Goal: Transaction & Acquisition: Purchase product/service

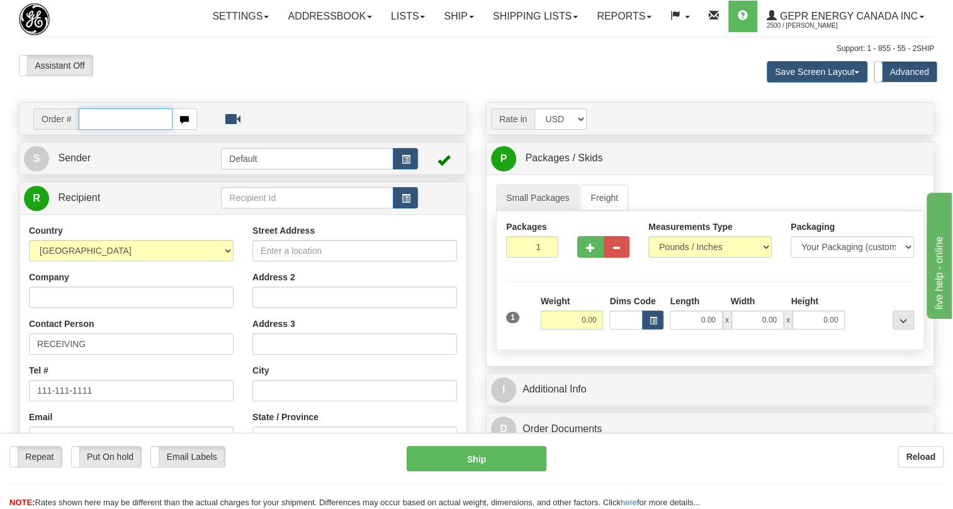
paste input "0086707960"
click at [99, 130] on input "0086707960" at bounding box center [126, 118] width 94 height 21
type input "86707960"
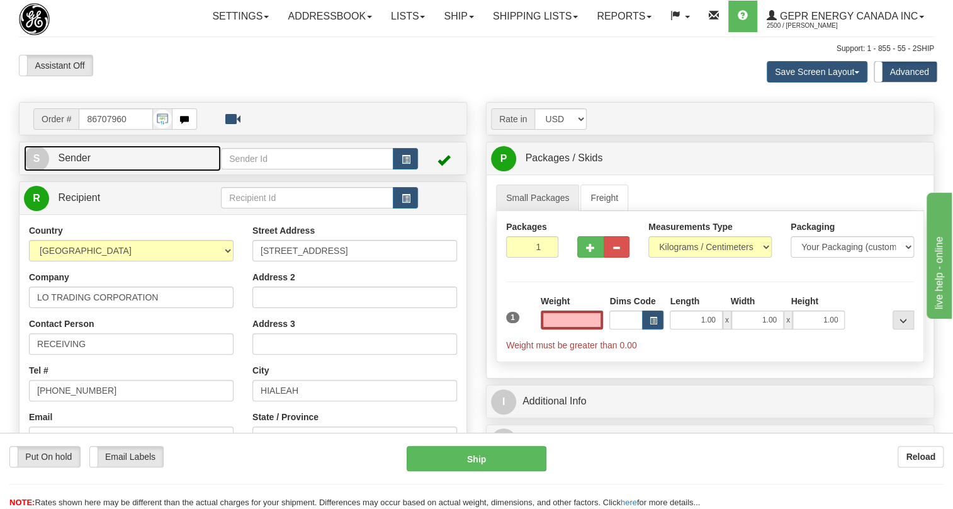
type input "0.00"
click at [76, 163] on span "Sender" at bounding box center [74, 157] width 33 height 11
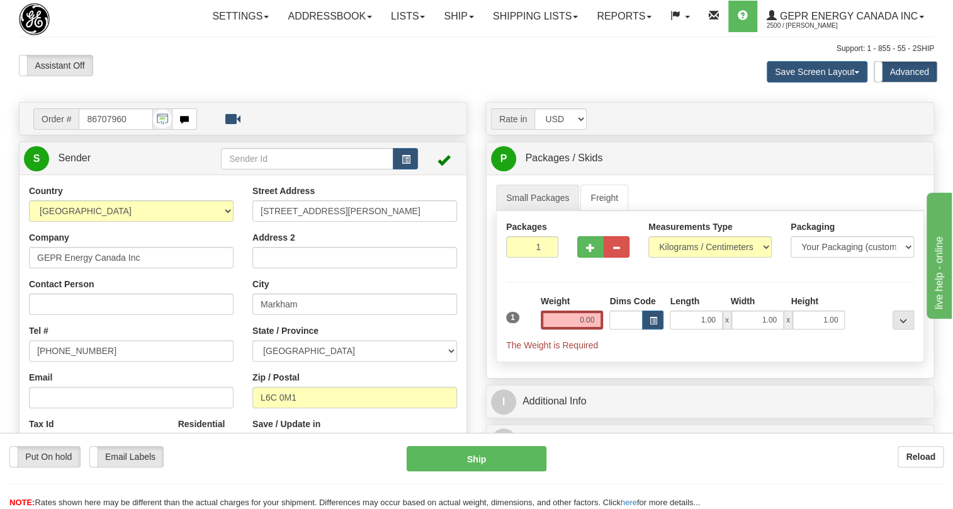
type input "MARKHAM"
click at [81, 361] on input "[PHONE_NUMBER]" at bounding box center [131, 350] width 205 height 21
paste input "[PHONE_NUMBER]"
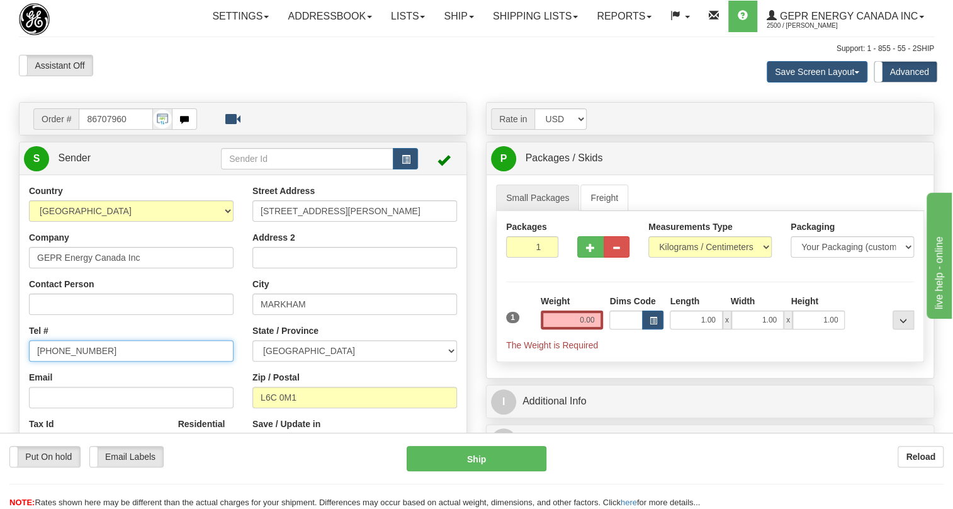
type input "[PHONE_NUMBER]"
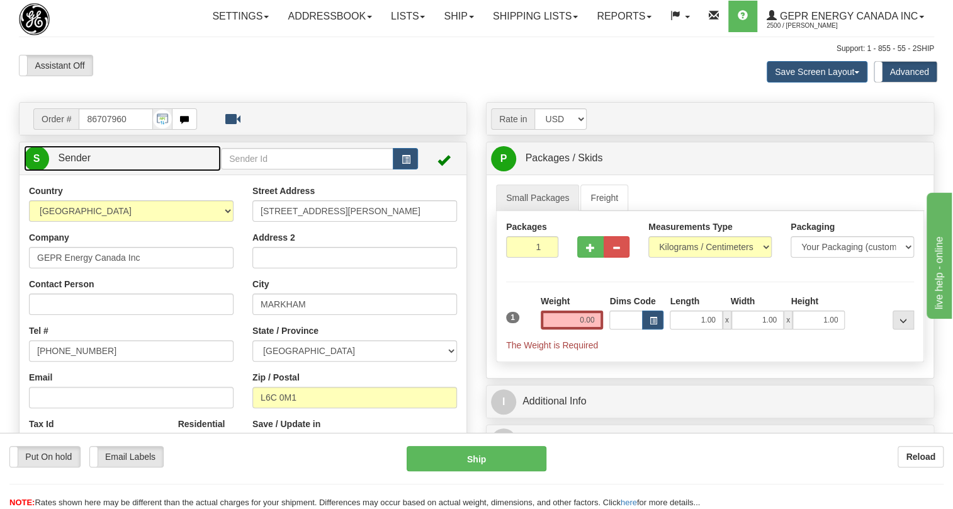
click at [82, 163] on span "Sender" at bounding box center [74, 157] width 33 height 11
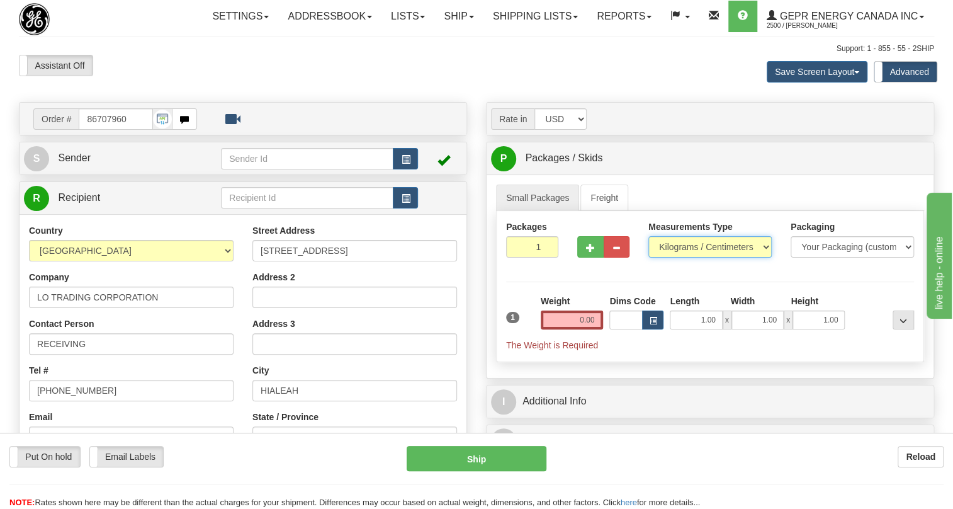
click at [694, 257] on select "Pounds / Inches Kilograms / Centimeters" at bounding box center [709, 246] width 123 height 21
select select "0"
click at [648, 257] on select "Pounds / Inches Kilograms / Centimeters" at bounding box center [709, 246] width 123 height 21
click at [571, 329] on input "0.00" at bounding box center [572, 319] width 63 height 19
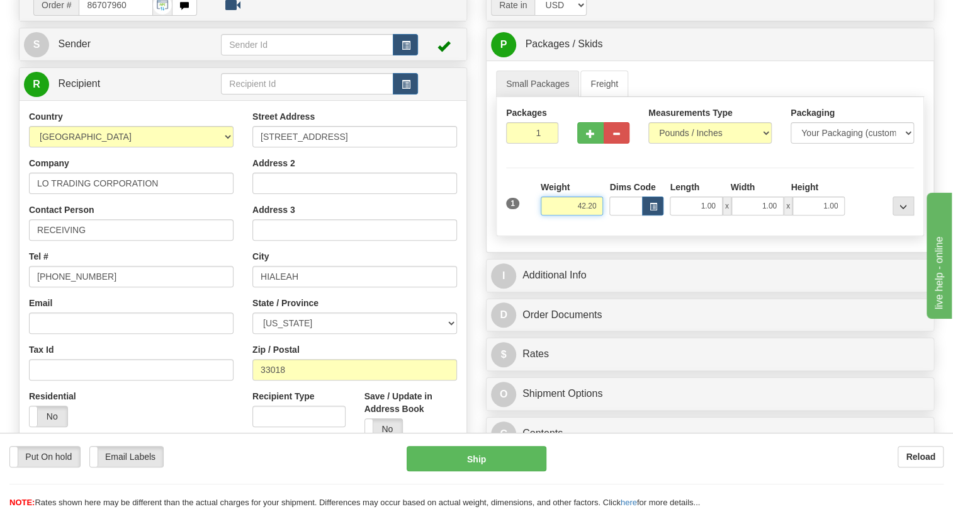
type input "42.20"
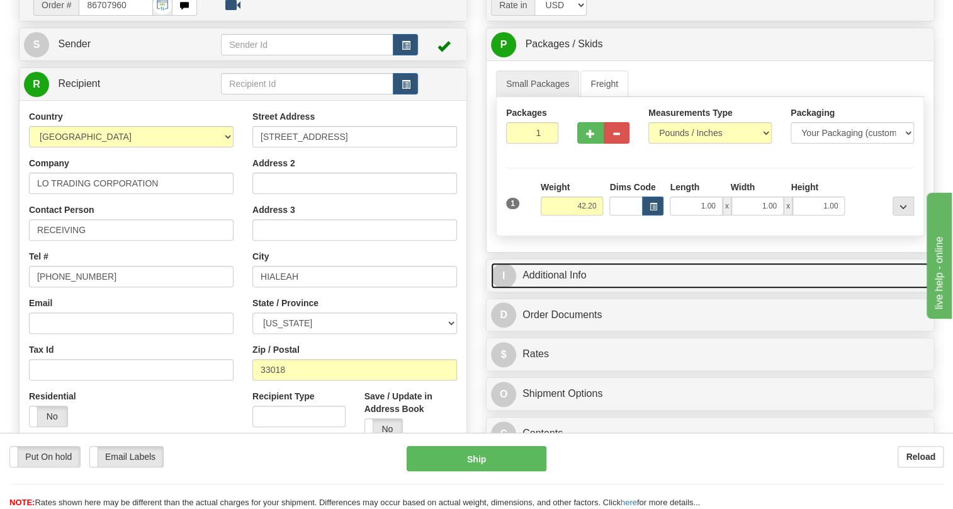
click at [542, 288] on link "I Additional Info" at bounding box center [710, 275] width 438 height 26
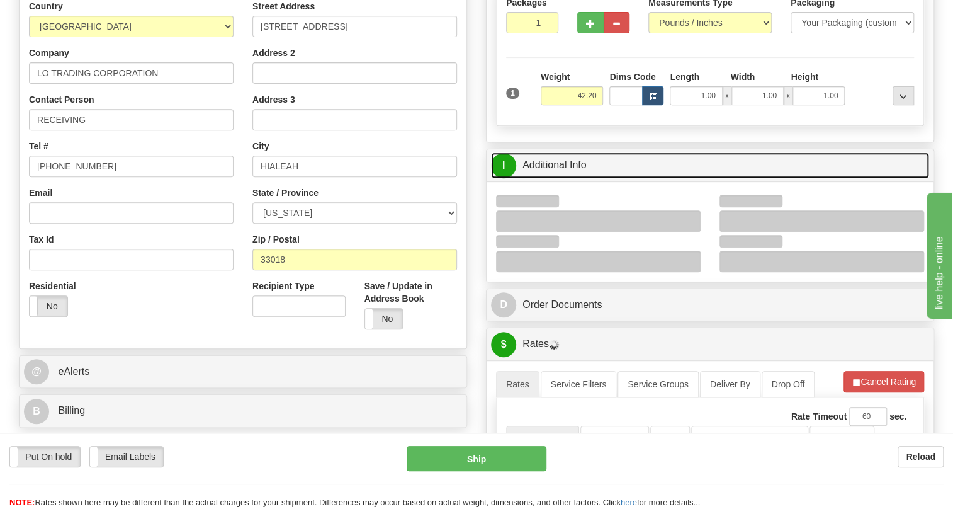
scroll to position [228, 0]
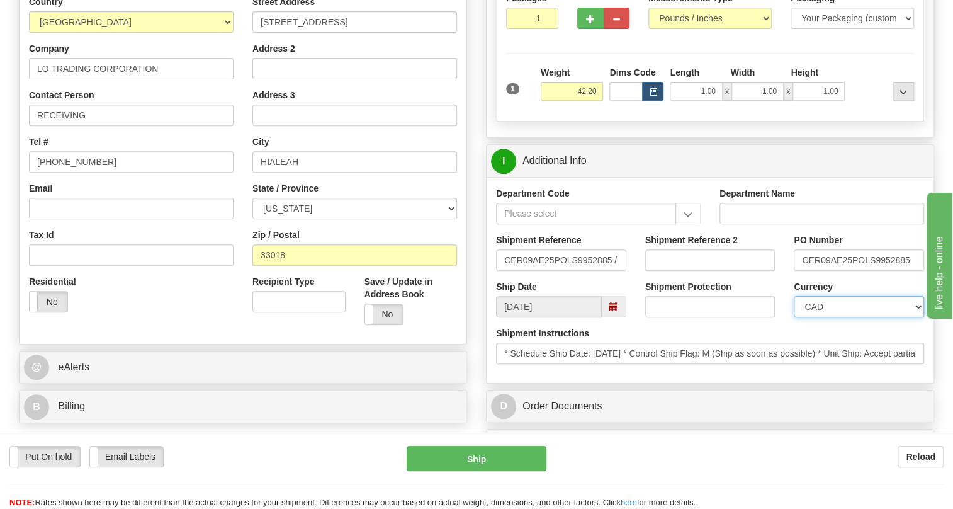
click at [853, 317] on select "CAD USD EUR ZAR [PERSON_NAME] ARN AUD AUS AWG BBD BFR BGN BHD BMD BND BRC BRL C…" at bounding box center [859, 306] width 130 height 21
select select "1"
click at [794, 317] on select "CAD USD EUR ZAR [PERSON_NAME] ARN AUD AUS AWG BBD BFR BGN BHD BMD BND BRC BRL C…" at bounding box center [859, 306] width 130 height 21
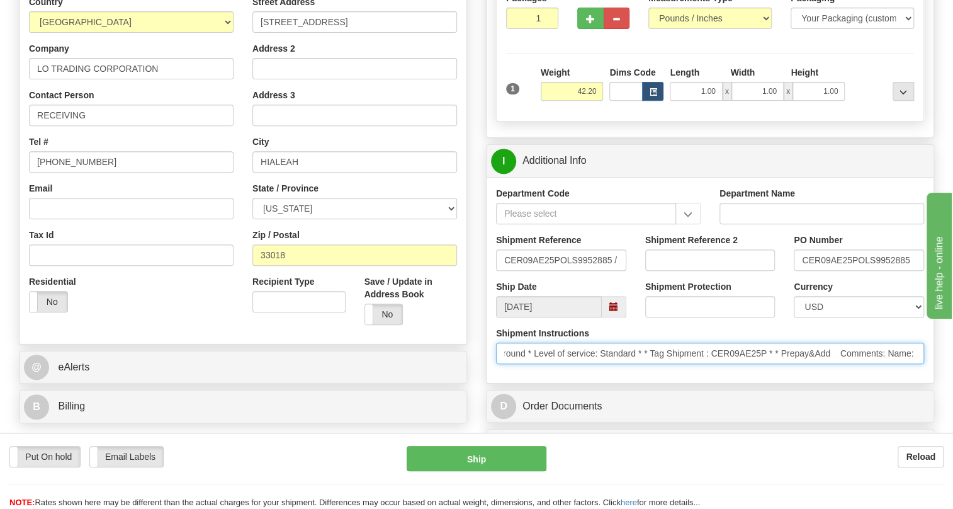
scroll to position [0, 629]
drag, startPoint x: 845, startPoint y: 381, endPoint x: 920, endPoint y: 390, distance: 76.0
click at [920, 364] on input "* Schedule Ship Date: 10/7/2025 * Control Ship Flag: M (Ship as soon as possibl…" at bounding box center [710, 352] width 428 height 21
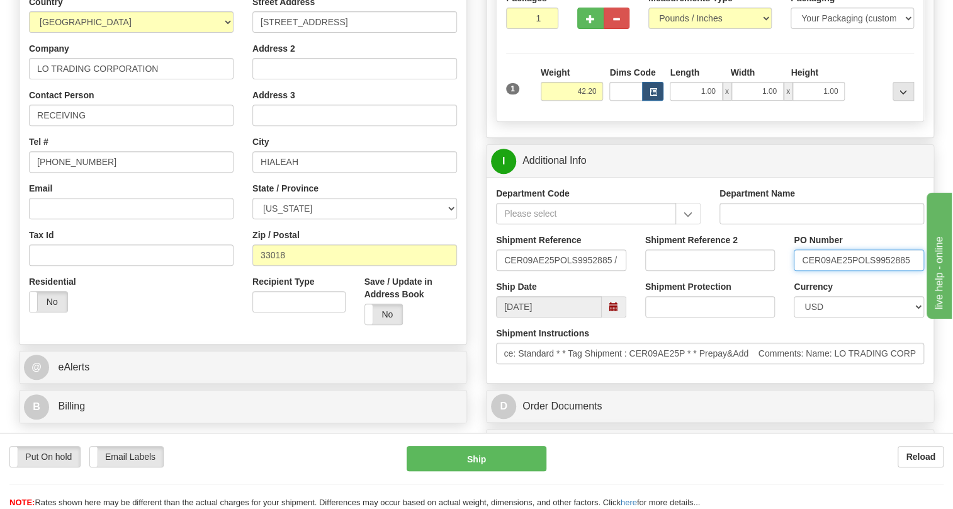
scroll to position [0, 0]
click at [858, 271] on input "CER09AE25POLS9952885" at bounding box center [859, 259] width 130 height 21
drag, startPoint x: 857, startPoint y: 287, endPoint x: 799, endPoint y: 286, distance: 57.3
click at [799, 271] on input "CER09AE25POLS9952885" at bounding box center [859, 259] width 130 height 21
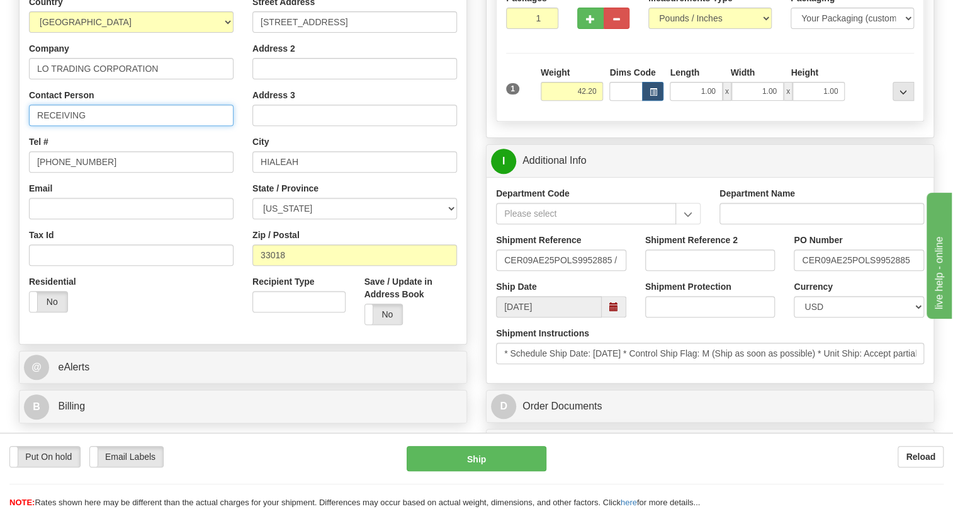
click at [104, 126] on input "RECEIVING" at bounding box center [131, 114] width 205 height 21
paste input "CER09AE25P"
type input "RECEIVING / PO# CER09AE25P"
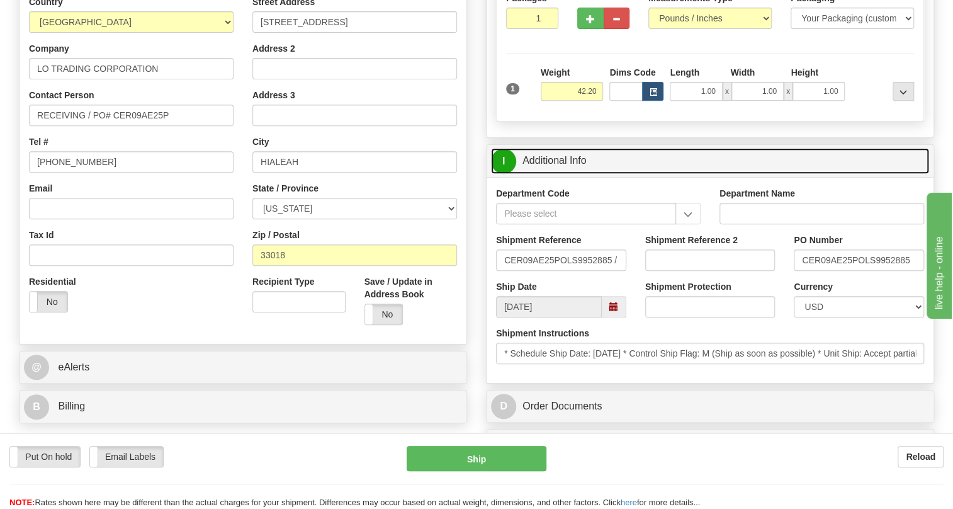
click at [551, 174] on link "I Additional Info" at bounding box center [710, 161] width 438 height 26
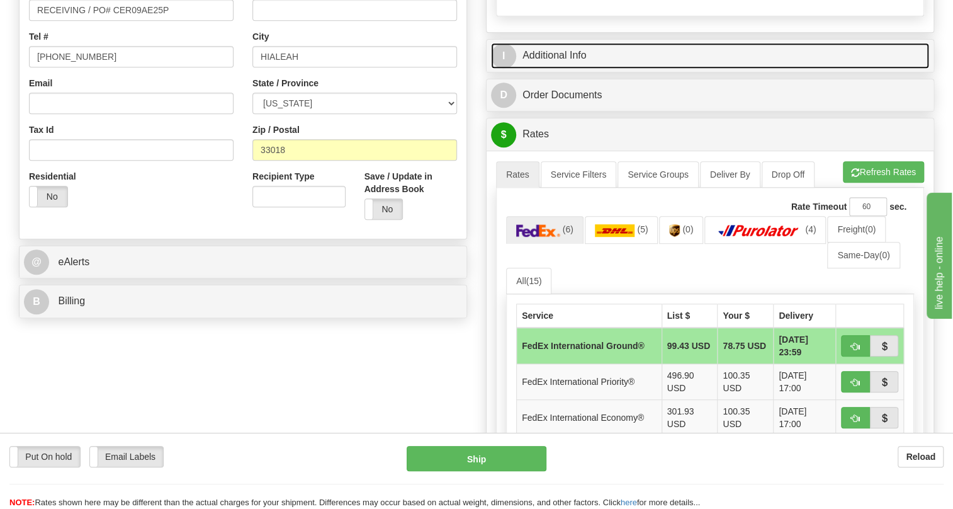
scroll to position [343, 0]
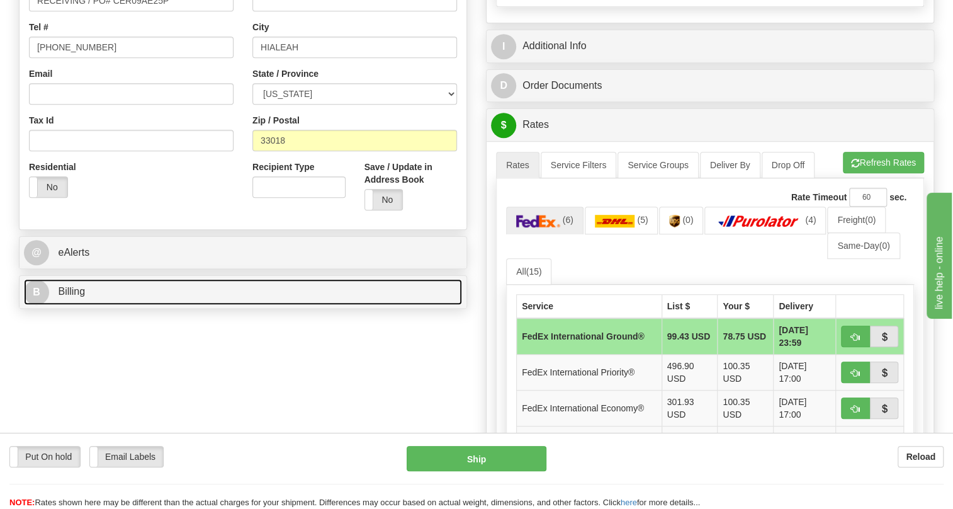
click at [76, 296] on span "Billing" at bounding box center [71, 291] width 27 height 11
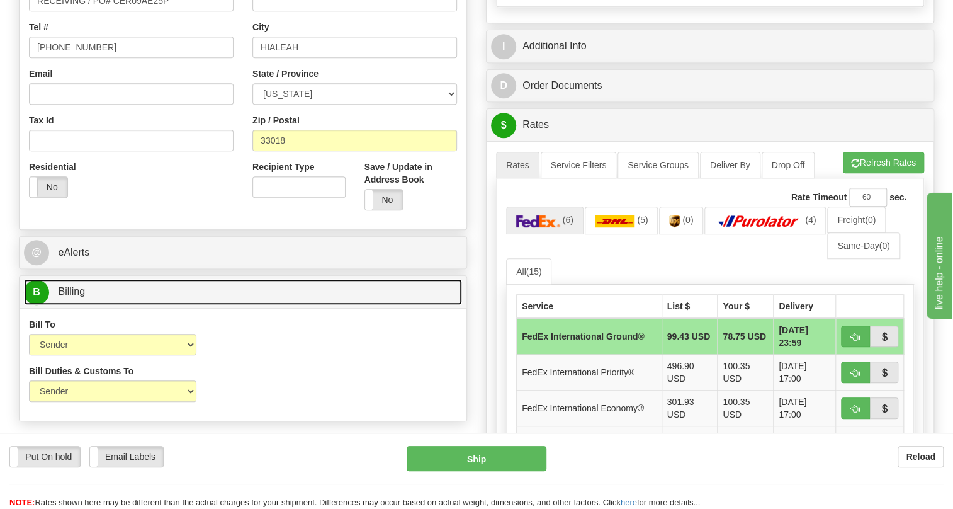
click at [70, 296] on span "Billing" at bounding box center [71, 291] width 27 height 11
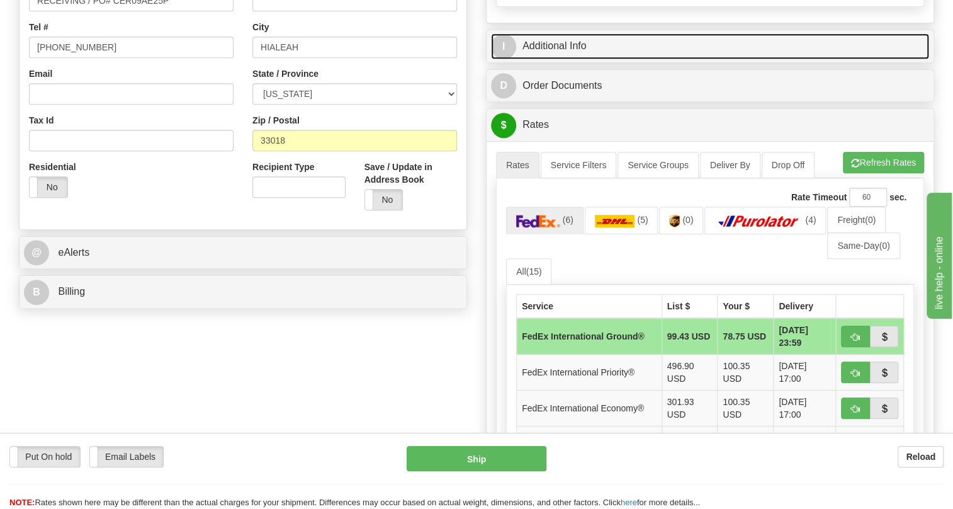
click at [568, 59] on link "I Additional Info" at bounding box center [710, 46] width 438 height 26
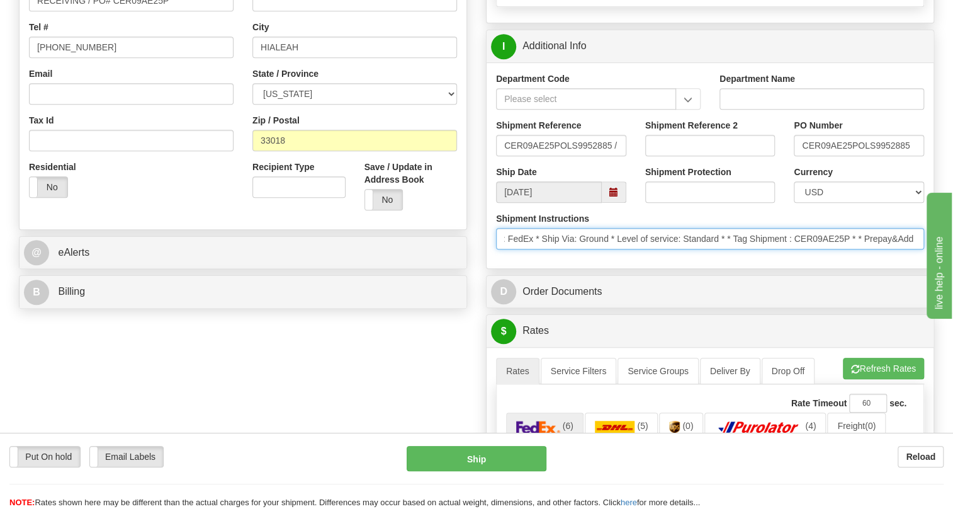
scroll to position [0, 629]
drag, startPoint x: 692, startPoint y: 267, endPoint x: 759, endPoint y: 270, distance: 66.8
click at [759, 249] on input "* Schedule Ship Date: 10/7/2025 * Control Ship Flag: M (Ship as soon as possibl…" at bounding box center [710, 238] width 428 height 21
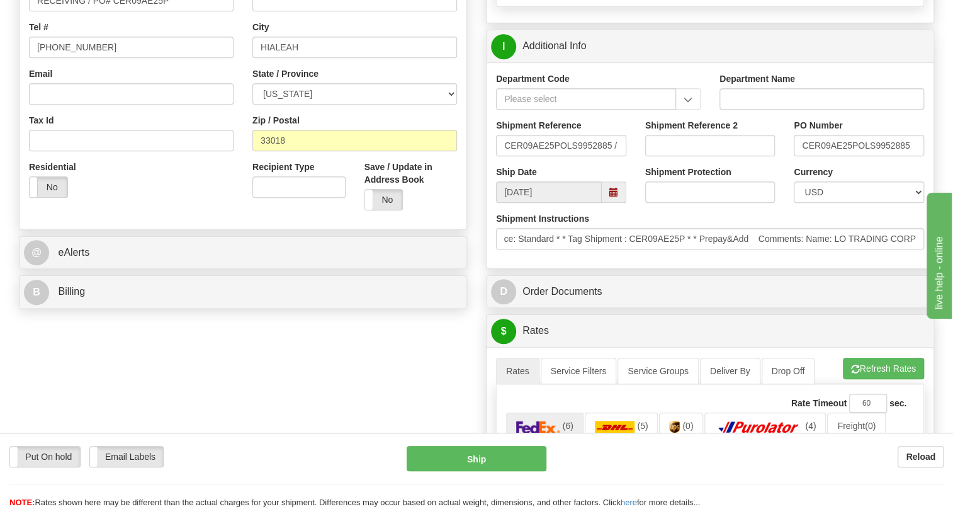
scroll to position [0, 0]
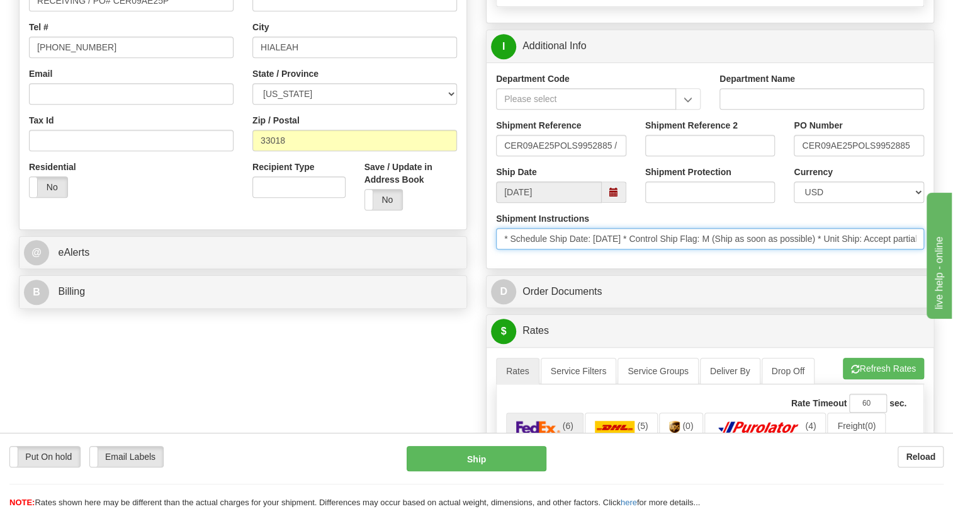
click at [844, 249] on input "* Schedule Ship Date: 10/7/2025 * Control Ship Flag: M (Ship as soon as possibl…" at bounding box center [710, 238] width 428 height 21
drag, startPoint x: 750, startPoint y: 269, endPoint x: 779, endPoint y: 277, distance: 30.1
click at [779, 259] on div "Shipment Instructions * Schedule Ship Date: 10/7/2025 * Control Ship Flag: M (S…" at bounding box center [710, 235] width 447 height 47
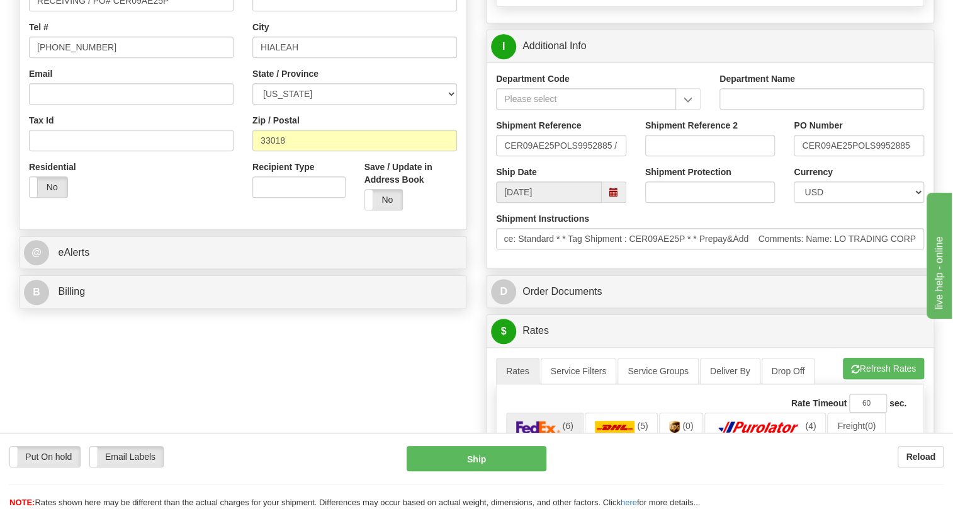
scroll to position [0, 0]
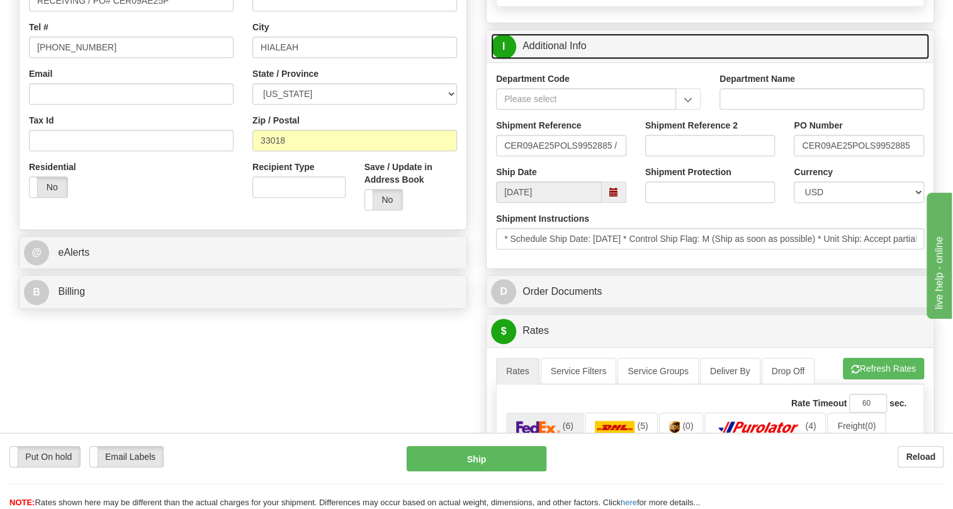
click at [551, 59] on link "I Additional Info" at bounding box center [710, 46] width 438 height 26
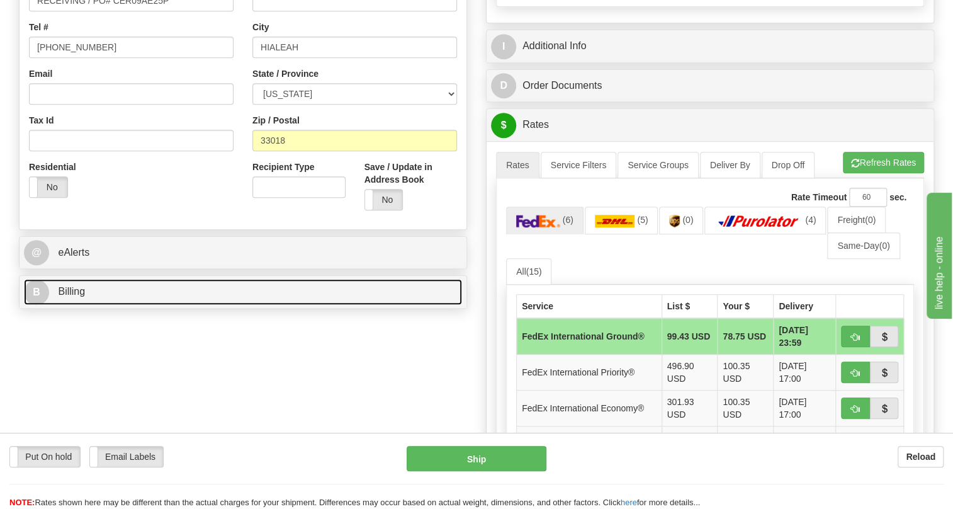
click at [69, 296] on span "Billing" at bounding box center [71, 291] width 27 height 11
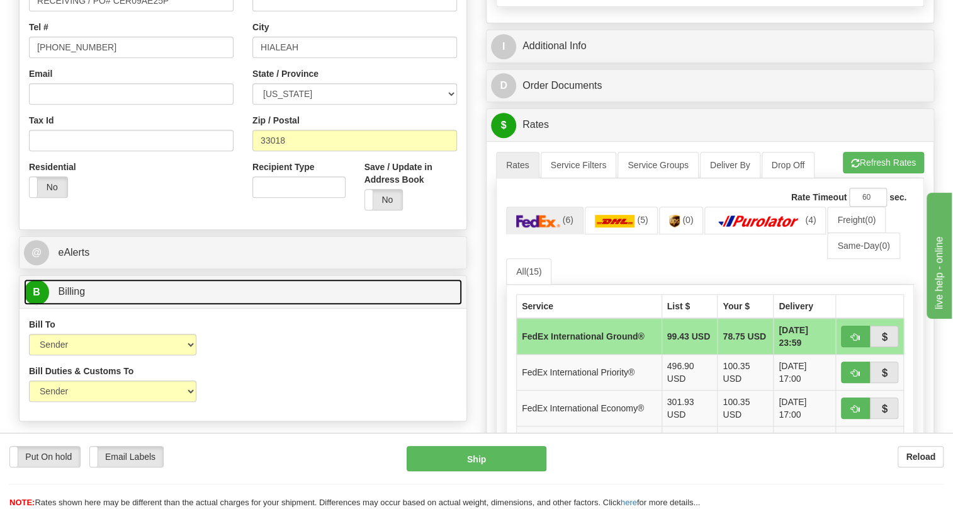
click at [69, 296] on span "Billing" at bounding box center [71, 291] width 27 height 11
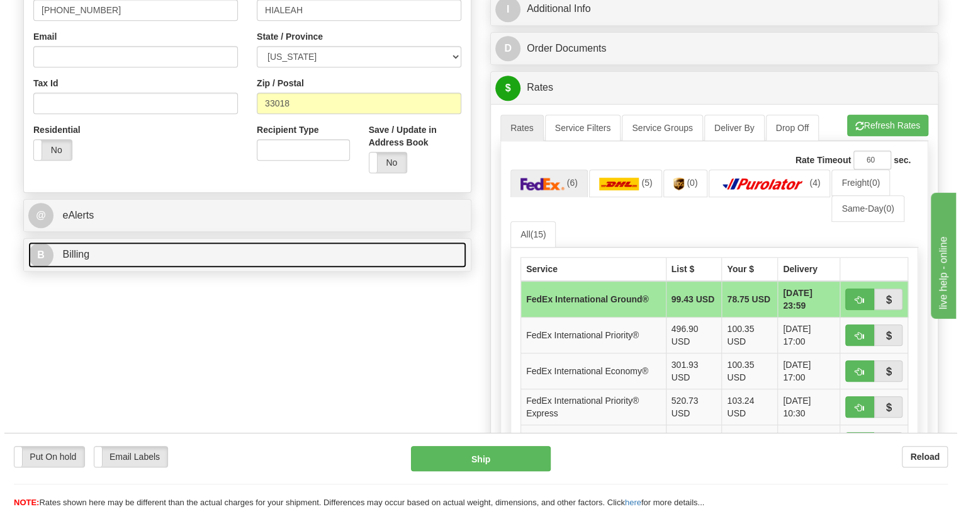
scroll to position [400, 0]
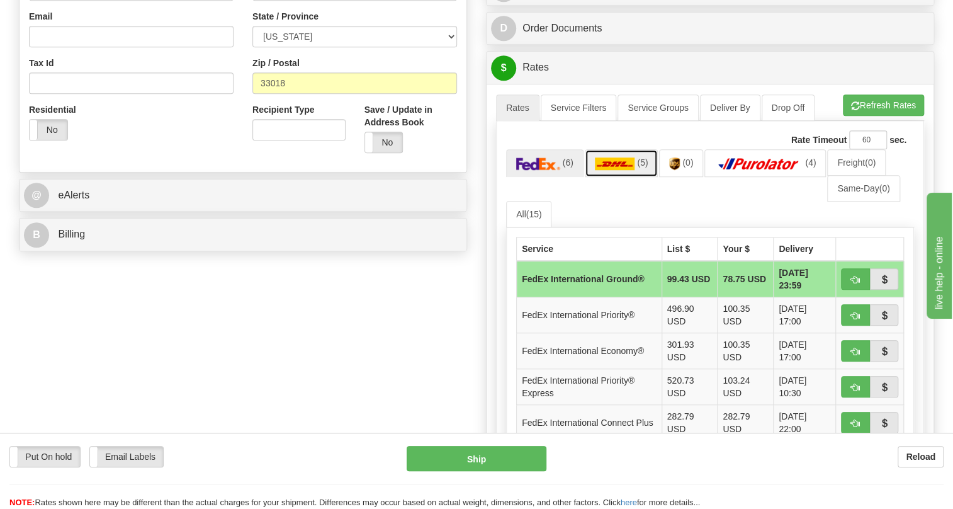
click at [607, 170] on img at bounding box center [615, 163] width 40 height 13
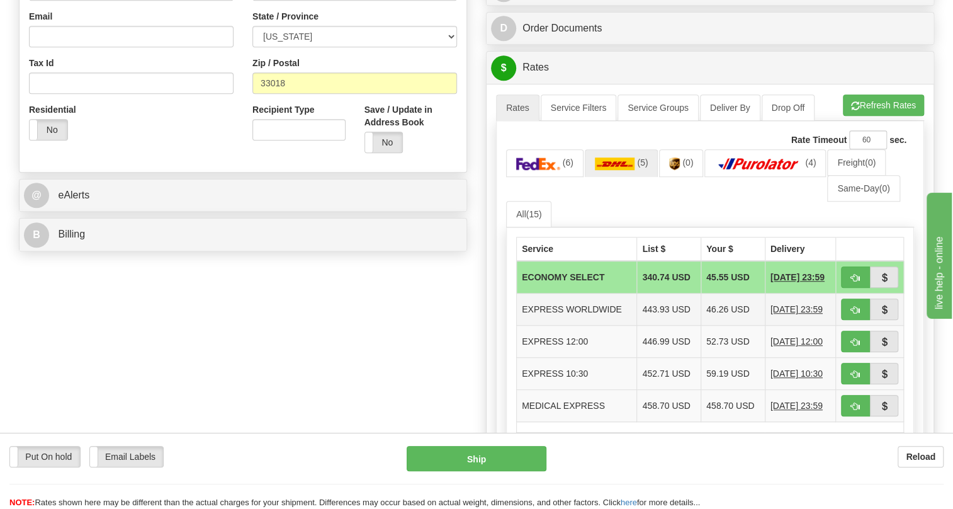
click at [571, 325] on td "EXPRESS WORLDWIDE" at bounding box center [577, 309] width 120 height 32
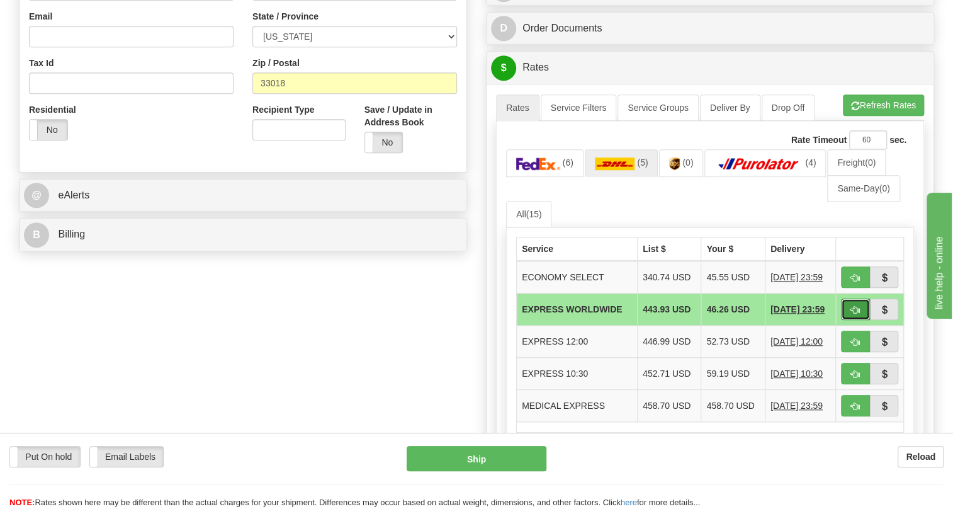
click at [851, 314] on span "button" at bounding box center [855, 310] width 9 height 8
type input "P"
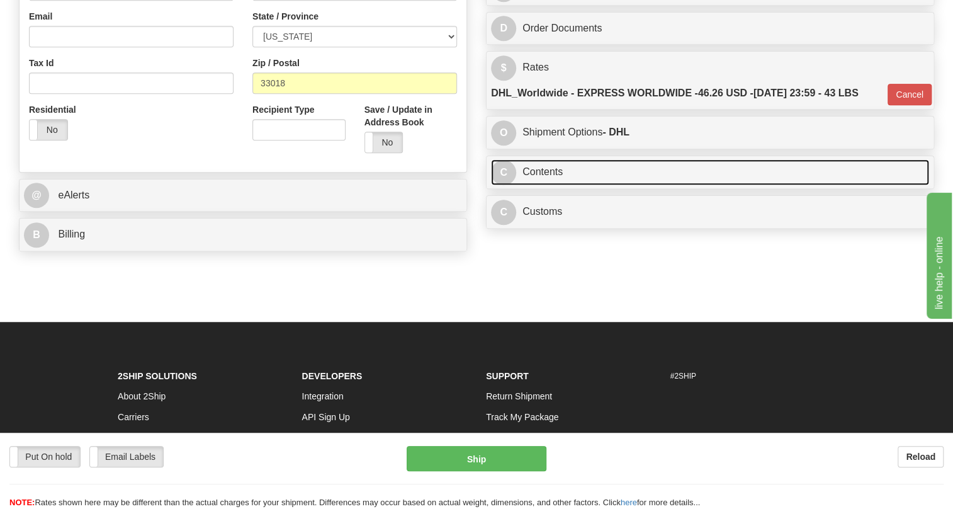
click at [553, 185] on link "C Contents" at bounding box center [710, 172] width 438 height 26
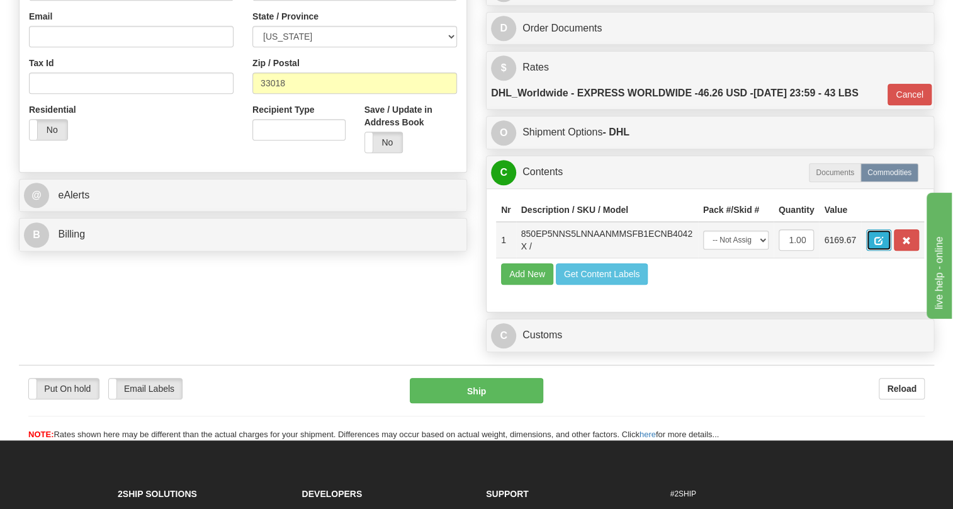
click at [877, 245] on span "button" at bounding box center [878, 241] width 9 height 8
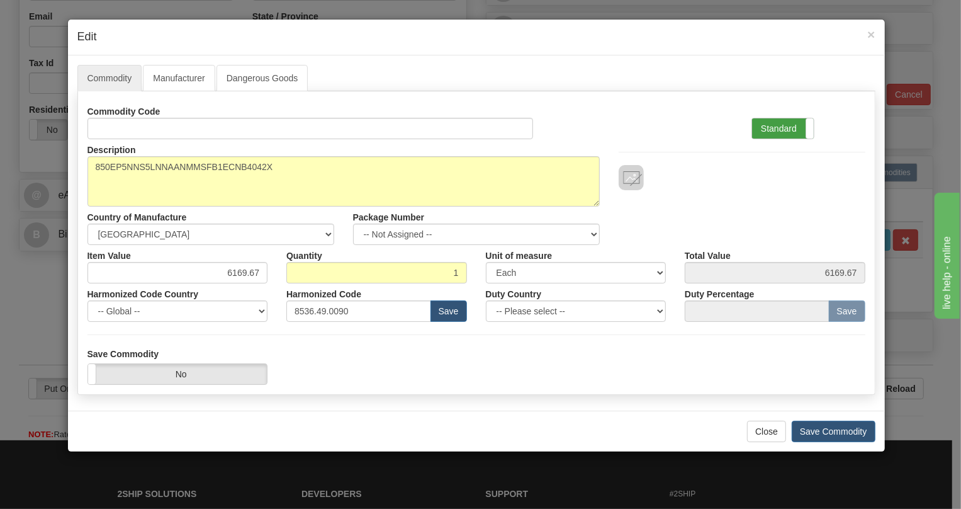
click at [782, 128] on label "Standard" at bounding box center [783, 128] width 62 height 20
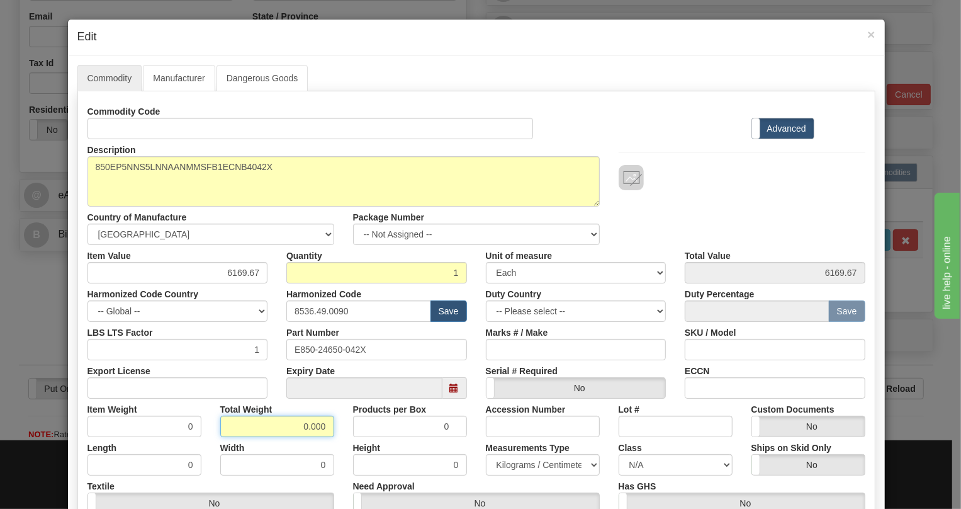
click at [293, 427] on input "0.000" at bounding box center [277, 425] width 114 height 21
type input "1.000"
type input "1.0000"
click at [523, 465] on select "Pounds / Inches Kilograms / Centimeters" at bounding box center [543, 464] width 114 height 21
select select "0"
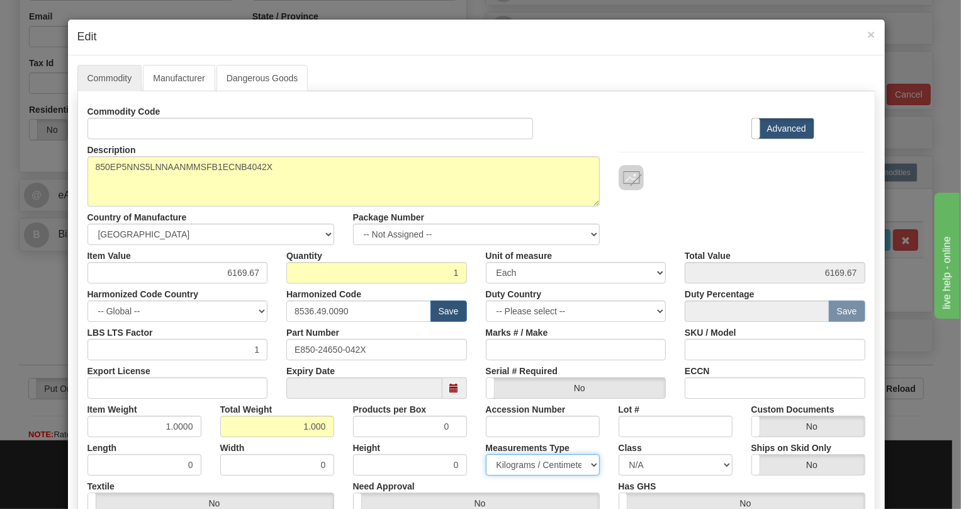
click at [486, 454] on select "Pounds / Inches Kilograms / Centimeters" at bounding box center [543, 464] width 114 height 21
click at [451, 446] on div "Height 0" at bounding box center [410, 456] width 133 height 38
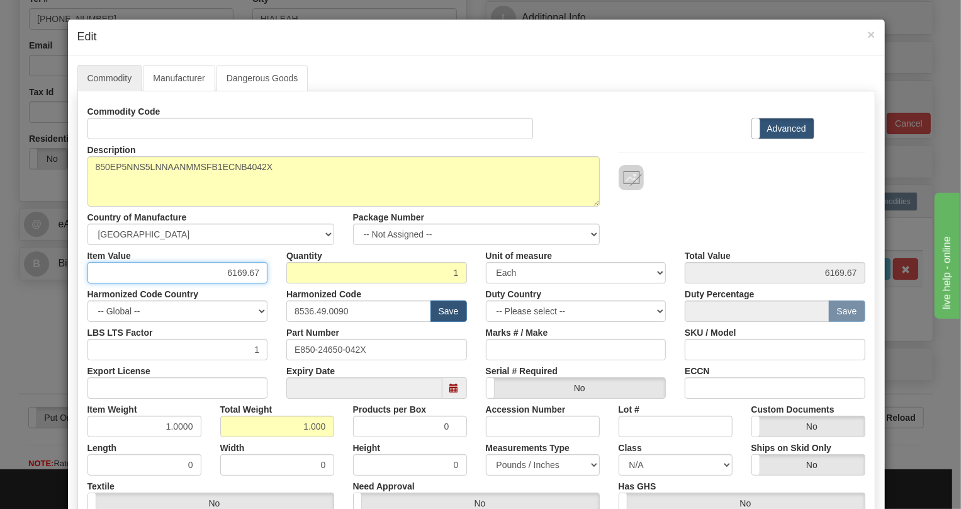
click at [245, 272] on input "6169.67" at bounding box center [177, 272] width 181 height 21
paste input "3.804,19"
click at [230, 273] on input "3.804,19" at bounding box center [177, 272] width 181 height 21
click at [242, 279] on input "3804,19" at bounding box center [177, 272] width 181 height 21
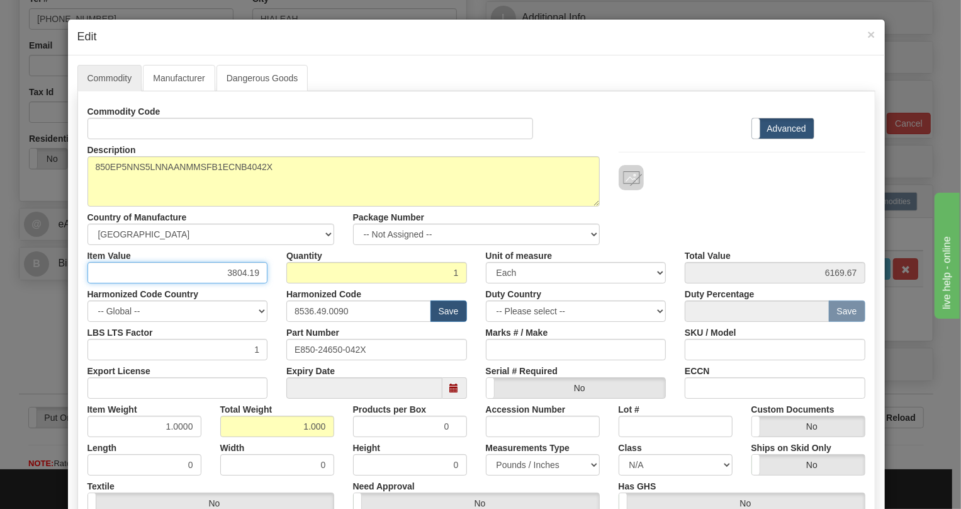
type input "3804.19"
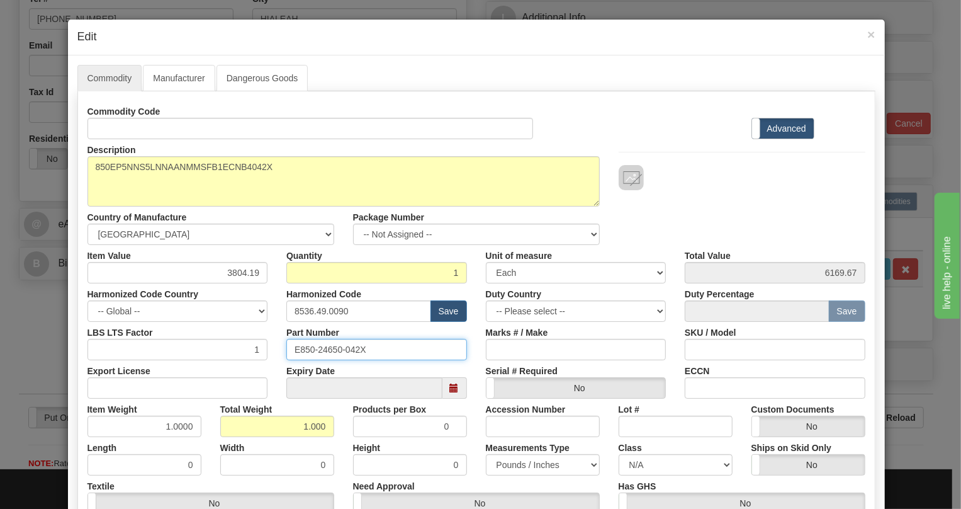
type input "3804.19"
click at [325, 349] on input "E850-24650-042X" at bounding box center [376, 349] width 181 height 21
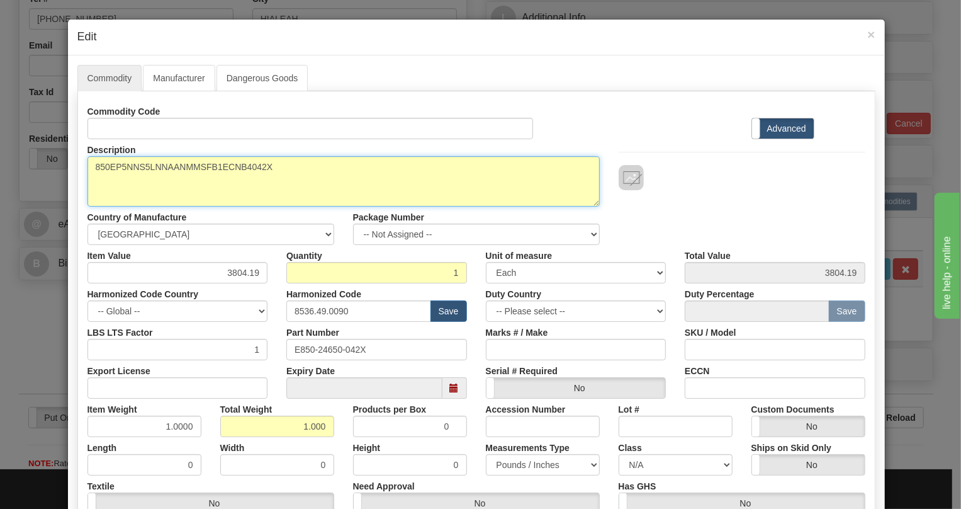
click at [171, 167] on textarea "850EP5NNS5LNNAANMMSFB1ECNB4042X" at bounding box center [343, 181] width 512 height 50
paste textarea "-E-P5-NN-S5-L-N-N-A-A-N-M-M-S-F-B-1E-"
type textarea "850-E-P5-NN-S5-L-N-N-A-A-N-M-M-S-F-B-1E-"
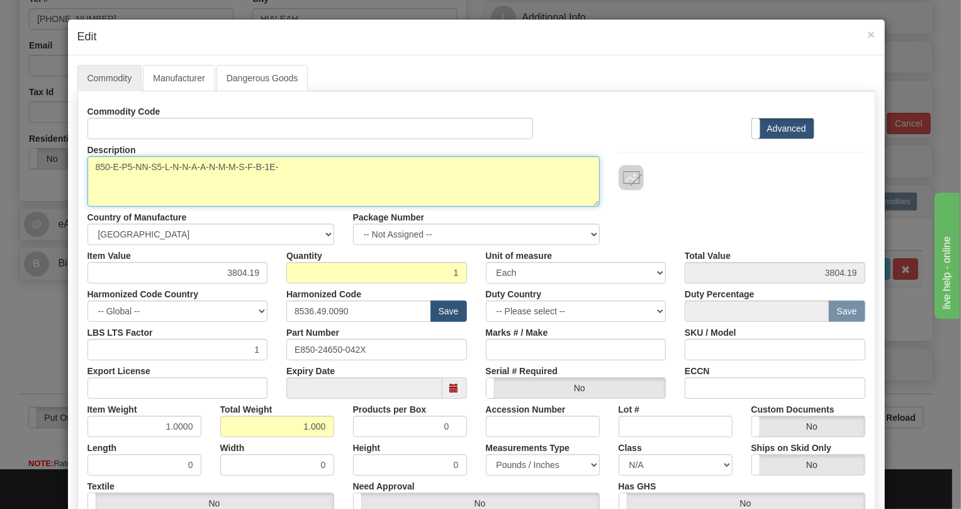
click at [152, 167] on textarea "850EP5NNS5LNNAANMMSFB1ECNB4042X" at bounding box center [343, 181] width 512 height 50
click at [184, 169] on textarea "850EP5NNS5LNNAANMMSFB1ECNB4042X" at bounding box center [343, 181] width 512 height 50
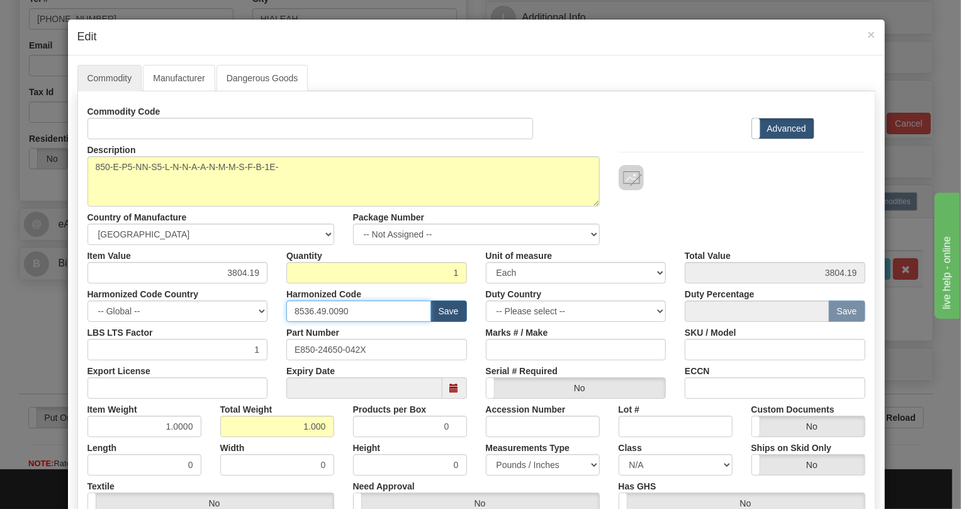
click at [329, 309] on input "8536.49.0090" at bounding box center [358, 310] width 145 height 21
paste input "7.10.916"
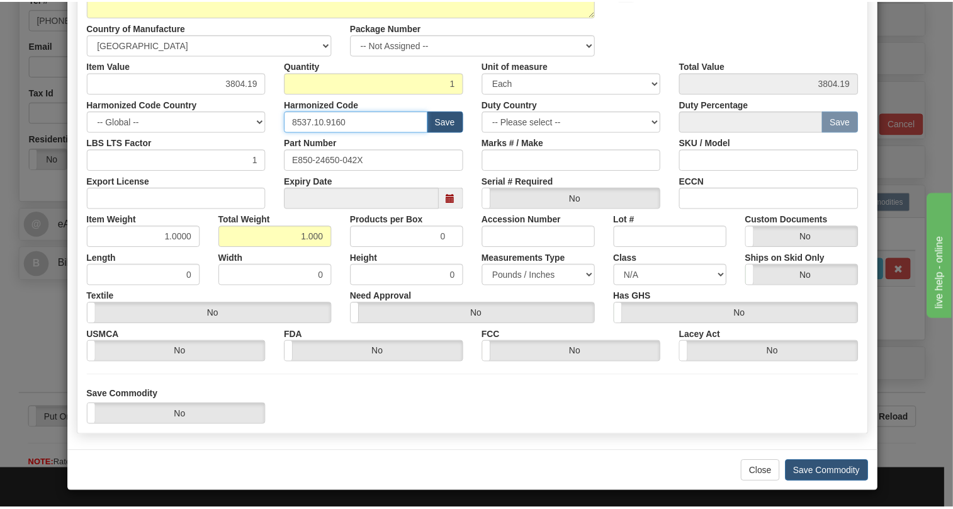
scroll to position [191, 0]
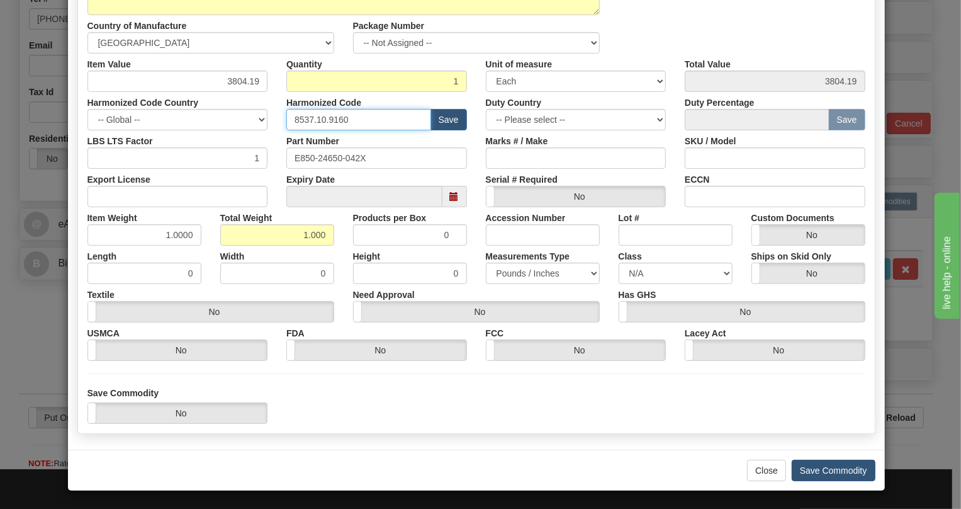
type input "8537.10.9160"
click at [821, 470] on button "Save Commodity" at bounding box center [834, 469] width 84 height 21
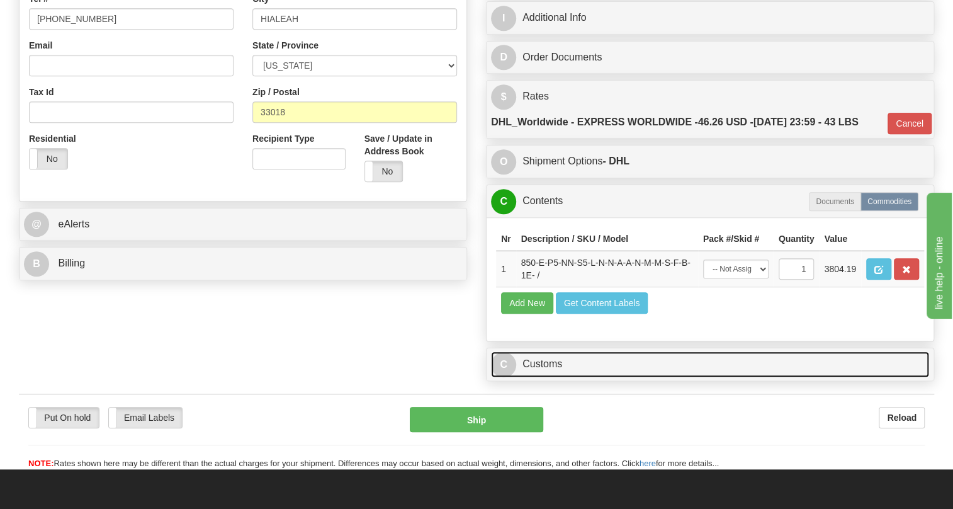
click at [548, 363] on link "C Customs" at bounding box center [710, 364] width 438 height 26
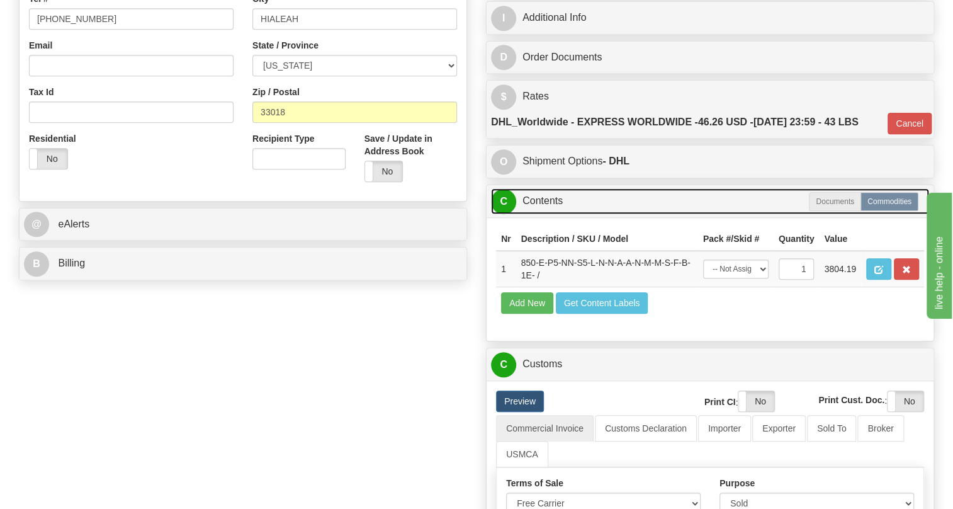
click at [544, 196] on link "C Contents" at bounding box center [710, 201] width 438 height 26
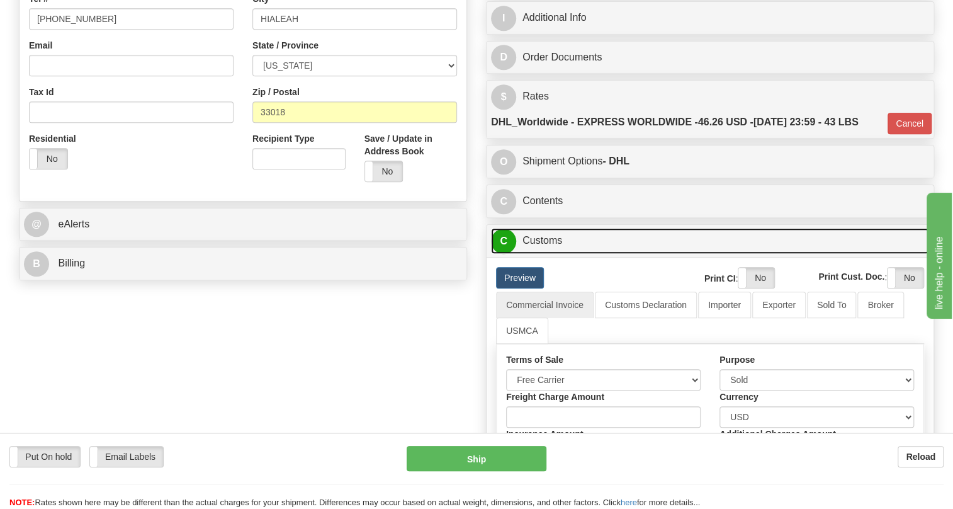
click at [548, 238] on link "C Customs" at bounding box center [710, 241] width 438 height 26
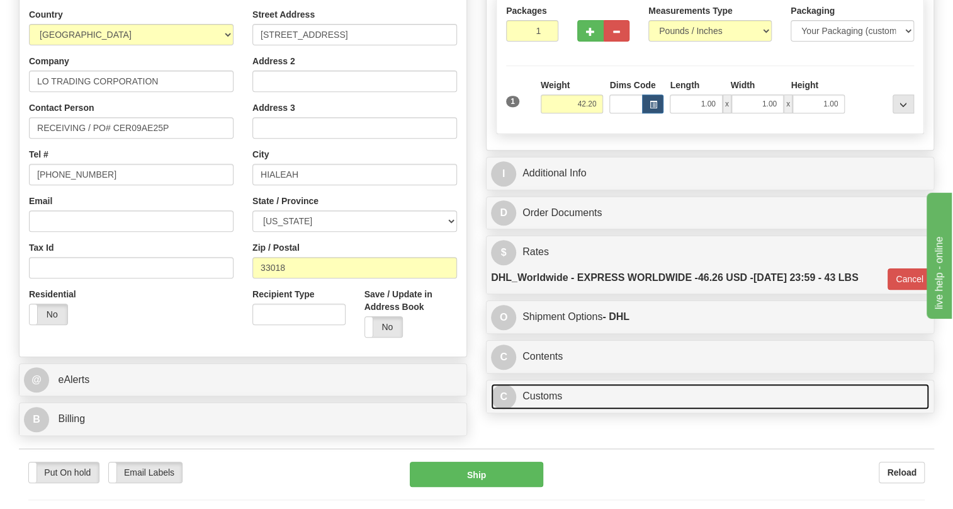
scroll to position [228, 0]
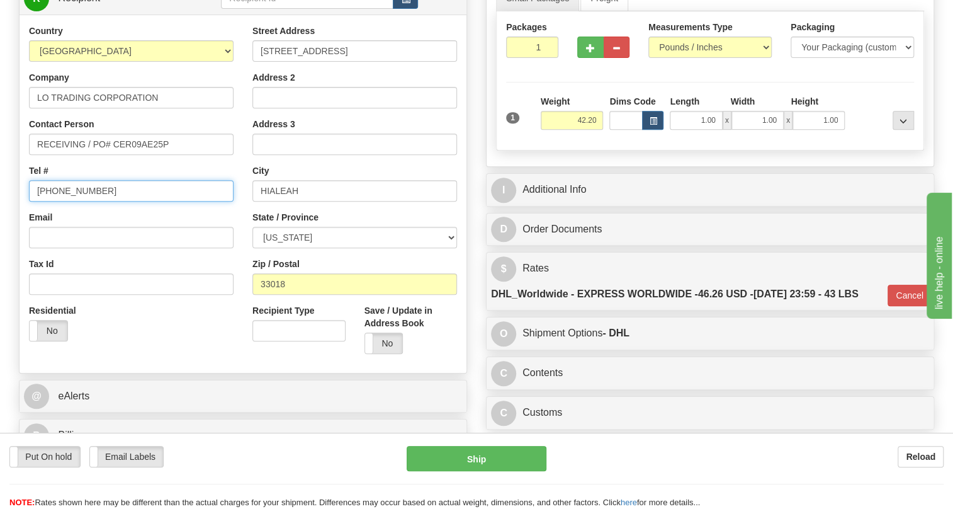
click at [79, 189] on input "(779)7960565" at bounding box center [131, 190] width 205 height 21
paste input "305-477-7630"
type input "305-477-7630"
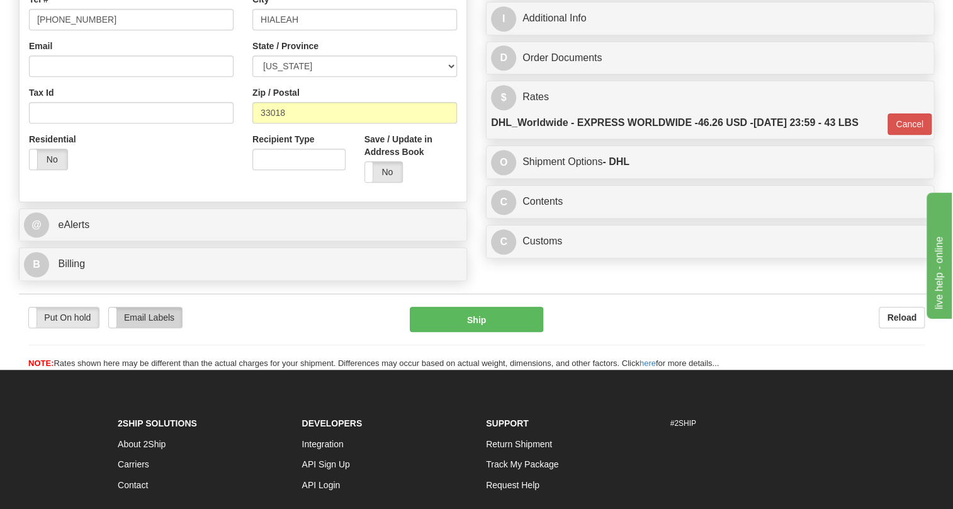
scroll to position [400, 0]
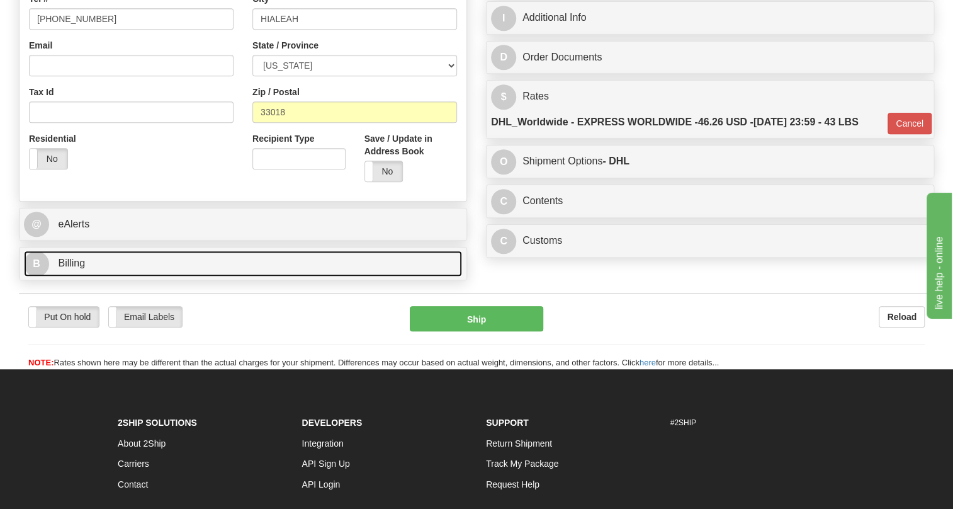
click at [76, 260] on span "Billing" at bounding box center [71, 262] width 27 height 11
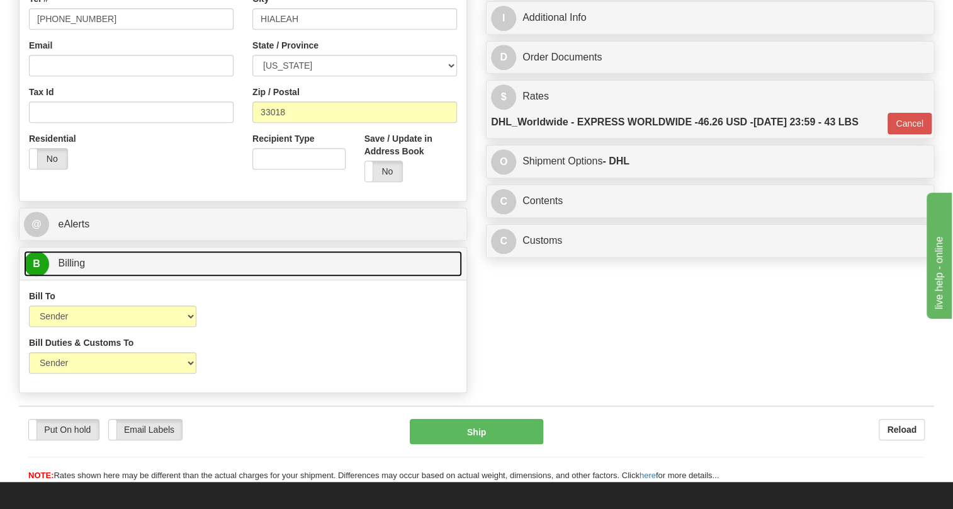
click at [76, 260] on span "Billing" at bounding box center [71, 262] width 27 height 11
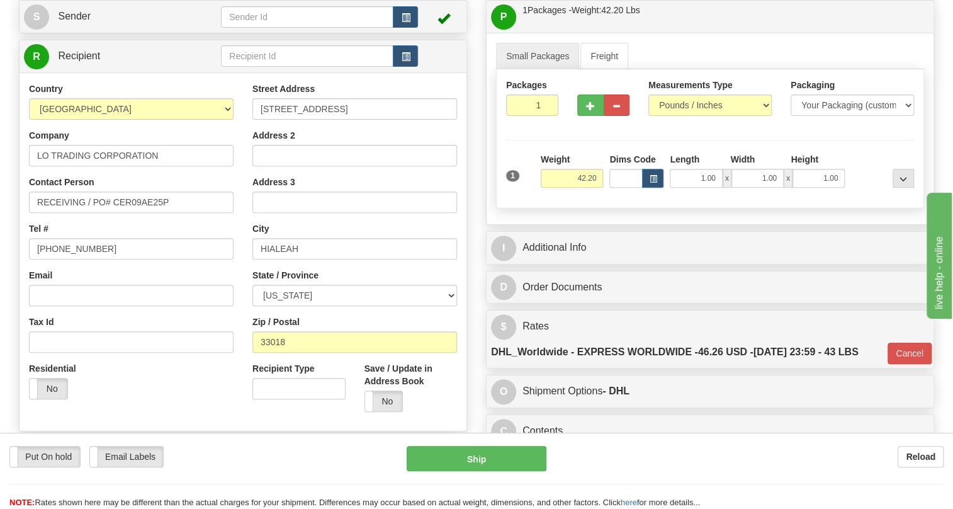
scroll to position [171, 0]
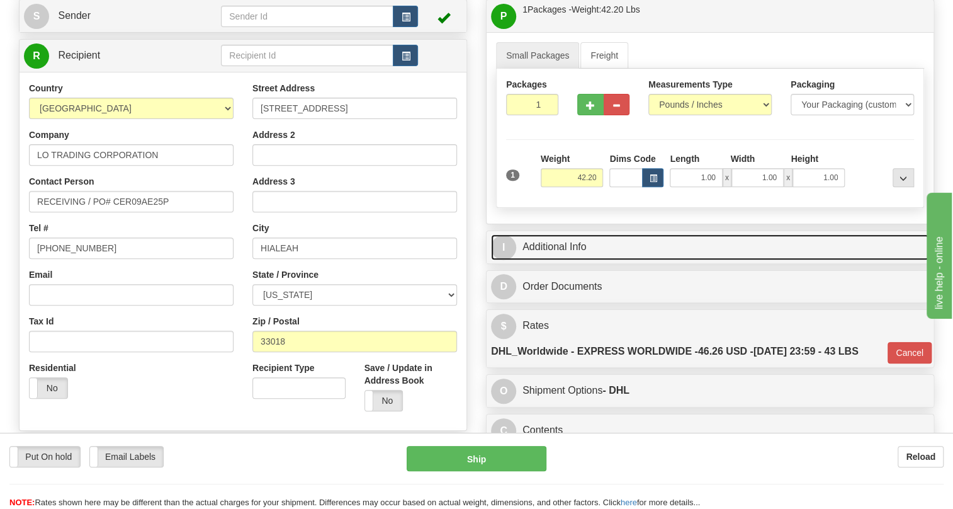
click at [566, 246] on link "I Additional Info" at bounding box center [710, 247] width 438 height 26
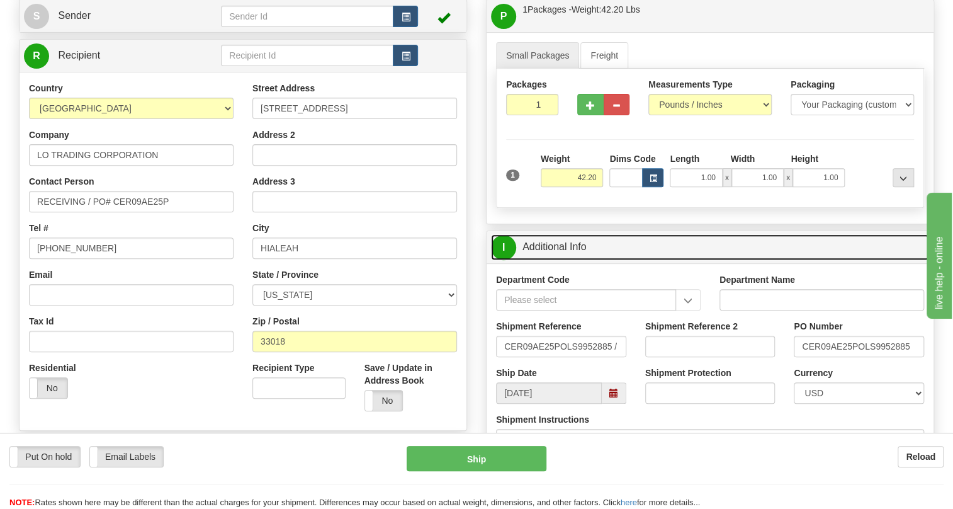
click at [566, 246] on link "I Additional Info" at bounding box center [710, 247] width 438 height 26
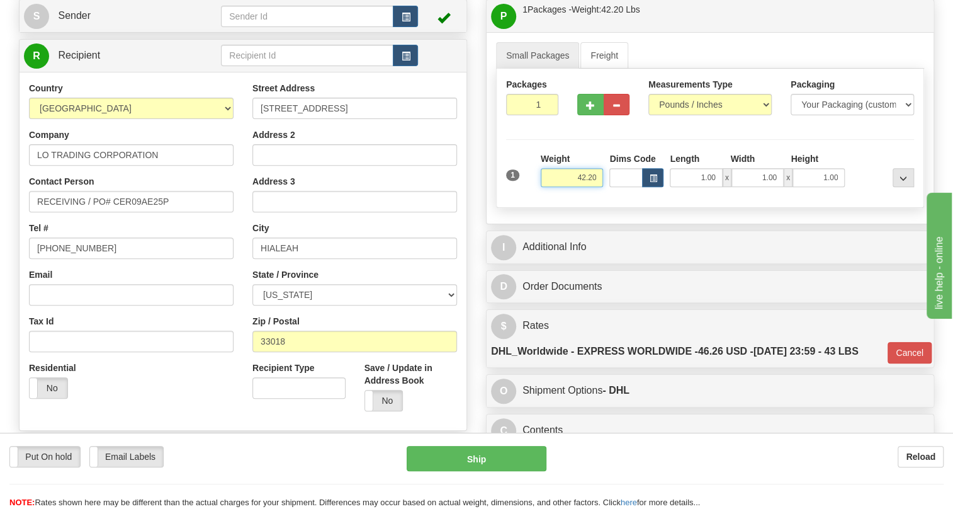
drag, startPoint x: 571, startPoint y: 177, endPoint x: 598, endPoint y: 177, distance: 27.1
click at [598, 177] on input "42.20" at bounding box center [572, 177] width 63 height 19
type input "21.00"
type input "P"
click at [478, 227] on div "Rate in Account Currency ARN AWG AUD AUS BHD BBD BFR BMD BRC BRL GBP UKL BND BG…" at bounding box center [709, 226] width 467 height 532
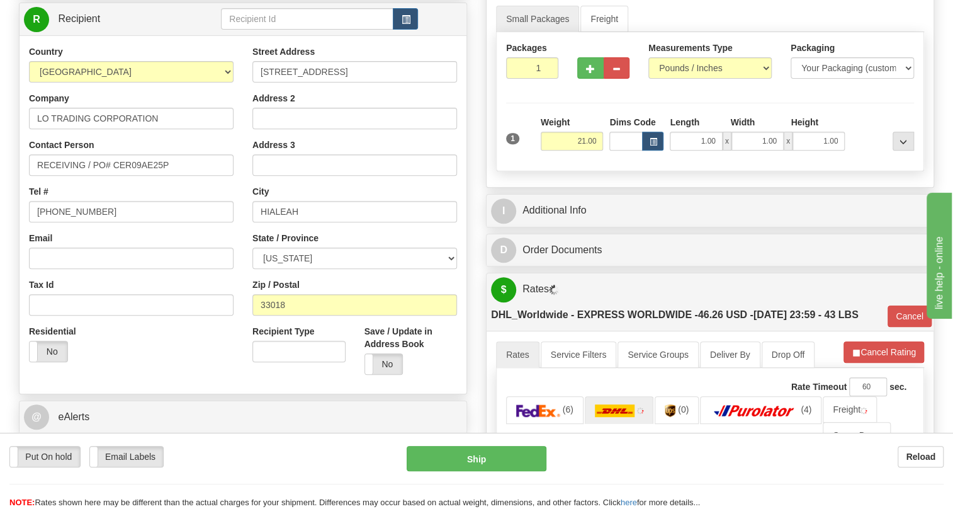
scroll to position [228, 0]
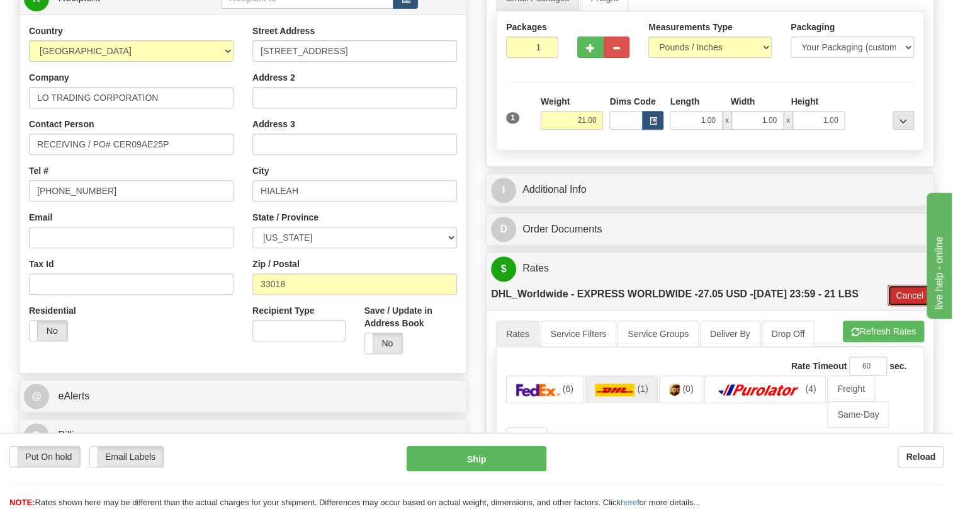
click at [910, 291] on button "Cancel" at bounding box center [909, 294] width 44 height 21
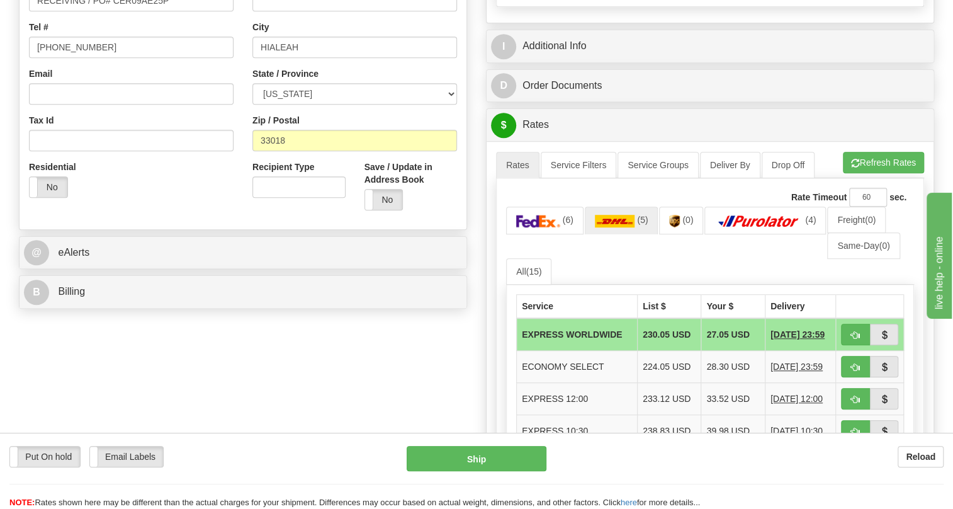
scroll to position [400, 0]
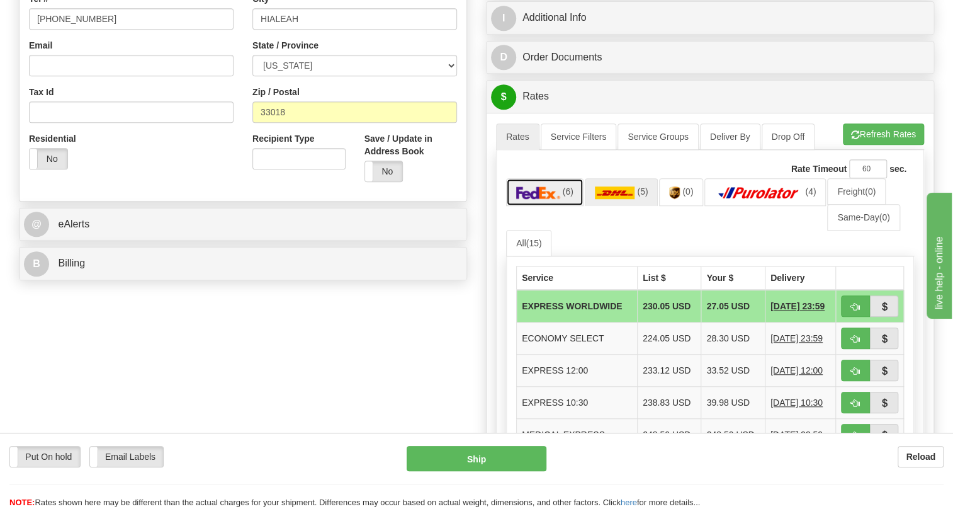
click at [546, 195] on img at bounding box center [538, 192] width 44 height 13
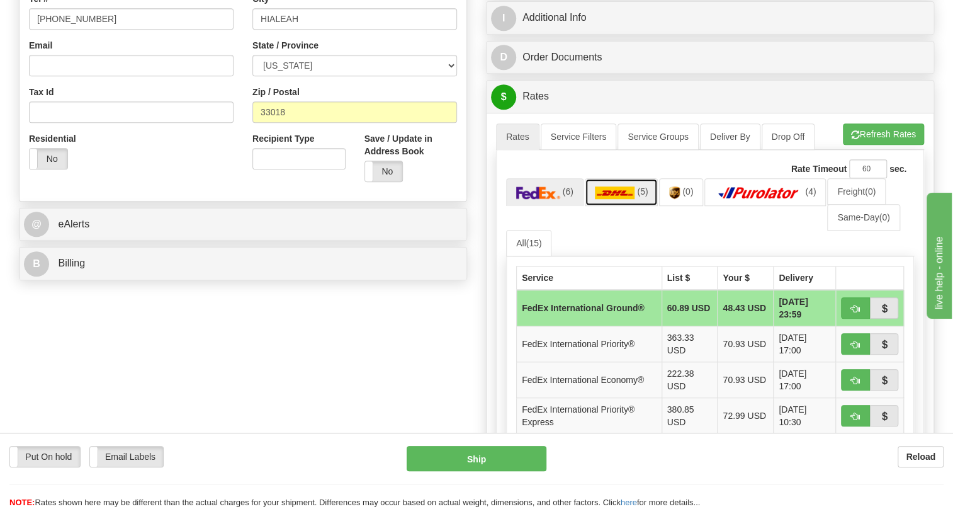
click at [624, 194] on img at bounding box center [615, 192] width 40 height 13
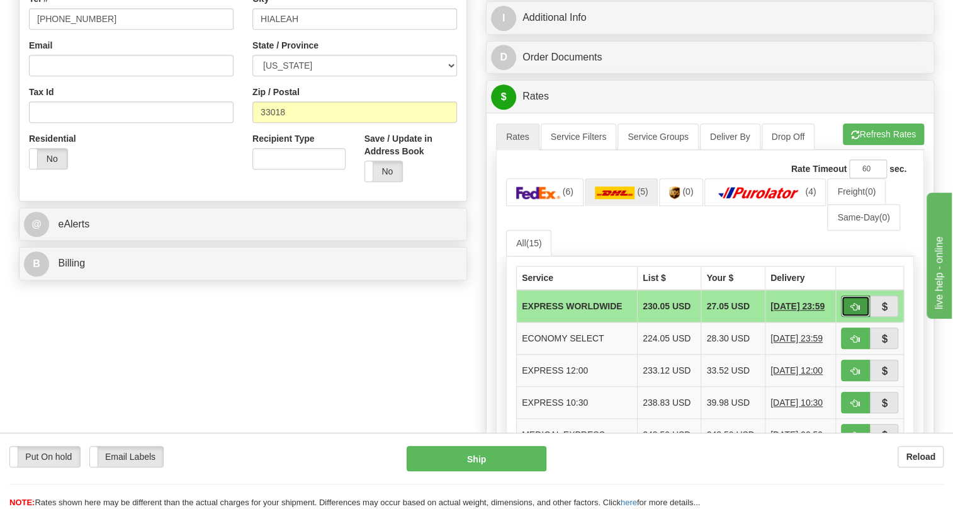
click at [855, 304] on span "button" at bounding box center [855, 307] width 9 height 8
type input "P"
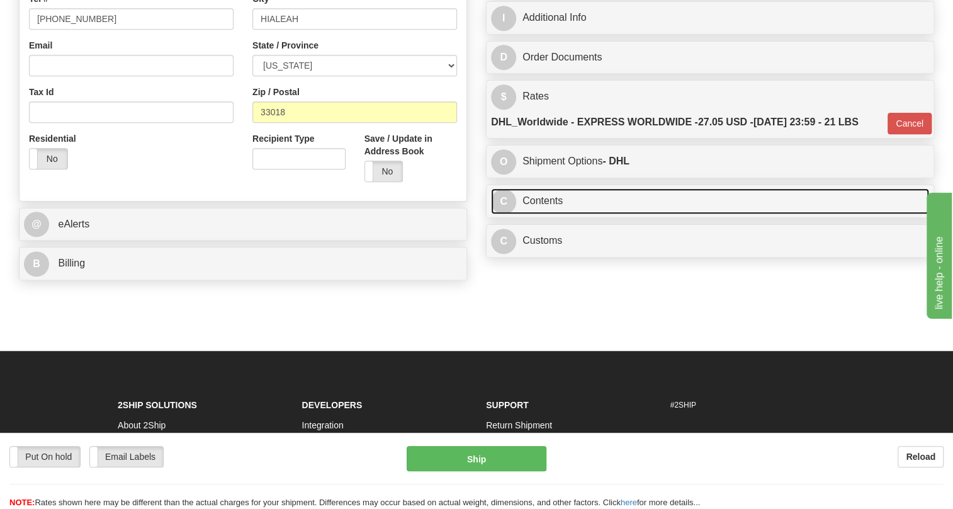
click at [556, 201] on link "C Contents" at bounding box center [710, 201] width 438 height 26
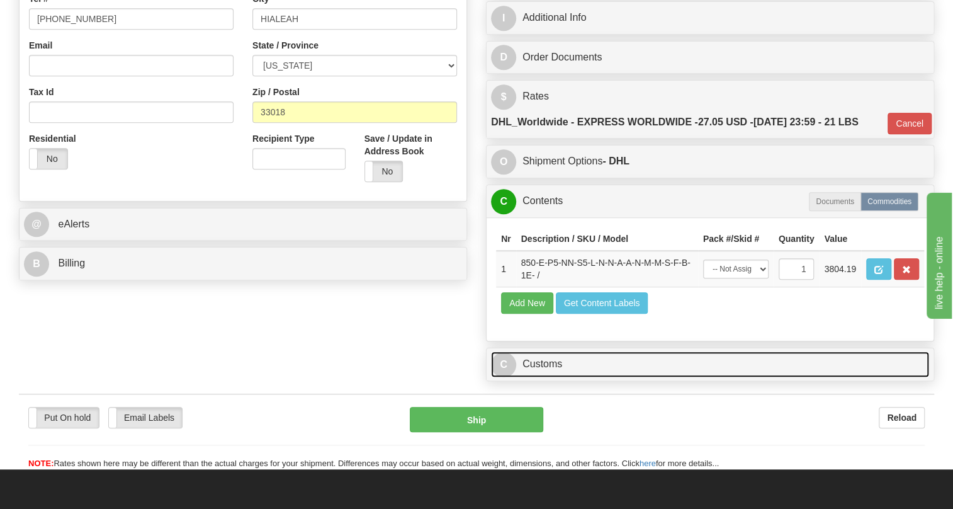
click at [551, 362] on link "C Customs" at bounding box center [710, 364] width 438 height 26
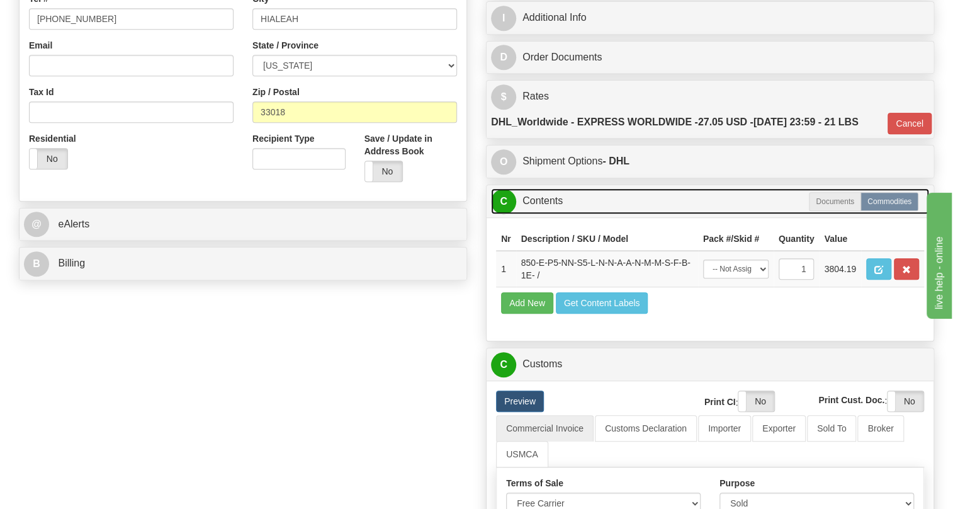
click at [552, 199] on link "C Contents" at bounding box center [710, 201] width 438 height 26
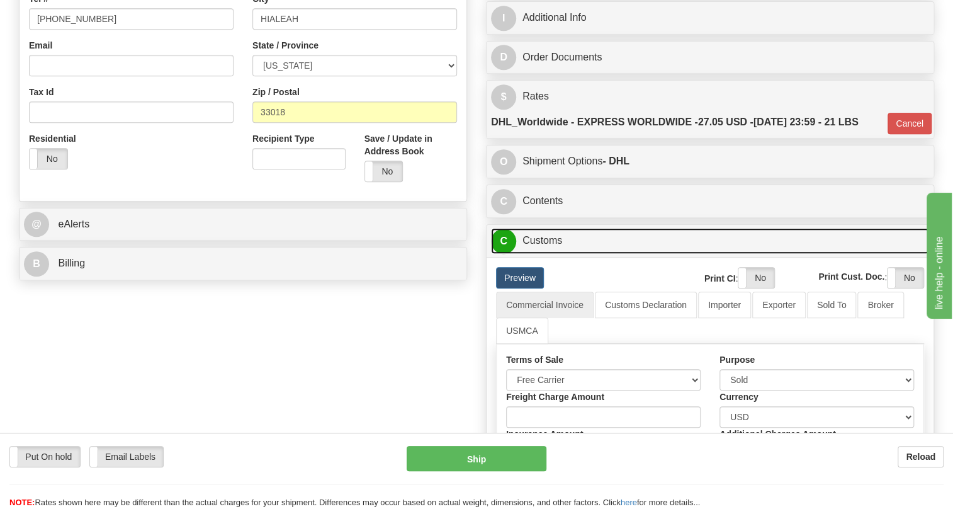
click at [548, 241] on link "C Customs" at bounding box center [710, 241] width 438 height 26
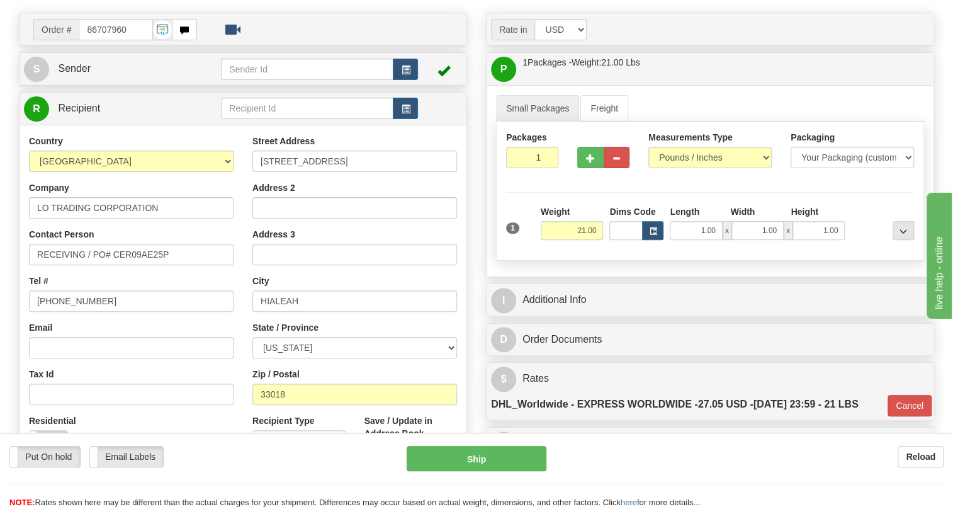
scroll to position [114, 0]
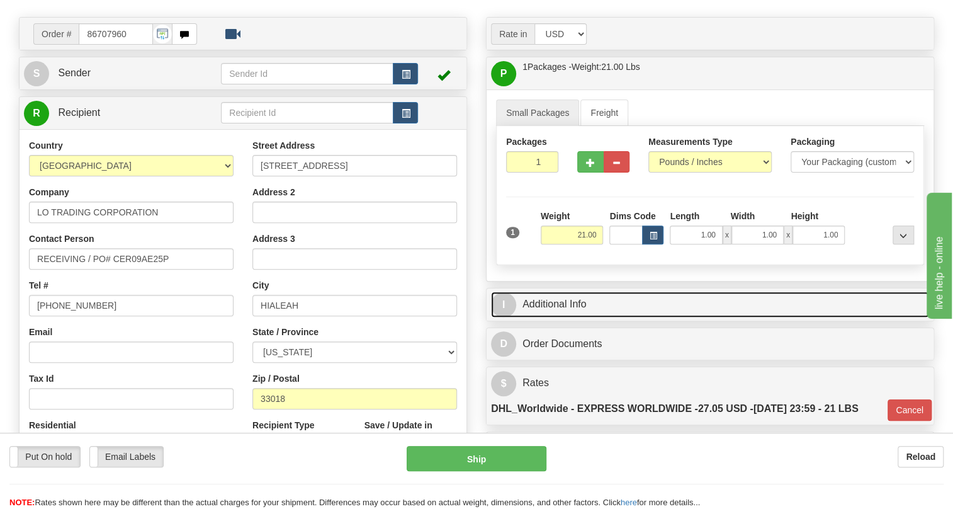
click at [570, 299] on link "I Additional Info" at bounding box center [710, 304] width 438 height 26
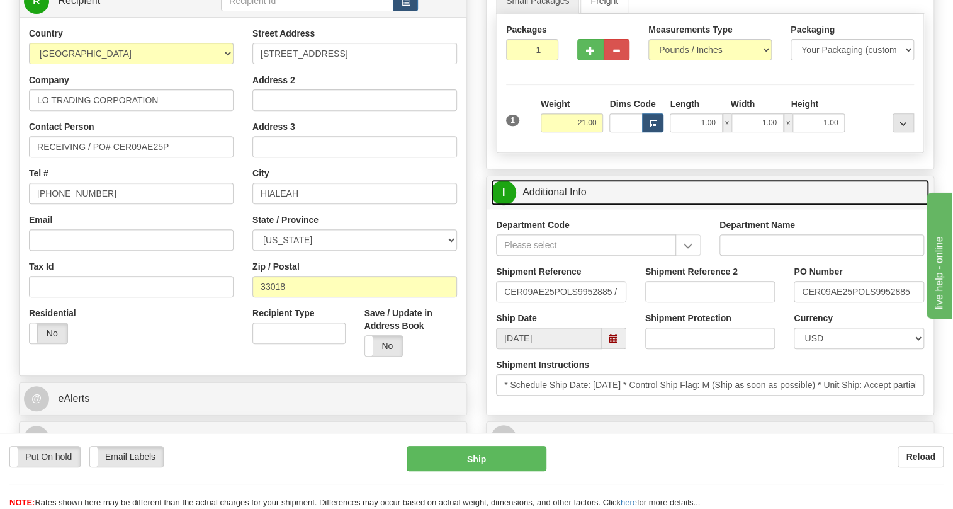
scroll to position [228, 0]
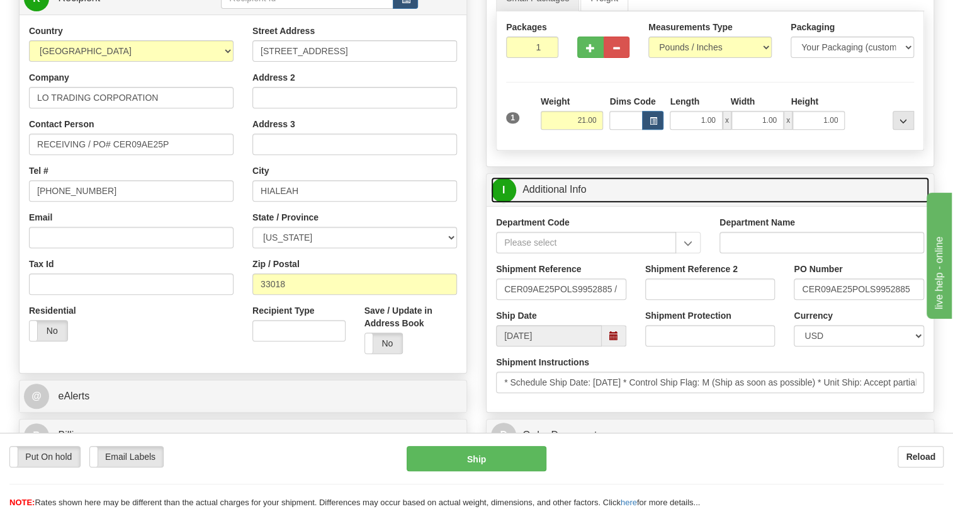
click at [542, 189] on link "I Additional Info" at bounding box center [710, 190] width 438 height 26
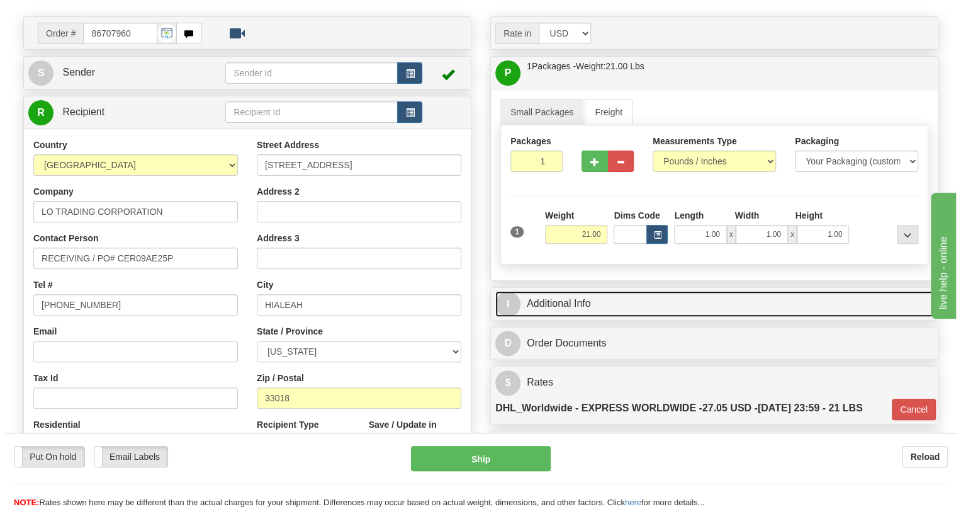
scroll to position [114, 0]
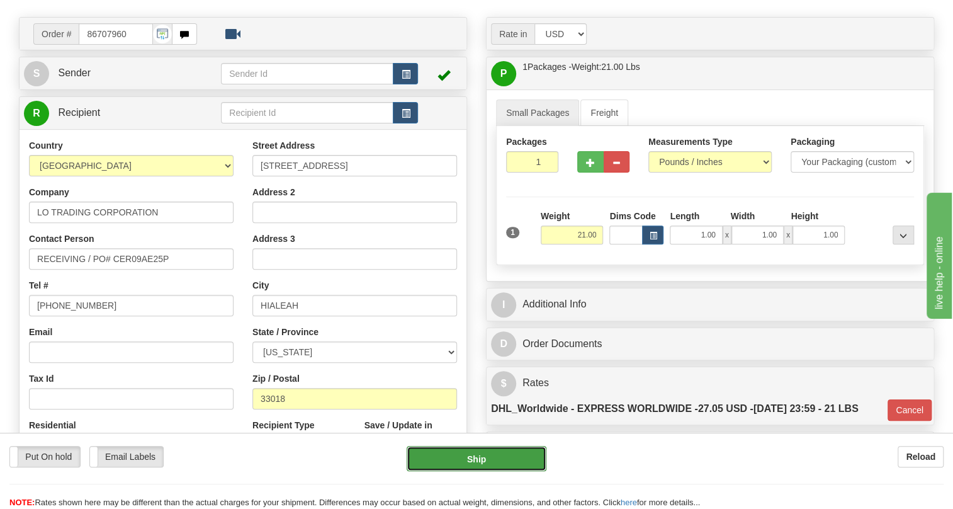
click at [475, 458] on button "Ship" at bounding box center [477, 458] width 140 height 25
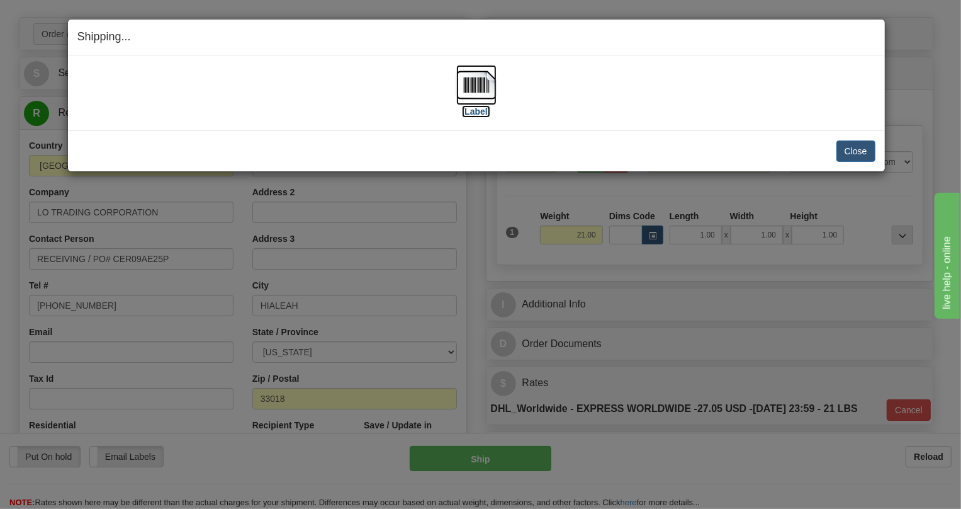
click at [478, 83] on img at bounding box center [476, 85] width 40 height 40
drag, startPoint x: 856, startPoint y: 150, endPoint x: 594, endPoint y: 155, distance: 262.5
click at [850, 151] on button "Close" at bounding box center [855, 150] width 39 height 21
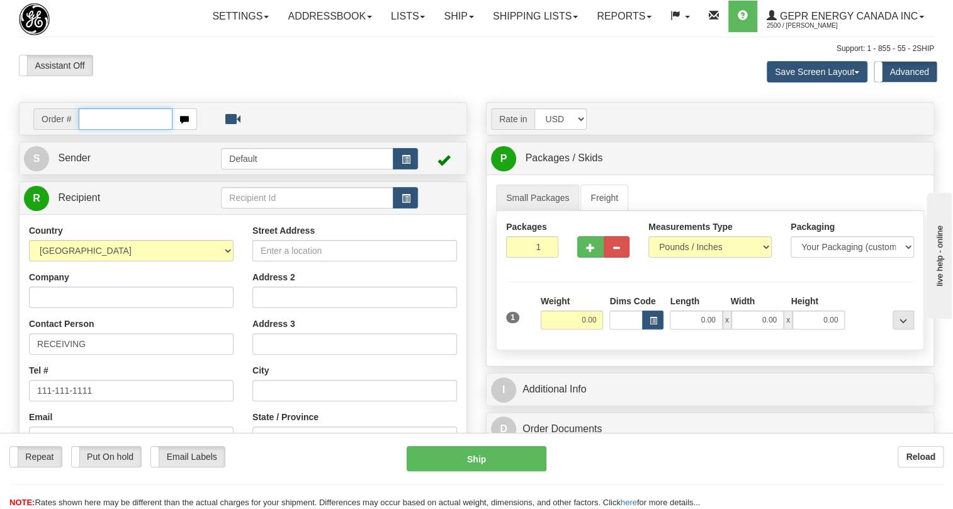
paste input "0086707972"
click at [95, 130] on input "0086707972" at bounding box center [126, 118] width 94 height 21
type input "86707972"
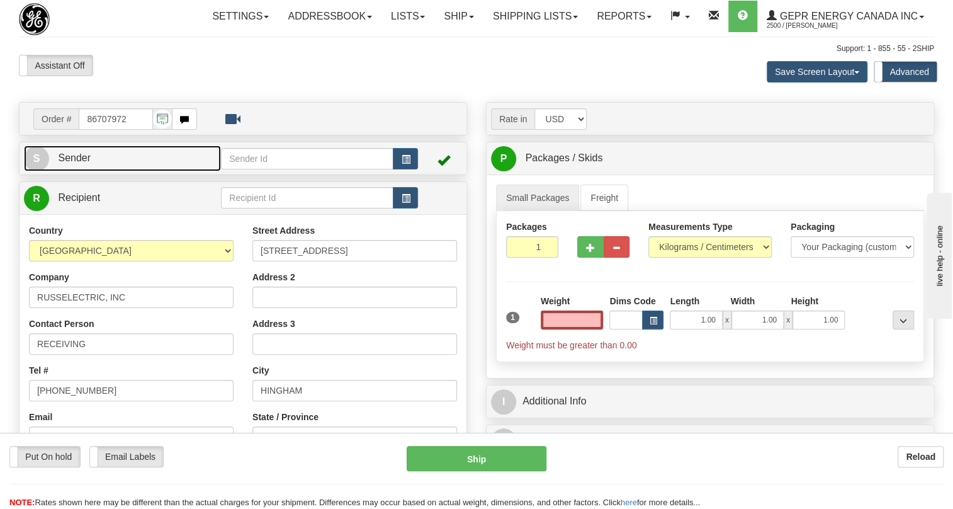
type input "0.00"
drag, startPoint x: 77, startPoint y: 184, endPoint x: 31, endPoint y: 191, distance: 45.8
click at [76, 163] on span "Sender" at bounding box center [74, 157] width 33 height 11
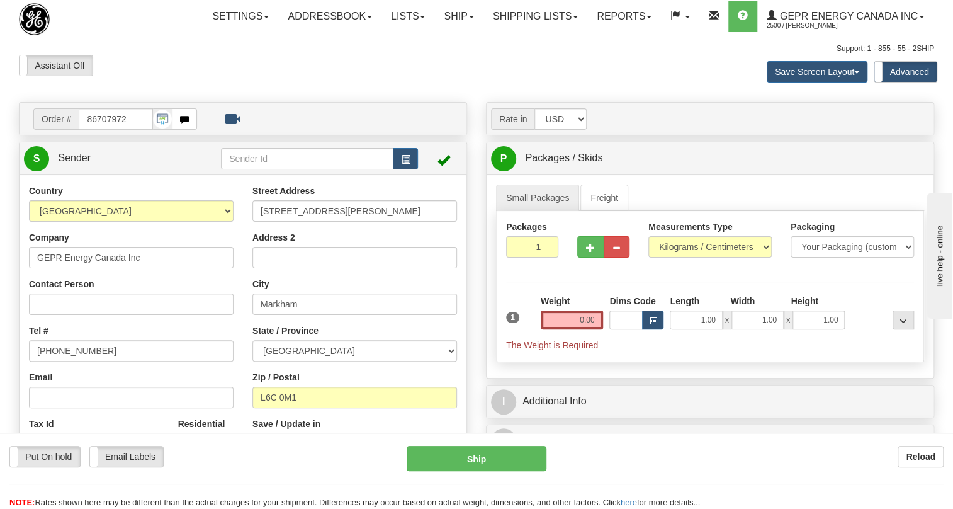
type input "MARKHAM"
click at [74, 361] on input "[PHONE_NUMBER]" at bounding box center [131, 350] width 205 height 21
paste input "[PHONE_NUMBER]"
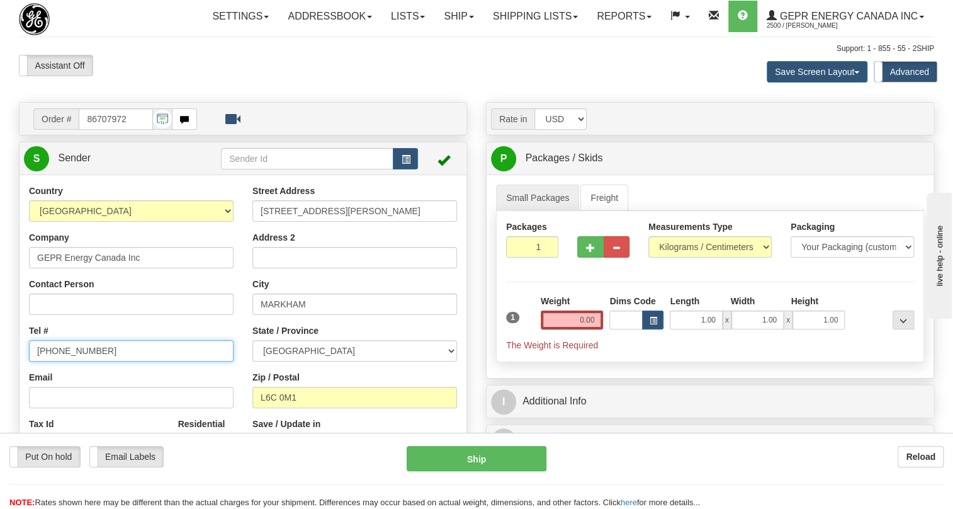
type input "[PHONE_NUMBER]"
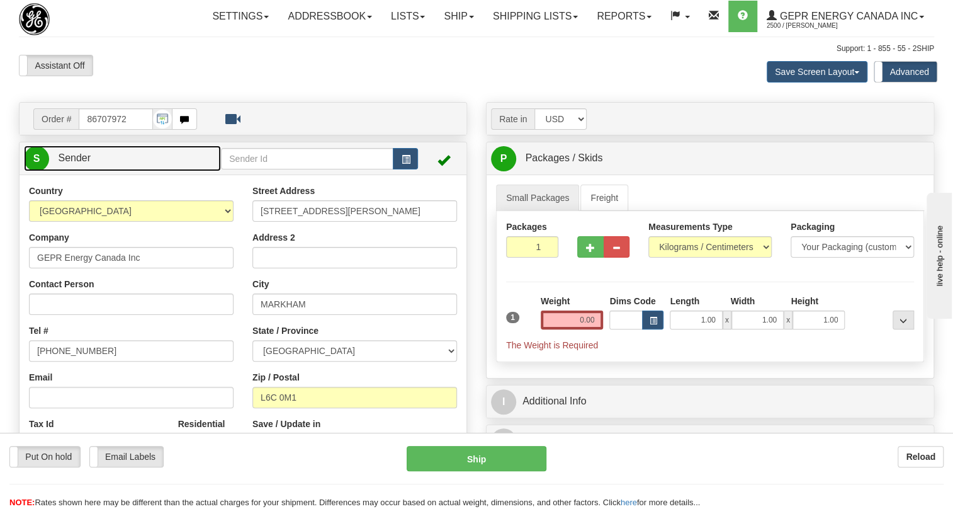
click at [75, 163] on span "Sender" at bounding box center [74, 157] width 33 height 11
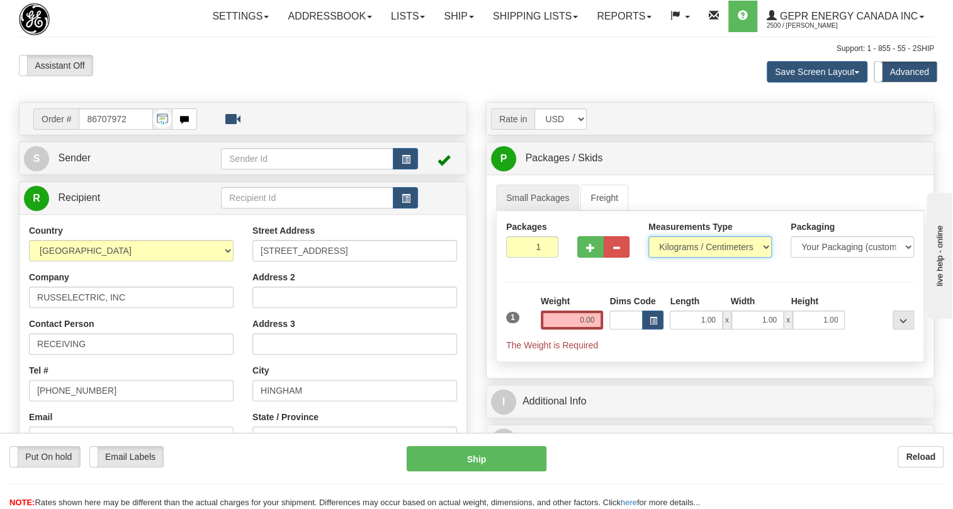
click at [692, 257] on select "Pounds / Inches Kilograms / Centimeters" at bounding box center [709, 246] width 123 height 21
select select "0"
click at [648, 257] on select "Pounds / Inches Kilograms / Centimeters" at bounding box center [709, 246] width 123 height 21
click at [592, 329] on input "0.00" at bounding box center [572, 319] width 63 height 19
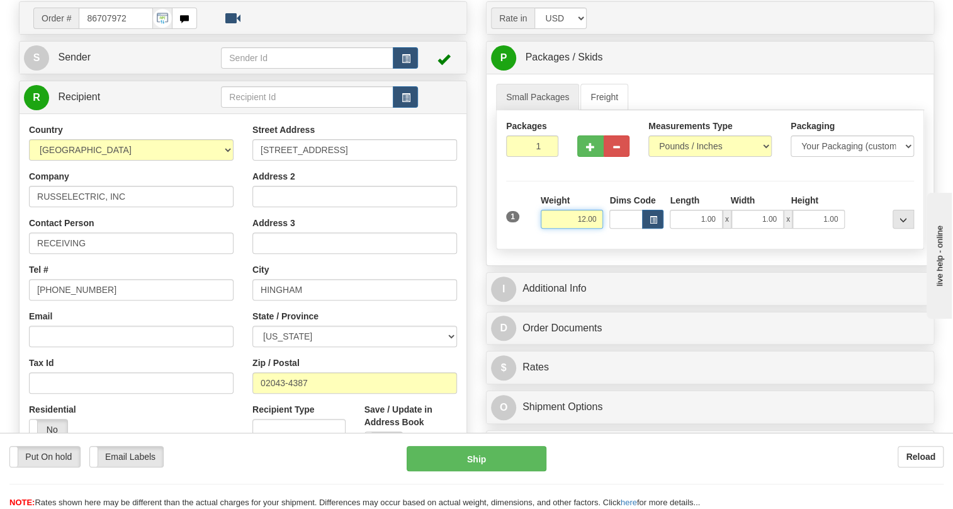
scroll to position [114, 0]
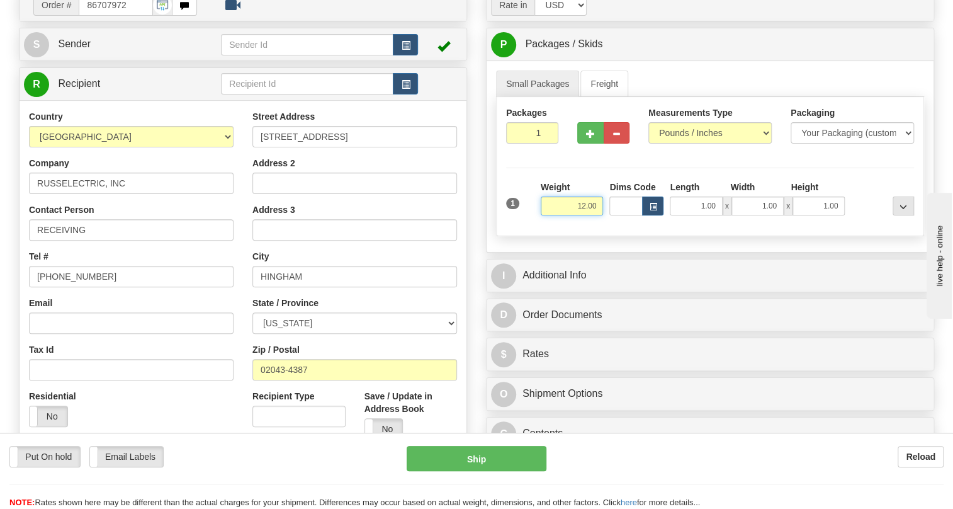
type input "12.00"
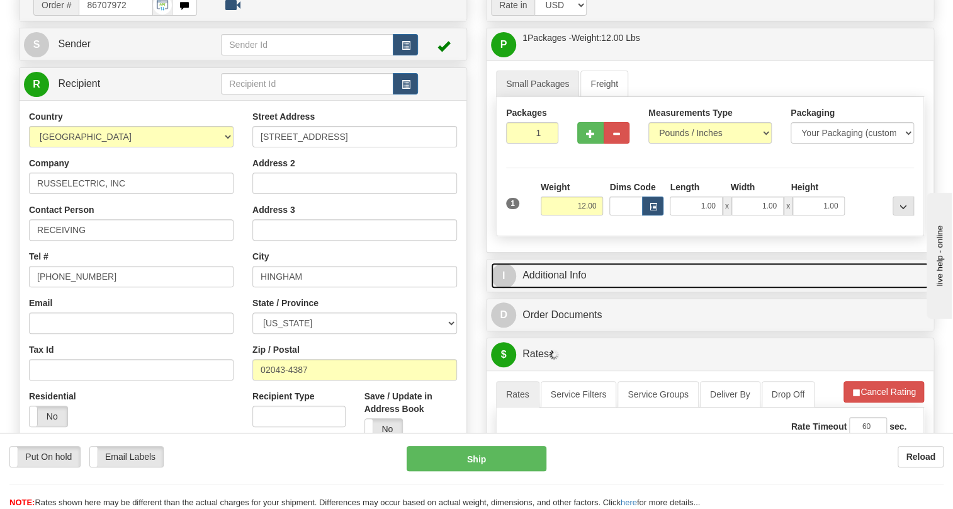
click at [565, 288] on link "I Additional Info" at bounding box center [710, 275] width 438 height 26
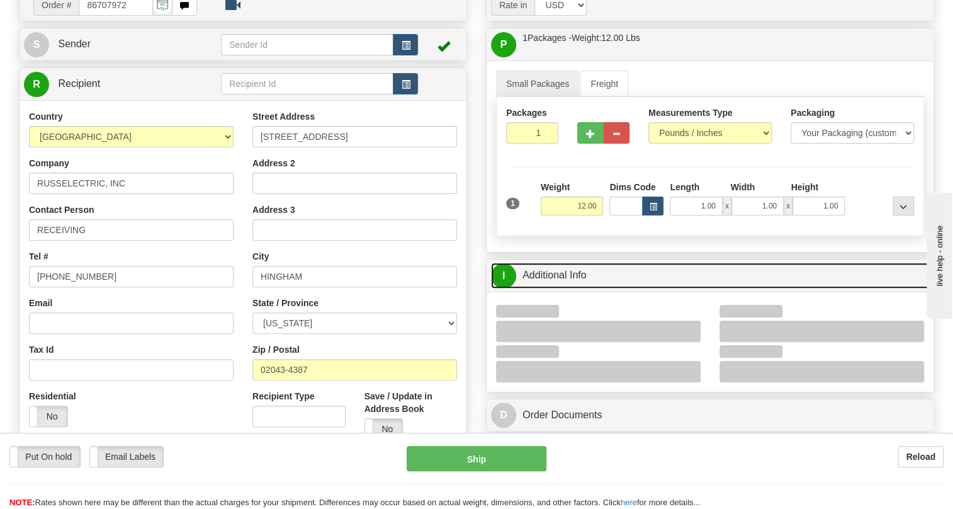
scroll to position [171, 0]
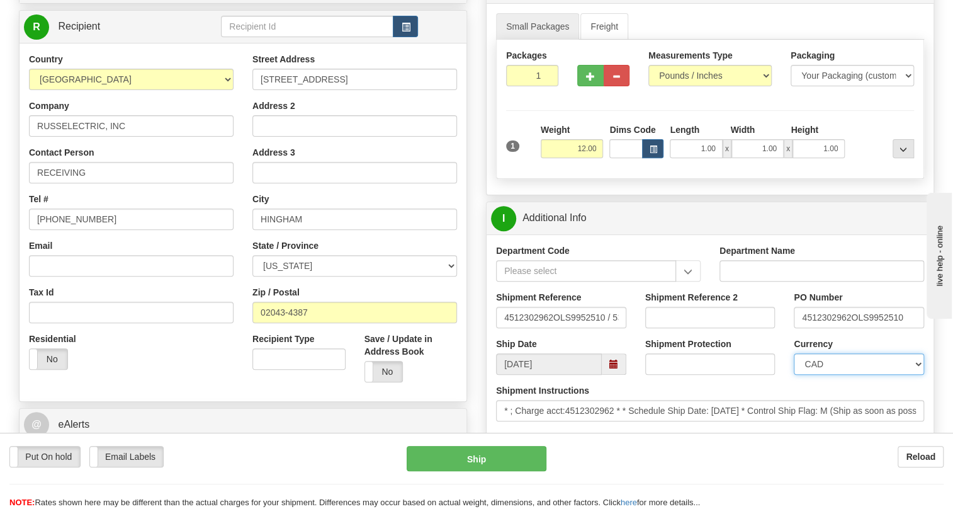
drag, startPoint x: 840, startPoint y: 391, endPoint x: 838, endPoint y: 381, distance: 10.2
click at [840, 374] on select "CAD USD EUR ZAR [PERSON_NAME] ARN AUD AUS AWG BBD BFR BGN BHD BMD BND BRC BRL C…" at bounding box center [859, 363] width 130 height 21
select select "1"
click at [794, 374] on select "CAD USD EUR ZAR [PERSON_NAME] ARN AUD AUS AWG BBD BFR BGN BHD BMD BND BRC BRL C…" at bounding box center [859, 363] width 130 height 21
drag, startPoint x: 851, startPoint y: 346, endPoint x: 804, endPoint y: 347, distance: 47.2
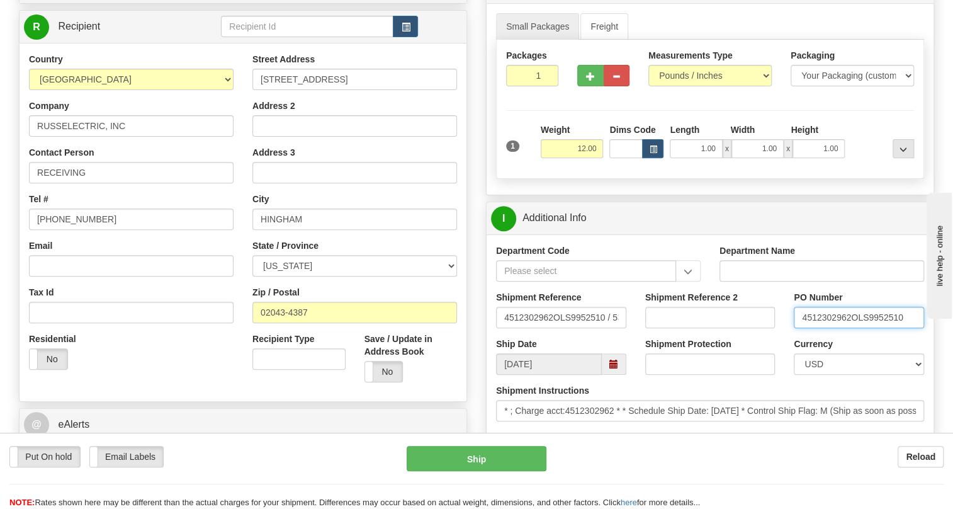
click at [804, 328] on input "4512302962OLS9952510" at bounding box center [859, 317] width 130 height 21
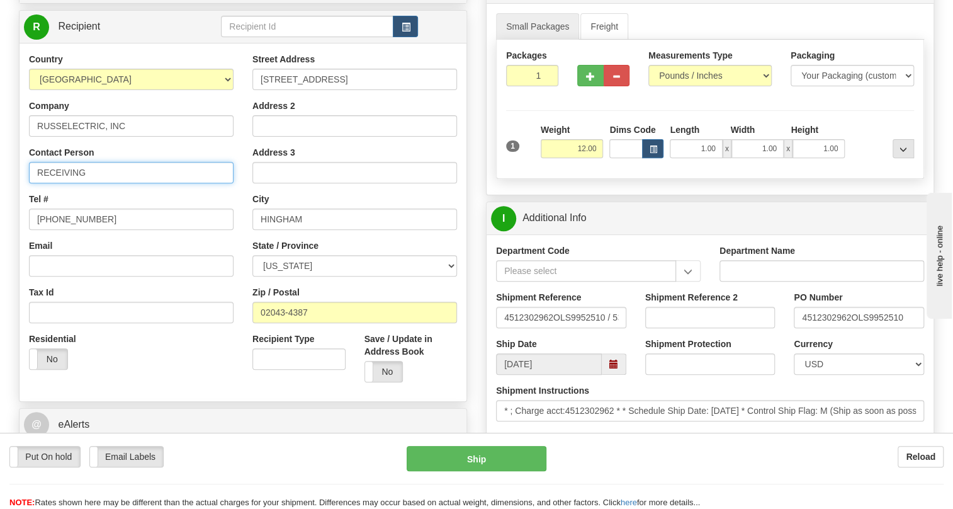
click at [94, 183] on input "RECEIVING" at bounding box center [131, 172] width 205 height 21
paste input "4512302962"
type input "RECEIVING / PO# 4512302962"
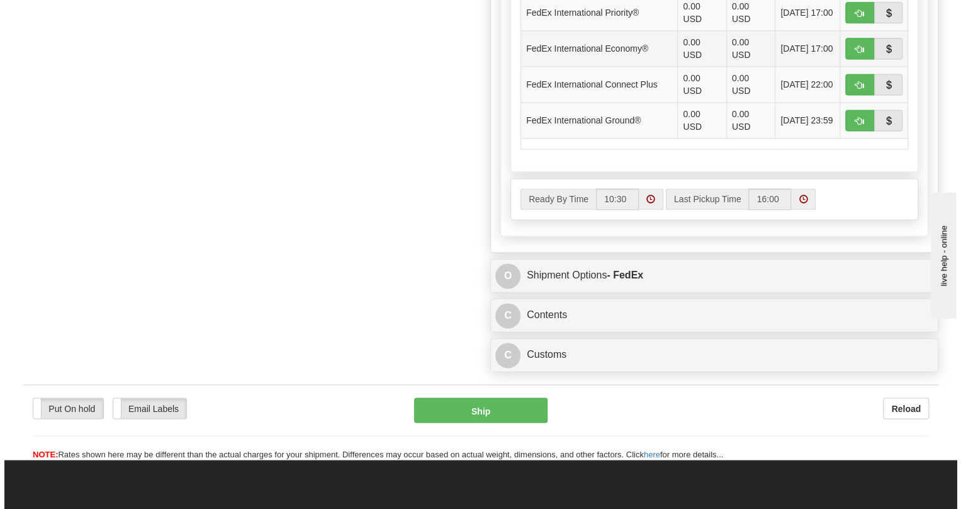
scroll to position [972, 0]
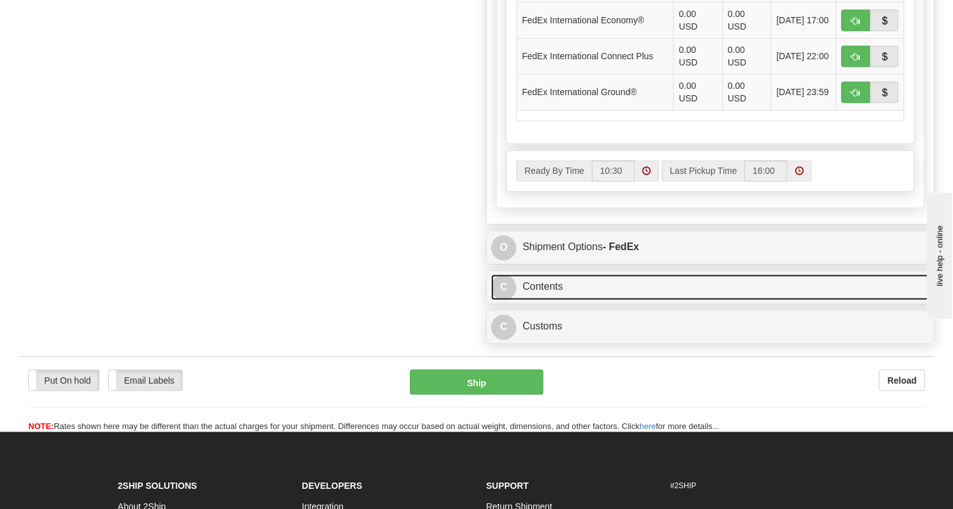
click at [548, 300] on link "C Contents" at bounding box center [710, 287] width 438 height 26
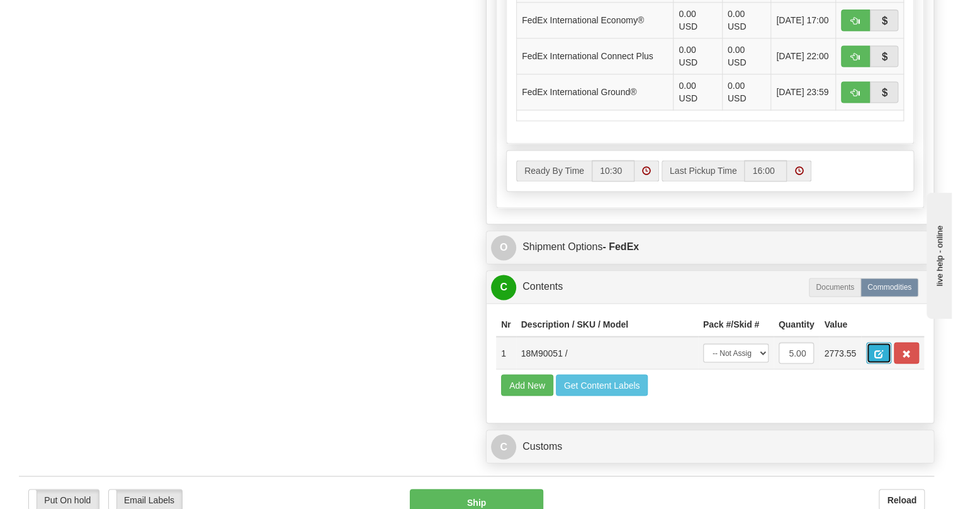
click at [875, 357] on span "button" at bounding box center [878, 353] width 9 height 8
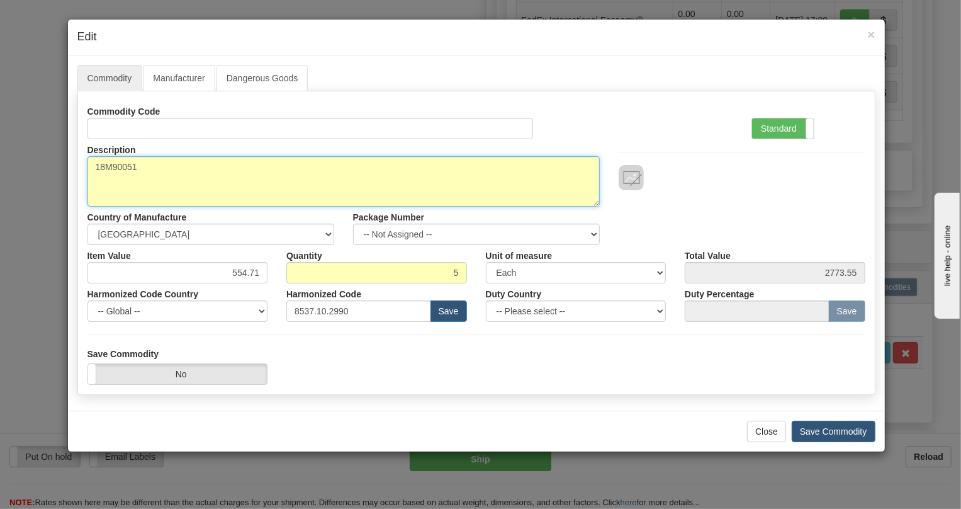
click at [115, 164] on textarea "18M90051" at bounding box center [343, 181] width 512 height 50
paste textarea "Cover, Control Panel, Motor"
type textarea "Cover, Control Panel, Motor"
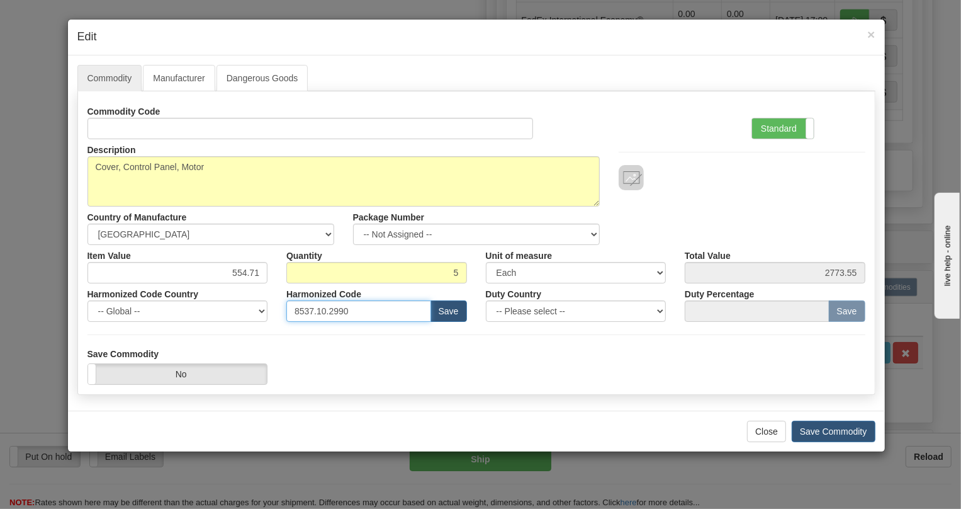
click at [336, 313] on input "8537.10.2990" at bounding box center [358, 310] width 145 height 21
paste input "8.90.600"
type input "8538.90.6000"
click at [774, 126] on label "Standard" at bounding box center [783, 128] width 62 height 20
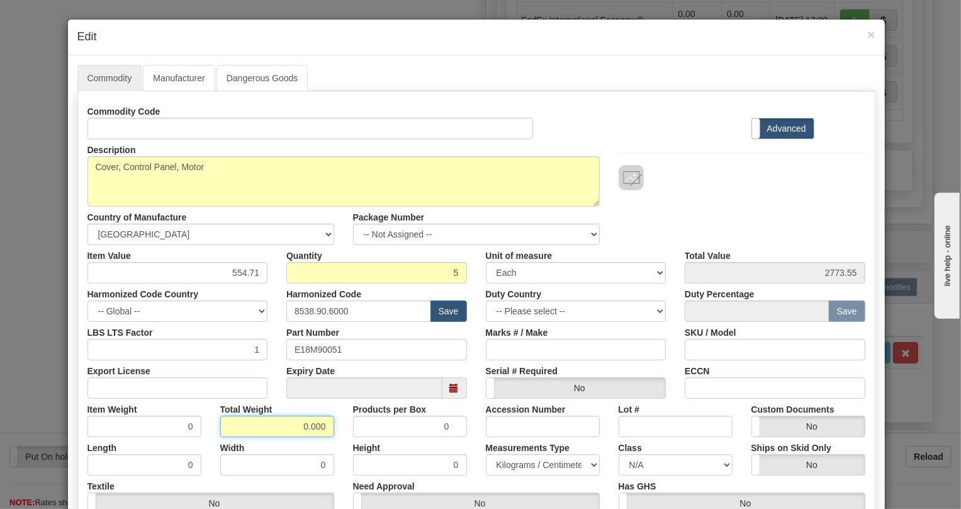
click at [291, 422] on input "0.000" at bounding box center [277, 425] width 114 height 21
type input "1.000"
type input "0.2000"
click at [521, 464] on select "Pounds / Inches Kilograms / Centimeters" at bounding box center [543, 464] width 114 height 21
select select "0"
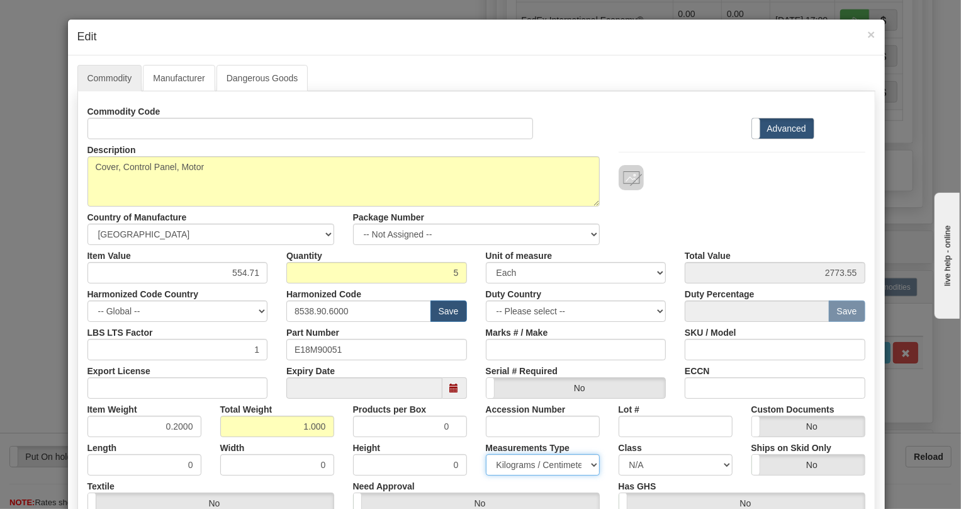
click at [486, 454] on select "Pounds / Inches Kilograms / Centimeters" at bounding box center [543, 464] width 114 height 21
click at [245, 275] on input "554.71" at bounding box center [177, 272] width 181 height 21
paste input "366,69"
click at [243, 279] on input "366,69" at bounding box center [177, 272] width 181 height 21
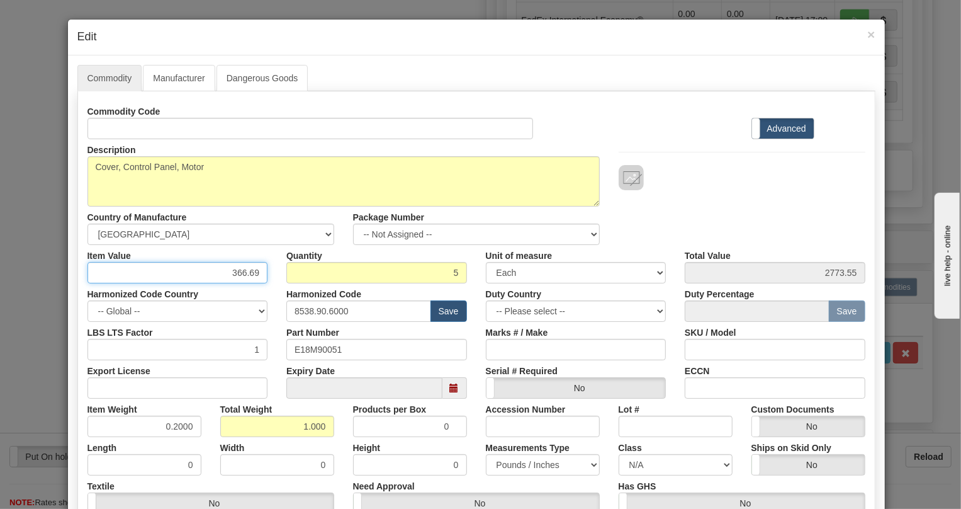
type input "366.69"
type input "1833.45"
click at [271, 329] on div "LBS LTS Factor 1" at bounding box center [178, 341] width 200 height 38
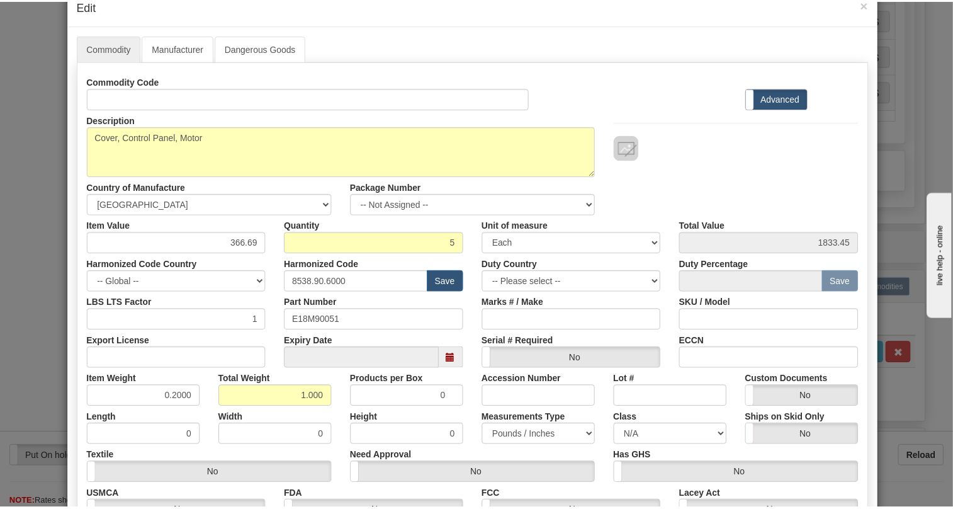
scroll to position [191, 0]
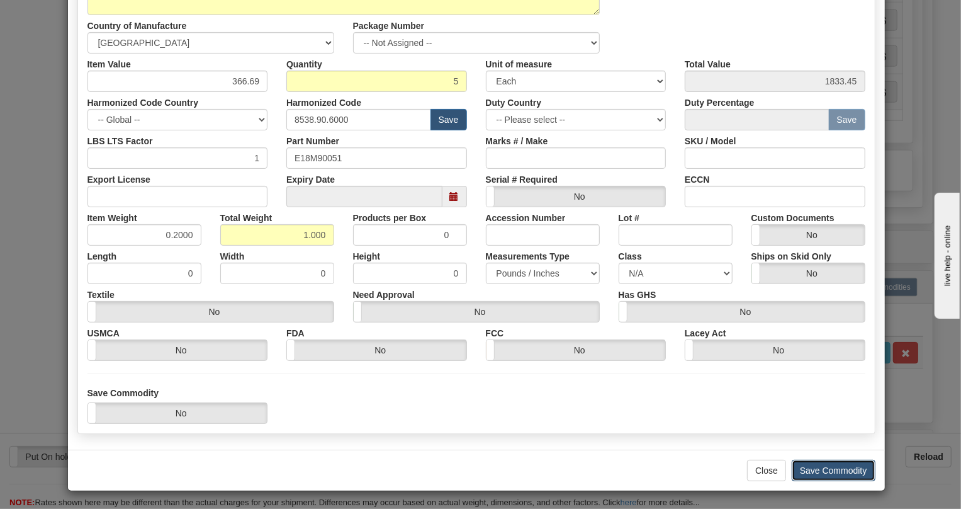
click at [838, 465] on button "Save Commodity" at bounding box center [834, 469] width 84 height 21
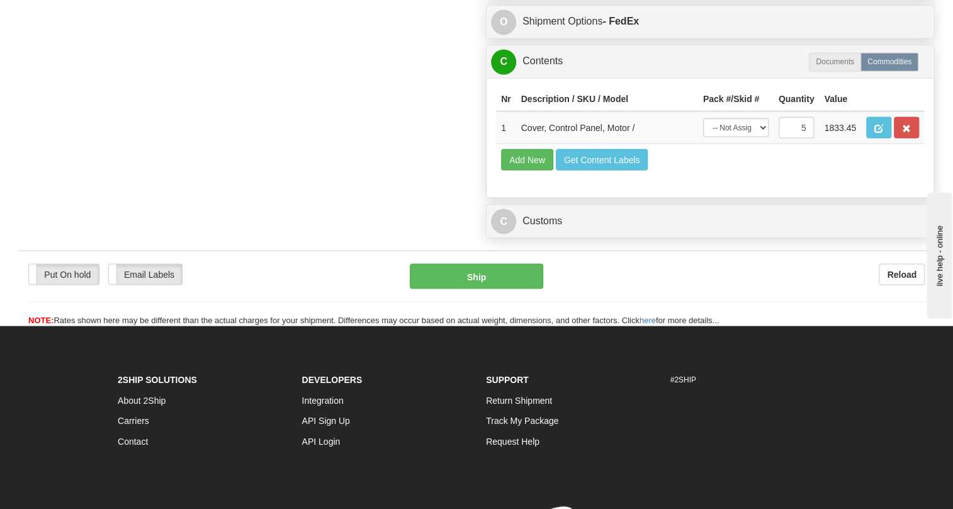
scroll to position [1201, 0]
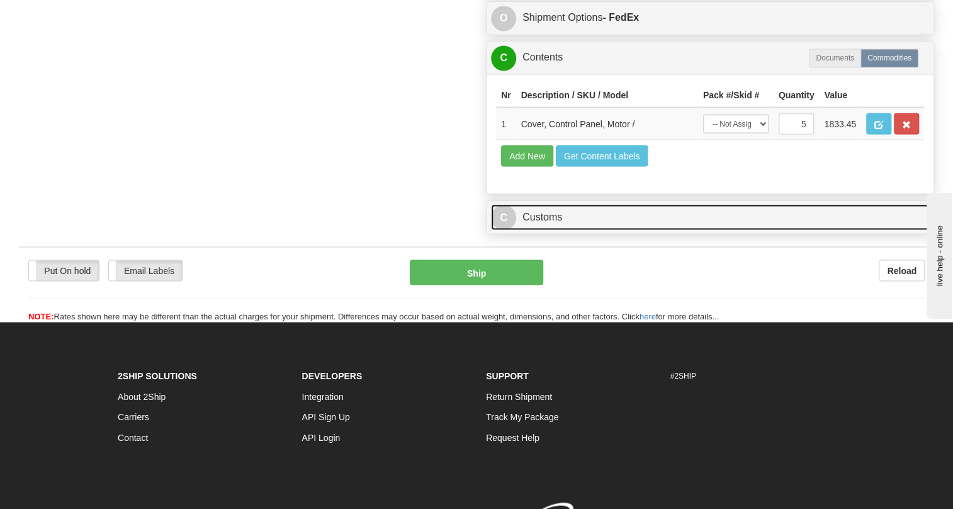
click at [542, 230] on link "C Customs" at bounding box center [710, 217] width 438 height 26
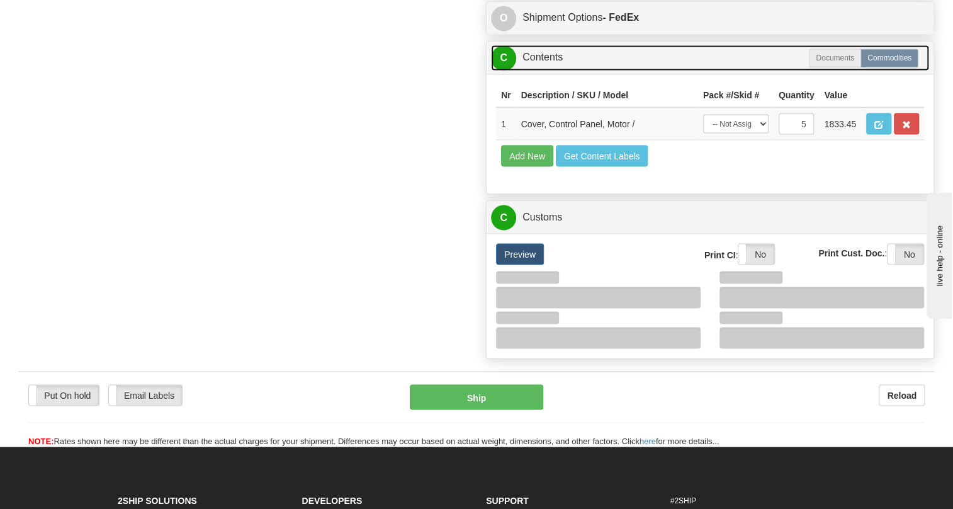
click at [546, 70] on link "C Contents" at bounding box center [710, 58] width 438 height 26
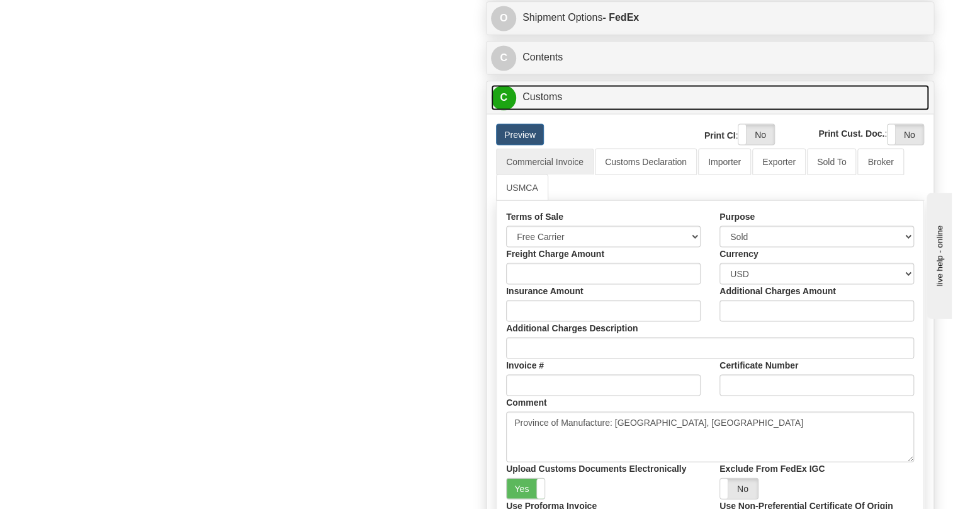
click at [548, 110] on link "C Customs" at bounding box center [710, 97] width 438 height 26
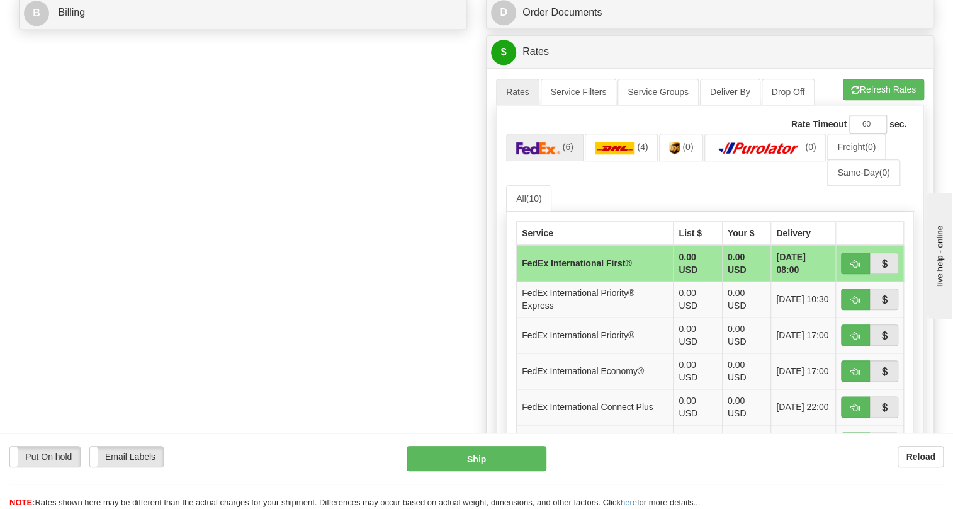
scroll to position [611, 0]
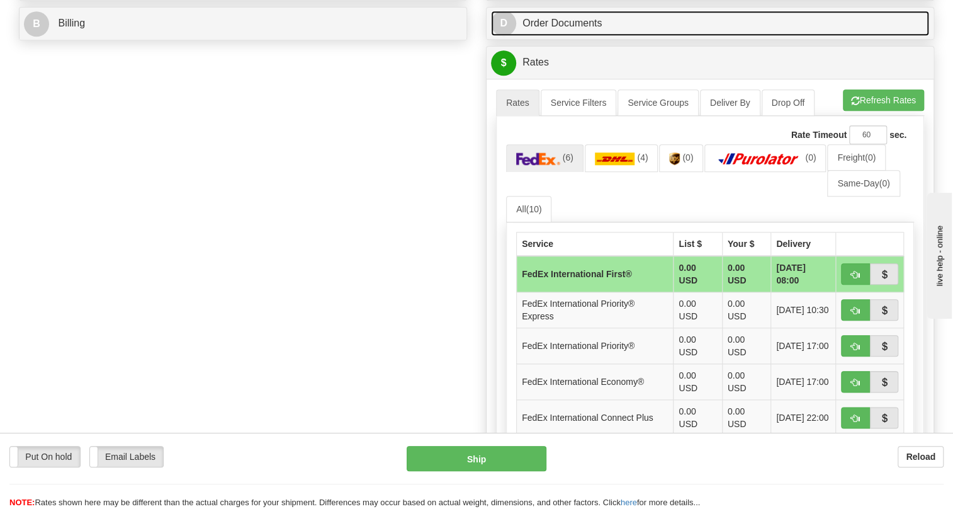
click at [573, 37] on link "D Order Documents" at bounding box center [710, 24] width 438 height 26
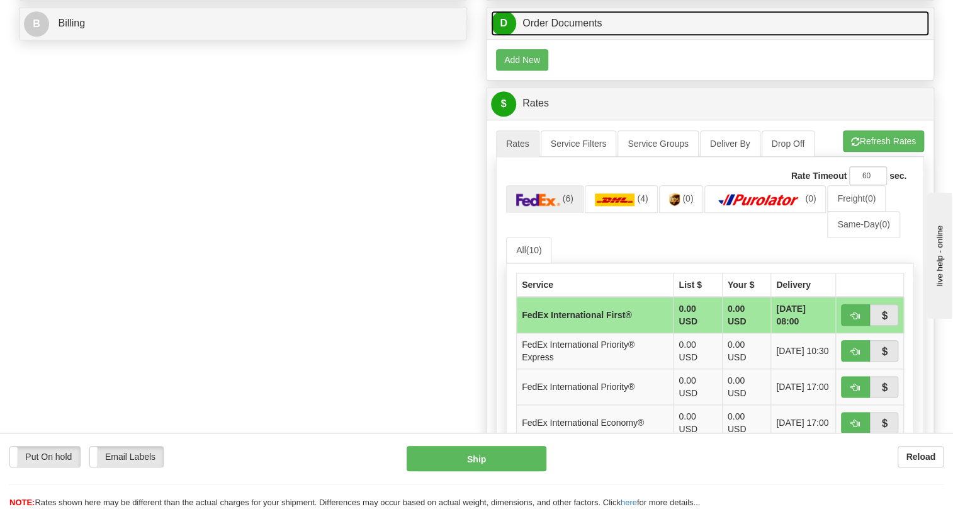
click at [541, 37] on link "D Order Documents" at bounding box center [710, 24] width 438 height 26
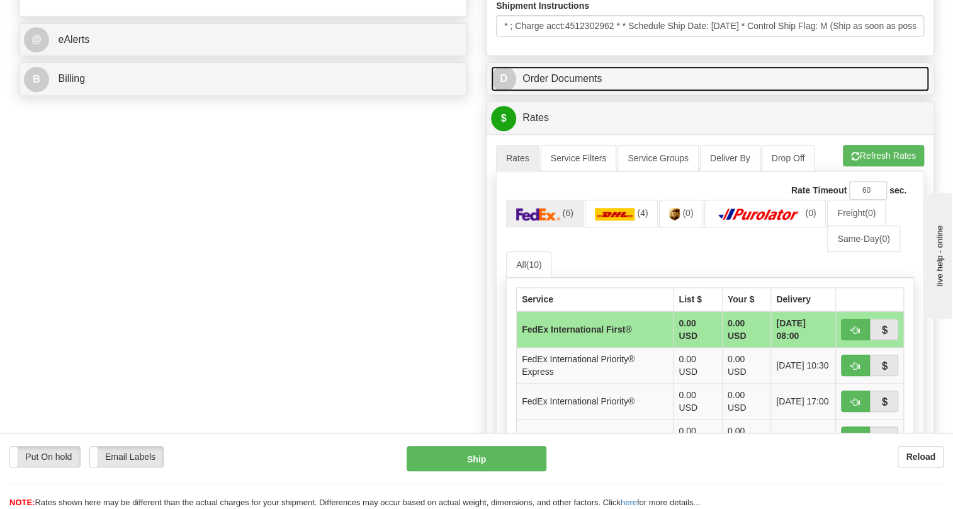
scroll to position [383, 0]
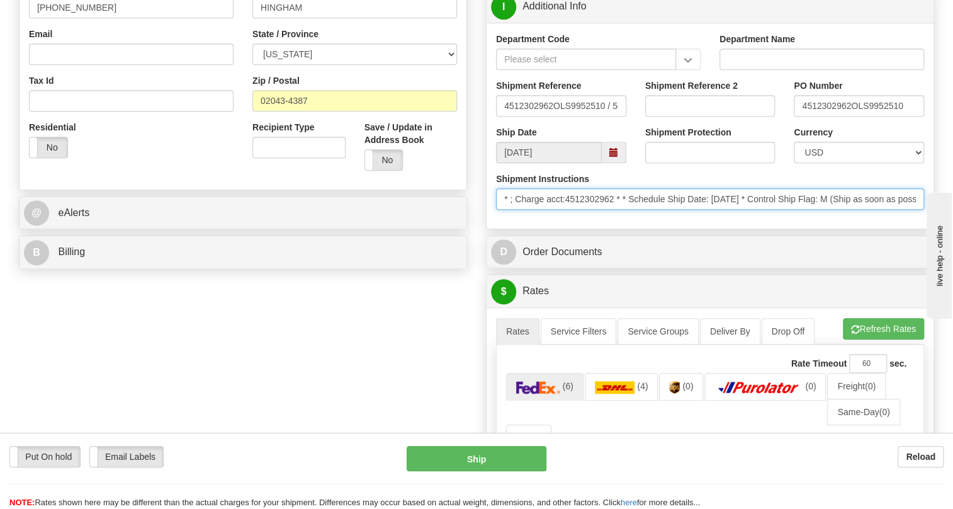
drag, startPoint x: 616, startPoint y: 227, endPoint x: 567, endPoint y: 229, distance: 49.1
click at [567, 210] on input "* ; Charge acct:4512302962 * * Schedule Ship Date: 9/30/2025 * Control Ship Fla…" at bounding box center [710, 198] width 428 height 21
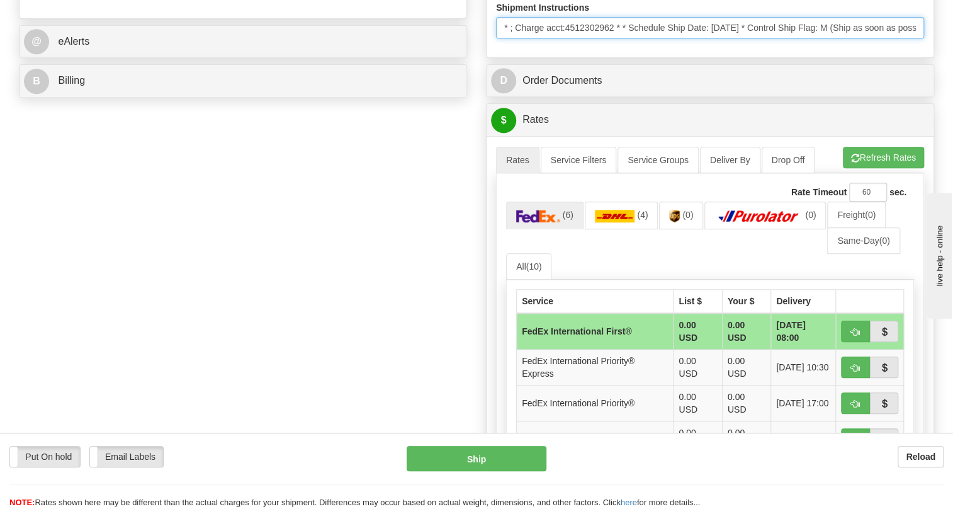
scroll to position [554, 0]
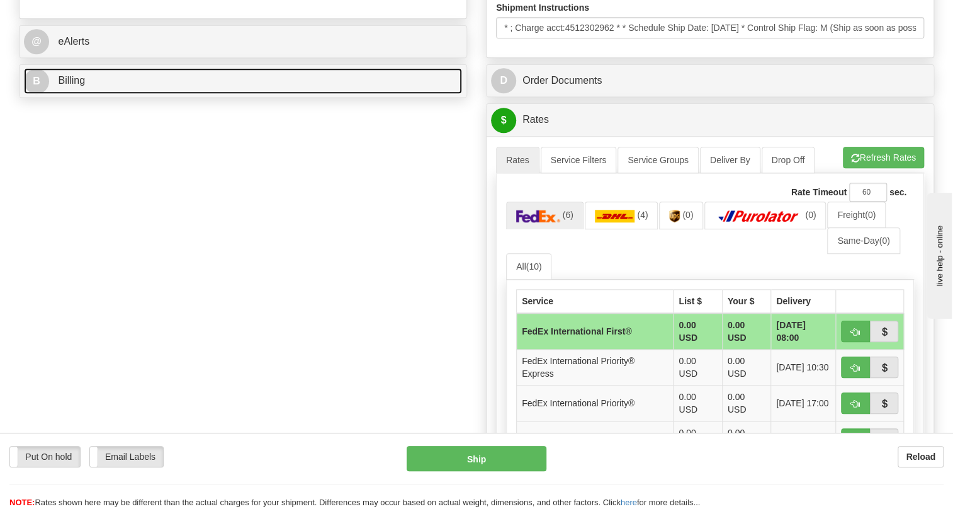
click at [75, 86] on span "Billing" at bounding box center [71, 80] width 27 height 11
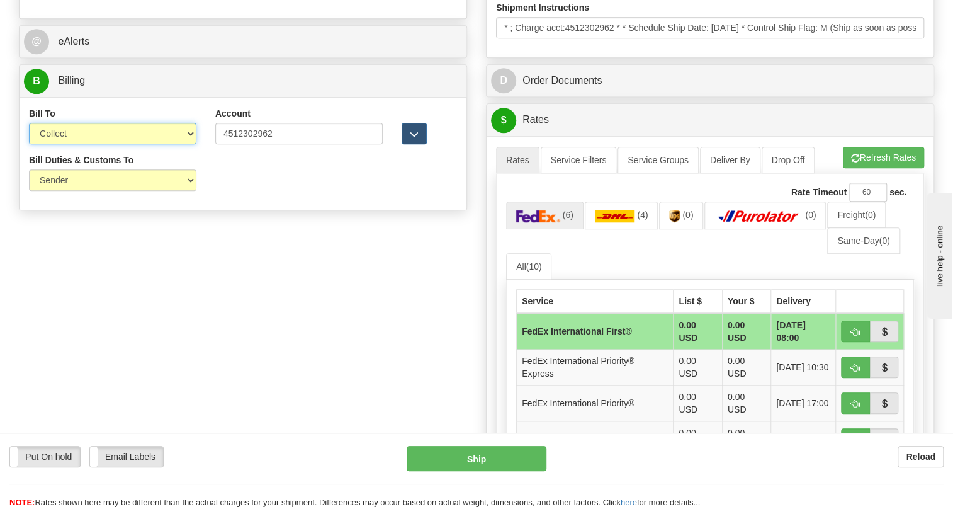
click at [120, 144] on select "Sender Recipient Third Party Collect" at bounding box center [112, 133] width 167 height 21
select select "2"
click at [29, 144] on select "Sender Recipient Third Party Collect" at bounding box center [112, 133] width 167 height 21
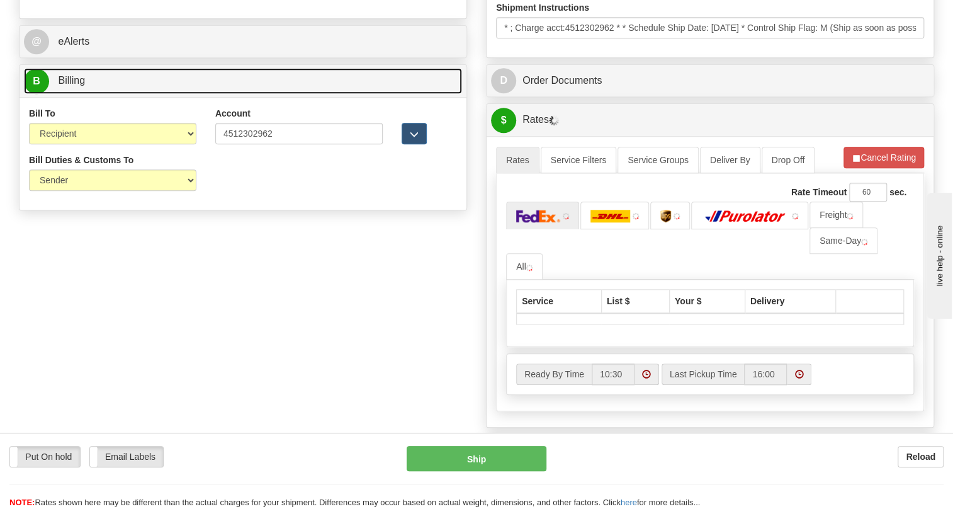
click at [74, 94] on link "B Billing" at bounding box center [243, 81] width 438 height 26
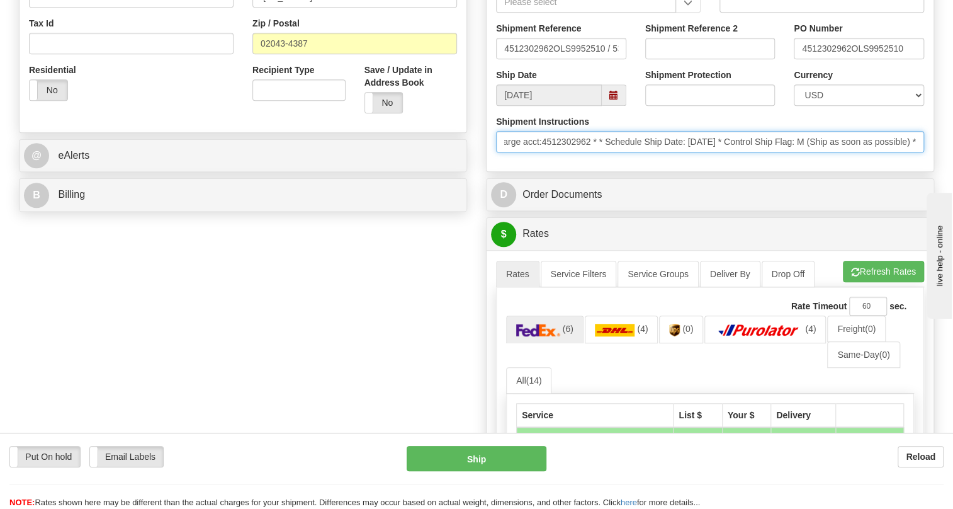
scroll to position [0, 0]
drag, startPoint x: 754, startPoint y: 169, endPoint x: 498, endPoint y: 188, distance: 256.2
click at [509, 162] on div "Shipment Instructions * ; Charge acct:4512302962 * * Schedule Ship Date: 9/30/2…" at bounding box center [710, 138] width 447 height 47
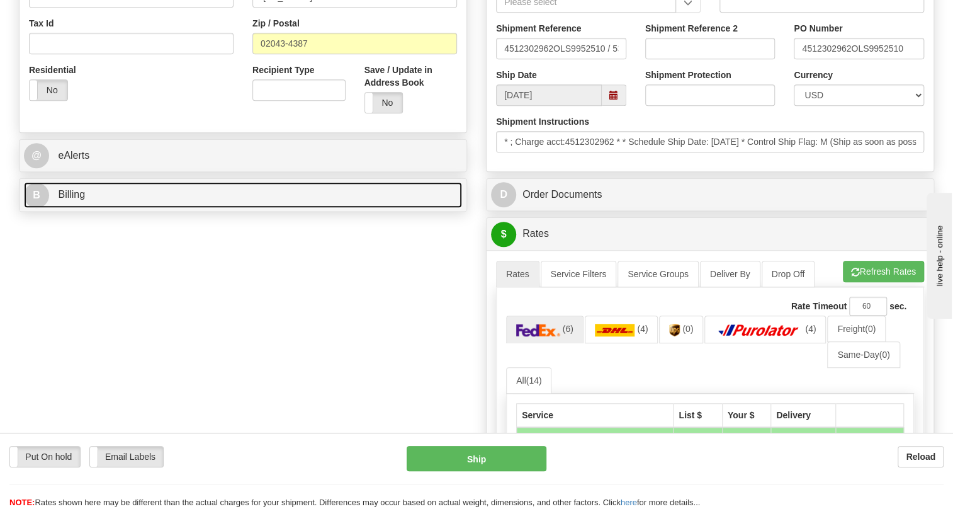
click at [76, 200] on span "Billing" at bounding box center [71, 194] width 27 height 11
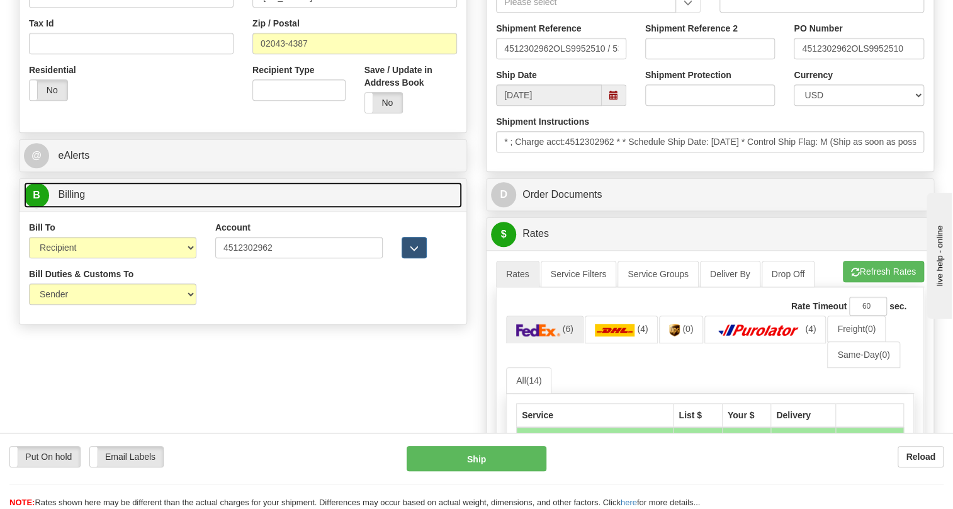
click at [76, 200] on span "Billing" at bounding box center [71, 194] width 27 height 11
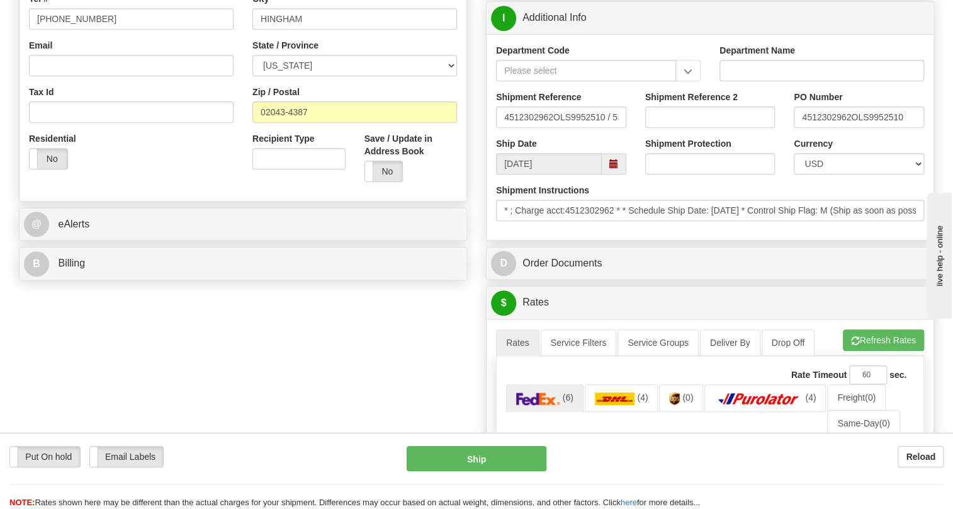
scroll to position [211, 0]
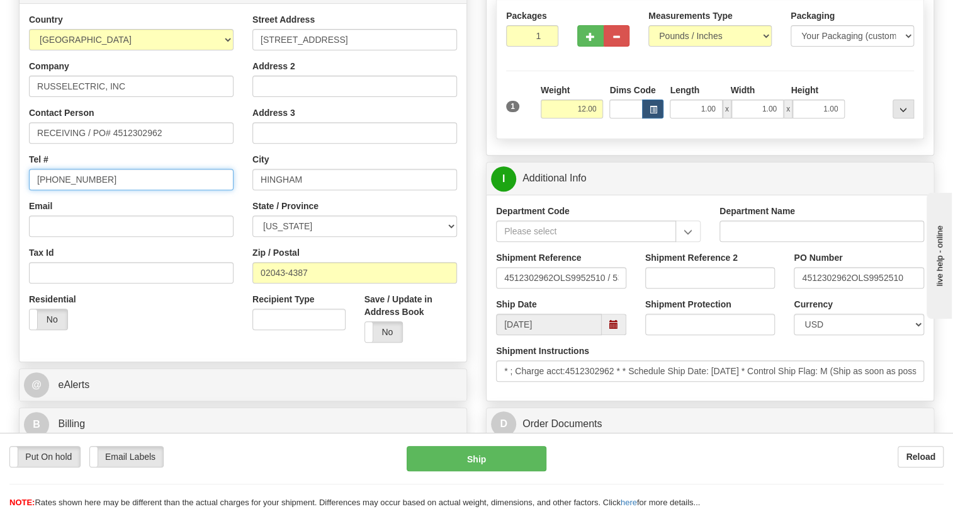
click at [78, 190] on input "(779)7960565" at bounding box center [131, 179] width 205 height 21
paste input "410-674-7444"
type input "410-674-7444"
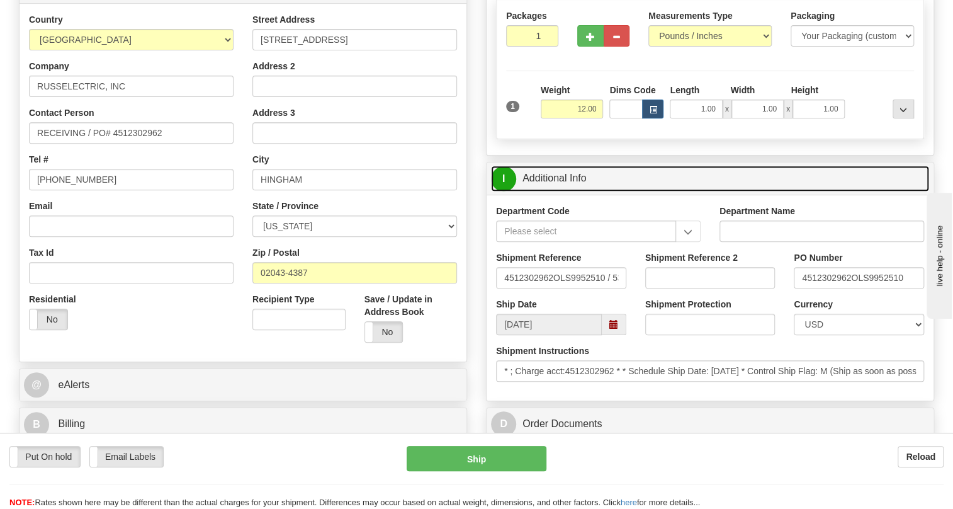
click at [566, 191] on link "I Additional Info" at bounding box center [710, 179] width 438 height 26
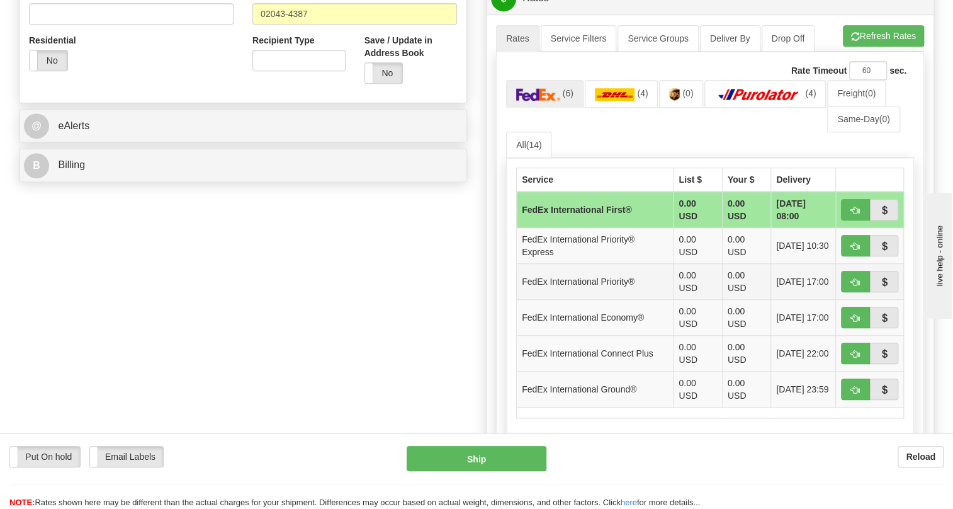
scroll to position [497, 0]
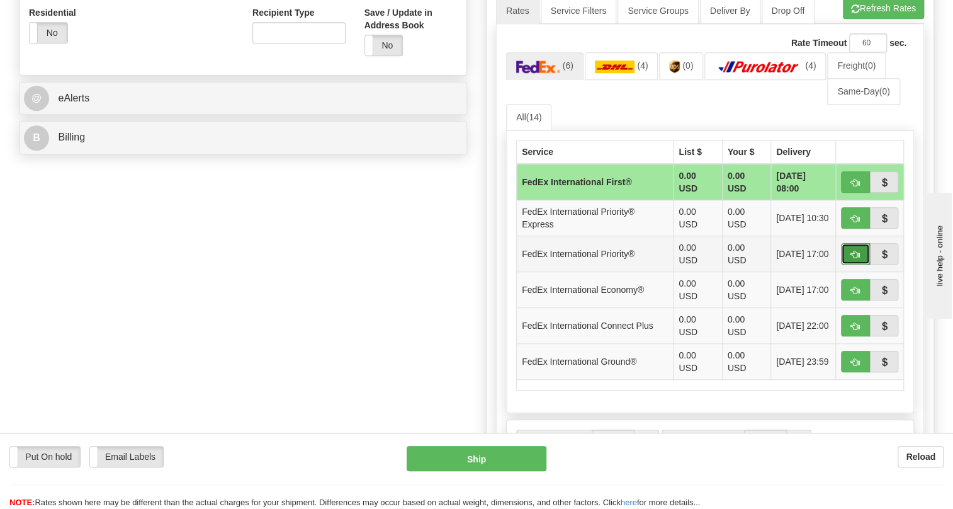
click at [850, 264] on button "button" at bounding box center [855, 253] width 29 height 21
type input "01"
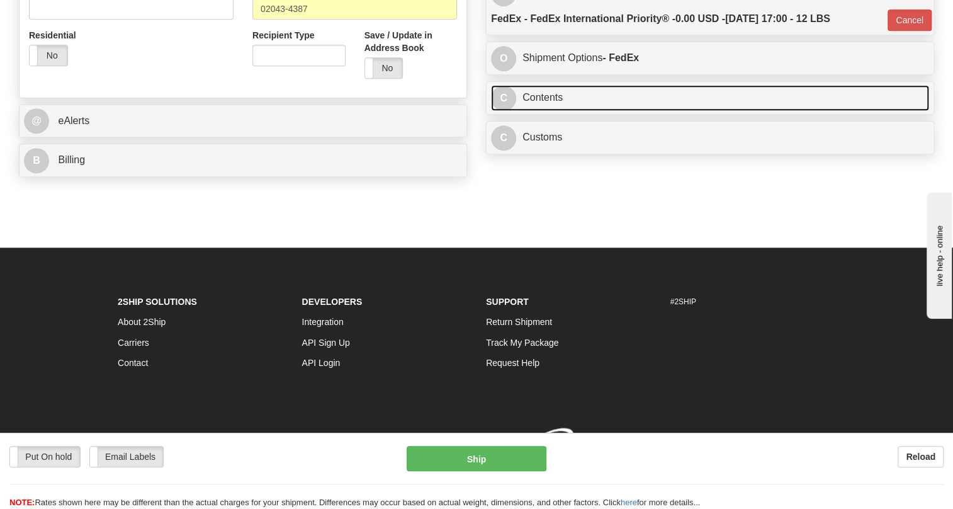
click at [544, 104] on link "C Contents" at bounding box center [710, 98] width 438 height 26
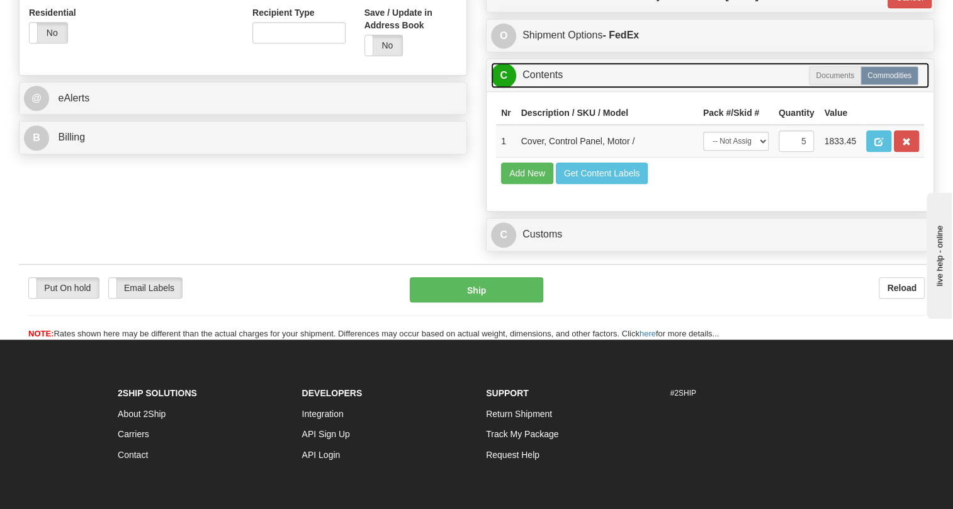
click at [544, 88] on link "C Contents" at bounding box center [710, 75] width 438 height 26
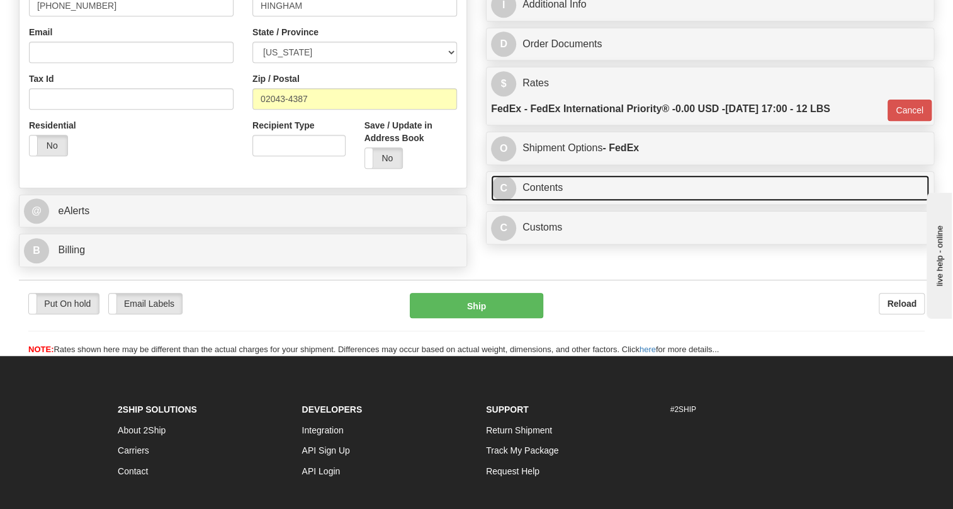
scroll to position [325, 0]
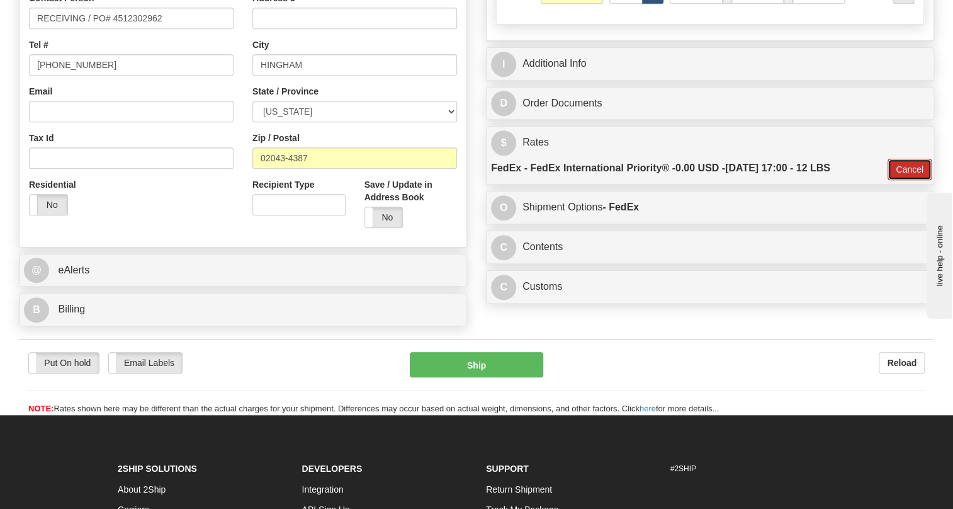
click at [901, 180] on button "Cancel" at bounding box center [909, 169] width 44 height 21
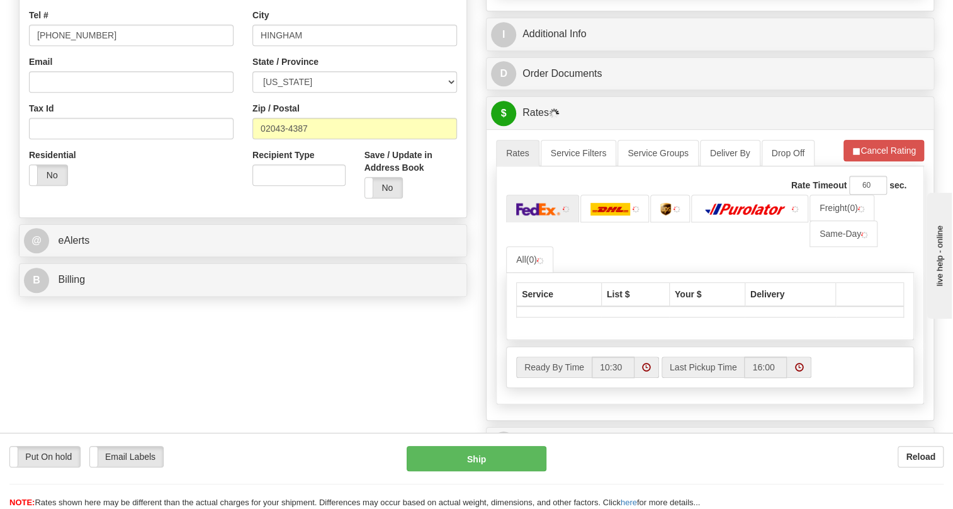
scroll to position [383, 0]
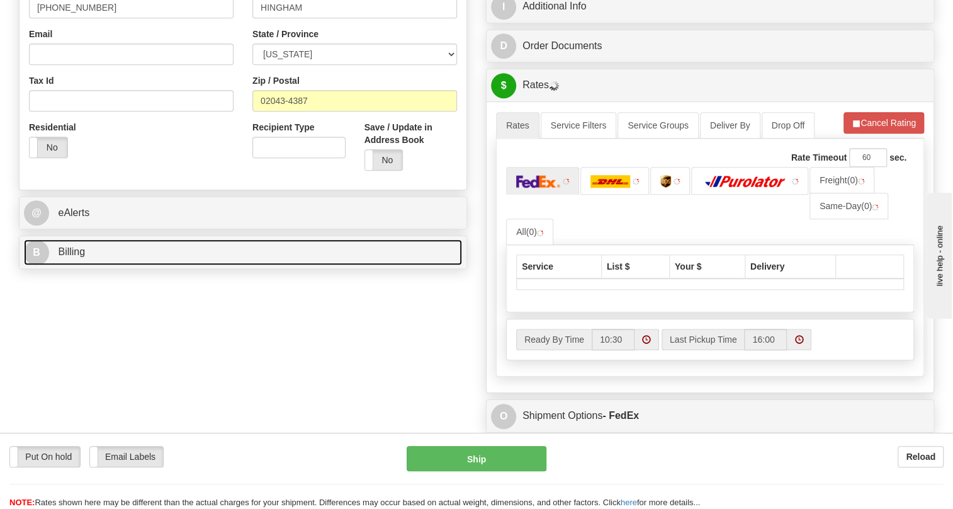
click at [82, 257] on span "Billing" at bounding box center [71, 251] width 27 height 11
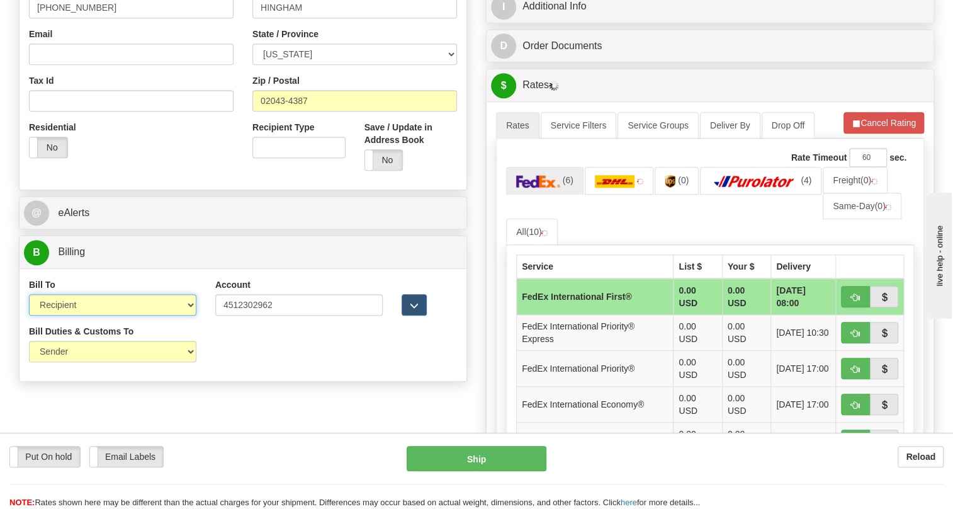
click at [113, 315] on select "Sender Recipient Third Party Collect" at bounding box center [112, 304] width 167 height 21
select select "1"
click at [29, 315] on select "Sender Recipient Third Party Collect" at bounding box center [112, 304] width 167 height 21
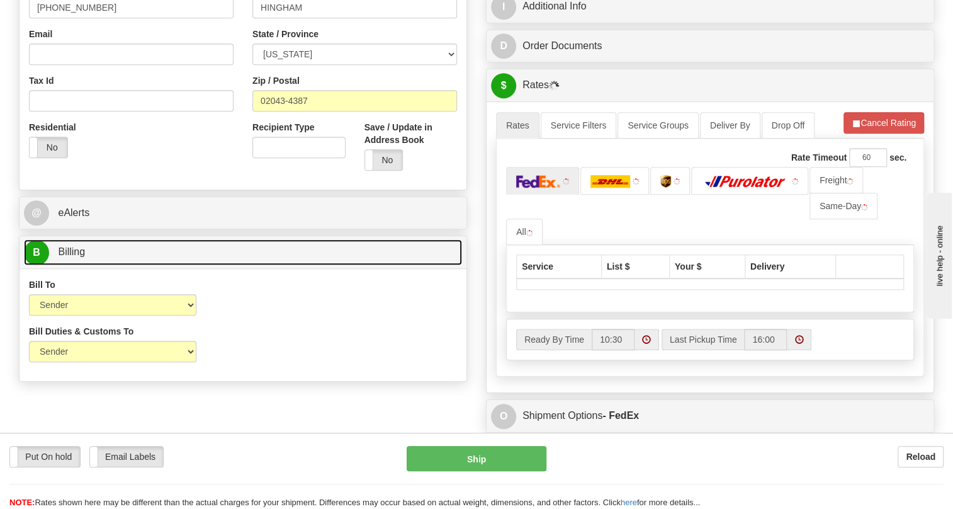
click at [70, 257] on span "Billing" at bounding box center [71, 251] width 27 height 11
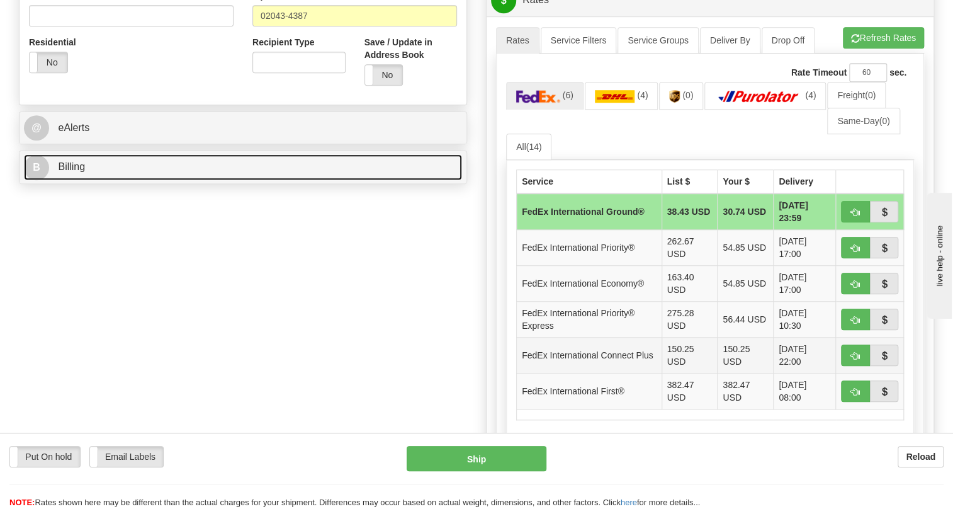
scroll to position [497, 0]
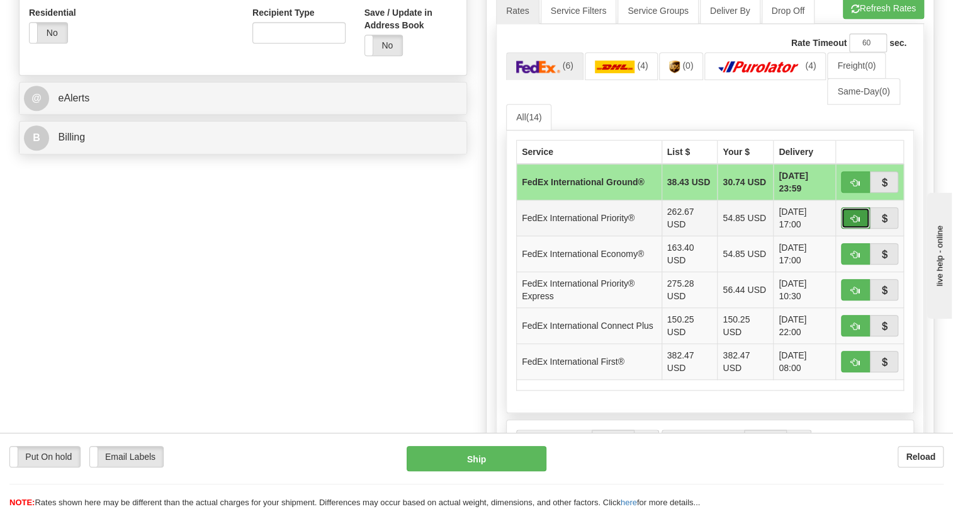
click at [853, 223] on span "button" at bounding box center [855, 219] width 9 height 8
type input "01"
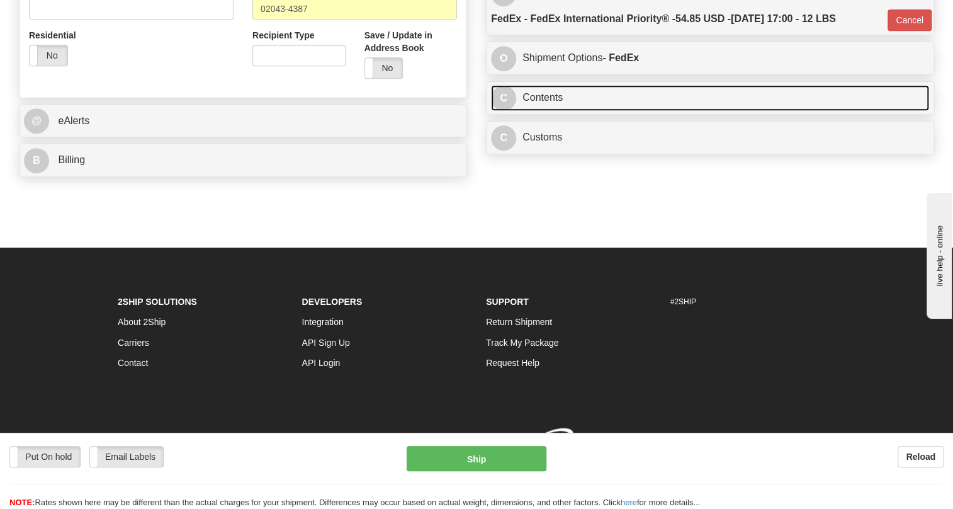
click at [553, 104] on link "C Contents" at bounding box center [710, 98] width 438 height 26
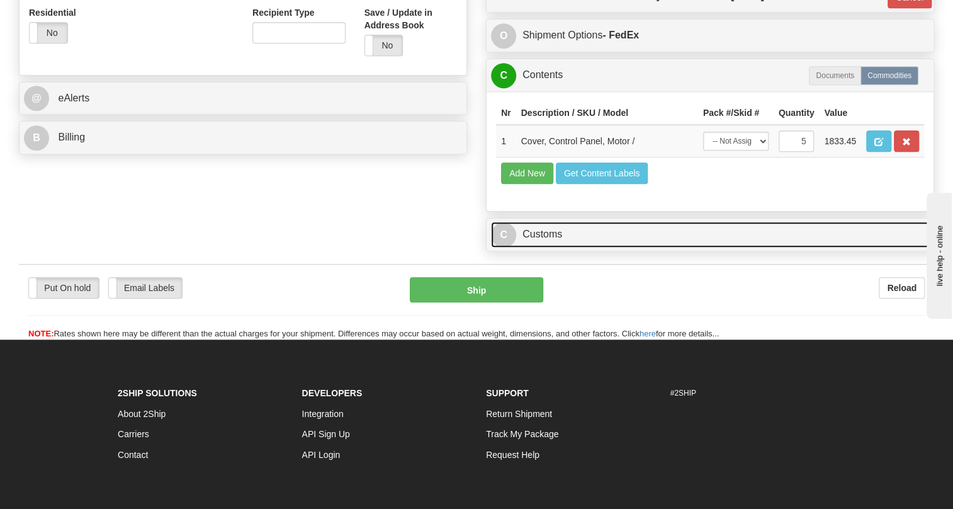
click at [522, 247] on link "C Customs" at bounding box center [710, 235] width 438 height 26
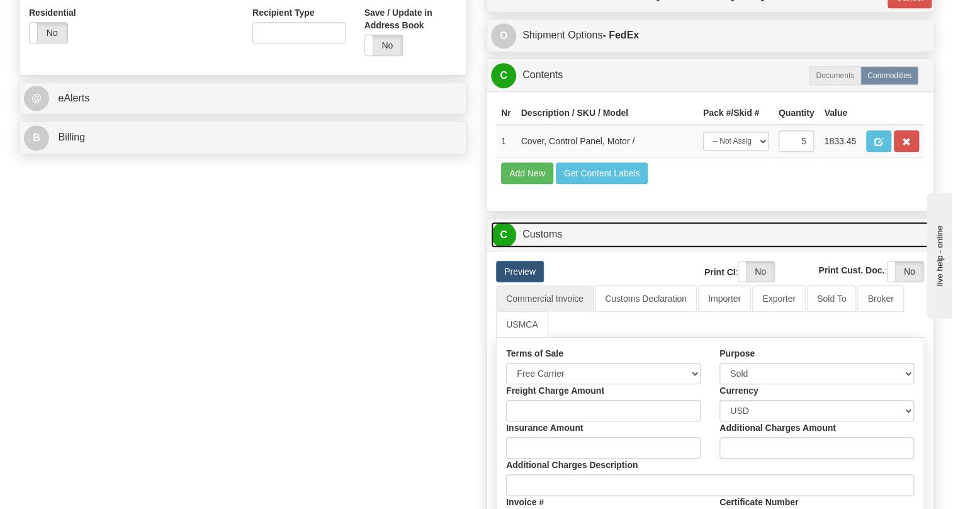
click at [536, 247] on link "C Customs" at bounding box center [710, 235] width 438 height 26
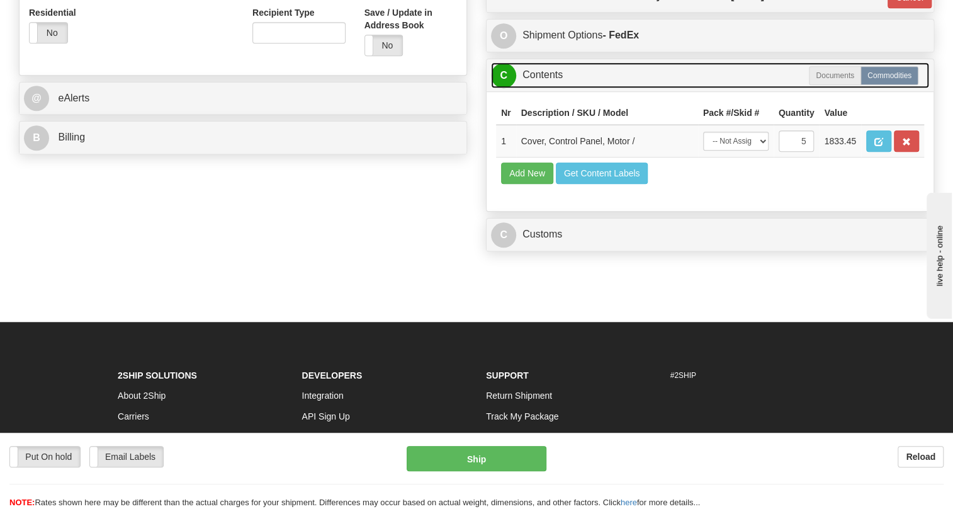
click at [553, 88] on link "C Contents" at bounding box center [710, 75] width 438 height 26
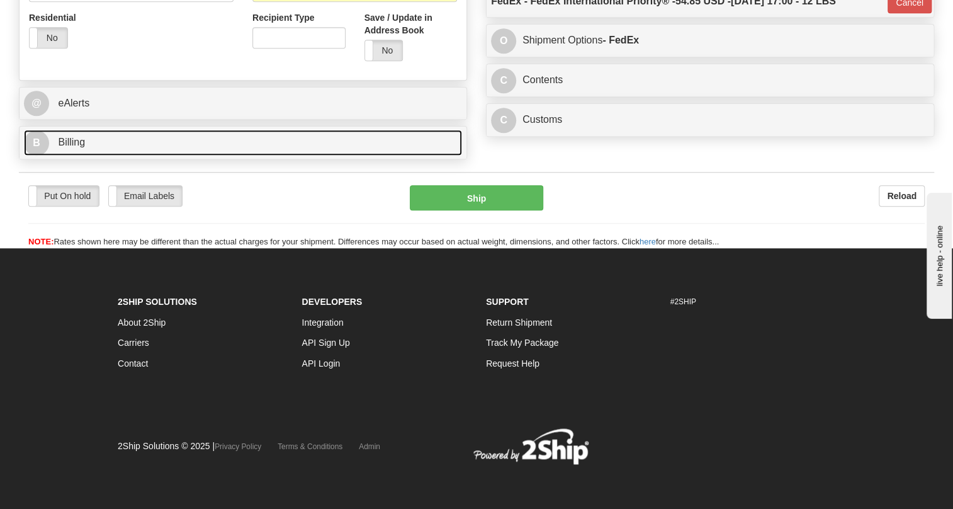
click at [78, 147] on span "Billing" at bounding box center [71, 142] width 27 height 11
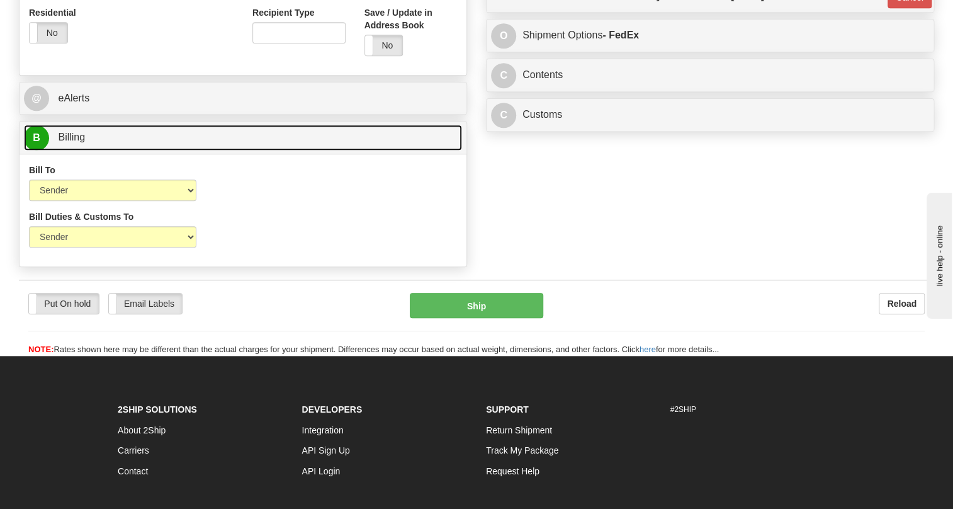
click at [78, 142] on span "Billing" at bounding box center [71, 137] width 27 height 11
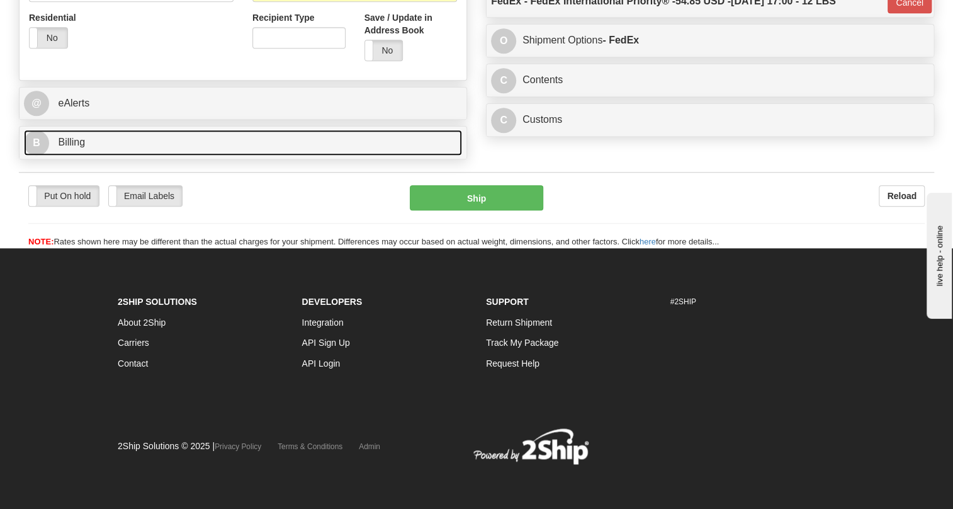
click at [78, 147] on span "Billing" at bounding box center [71, 142] width 27 height 11
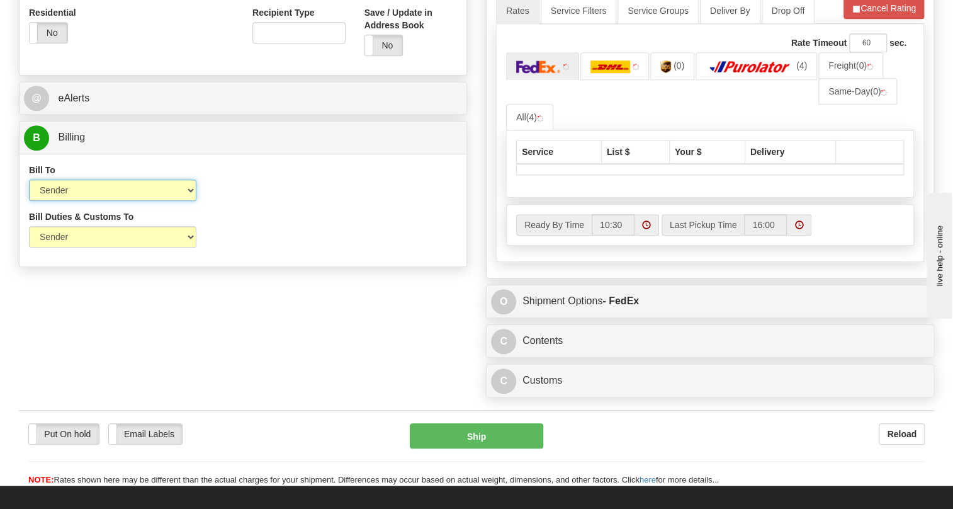
click at [108, 201] on select "Sender Recipient Third Party Collect" at bounding box center [112, 189] width 167 height 21
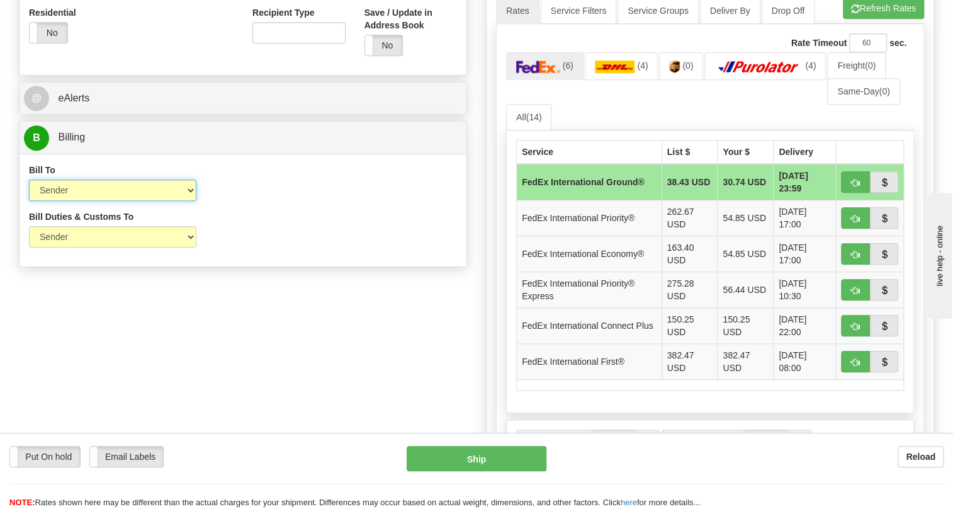
select select "2"
click at [29, 201] on select "Sender Recipient Third Party Collect" at bounding box center [112, 189] width 167 height 21
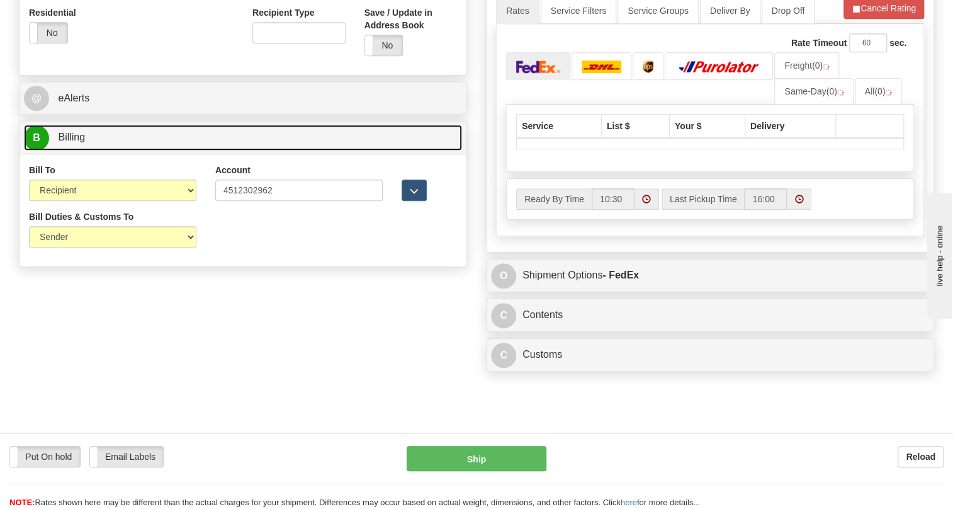
click at [79, 142] on span "Billing" at bounding box center [71, 137] width 27 height 11
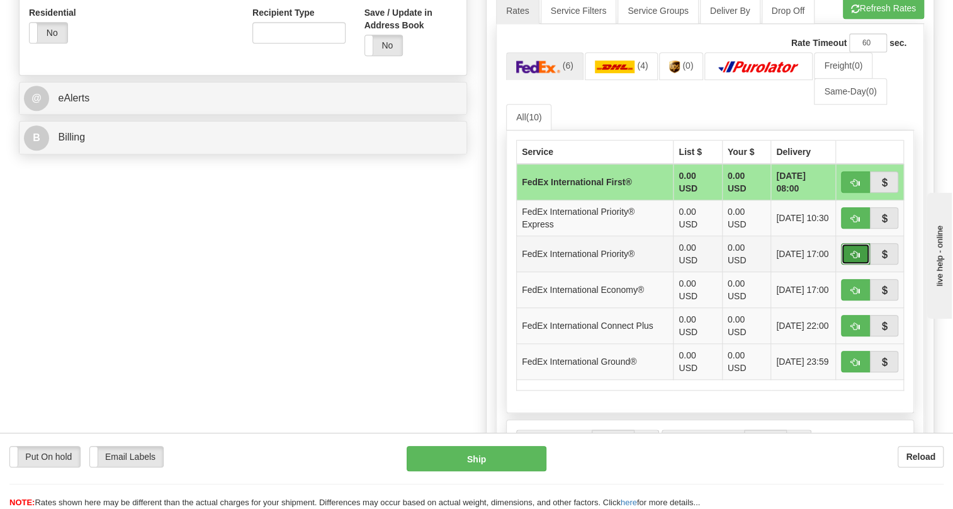
click at [856, 259] on span "button" at bounding box center [855, 254] width 9 height 8
type input "01"
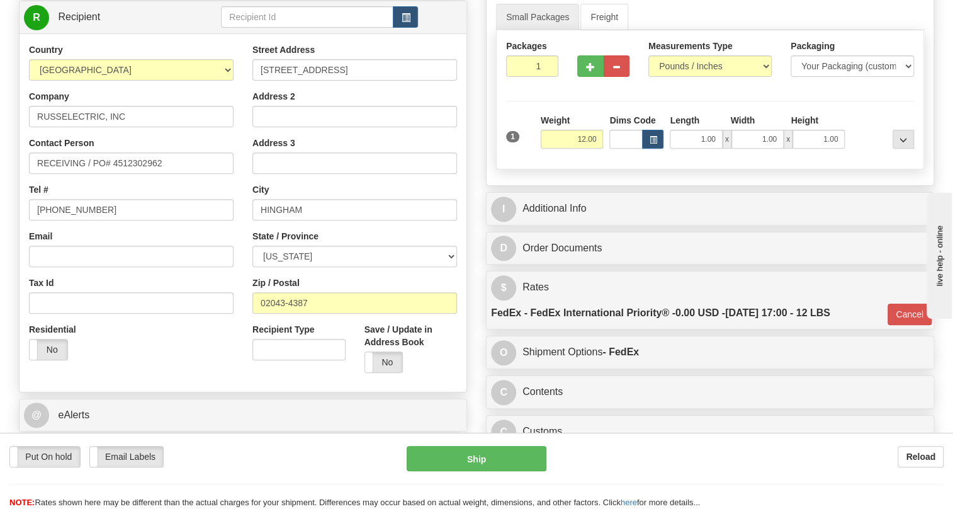
scroll to position [154, 0]
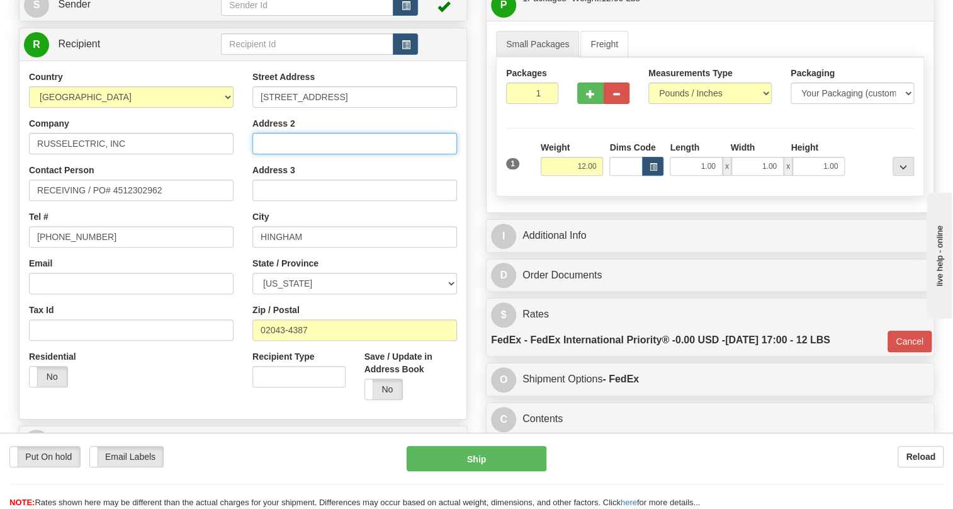
click at [267, 154] on input "Address 2" at bounding box center [354, 143] width 205 height 21
paste input "South Shore Park"
type input "South Shore Park"
click at [227, 242] on div "Tel # 410-674-7444" at bounding box center [131, 228] width 205 height 37
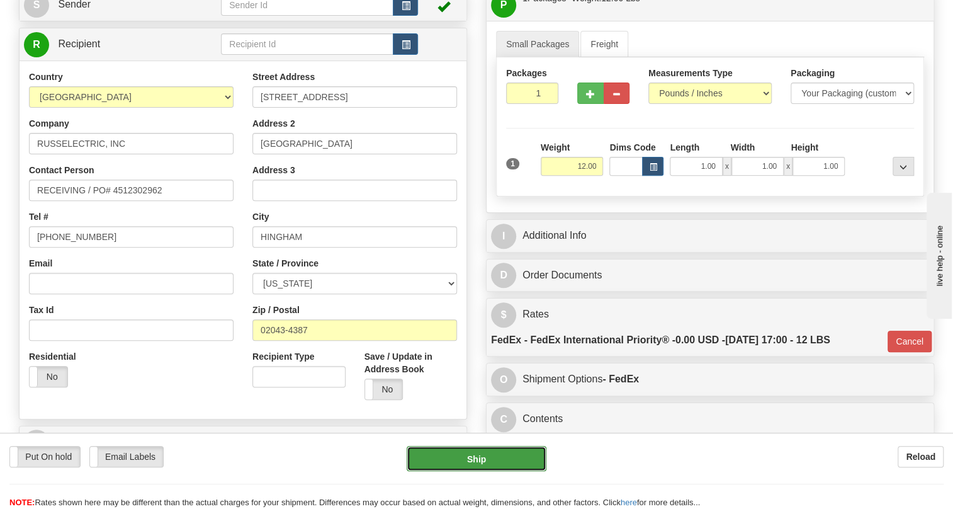
click at [475, 459] on button "Ship" at bounding box center [477, 458] width 140 height 25
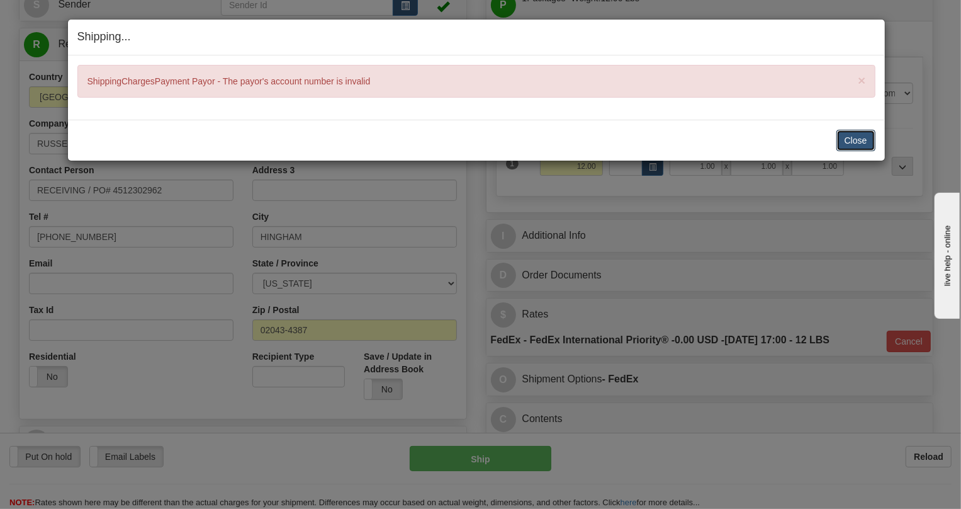
drag, startPoint x: 848, startPoint y: 138, endPoint x: 814, endPoint y: 147, distance: 35.3
click at [848, 138] on button "Close" at bounding box center [855, 140] width 39 height 21
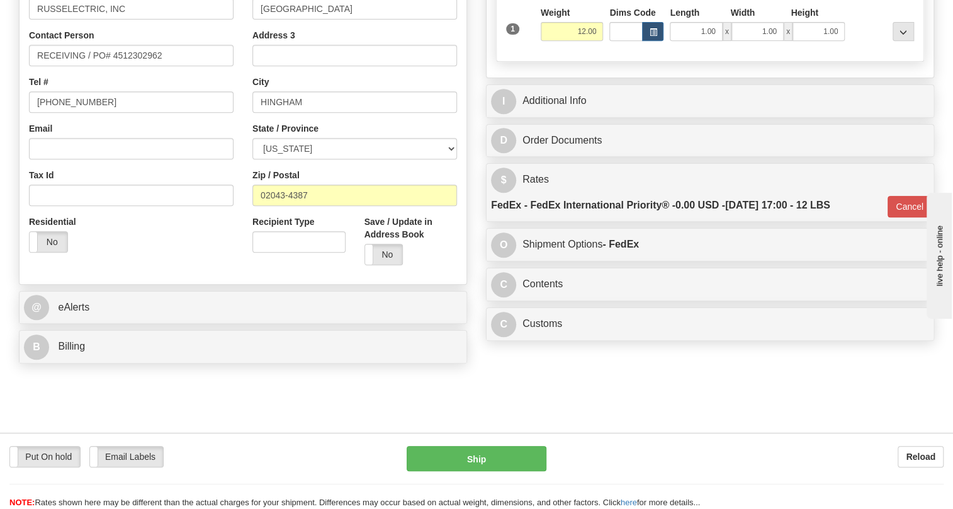
scroll to position [325, 0]
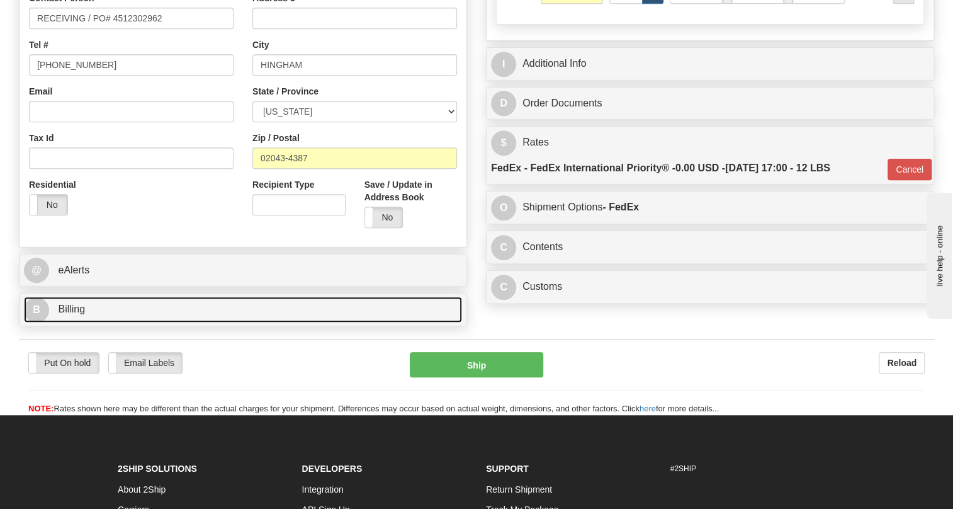
click at [76, 314] on span "Billing" at bounding box center [71, 308] width 27 height 11
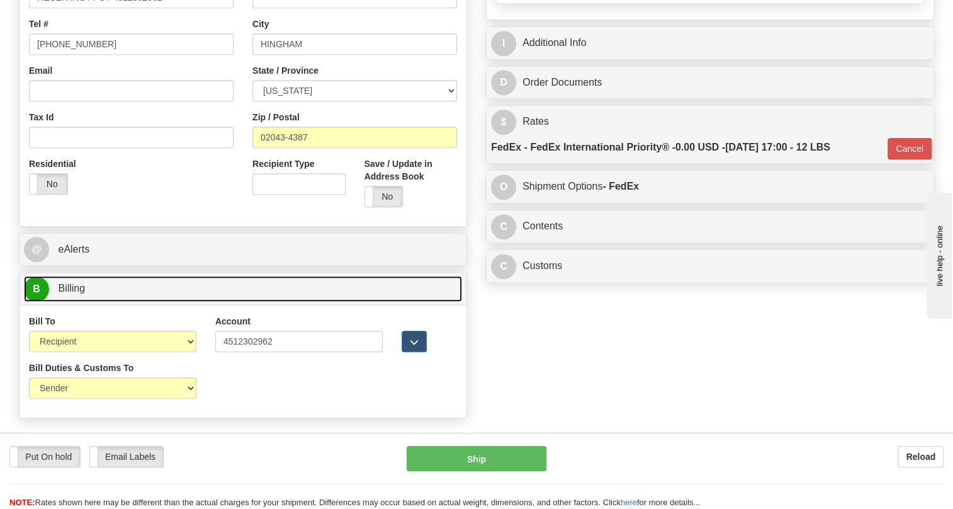
scroll to position [383, 0]
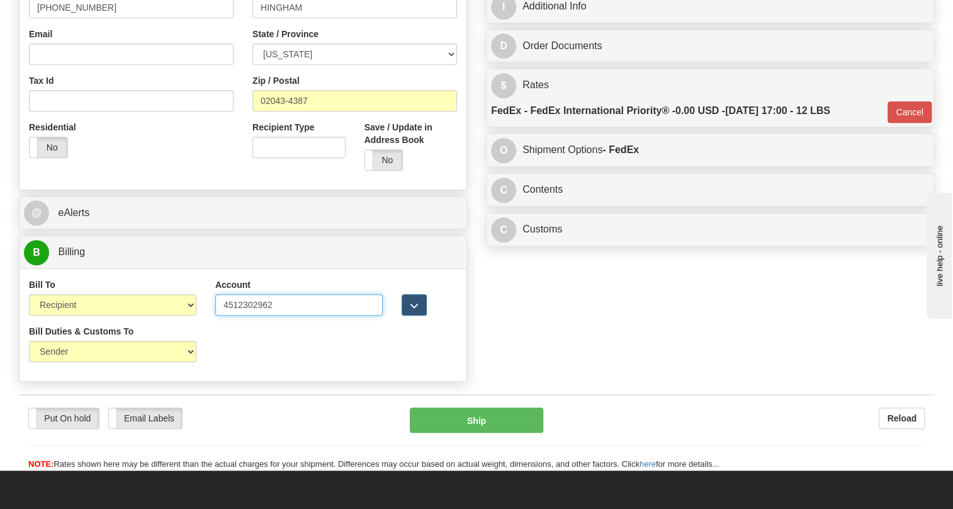
click at [262, 315] on input "4512302962" at bounding box center [298, 304] width 167 height 21
click at [252, 315] on input "4512302962" at bounding box center [298, 304] width 167 height 21
drag, startPoint x: 265, startPoint y: 335, endPoint x: 271, endPoint y: 344, distance: 10.3
click at [271, 315] on input "4512302962" at bounding box center [298, 304] width 167 height 21
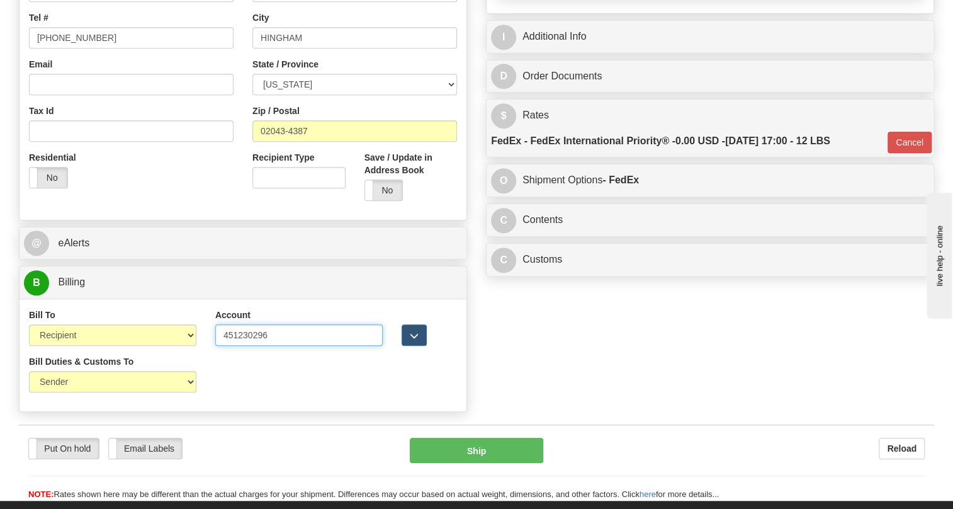
scroll to position [325, 0]
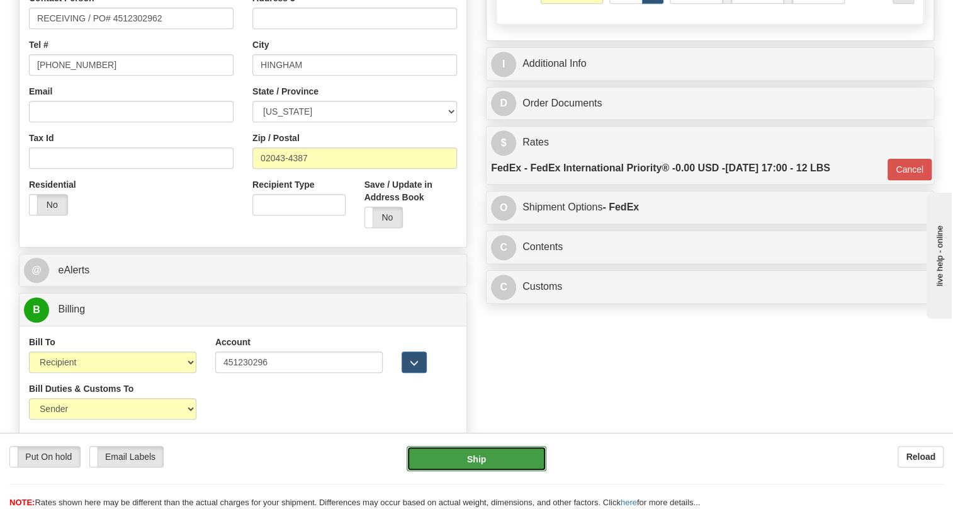
click at [477, 461] on button "Ship" at bounding box center [477, 458] width 140 height 25
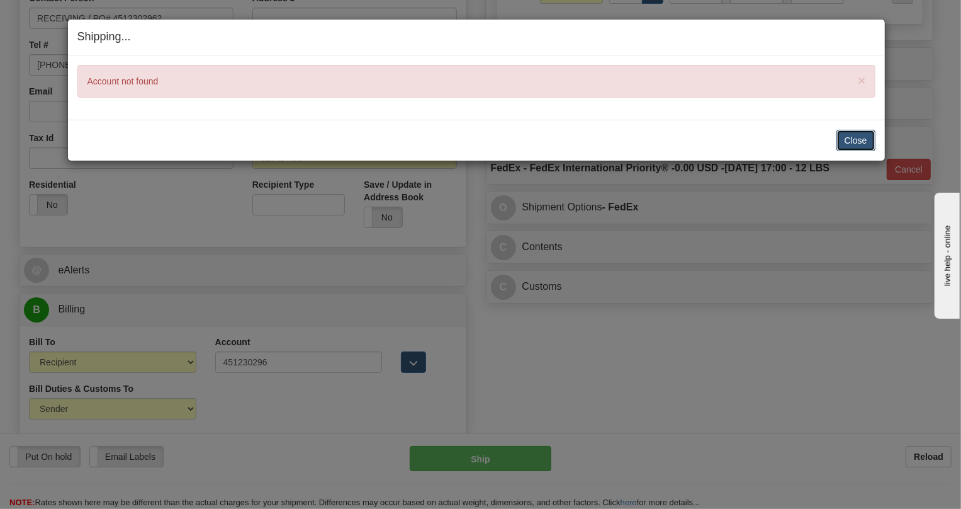
click at [852, 143] on button "Close" at bounding box center [855, 140] width 39 height 21
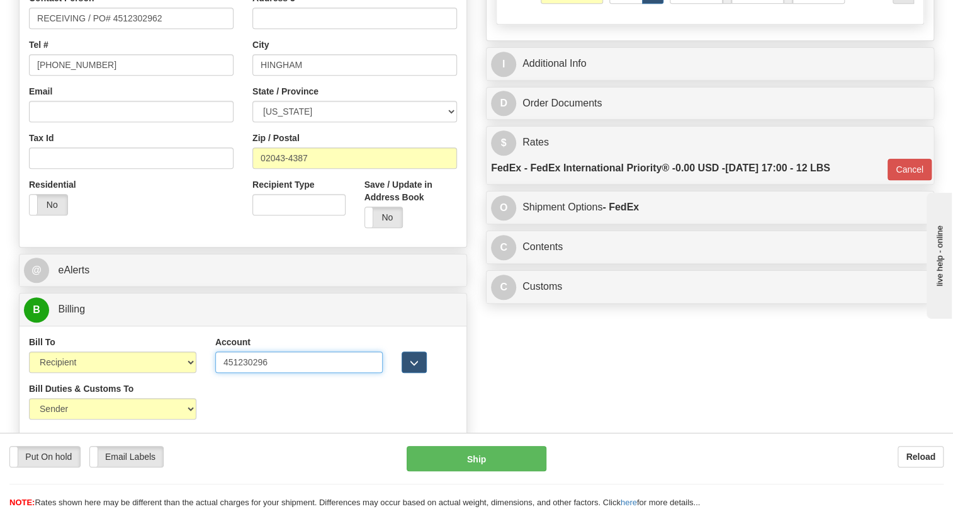
click at [297, 373] on input "451230296" at bounding box center [298, 361] width 167 height 21
click at [227, 373] on input "4512302962" at bounding box center [298, 361] width 167 height 21
type input "512302962"
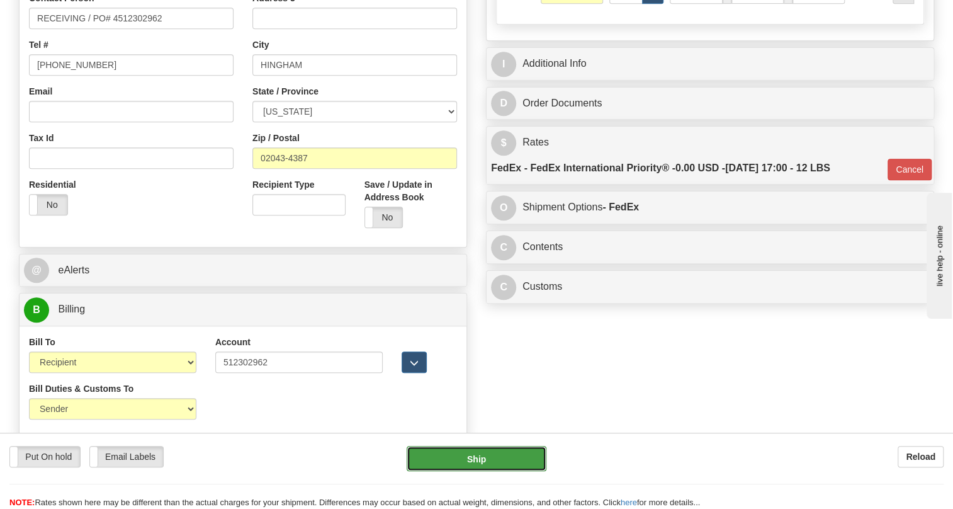
click at [480, 459] on button "Ship" at bounding box center [477, 458] width 140 height 25
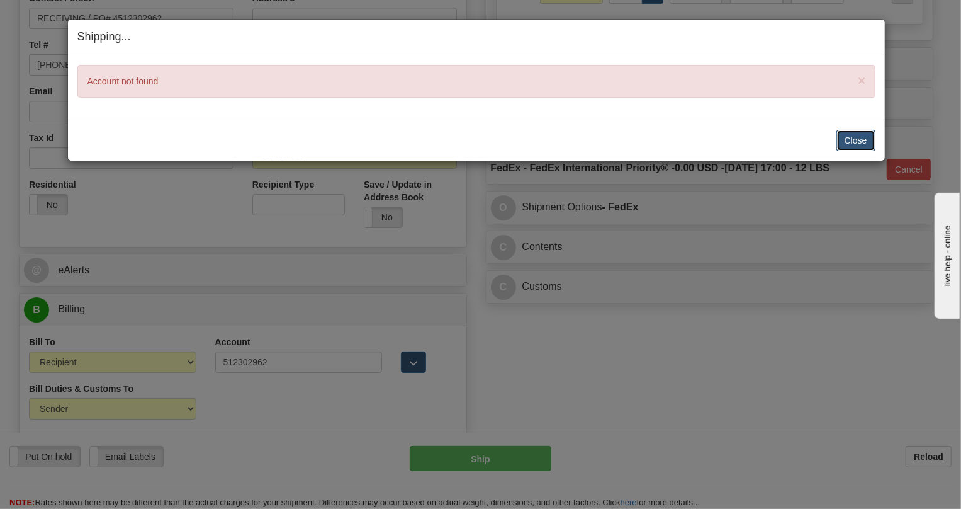
click at [852, 139] on button "Close" at bounding box center [855, 140] width 39 height 21
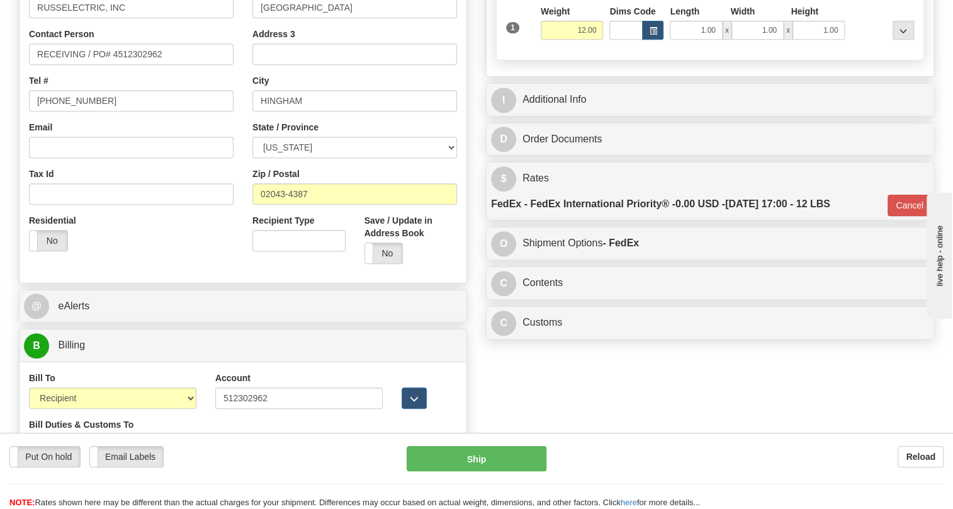
scroll to position [96, 0]
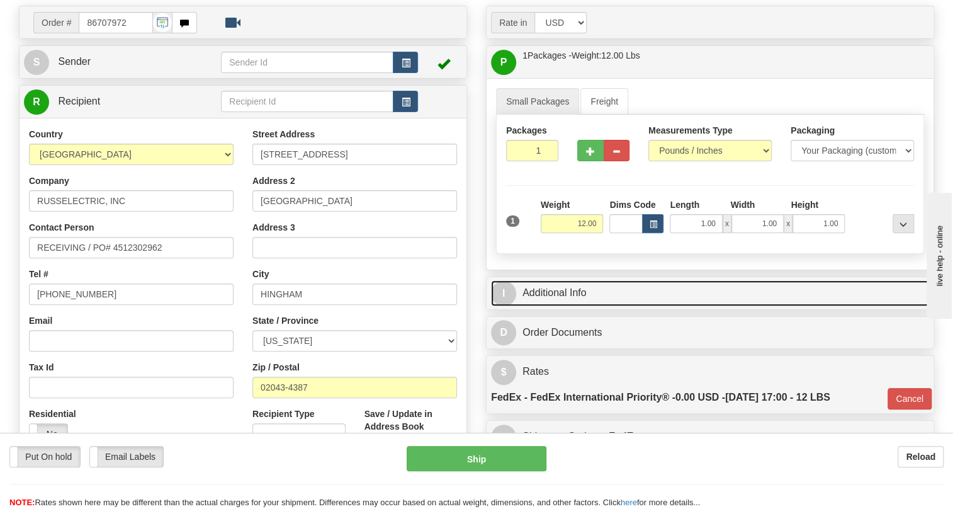
click at [566, 306] on link "I Additional Info" at bounding box center [710, 293] width 438 height 26
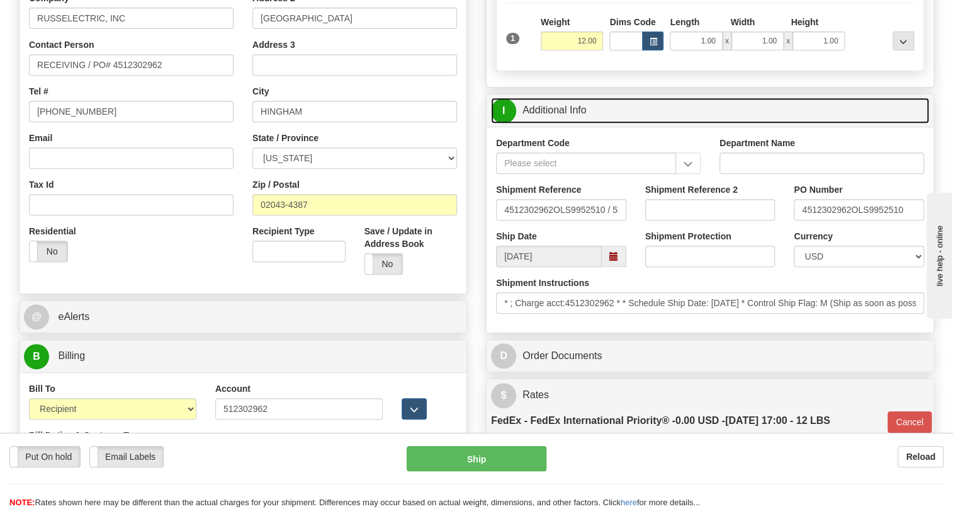
scroll to position [325, 0]
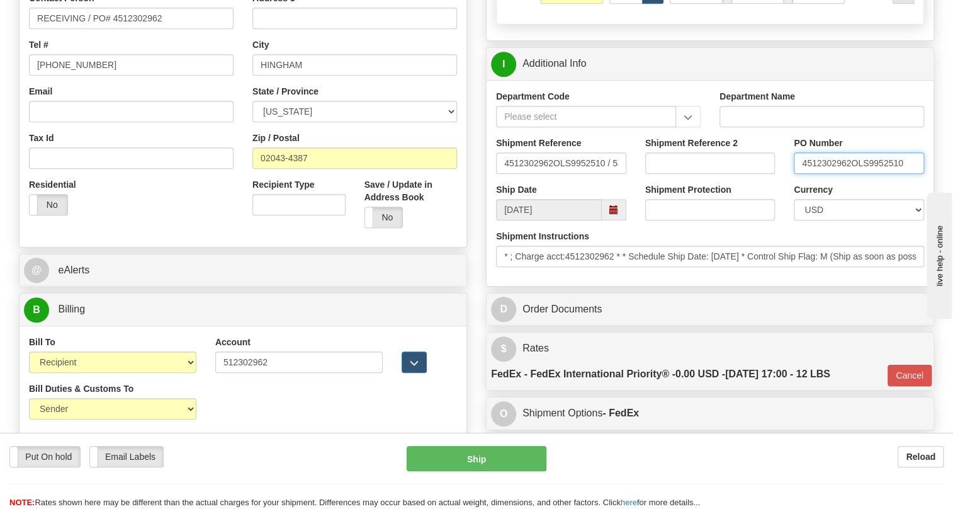
click at [850, 174] on input "4512302962OLS9952510" at bounding box center [859, 162] width 130 height 21
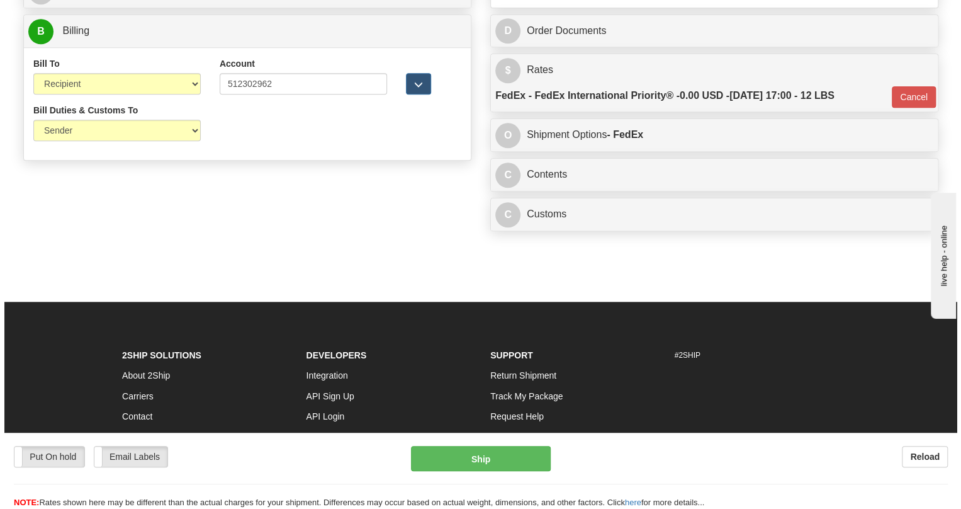
scroll to position [611, 0]
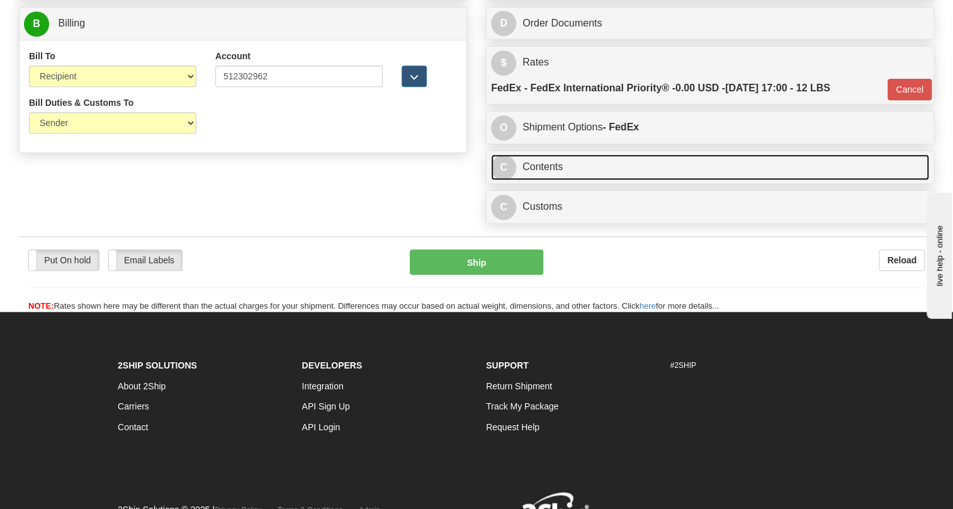
click at [553, 180] on link "C Contents" at bounding box center [710, 167] width 438 height 26
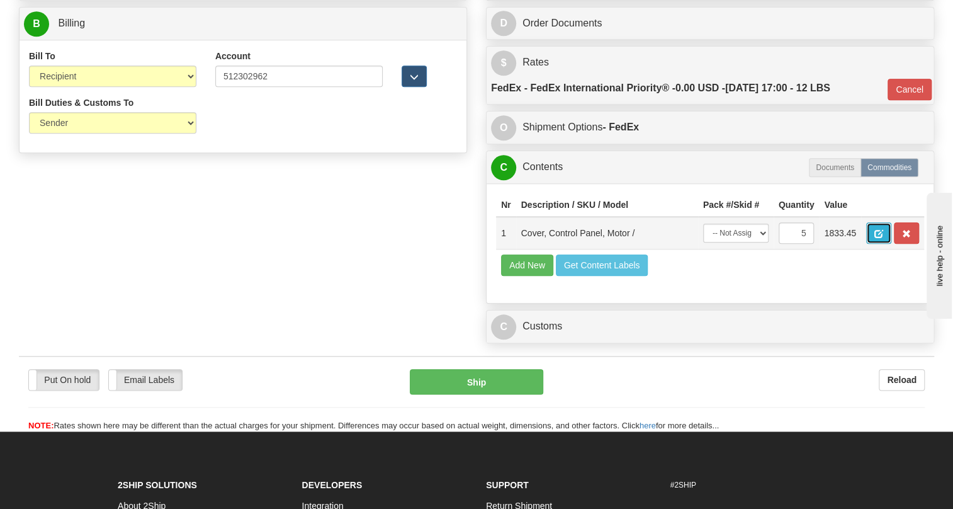
click at [879, 238] on span "button" at bounding box center [878, 234] width 9 height 8
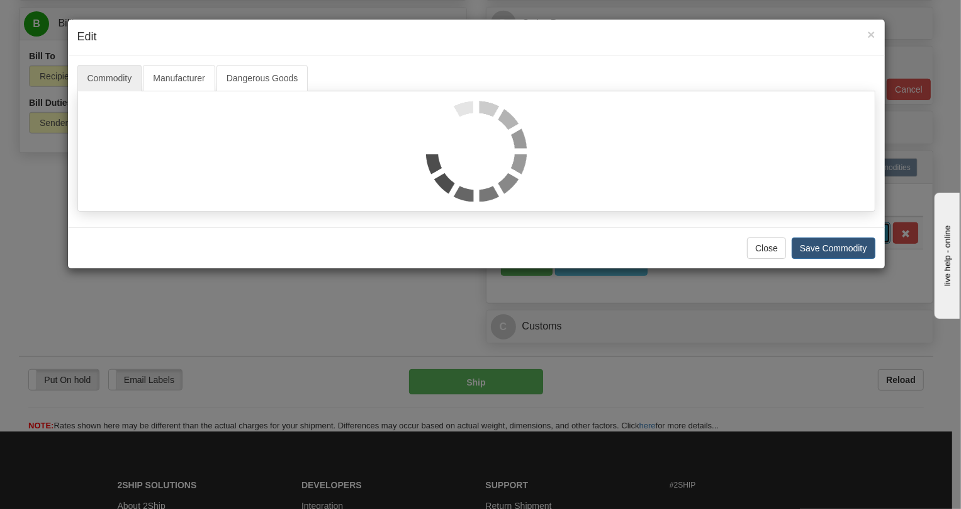
scroll to position [0, 0]
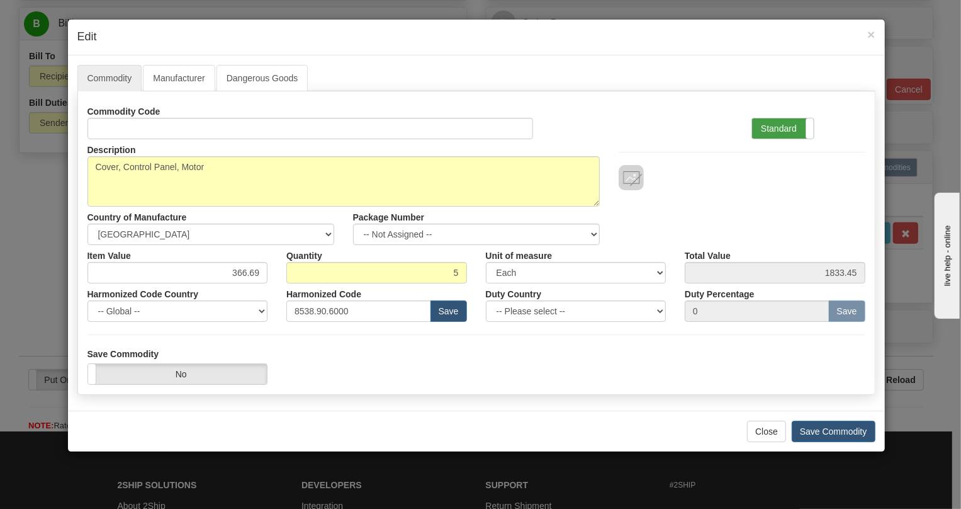
click at [772, 123] on label "Standard" at bounding box center [783, 128] width 62 height 20
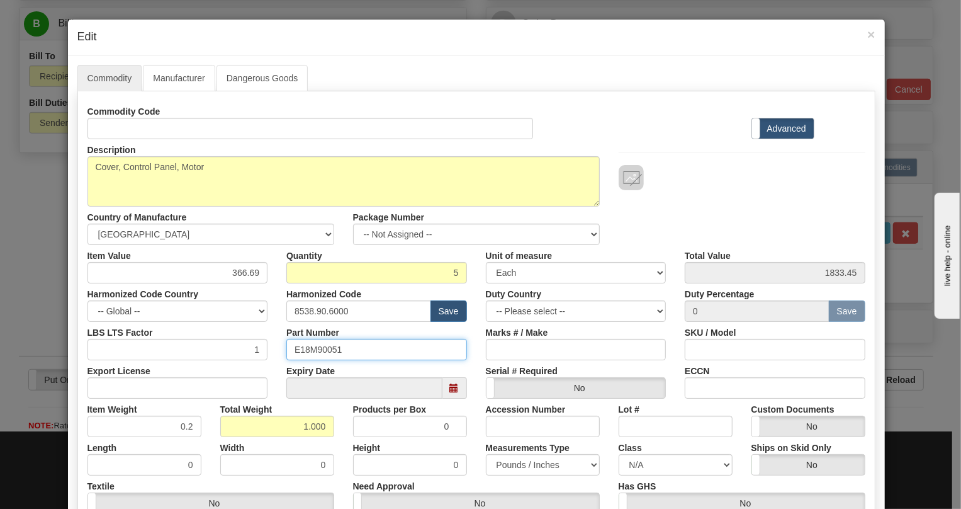
drag, startPoint x: 339, startPoint y: 346, endPoint x: 273, endPoint y: 358, distance: 66.5
click at [277, 358] on div "Part Number E18M90051" at bounding box center [377, 341] width 200 height 38
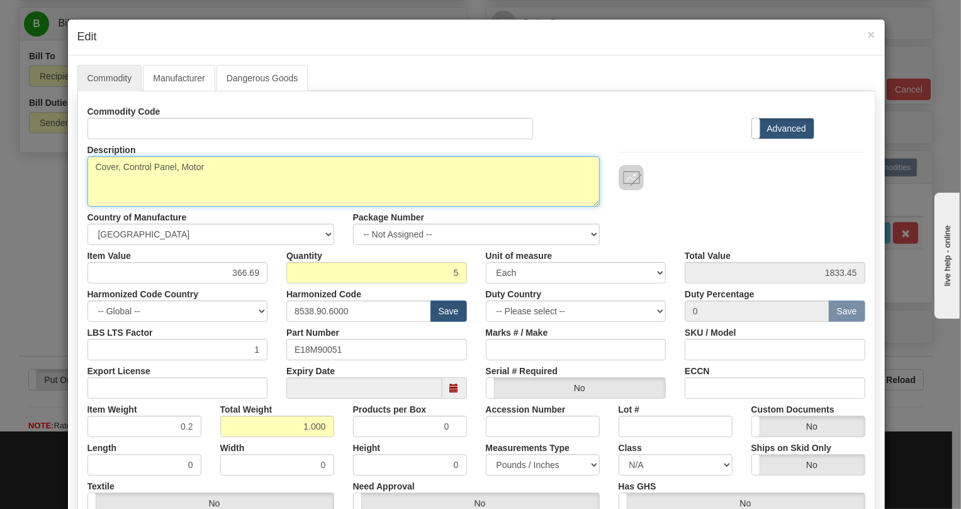
click at [193, 167] on textarea "Cover, Control Panel, Motor" at bounding box center [343, 181] width 512 height 50
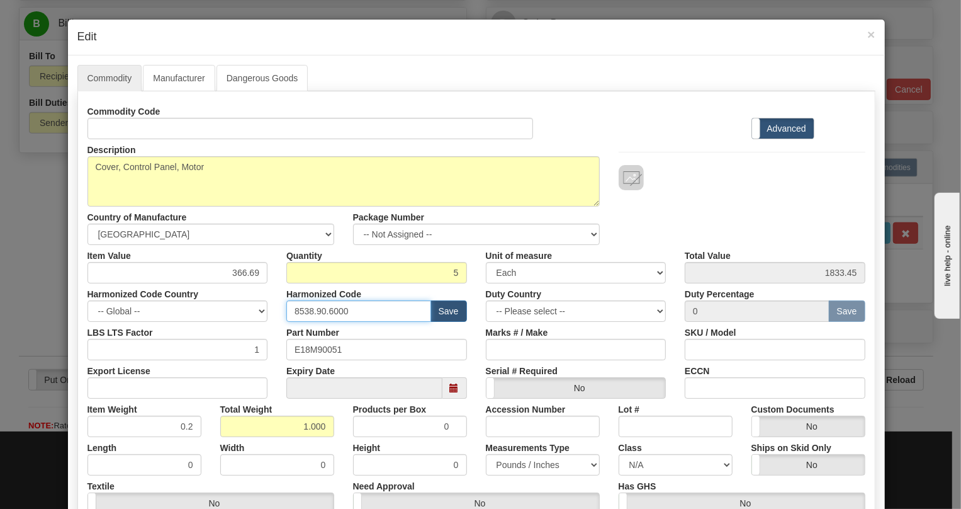
click at [331, 308] on input "8538.90.6000" at bounding box center [358, 310] width 145 height 21
drag, startPoint x: 255, startPoint y: 271, endPoint x: 225, endPoint y: 274, distance: 29.8
click at [225, 274] on input "366.69" at bounding box center [177, 272] width 181 height 21
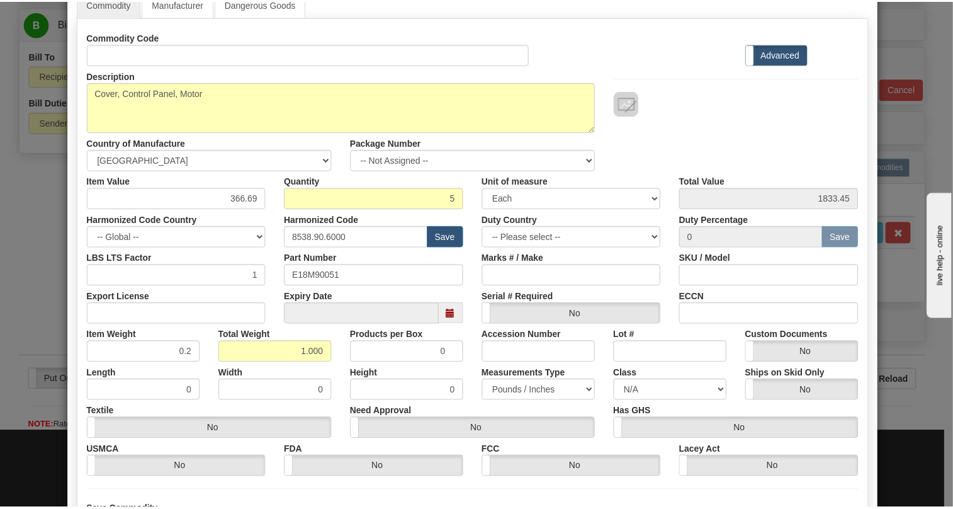
scroll to position [191, 0]
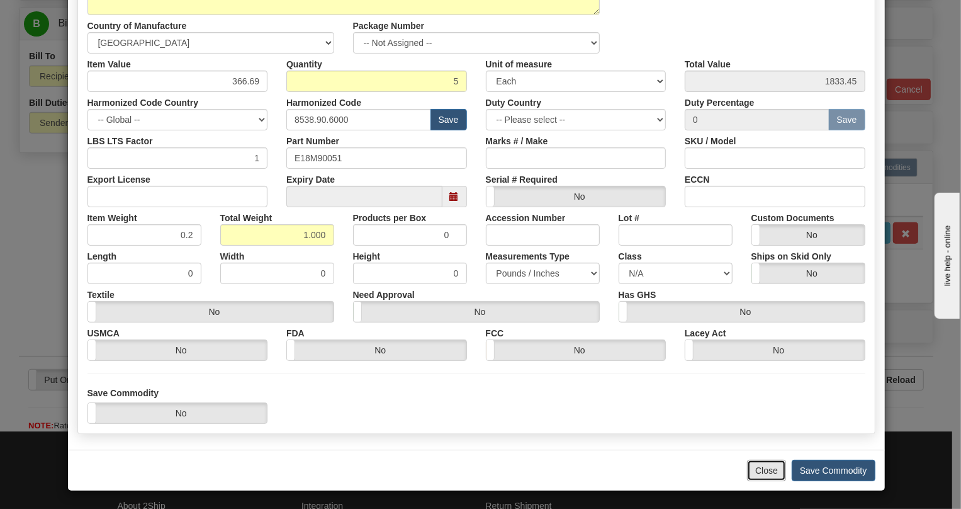
click at [756, 469] on button "Close" at bounding box center [766, 469] width 39 height 21
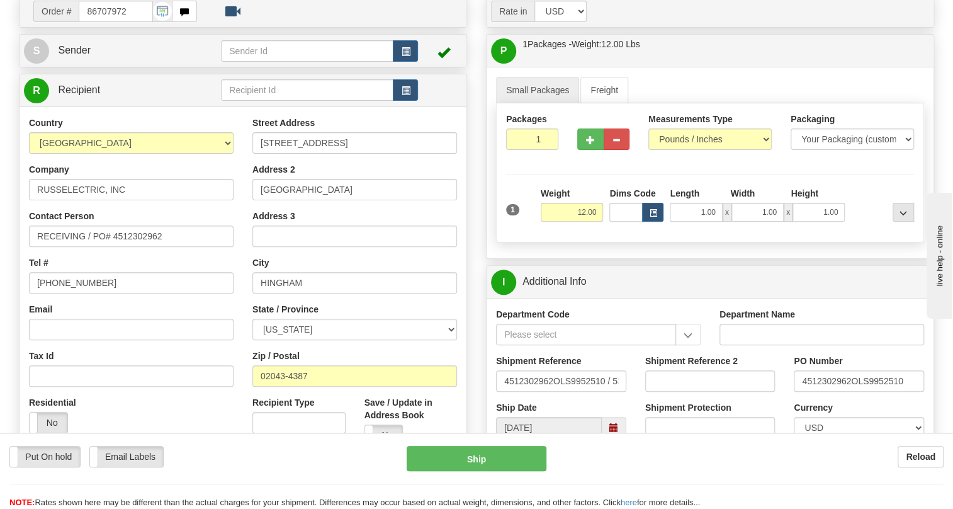
scroll to position [96, 0]
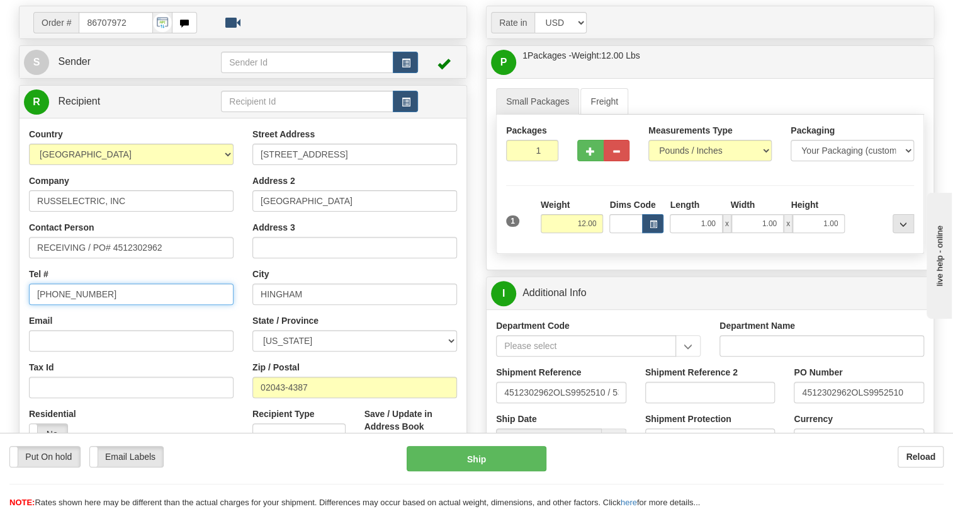
drag, startPoint x: 93, startPoint y: 322, endPoint x: 31, endPoint y: 322, distance: 61.7
click at [31, 305] on input "410-674-7444" at bounding box center [131, 293] width 205 height 21
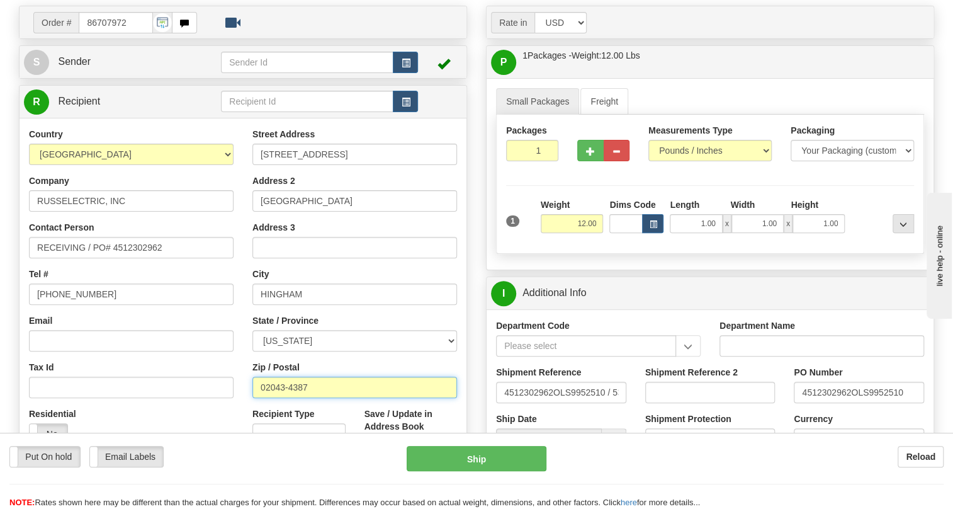
click at [308, 398] on input "02043-4387" at bounding box center [354, 386] width 205 height 21
drag, startPoint x: 308, startPoint y: 413, endPoint x: 256, endPoint y: 420, distance: 52.7
click at [256, 398] on input "02043-4387" at bounding box center [354, 386] width 205 height 21
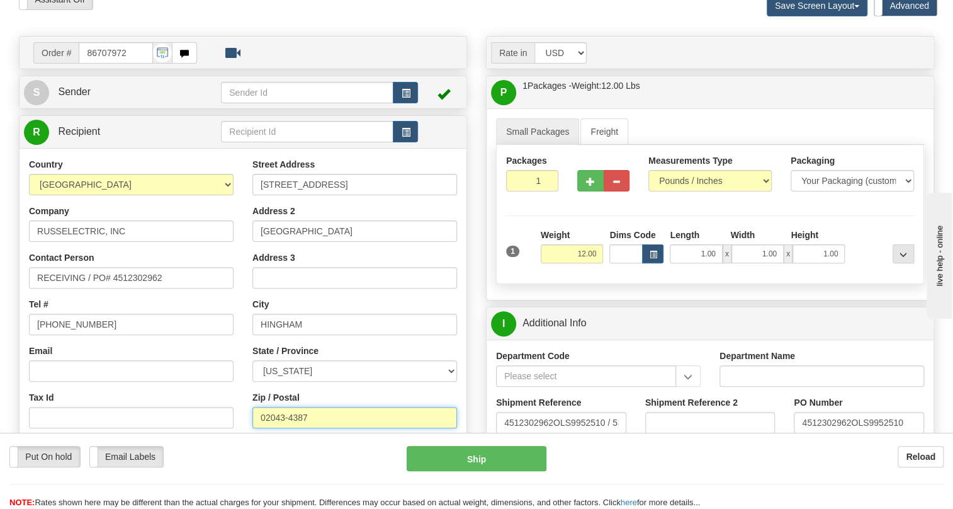
scroll to position [0, 0]
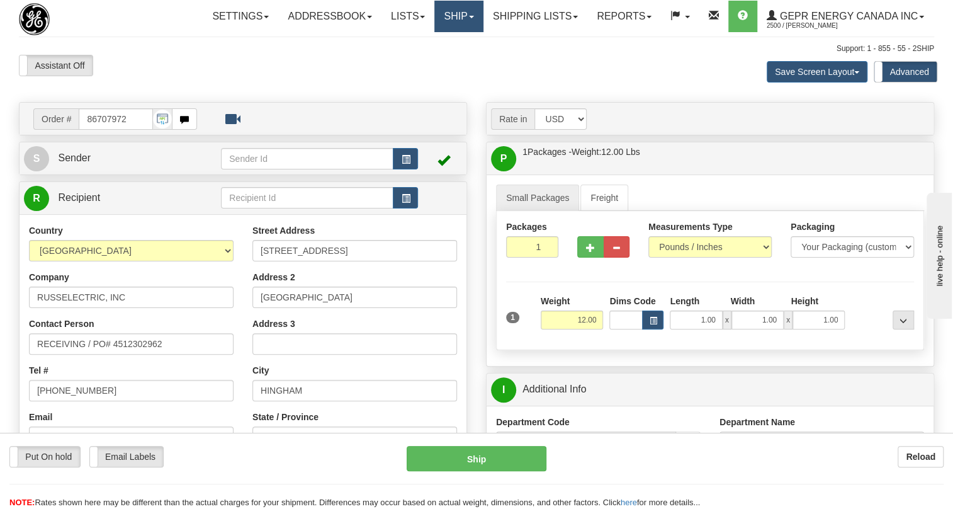
click at [471, 18] on link "Ship" at bounding box center [458, 16] width 48 height 31
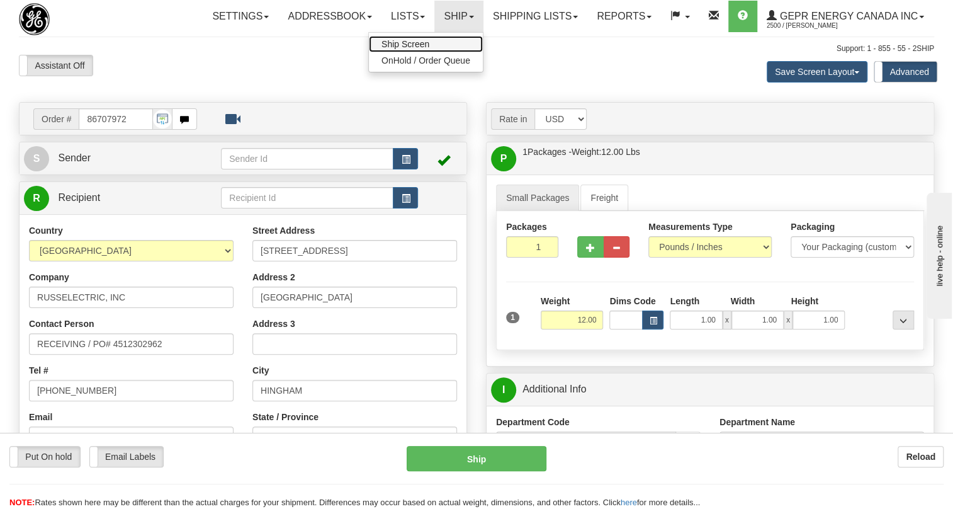
click at [405, 42] on span "Ship Screen" at bounding box center [405, 44] width 48 height 10
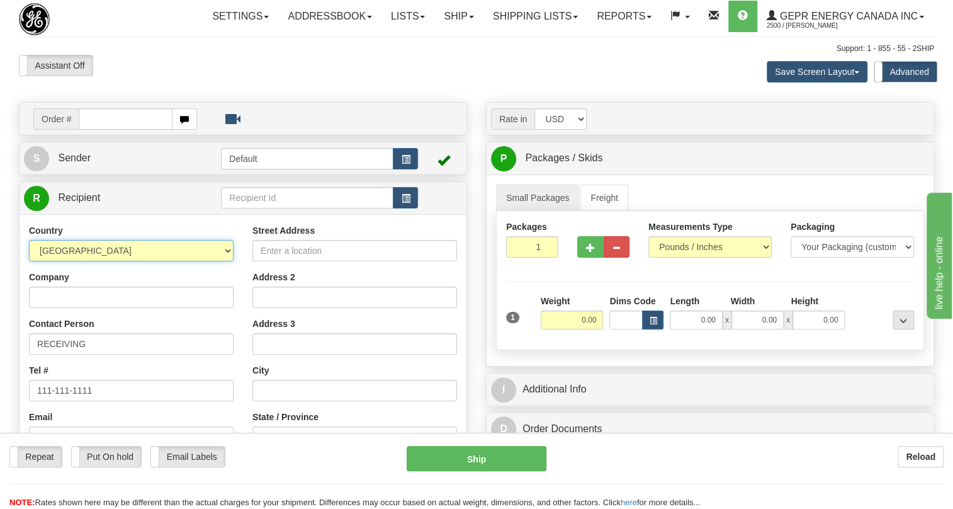
drag, startPoint x: 198, startPoint y: 283, endPoint x: 272, endPoint y: 325, distance: 85.4
click at [198, 261] on select "AFGHANISTAN ALAND ISLANDS ALBANIA ALGERIA AMERICAN SAMOA ANDORRA ANGOLA ANGUILL…" at bounding box center [131, 250] width 205 height 21
select select "US"
click at [29, 261] on select "AFGHANISTAN ALAND ISLANDS ALBANIA ALGERIA AMERICAN SAMOA ANDORRA ANGOLA ANGUILL…" at bounding box center [131, 250] width 205 height 21
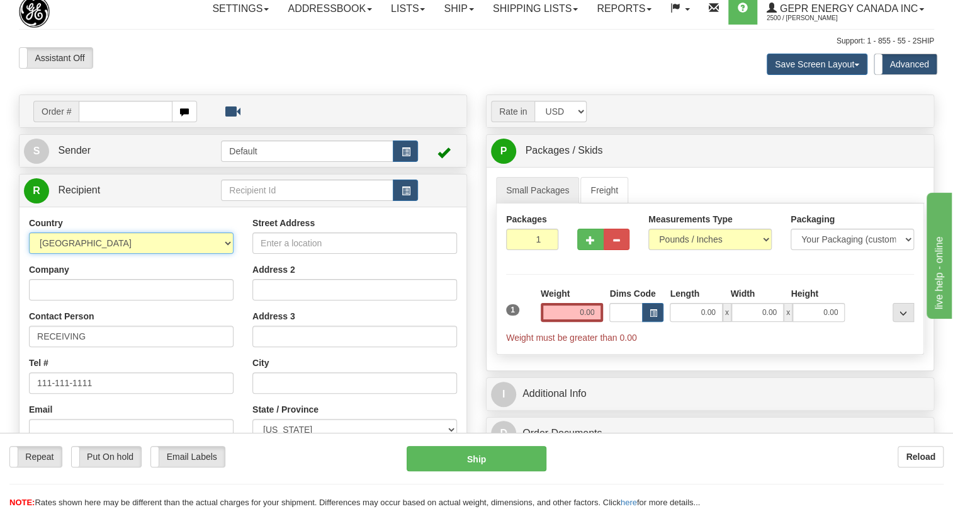
scroll to position [171, 0]
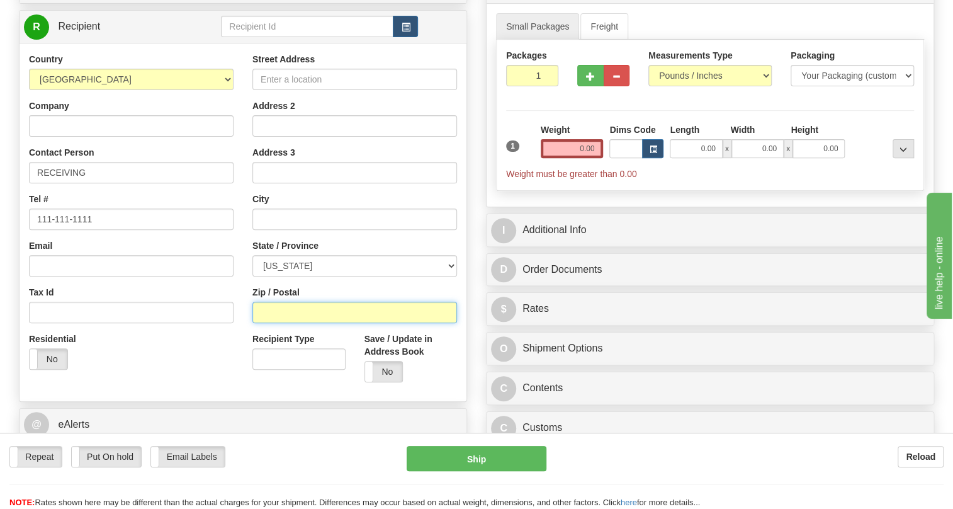
click at [264, 323] on input "Zip / Postal" at bounding box center [354, 311] width 205 height 21
paste input "02043-4387"
type input "02043-4387"
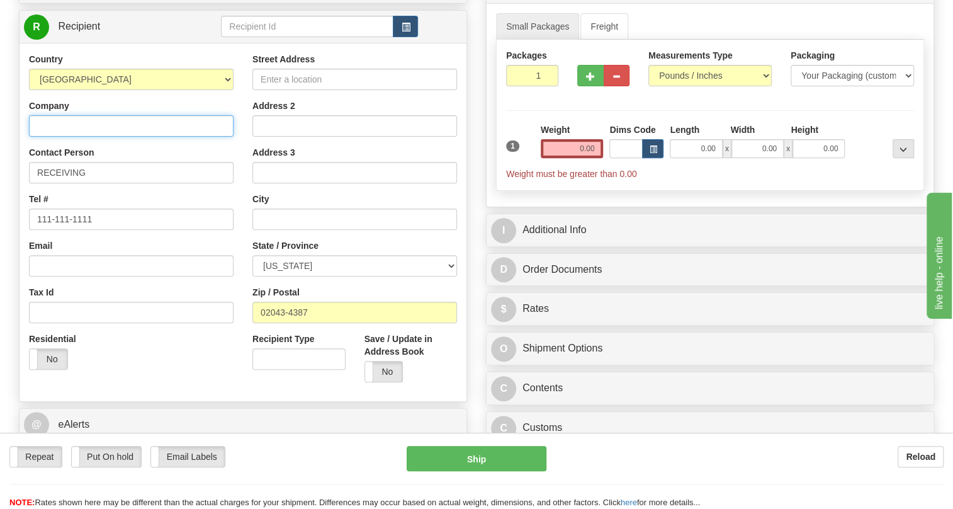
type input "RUSSELECTRIC, INC"
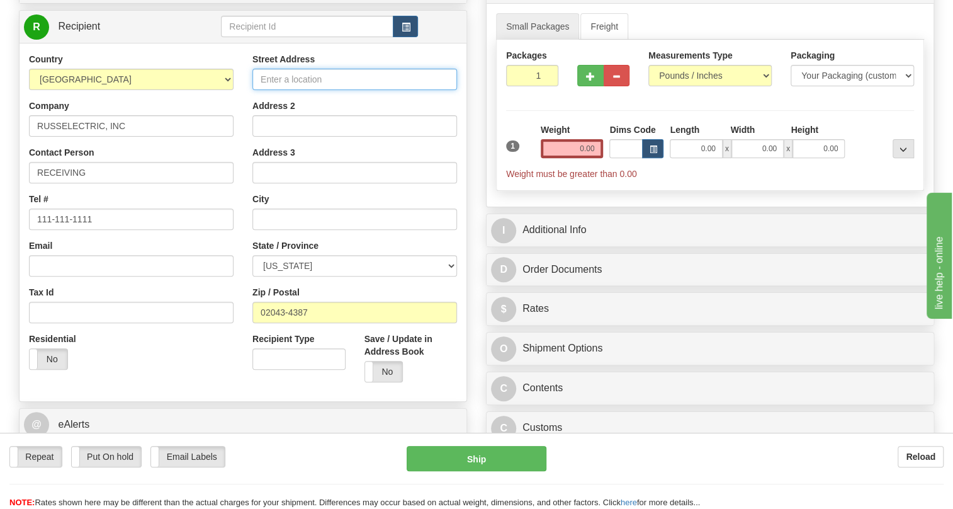
type input "99 Industrial Park Rd"
type input "SOUTH SHORE PARK"
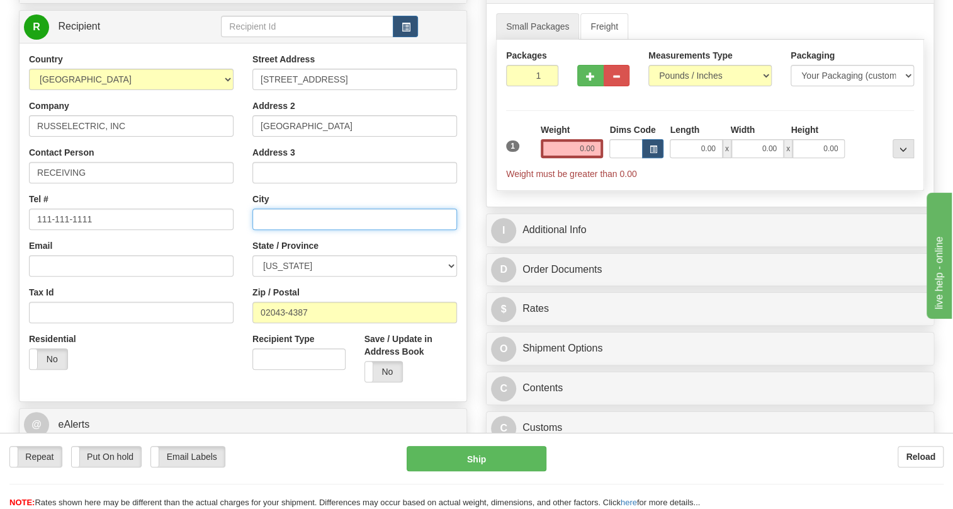
type input "HINGHAM"
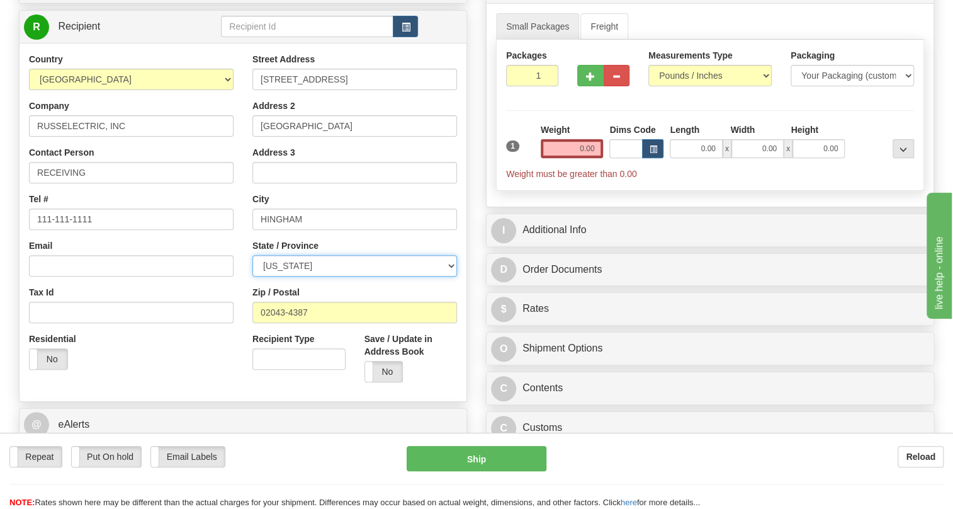
select select "MA"
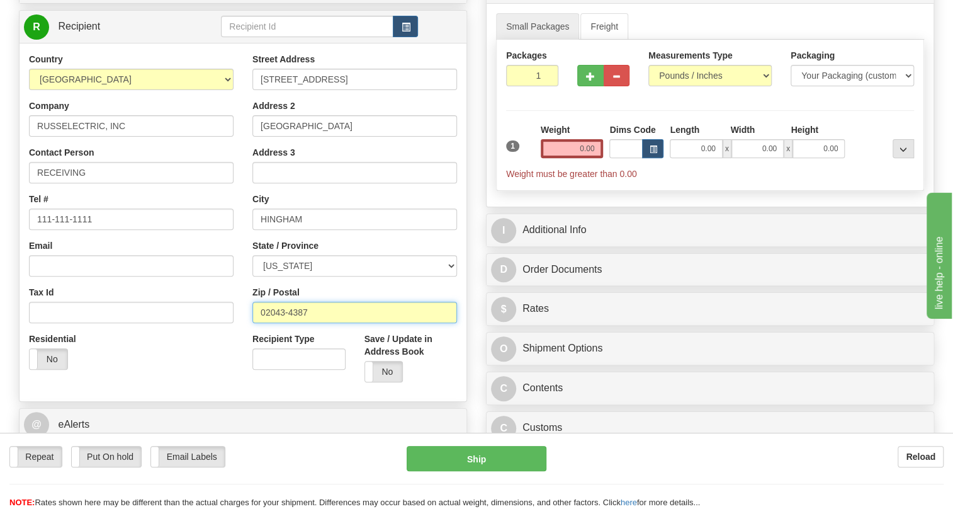
type input "02043-4387"
click at [570, 158] on input "0.00" at bounding box center [572, 148] width 63 height 19
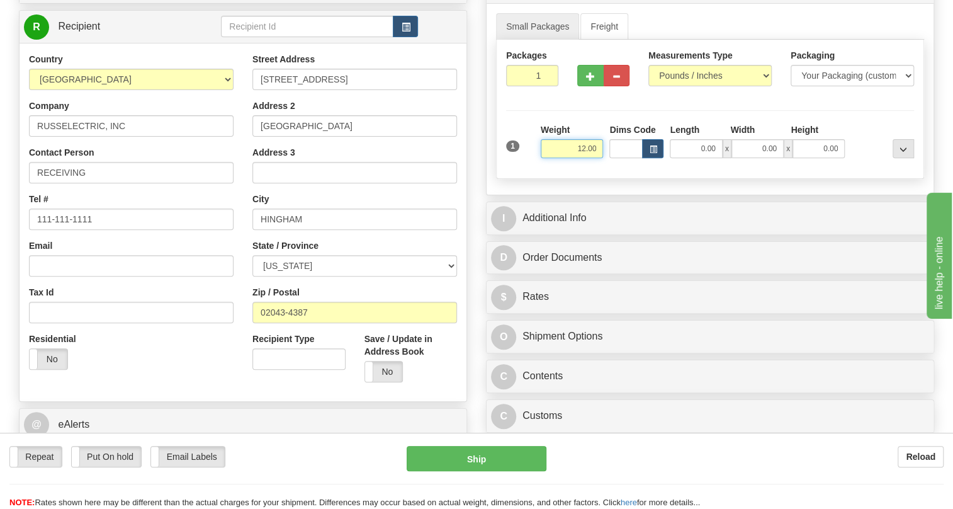
type input "12.00"
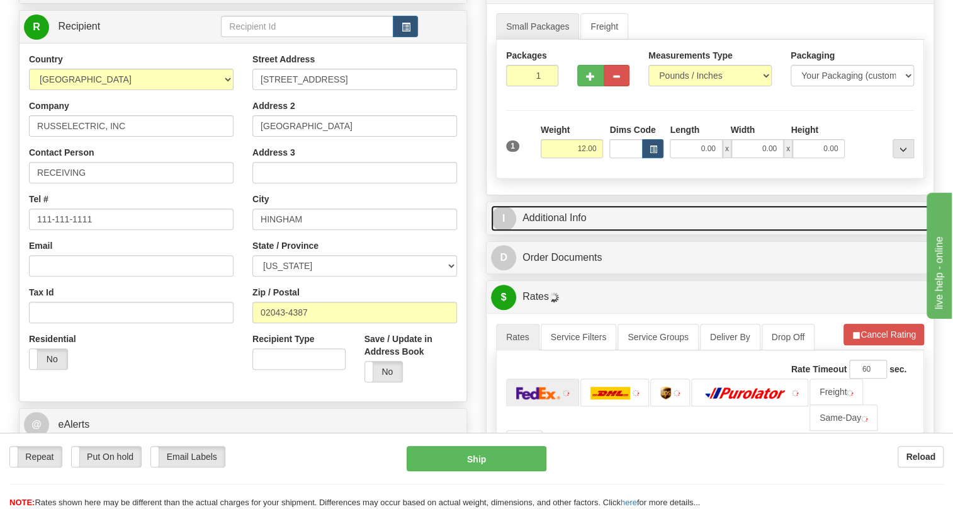
click at [566, 231] on link "I Additional Info" at bounding box center [710, 218] width 438 height 26
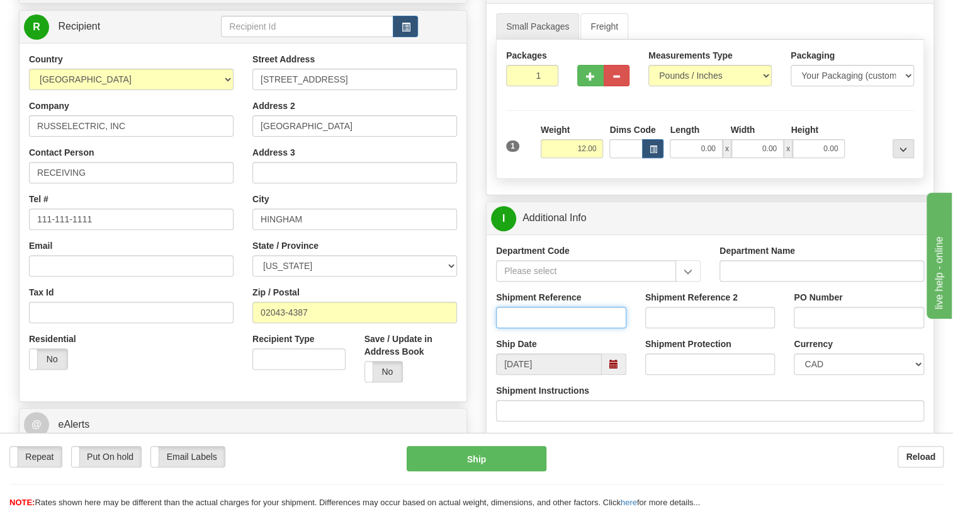
click at [522, 328] on input "Shipment Reference" at bounding box center [561, 317] width 130 height 21
paste input "4512302962OLS99525106"
type input "4512302962OLS99525106"
click at [577, 328] on input "4512302962OLS99525106" at bounding box center [561, 317] width 130 height 21
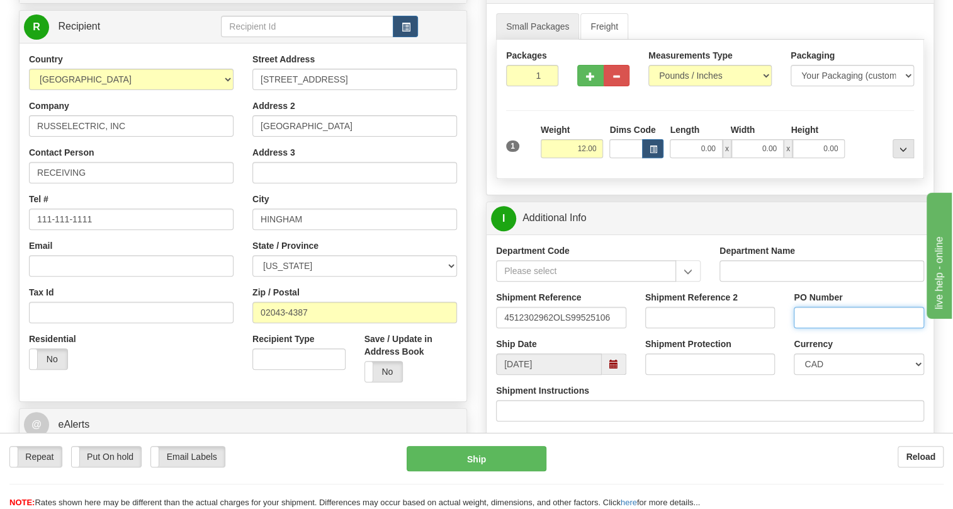
click at [816, 328] on input "PO Number" at bounding box center [859, 317] width 130 height 21
paste input "4512302962OLS99525106"
type input "4512302962OLS99525106"
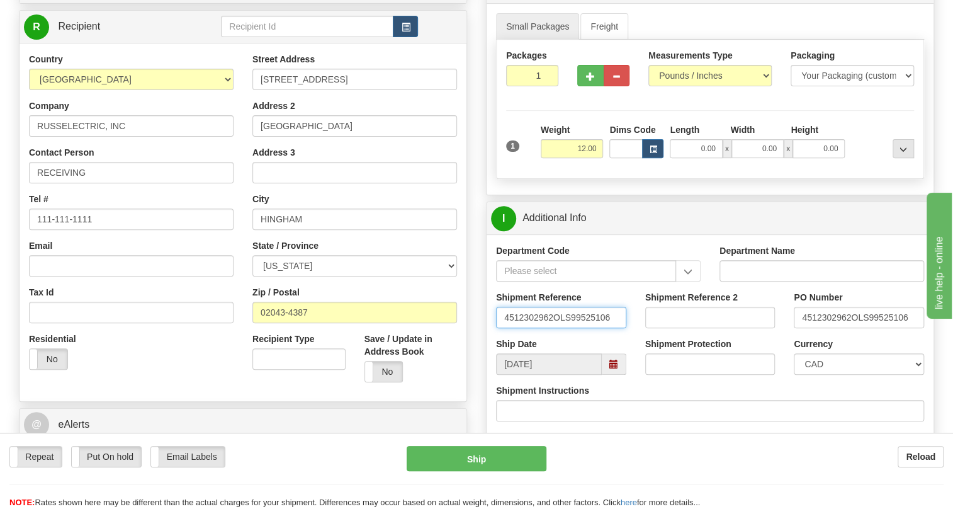
click at [527, 328] on input "4512302962OLS99525106" at bounding box center [561, 317] width 130 height 21
paste input "532963"
click at [575, 328] on input "532963/" at bounding box center [561, 317] width 130 height 21
paste input "86707972"
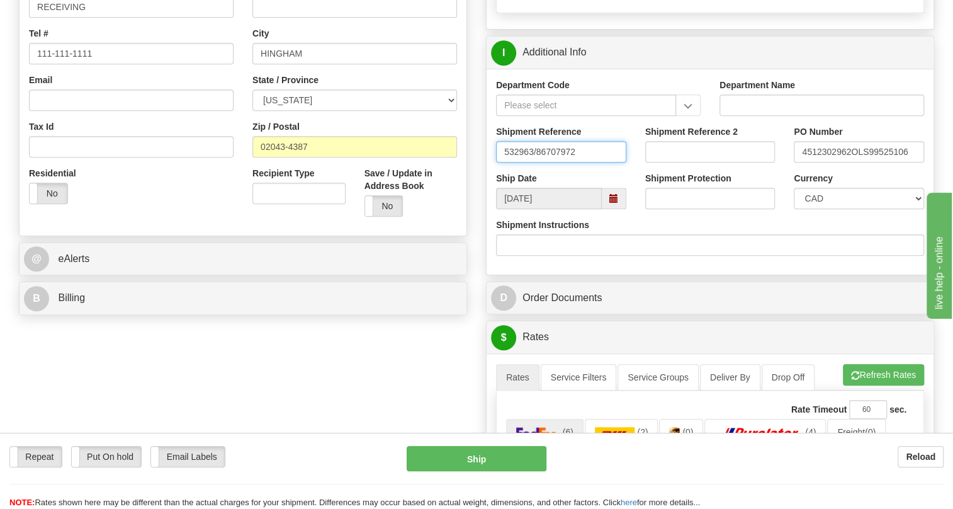
scroll to position [343, 0]
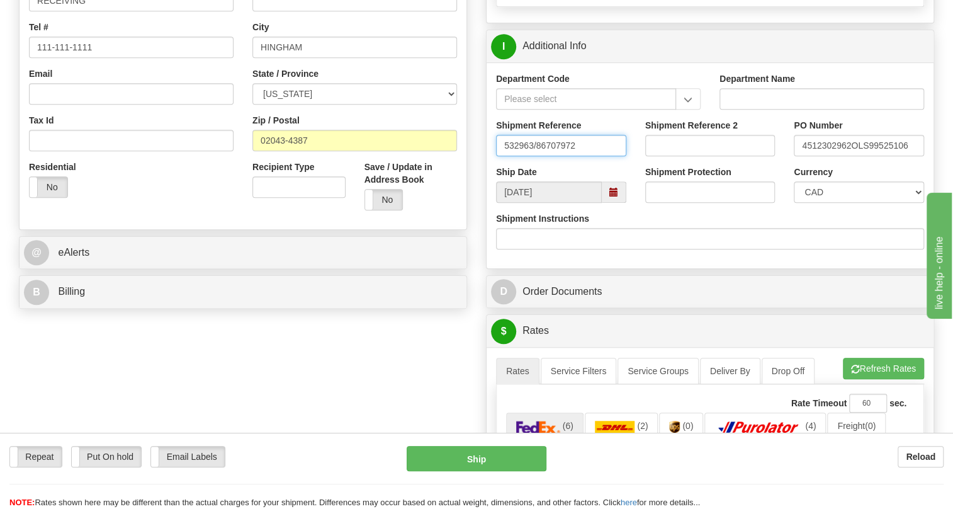
type input "532963/86707972"
click at [850, 203] on select "CAD USD EUR ZAR [PERSON_NAME] ARN AUD AUS AWG BBD BFR BGN BHD BMD BND BRC BRL C…" at bounding box center [859, 191] width 130 height 21
select select "1"
click at [794, 203] on select "CAD USD EUR ZAR [PERSON_NAME] ARN AUD AUS AWG BBD BFR BGN BHD BMD BND BRC BRL C…" at bounding box center [859, 191] width 130 height 21
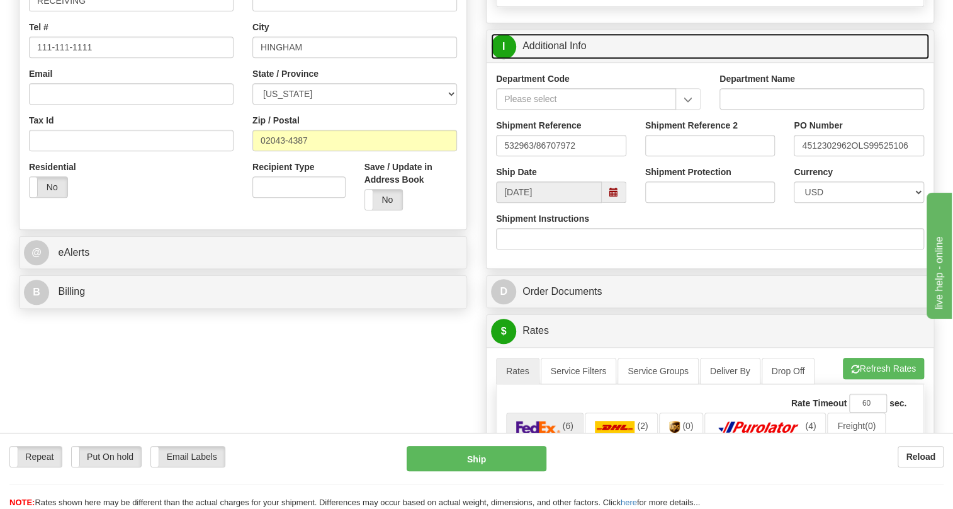
click at [557, 59] on link "I Additional Info" at bounding box center [710, 46] width 438 height 26
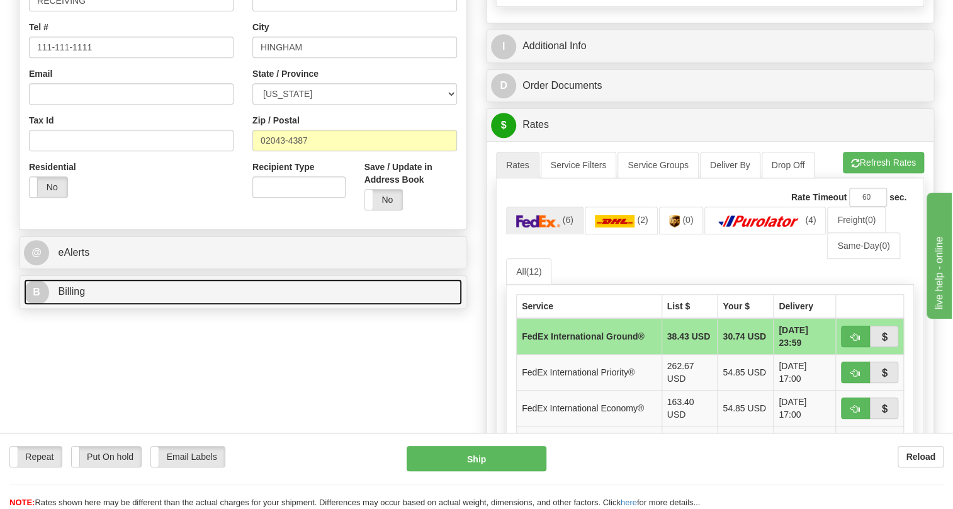
click at [80, 296] on span "Billing" at bounding box center [71, 291] width 27 height 11
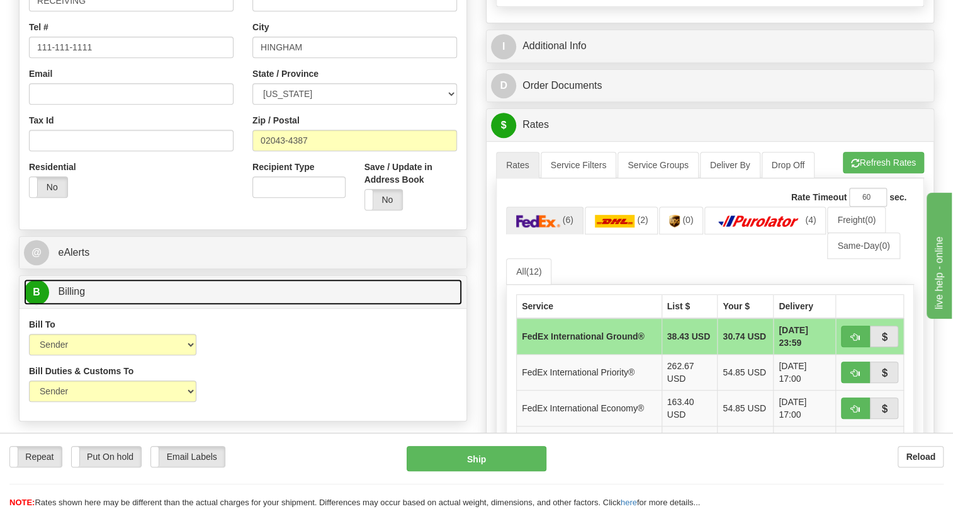
click at [75, 296] on span "Billing" at bounding box center [71, 291] width 27 height 11
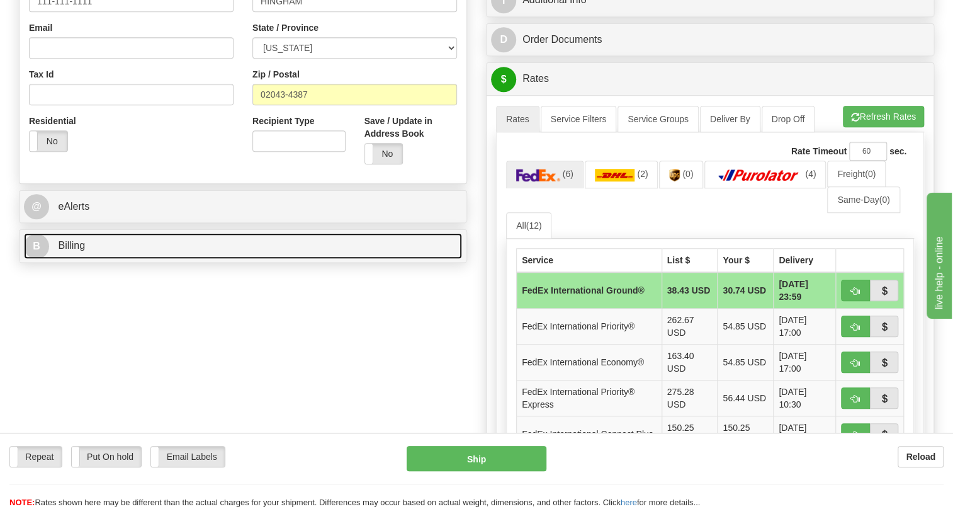
scroll to position [400, 0]
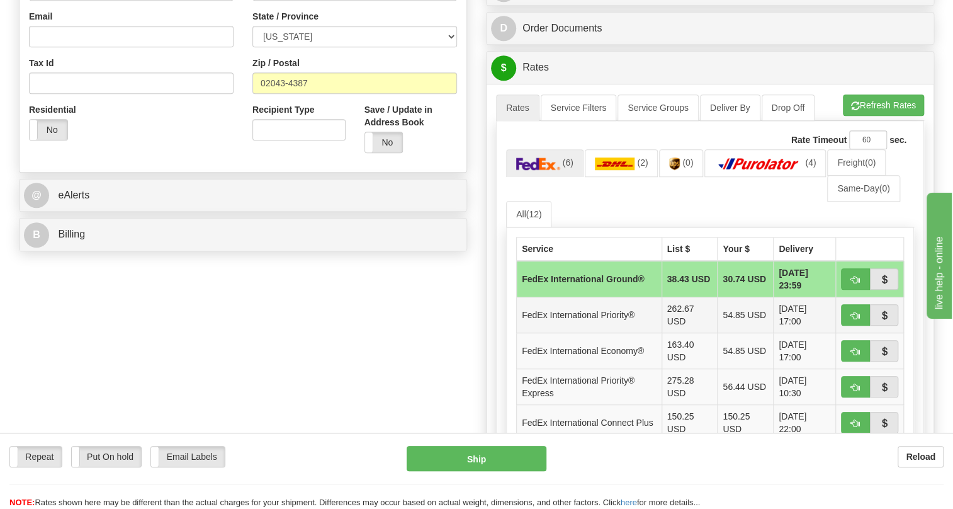
click at [582, 333] on td "FedEx International Priority®" at bounding box center [589, 315] width 145 height 36
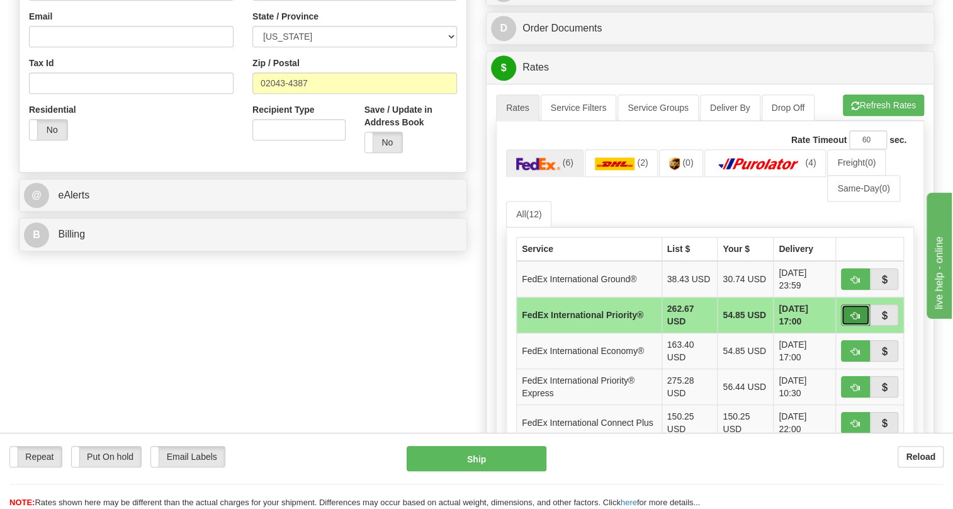
click at [847, 325] on button "button" at bounding box center [855, 314] width 29 height 21
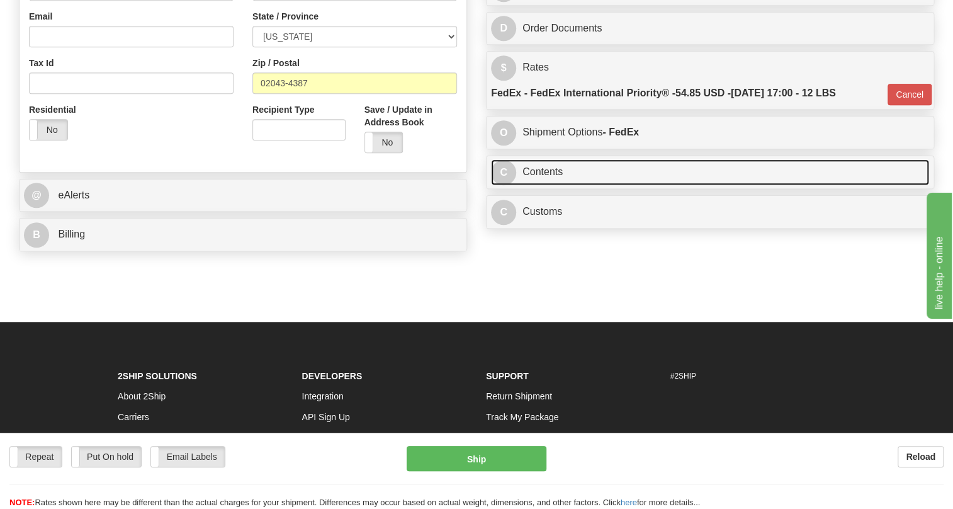
click at [530, 185] on link "C Contents" at bounding box center [710, 172] width 438 height 26
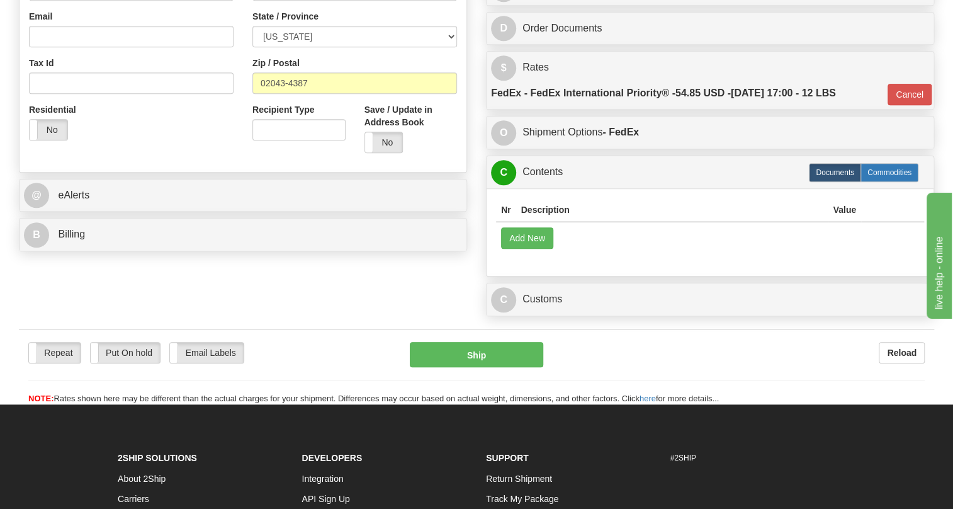
click at [884, 182] on label "Commodities" at bounding box center [889, 172] width 58 height 19
type input "01"
radio input "true"
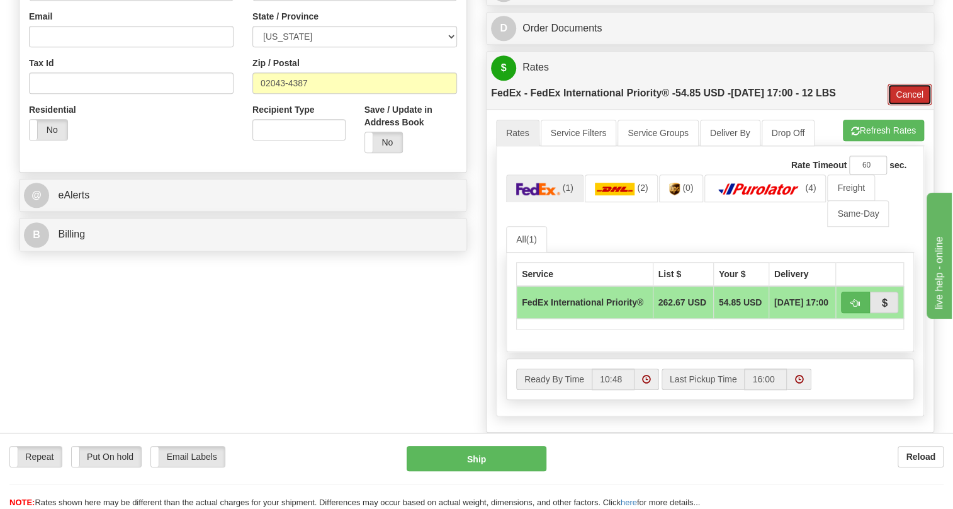
click at [907, 105] on button "Cancel" at bounding box center [909, 94] width 44 height 21
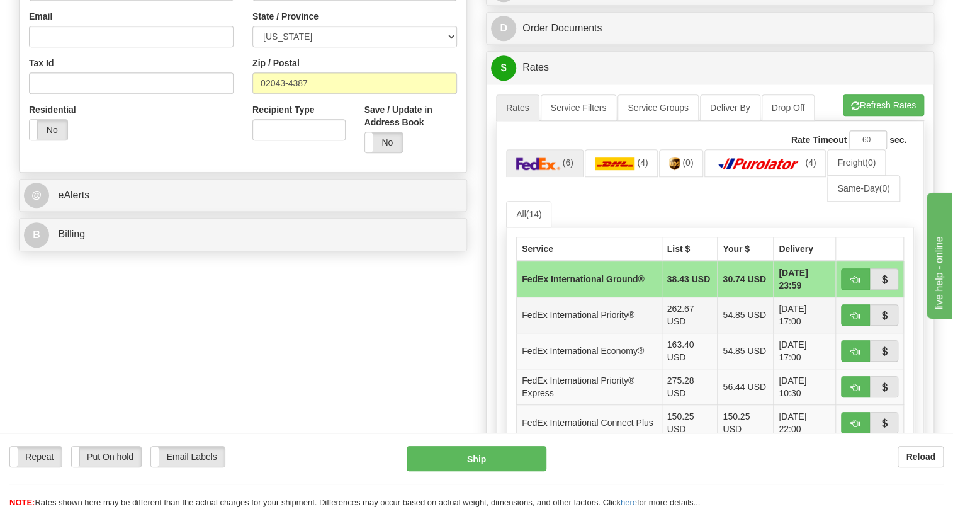
click at [617, 333] on td "FedEx International Priority®" at bounding box center [589, 315] width 145 height 36
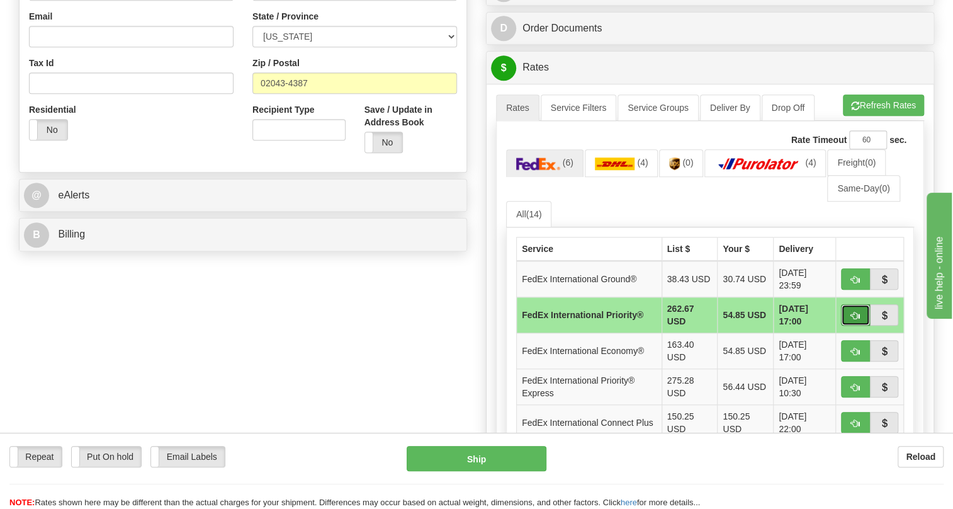
click at [855, 320] on span "button" at bounding box center [855, 316] width 9 height 8
type input "01"
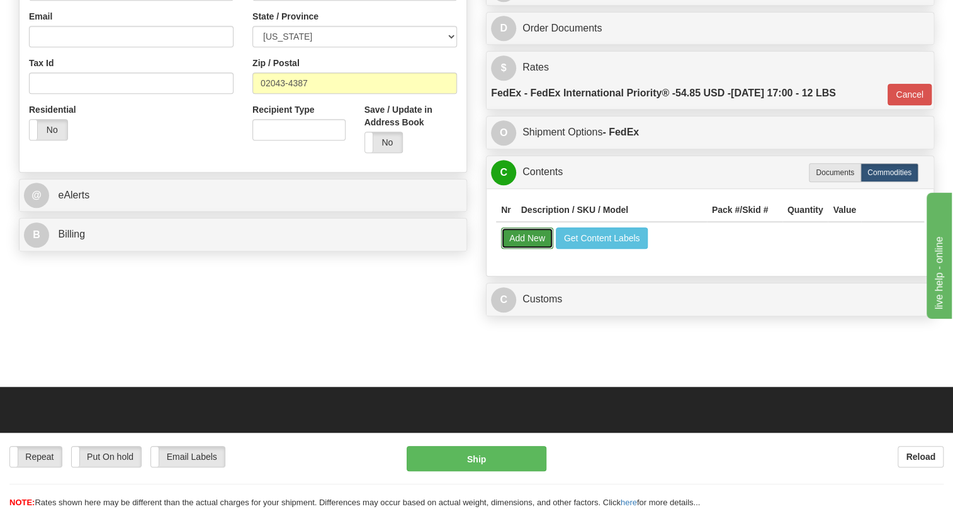
click at [522, 249] on button "Add New" at bounding box center [527, 237] width 52 height 21
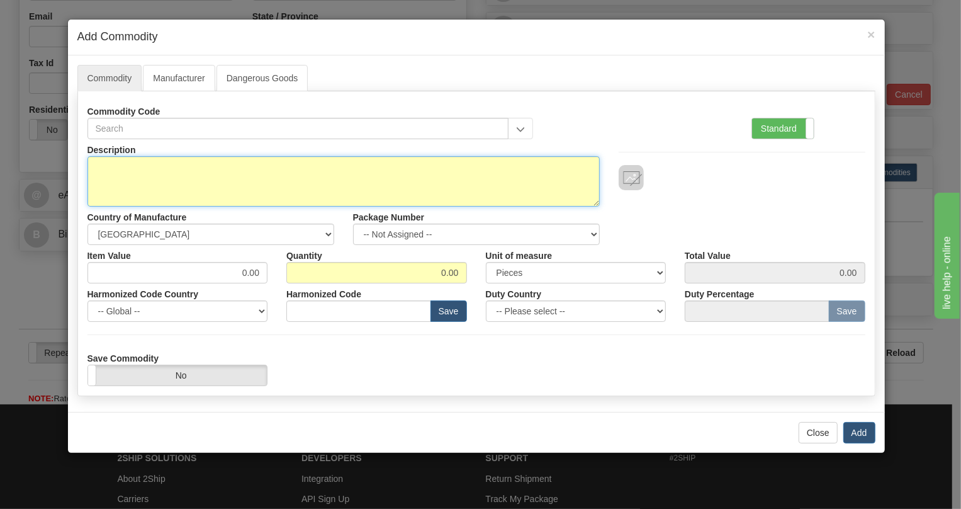
click at [152, 156] on textarea "Description" at bounding box center [343, 181] width 512 height 50
paste textarea "E18M90051 = Cover, Control Panel, Motor = 8538.90.6000 = 366.69"
drag, startPoint x: 365, startPoint y: 165, endPoint x: 338, endPoint y: 168, distance: 27.2
click at [338, 168] on textarea "E18M90051 = Cover, Control Panel, Motor = 8538.90.6000 = 366.69" at bounding box center [343, 181] width 512 height 50
type textarea "E18M90051 = Cover, Control Panel, Motor = 8538.90.6000"
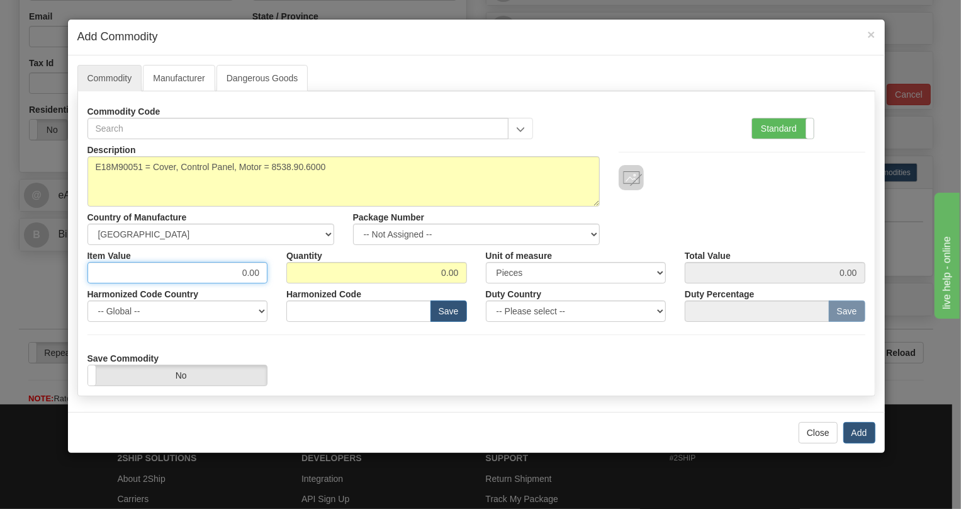
click at [256, 276] on input "0.00" at bounding box center [177, 272] width 181 height 21
paste input "366.69"
type input "366.69"
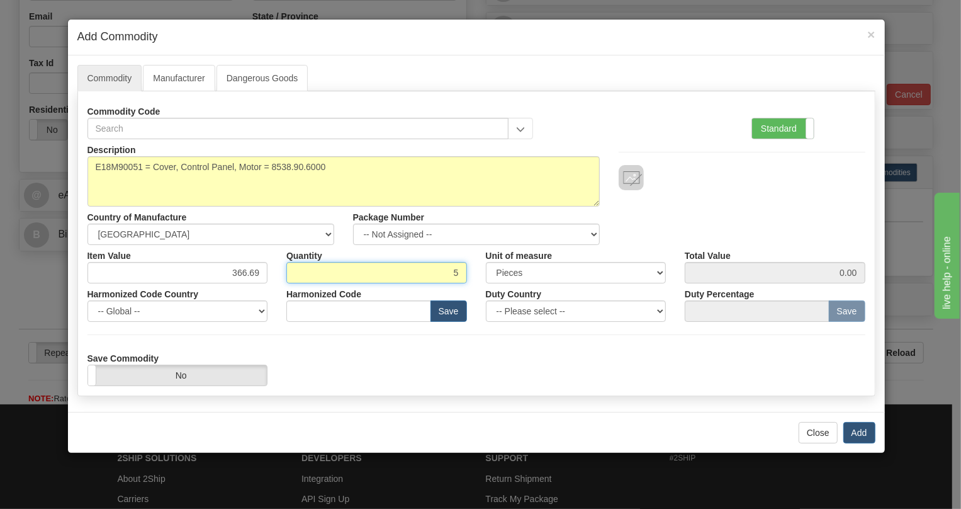
type input "5"
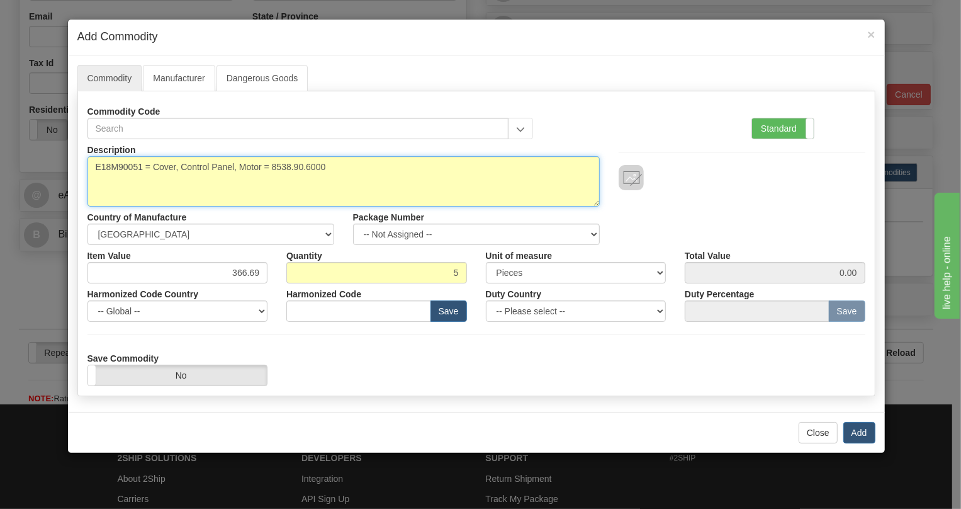
type input "1833.45"
drag, startPoint x: 329, startPoint y: 167, endPoint x: 274, endPoint y: 163, distance: 54.3
click at [274, 163] on textarea "E18M90051 = Cover, Control Panel, Motor = 8538.90.6000" at bounding box center [343, 181] width 512 height 50
type textarea "E18M90051 = Cover, Control Panel, Motor"
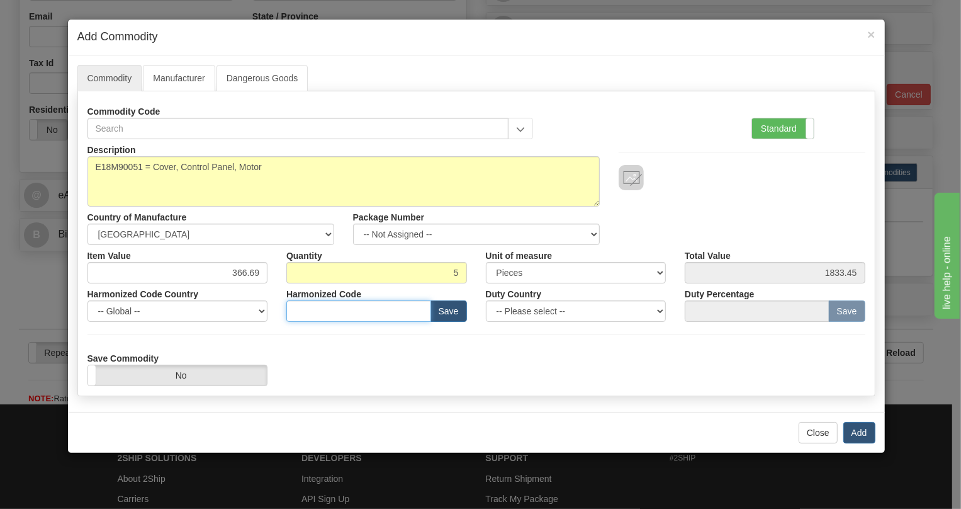
click at [306, 309] on input "text" at bounding box center [358, 310] width 145 height 21
paste input "8538.90.6000"
type input "8538.90.6000"
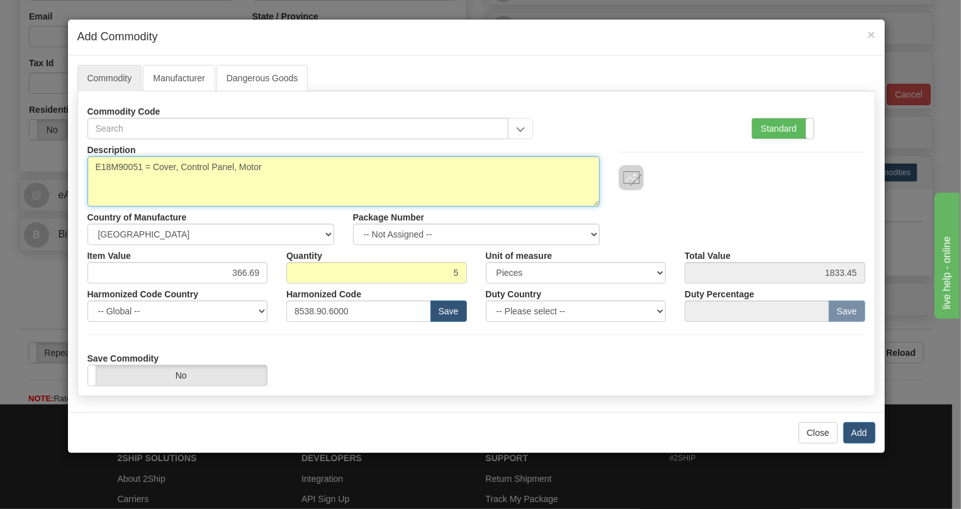
click at [264, 164] on textarea "E18M90051 = Cover, Control Panel, Motor" at bounding box center [343, 181] width 512 height 50
drag, startPoint x: 145, startPoint y: 164, endPoint x: 91, endPoint y: 166, distance: 53.5
click at [91, 166] on textarea "E18M90051 = Cover, Control Panel, Motor" at bounding box center [343, 181] width 512 height 50
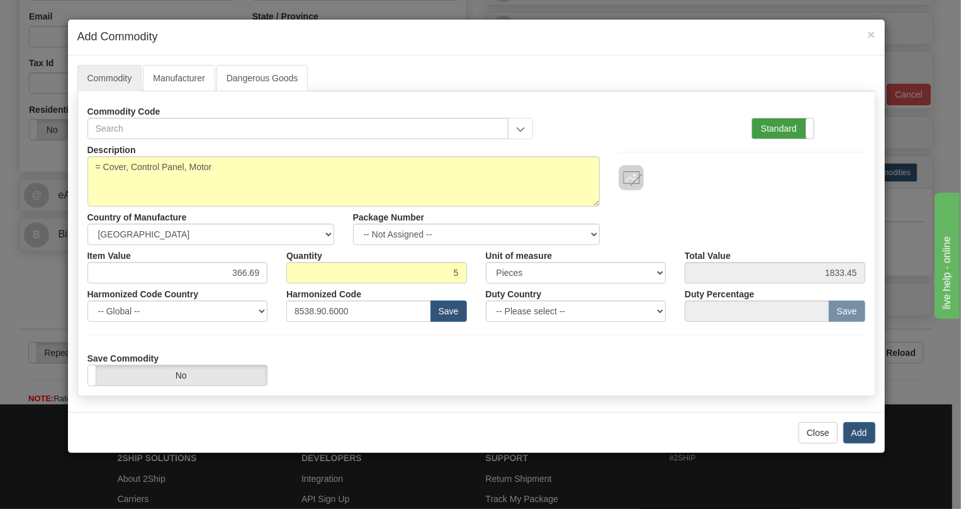
click at [772, 128] on label "Standard" at bounding box center [783, 128] width 62 height 20
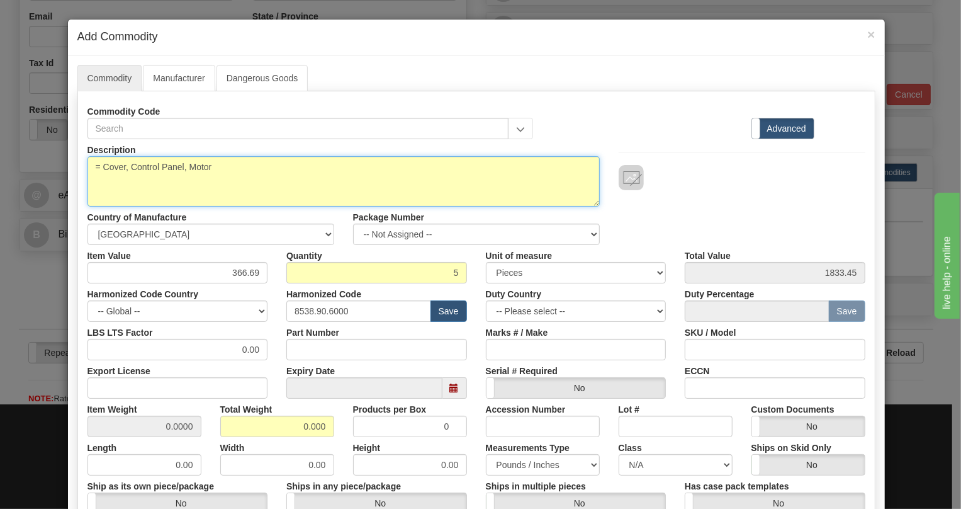
click at [87, 166] on textarea "= Cover, Control Panel, Motor" at bounding box center [343, 181] width 512 height 50
type textarea "Cover, Control Panel, Motor"
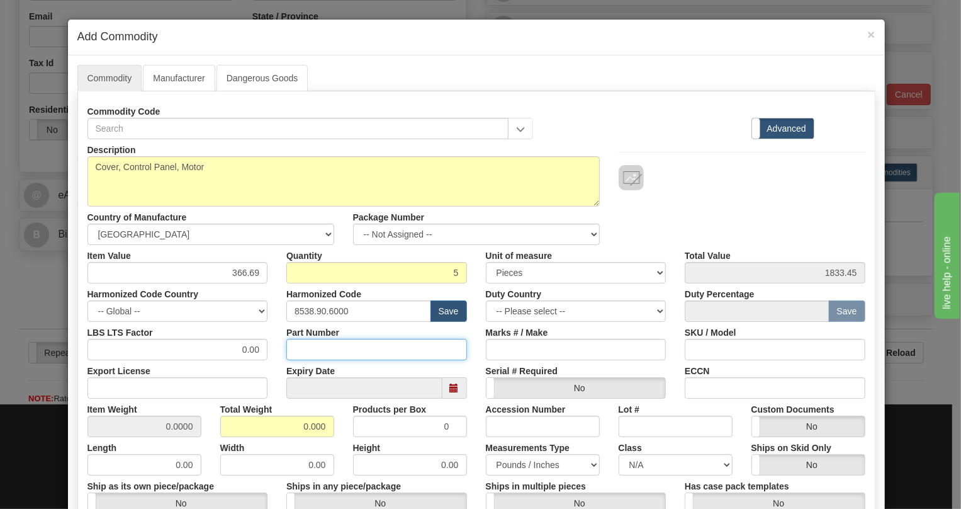
click at [303, 339] on input "Part Number" at bounding box center [376, 349] width 181 height 21
paste input "E18M90051"
type input "E18M90051"
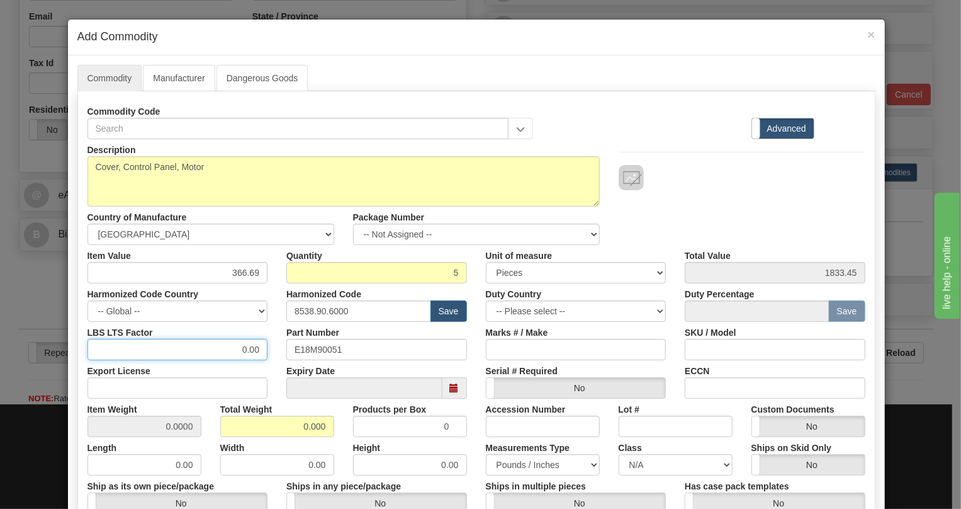
click at [230, 339] on input "0.00" at bounding box center [177, 349] width 181 height 21
type input "1.00"
click at [295, 423] on input "0.000" at bounding box center [277, 425] width 114 height 21
type input "1.000"
type input "0.2000"
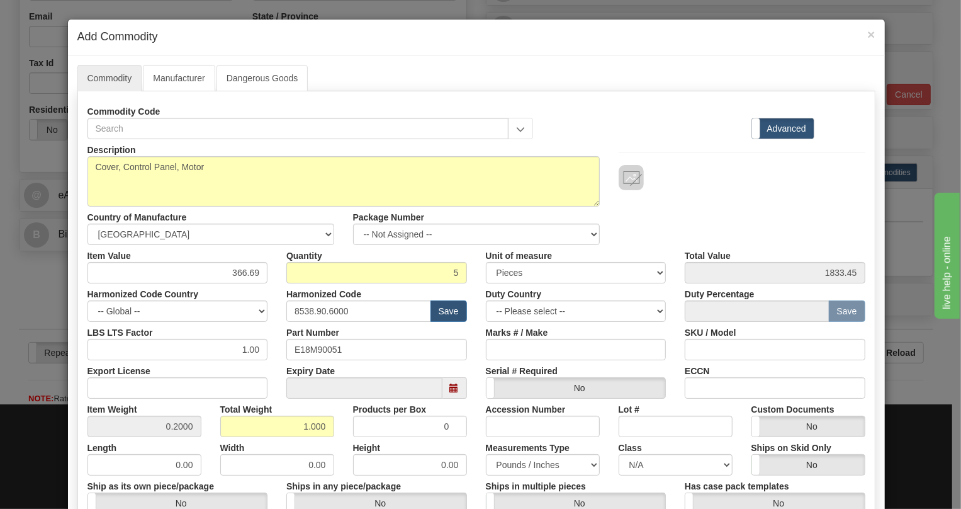
click at [476, 449] on div "Measurements Type Pounds / Inches Kilograms / Centimeters" at bounding box center [542, 456] width 133 height 38
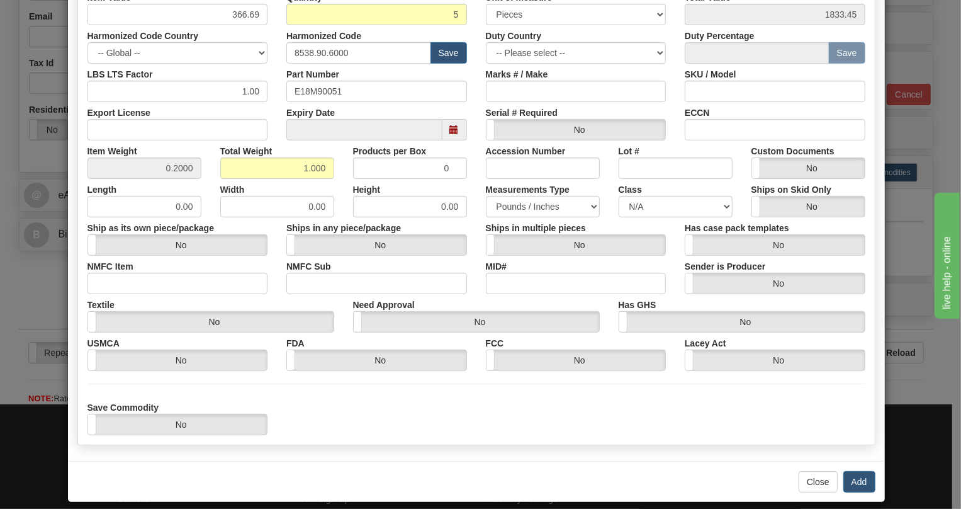
scroll to position [269, 0]
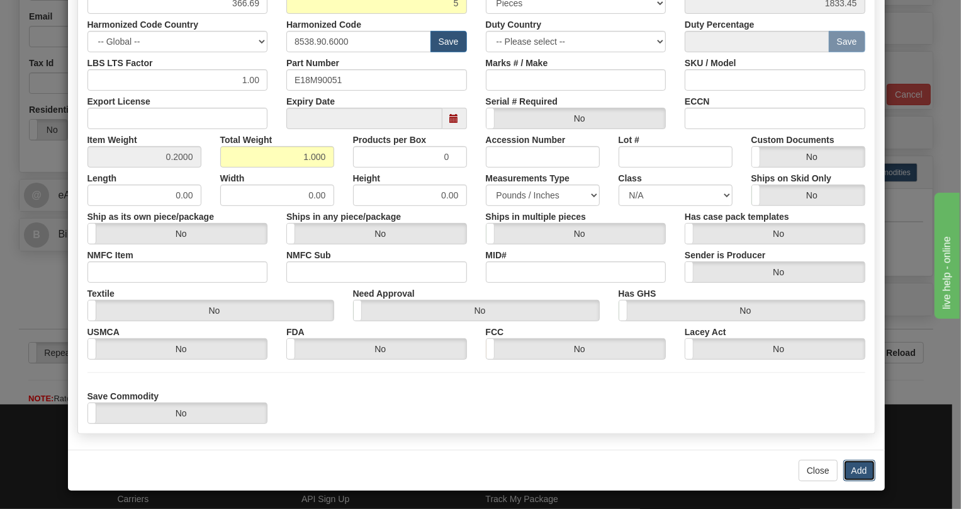
click at [855, 472] on button "Add" at bounding box center [859, 469] width 32 height 21
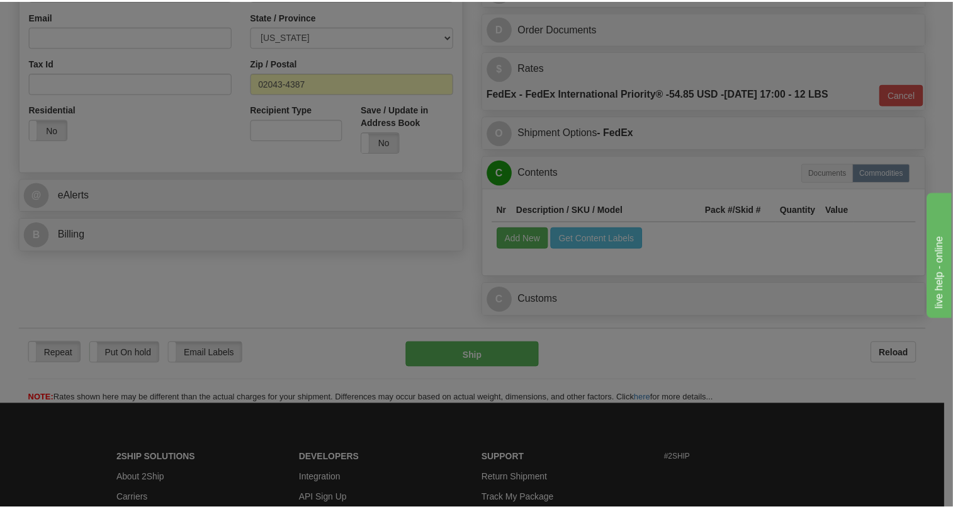
scroll to position [0, 0]
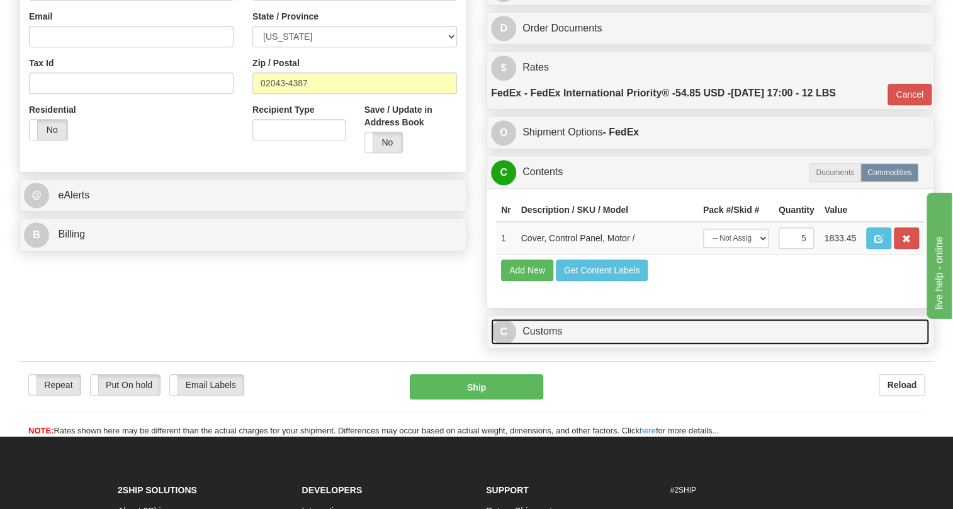
click at [552, 344] on link "C Customs" at bounding box center [710, 331] width 438 height 26
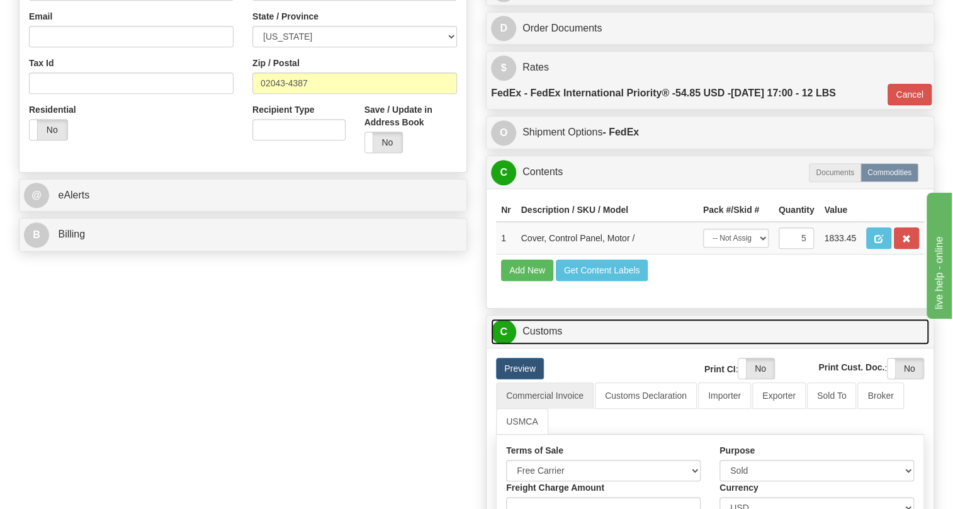
click at [551, 344] on link "C Customs" at bounding box center [710, 331] width 438 height 26
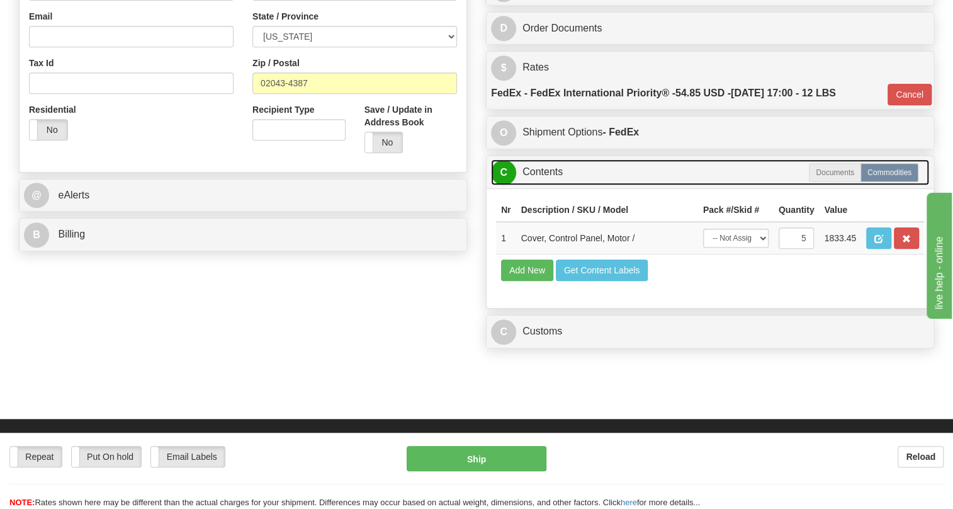
click at [539, 185] on link "C Contents" at bounding box center [710, 172] width 438 height 26
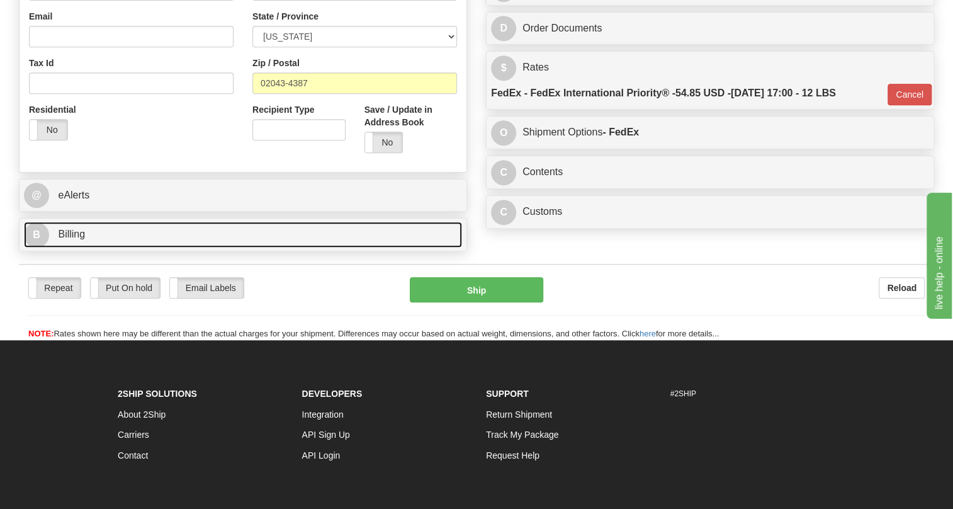
click at [75, 239] on span "Billing" at bounding box center [71, 233] width 27 height 11
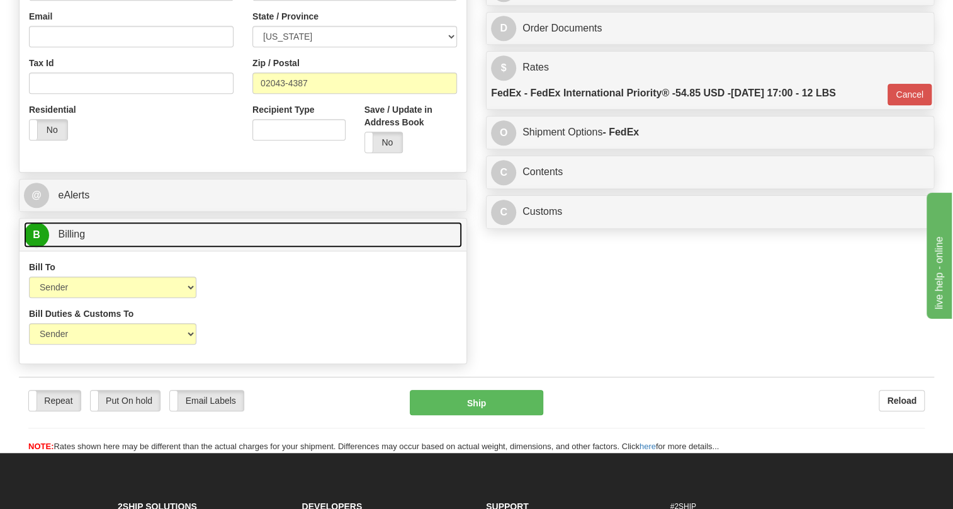
click at [75, 239] on span "Billing" at bounding box center [71, 233] width 27 height 11
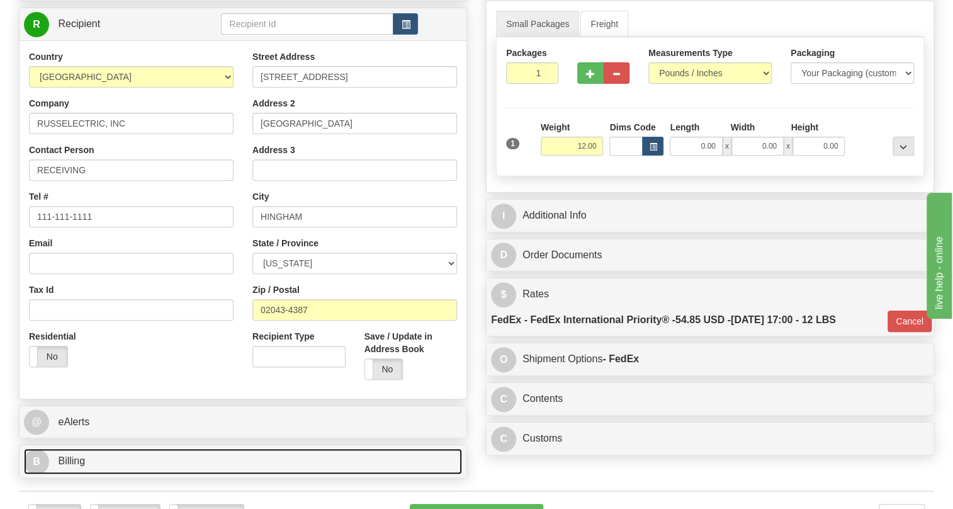
scroll to position [171, 0]
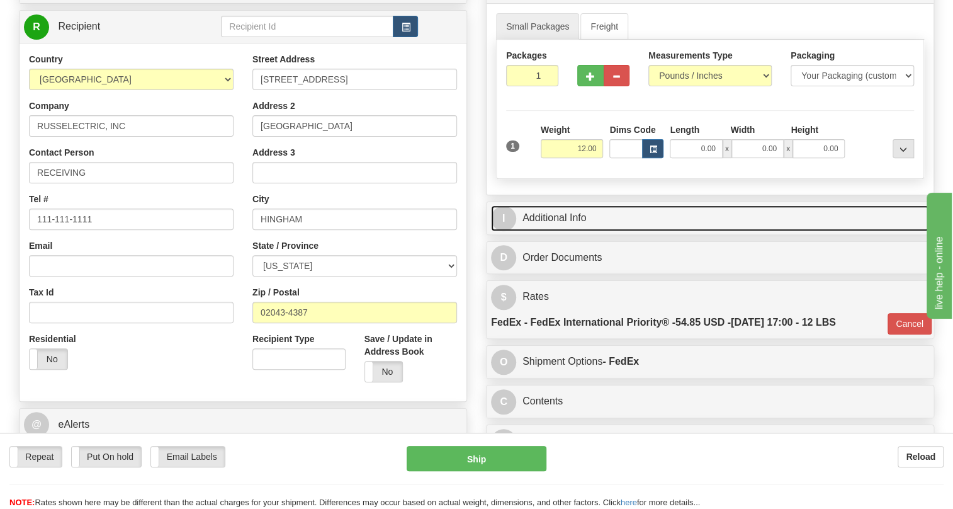
click at [561, 231] on link "I Additional Info" at bounding box center [710, 218] width 438 height 26
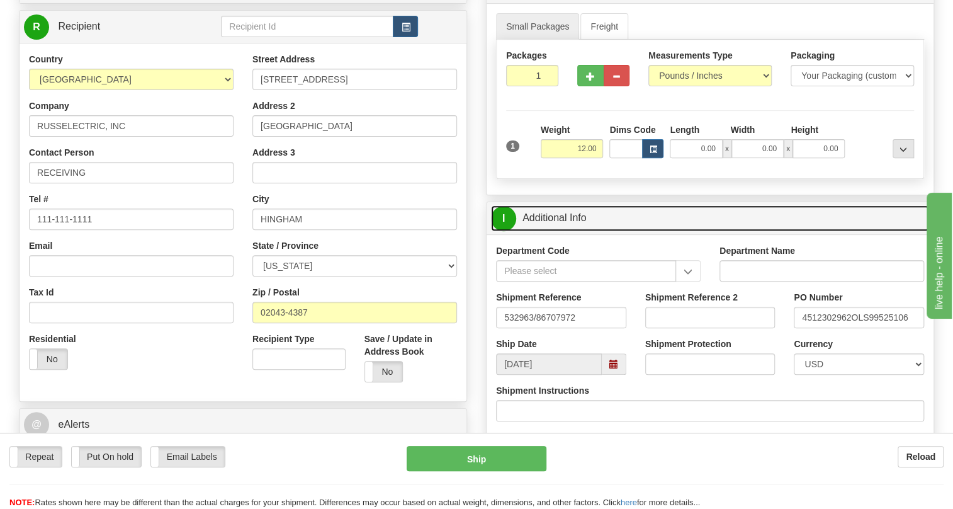
click at [561, 231] on link "I Additional Info" at bounding box center [710, 218] width 438 height 26
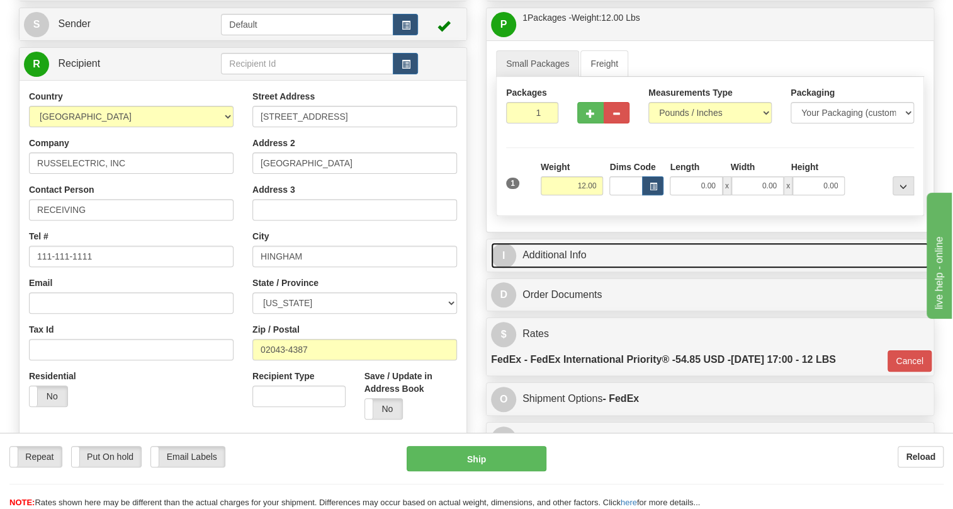
scroll to position [114, 0]
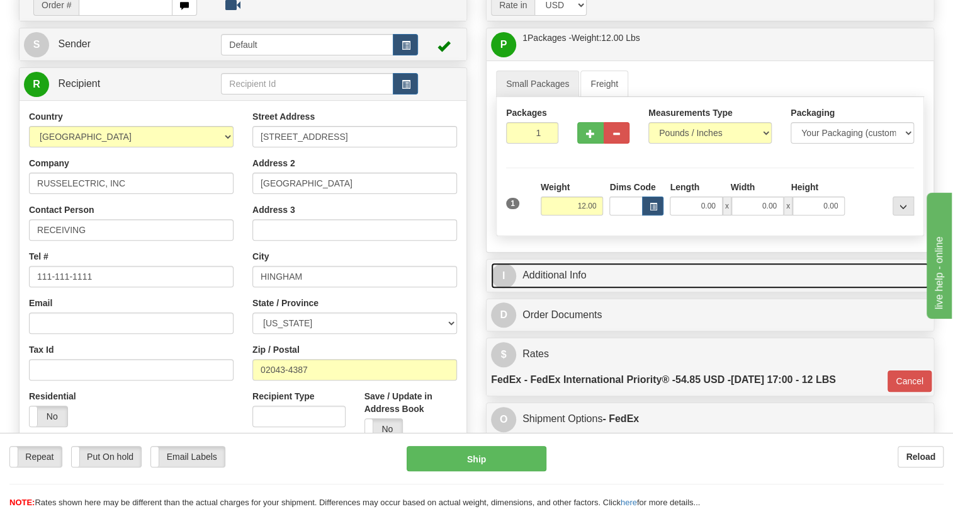
click at [560, 288] on link "I Additional Info" at bounding box center [710, 275] width 438 height 26
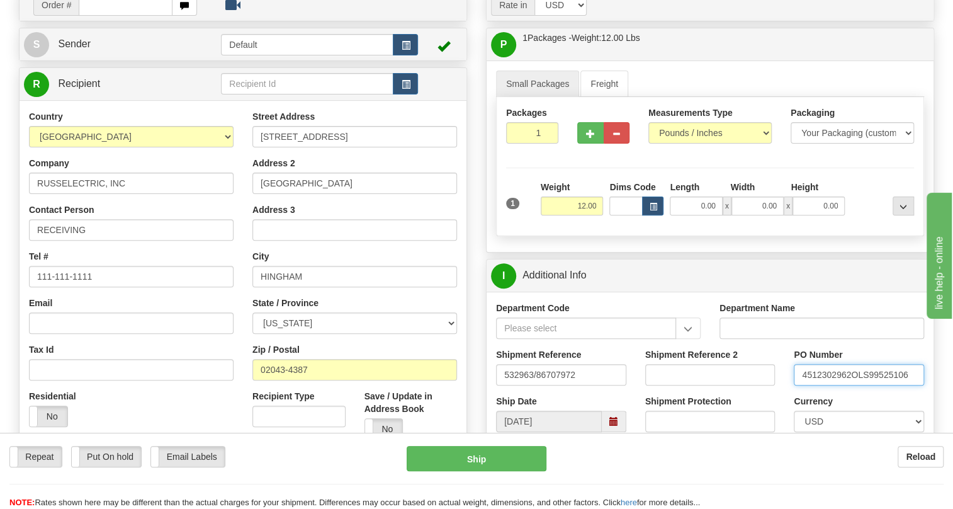
drag, startPoint x: 850, startPoint y: 403, endPoint x: 799, endPoint y: 404, distance: 51.0
click at [799, 385] on input "4512302962OLS99525106" at bounding box center [859, 374] width 130 height 21
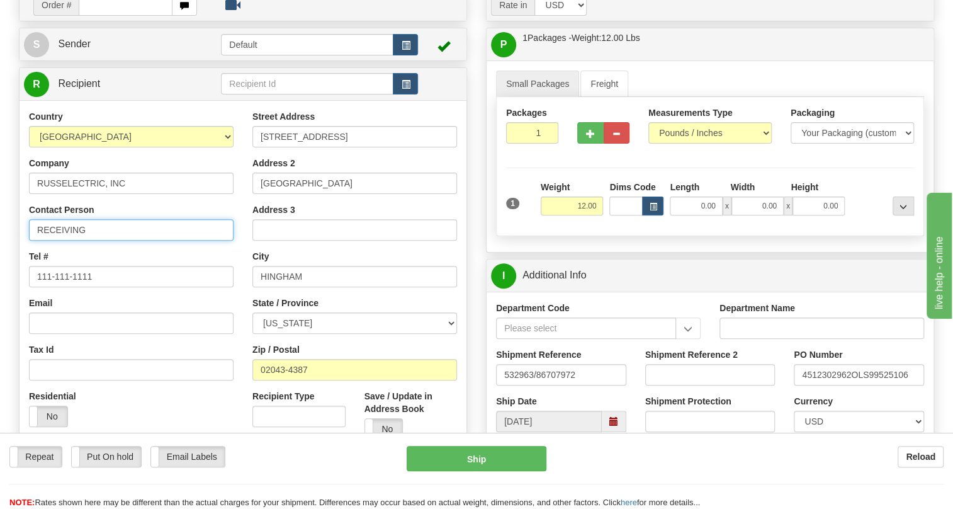
click at [128, 240] on input "RECEIVING" at bounding box center [131, 229] width 205 height 21
paste input "4512302962"
type input "RECEIVING / PO# 4512302962"
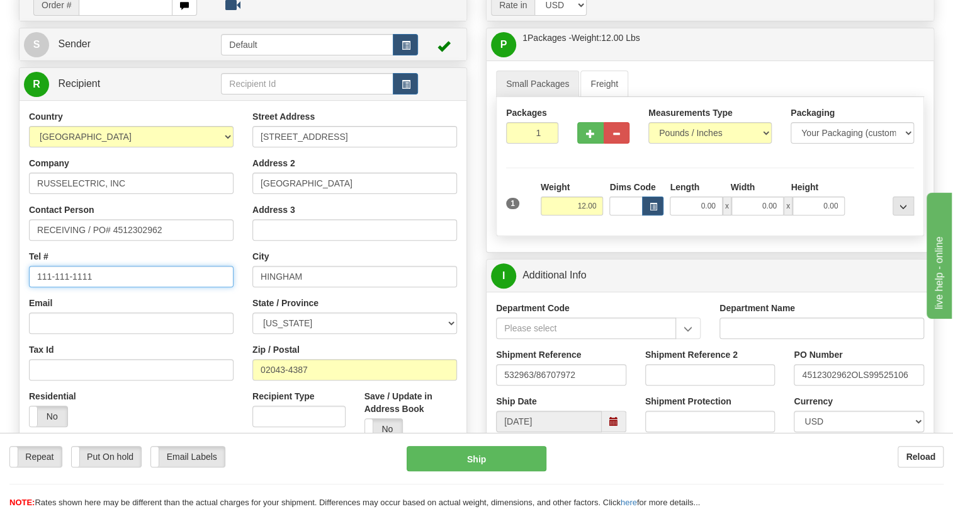
click at [76, 287] on input "111-111-1111" at bounding box center [131, 276] width 205 height 21
paste input "410-674-7444"
type input "410-674-7444"
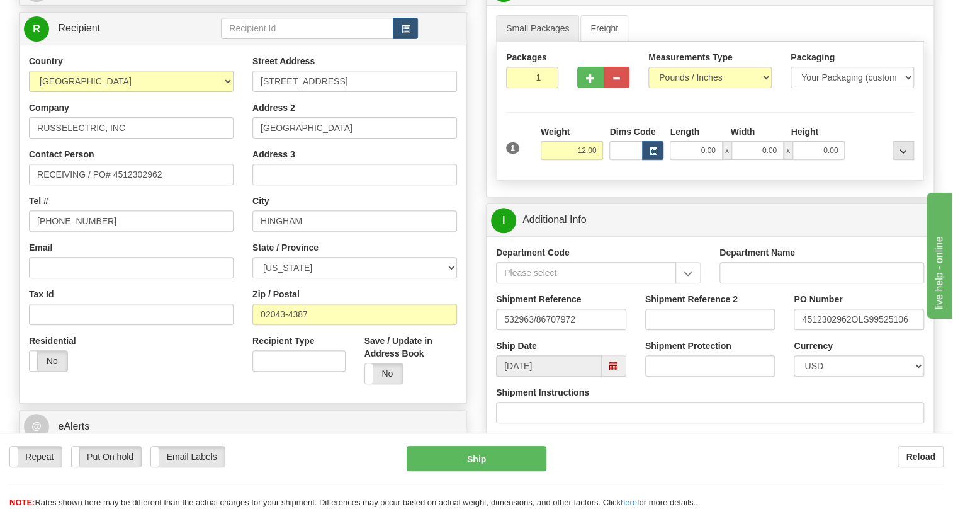
scroll to position [171, 0]
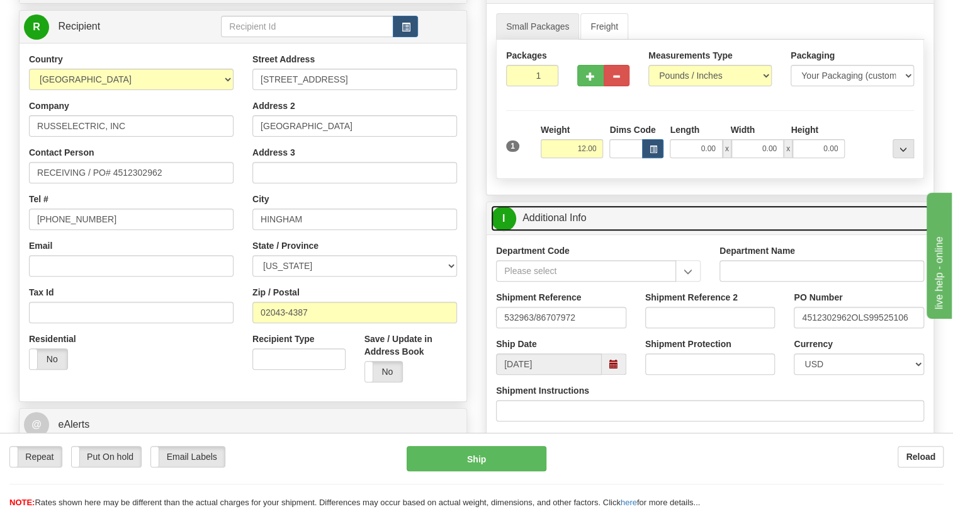
click at [541, 231] on link "I Additional Info" at bounding box center [710, 218] width 438 height 26
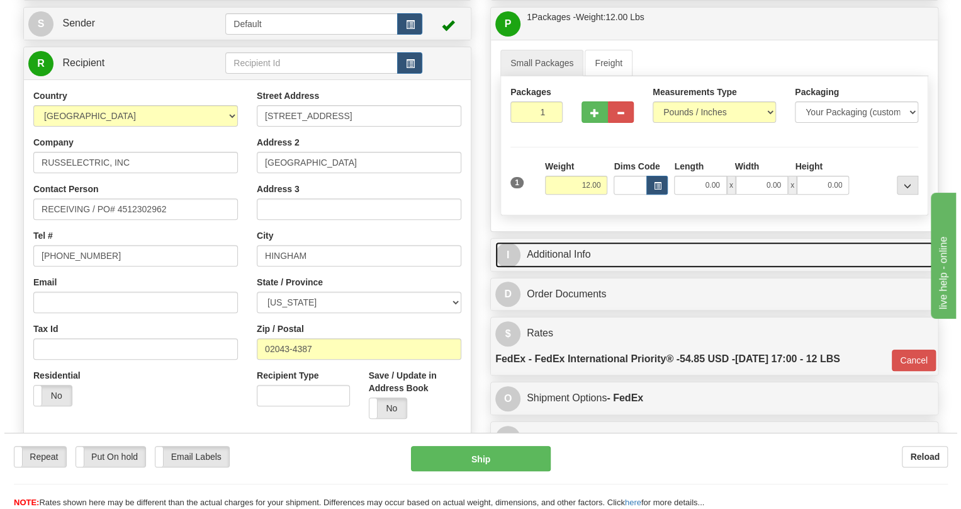
scroll to position [114, 0]
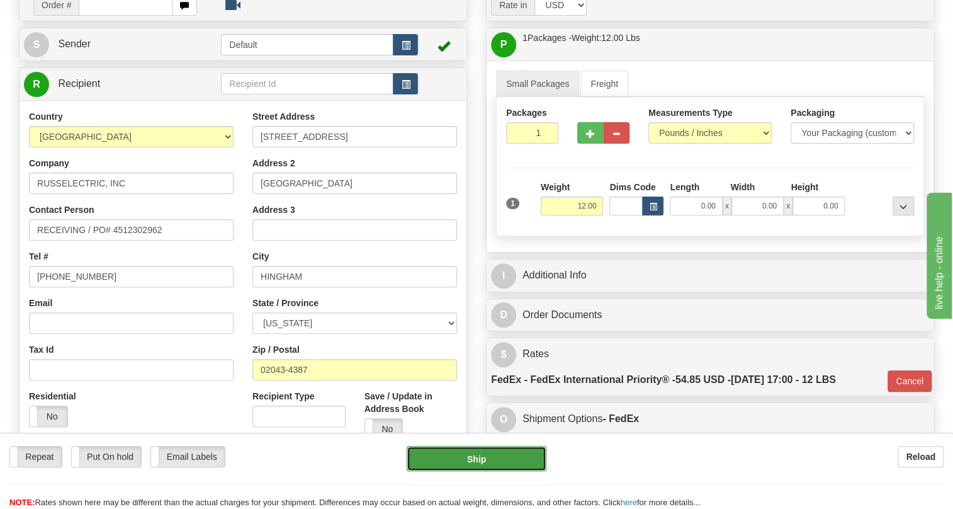
click at [479, 459] on button "Ship" at bounding box center [477, 458] width 140 height 25
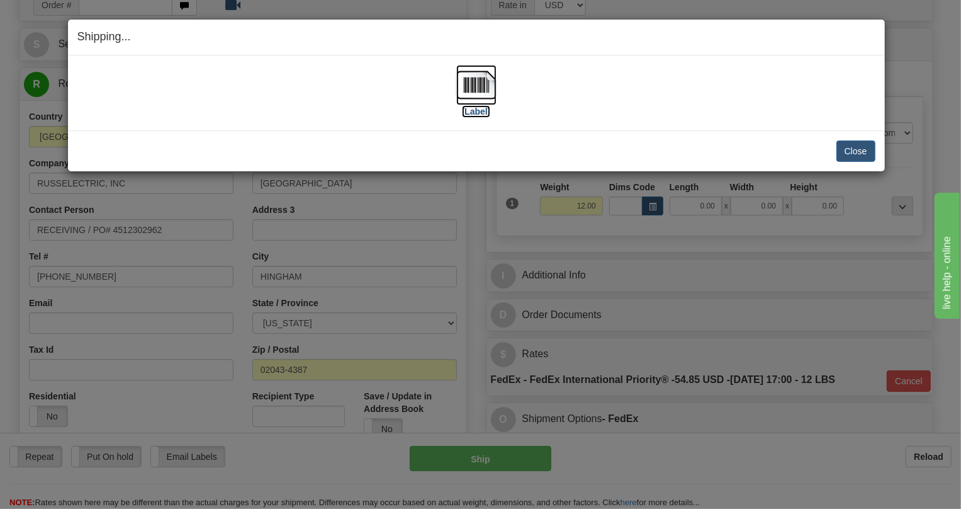
click at [469, 84] on img at bounding box center [476, 85] width 40 height 40
click at [852, 150] on button "Close" at bounding box center [855, 150] width 39 height 21
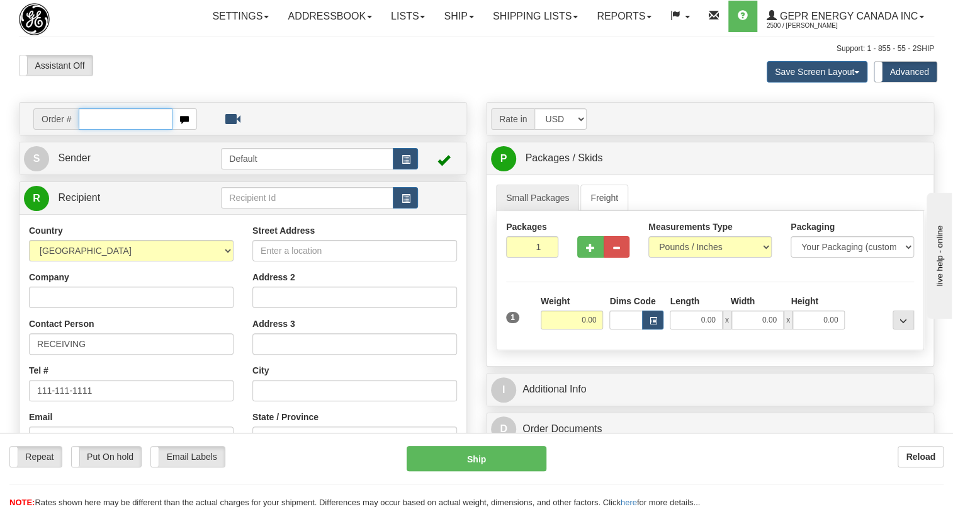
click at [105, 130] on input "text" at bounding box center [126, 118] width 94 height 21
paste input "0086708433"
click at [98, 130] on input "0086708433" at bounding box center [126, 118] width 94 height 21
type input "86708433"
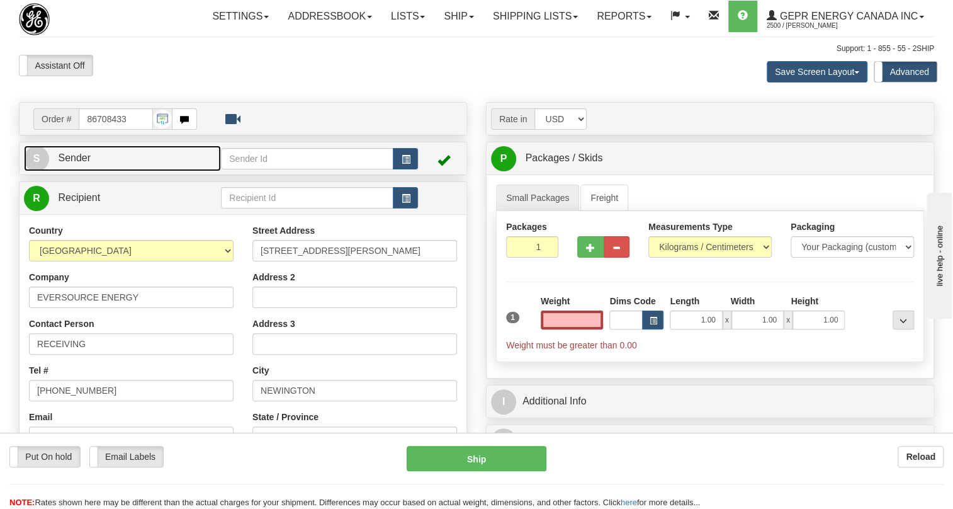
type input "0.00"
click at [71, 163] on span "Sender" at bounding box center [74, 157] width 33 height 11
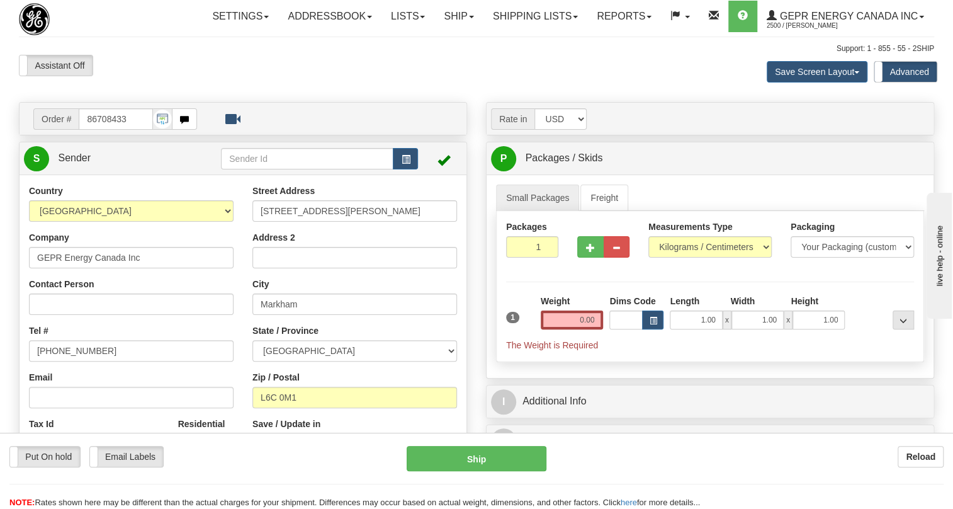
type input "MARKHAM"
click at [79, 361] on input "[PHONE_NUMBER]" at bounding box center [131, 350] width 205 height 21
paste input "[PHONE_NUMBER]"
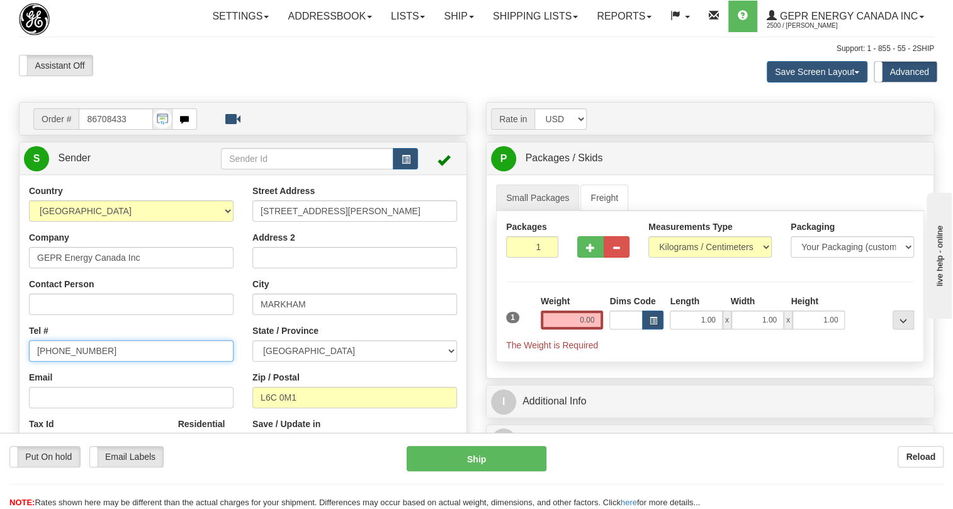
type input "[PHONE_NUMBER]"
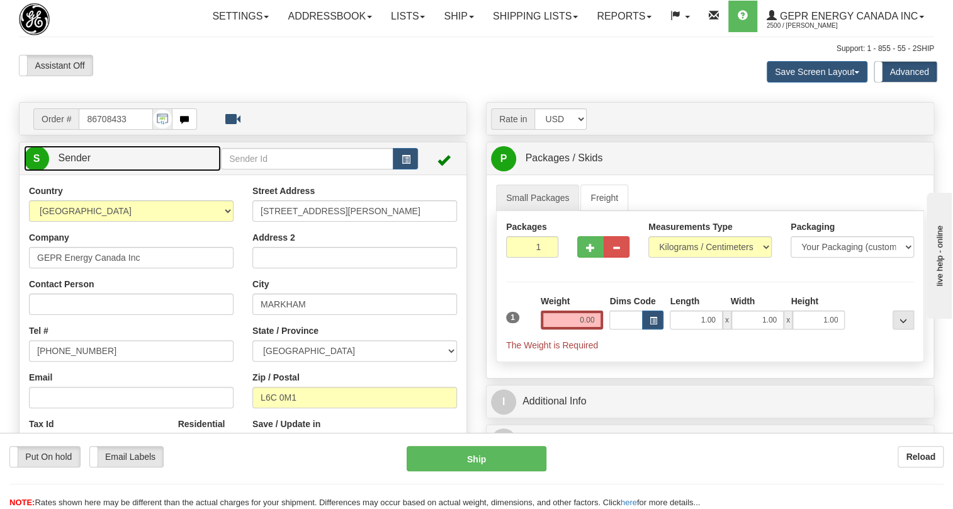
click at [72, 163] on span "Sender" at bounding box center [74, 157] width 33 height 11
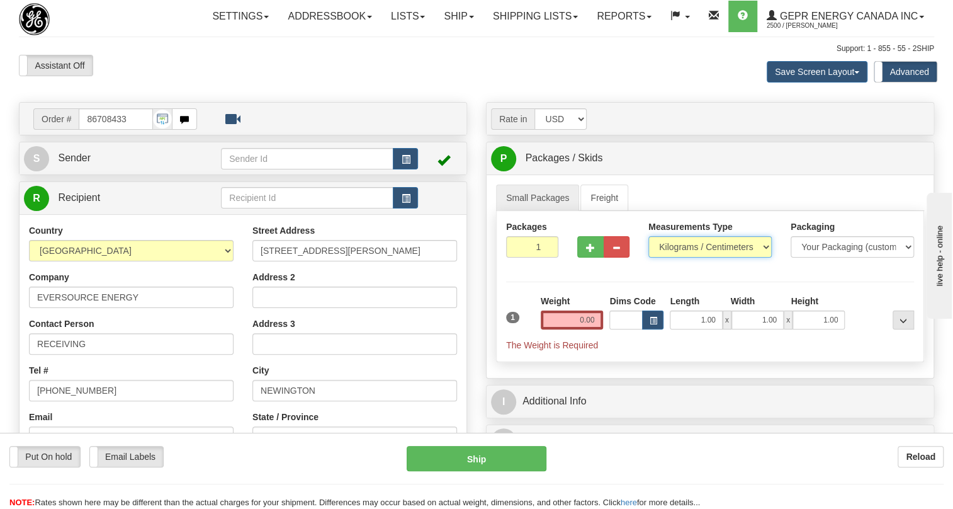
drag, startPoint x: 694, startPoint y: 272, endPoint x: 686, endPoint y: 276, distance: 8.7
click at [694, 257] on select "Pounds / Inches Kilograms / Centimeters" at bounding box center [709, 246] width 123 height 21
select select "0"
click at [648, 257] on select "Pounds / Inches Kilograms / Centimeters" at bounding box center [709, 246] width 123 height 21
click at [566, 329] on input "0.00" at bounding box center [572, 319] width 63 height 19
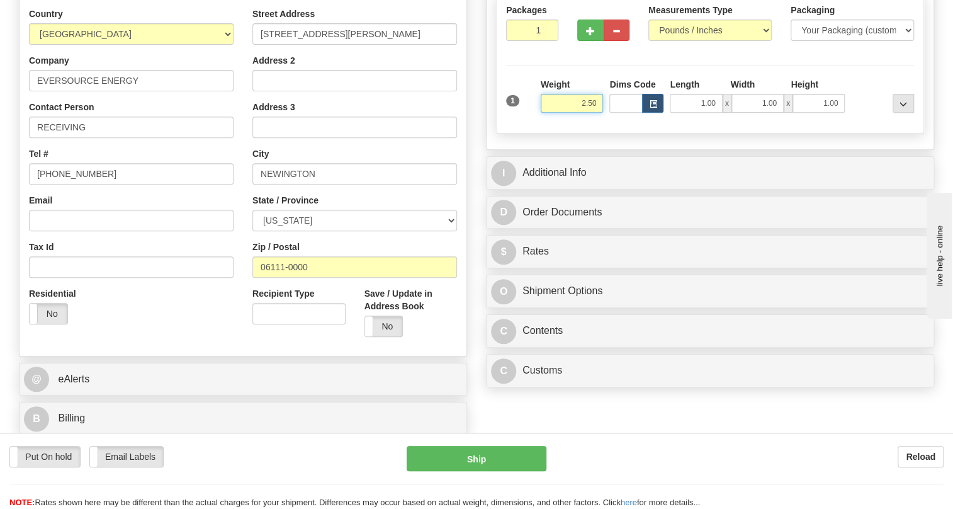
scroll to position [228, 0]
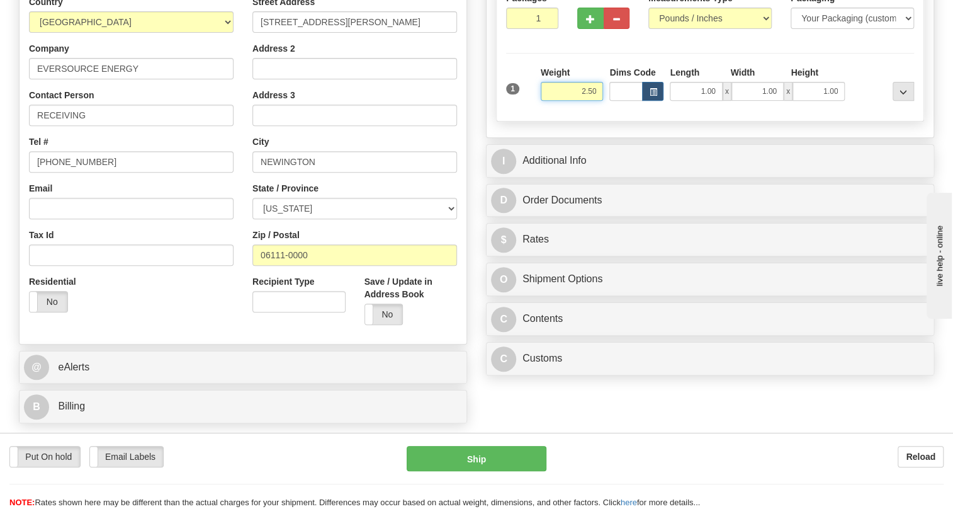
type input "2.50"
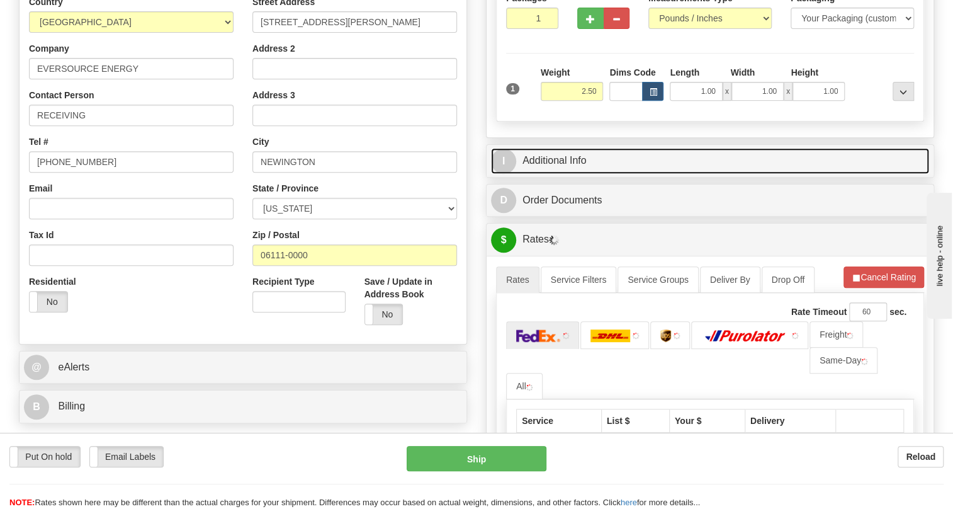
click at [568, 174] on link "I Additional Info" at bounding box center [710, 161] width 438 height 26
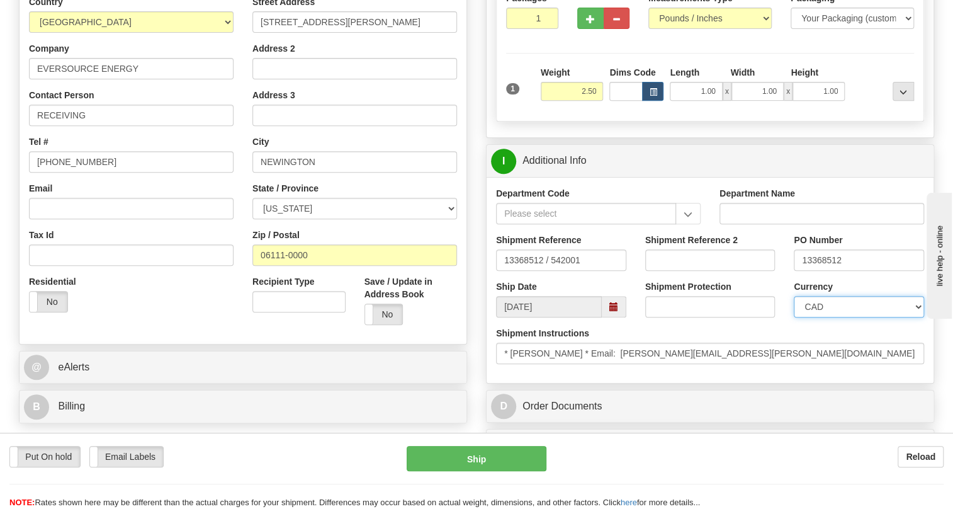
click at [838, 317] on select "CAD USD EUR ZAR [PERSON_NAME] ARN AUD AUS AWG BBD BFR BGN BHD BMD BND BRC BRL C…" at bounding box center [859, 306] width 130 height 21
select select "1"
click at [794, 317] on select "CAD USD EUR ZAR [PERSON_NAME] ARN AUD AUS AWG BBD BFR BGN BHD BMD BND BRC BRL C…" at bounding box center [859, 306] width 130 height 21
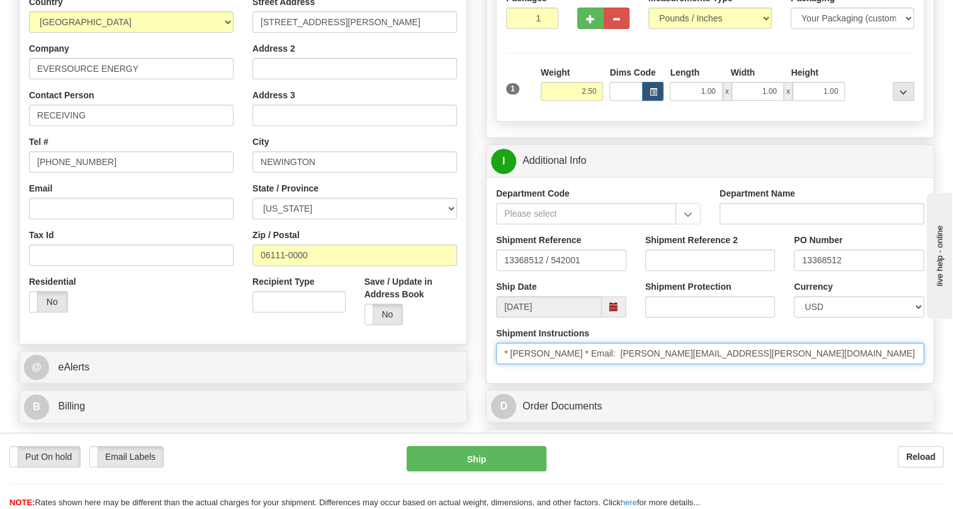
drag, startPoint x: 855, startPoint y: 380, endPoint x: 780, endPoint y: 383, distance: 74.3
click at [780, 364] on input "* PETER MARINO * Email: peter.marino@eversource.com * Phone: + () (860) 665-394…" at bounding box center [710, 352] width 428 height 21
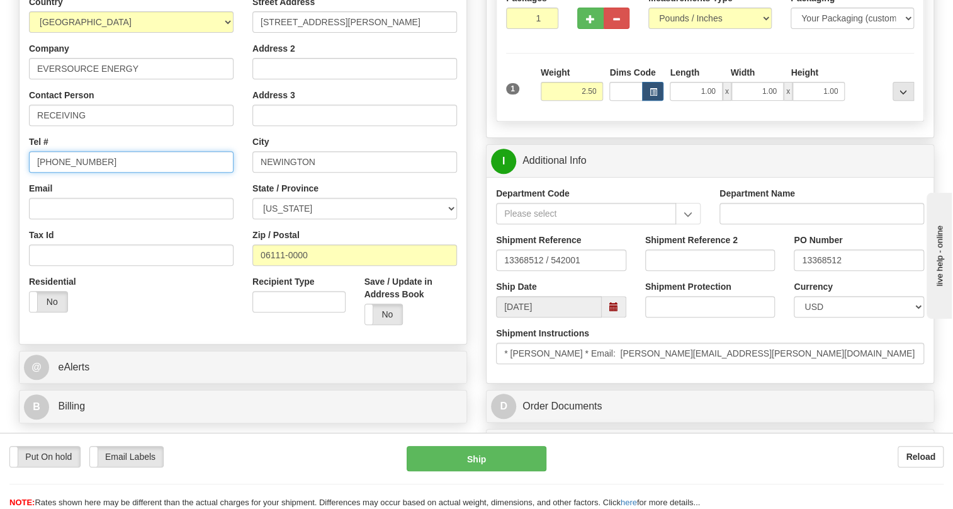
click at [72, 172] on input "[PHONE_NUMBER]" at bounding box center [131, 161] width 205 height 21
paste input "+ () (860) 665-3942"
type input "+ () (860) 665-3942"
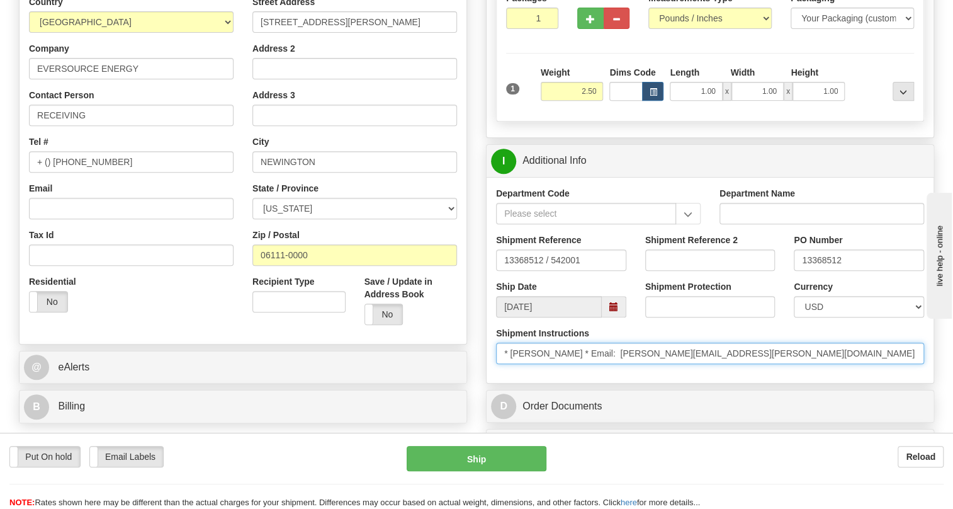
drag, startPoint x: 665, startPoint y: 381, endPoint x: 617, endPoint y: 384, distance: 48.6
click at [617, 364] on input "* PETER MARINO * Email: peter.marino@eversource.com * Phone: + () (860) 665-394…" at bounding box center [710, 352] width 428 height 21
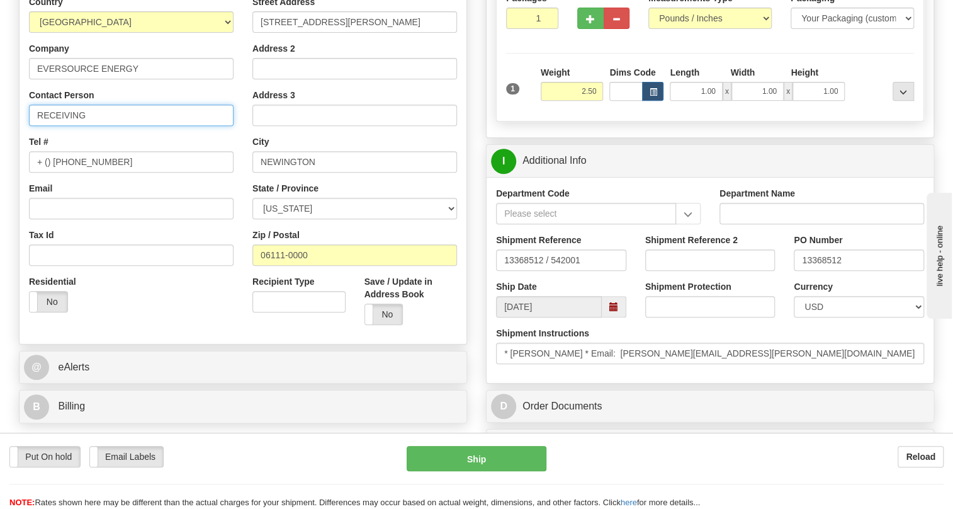
click at [113, 126] on input "RECEIVING" at bounding box center [131, 114] width 205 height 21
paste input "peter.marino"
click at [99, 126] on input "RECEIVING / peter.marino" at bounding box center [131, 114] width 205 height 21
click at [115, 126] on input "RECEIVING / Peter.marino" at bounding box center [131, 114] width 205 height 21
type input "RECEIVING / Peter Marino"
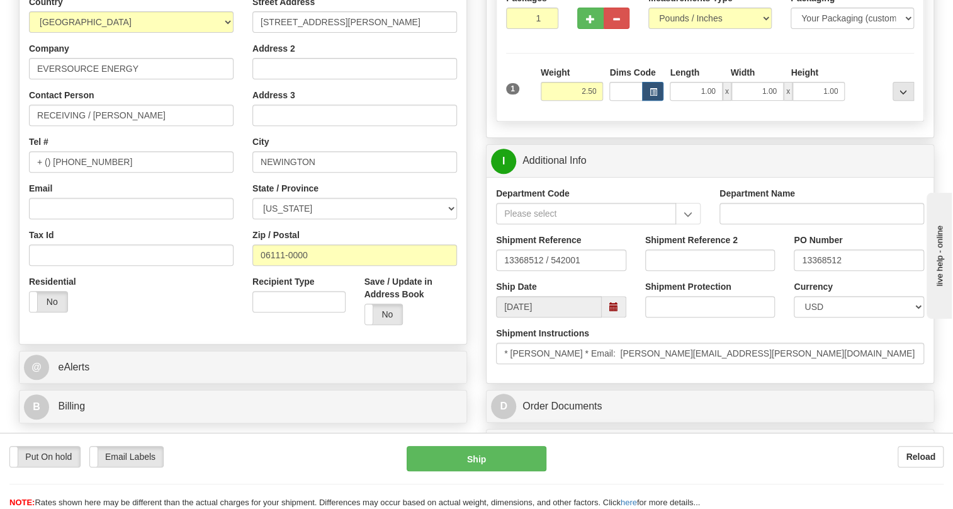
click at [230, 170] on div "Tel # + () (860) 665-3942" at bounding box center [131, 153] width 205 height 37
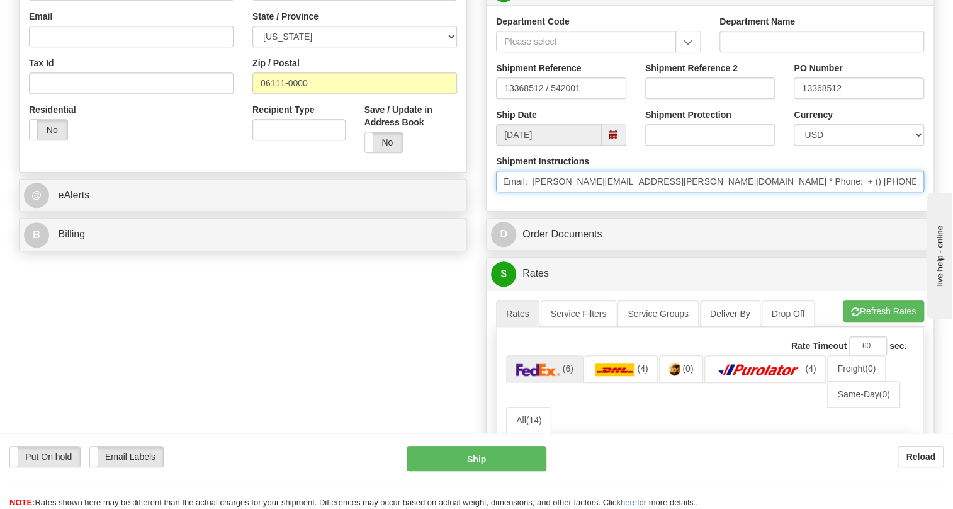
scroll to position [0, 0]
drag, startPoint x: 811, startPoint y: 210, endPoint x: 498, endPoint y: 215, distance: 312.2
click at [498, 192] on input "* PETER MARINO * Email: peter.marino@eversource.com * Phone: + () (860) 665-394…" at bounding box center [710, 181] width 428 height 21
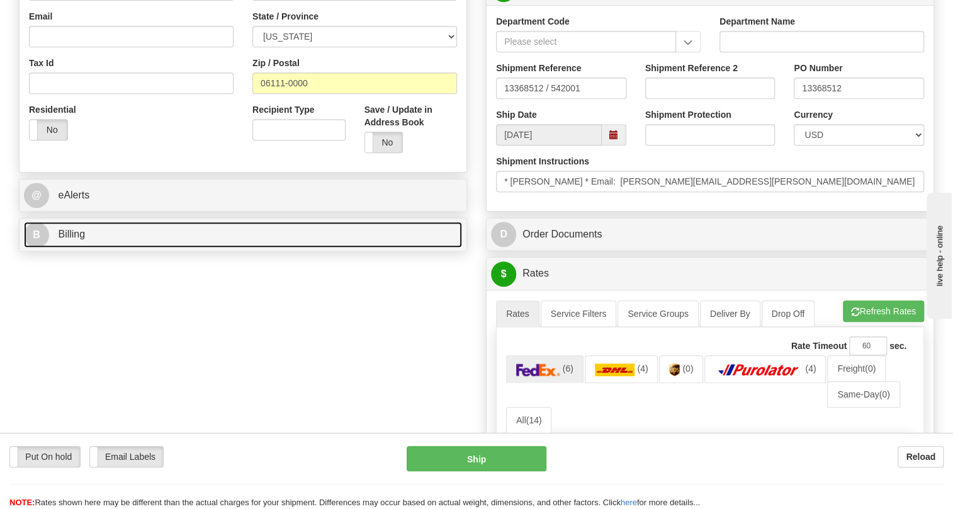
click at [69, 239] on span "Billing" at bounding box center [71, 233] width 27 height 11
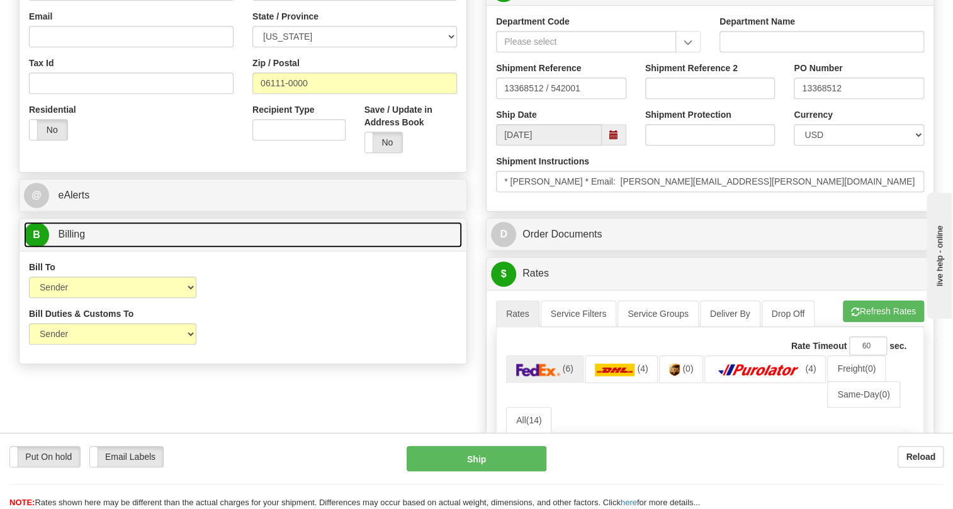
click at [68, 239] on span "Billing" at bounding box center [71, 233] width 27 height 11
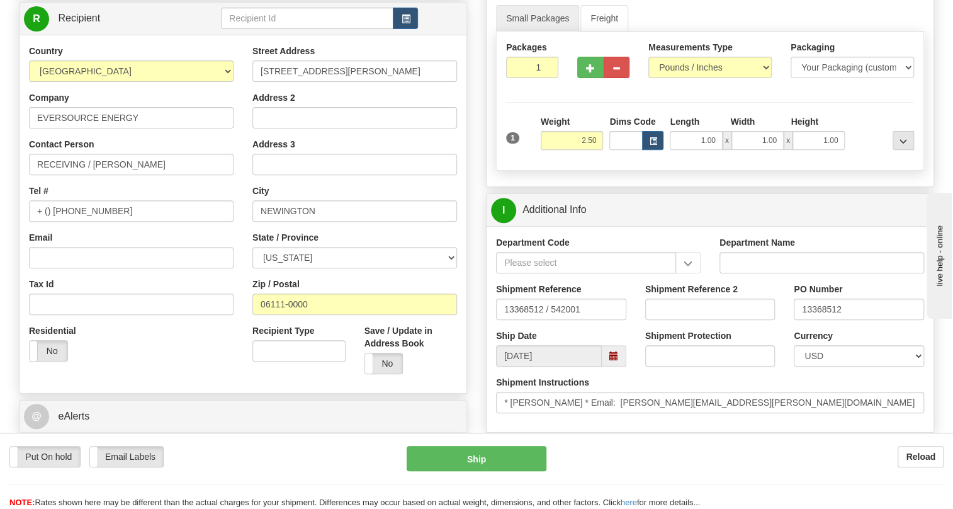
scroll to position [171, 0]
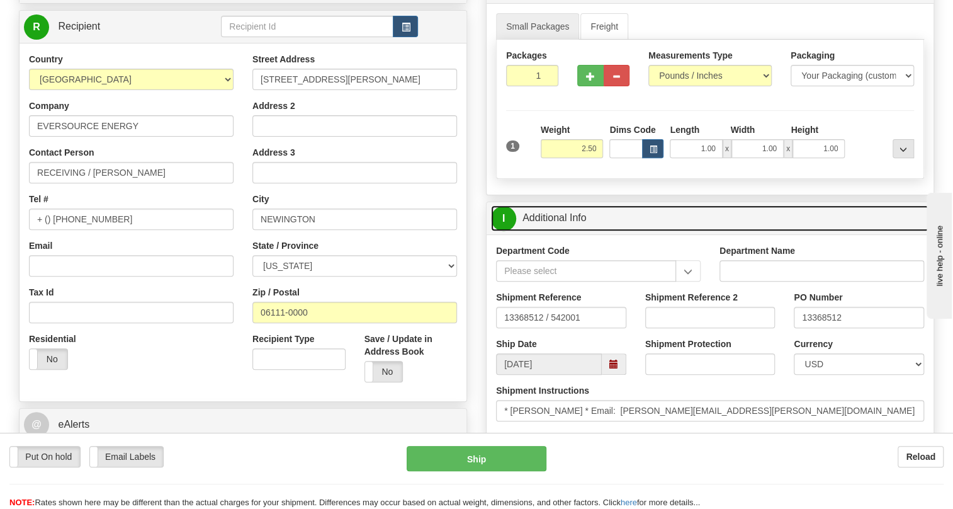
click at [576, 231] on link "I Additional Info" at bounding box center [710, 218] width 438 height 26
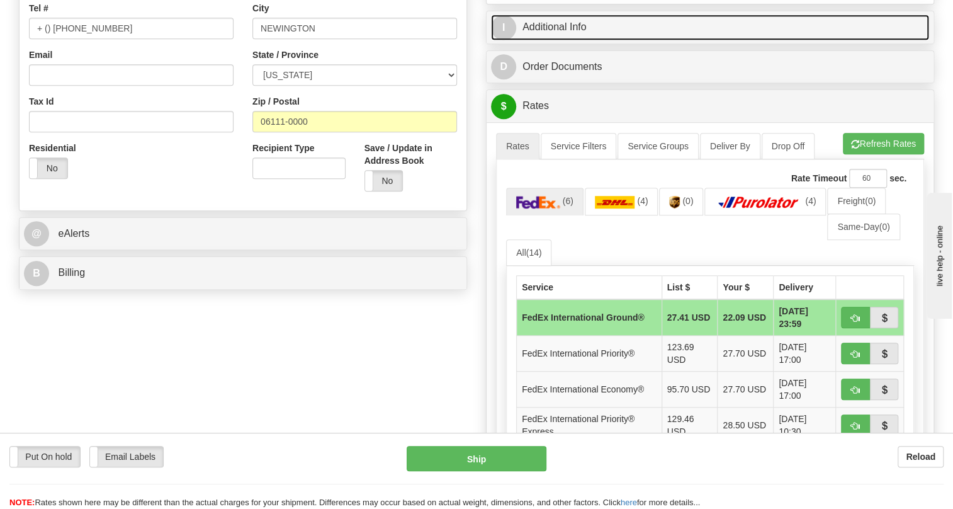
scroll to position [400, 0]
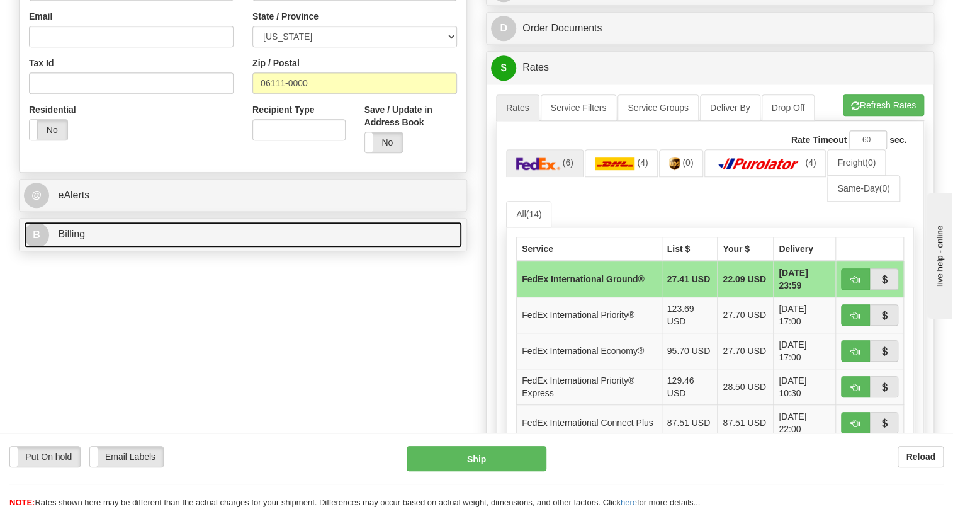
click at [70, 239] on span "Billing" at bounding box center [71, 233] width 27 height 11
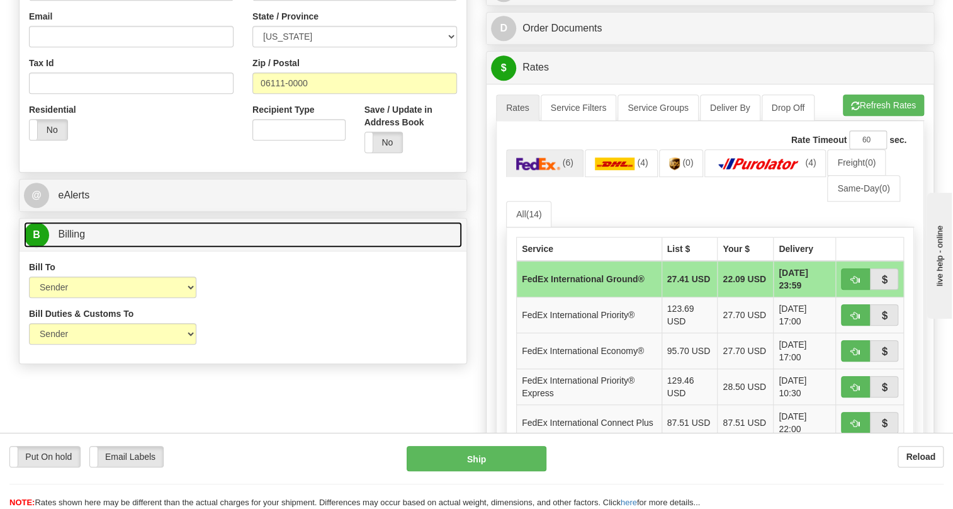
click at [70, 239] on span "Billing" at bounding box center [71, 233] width 27 height 11
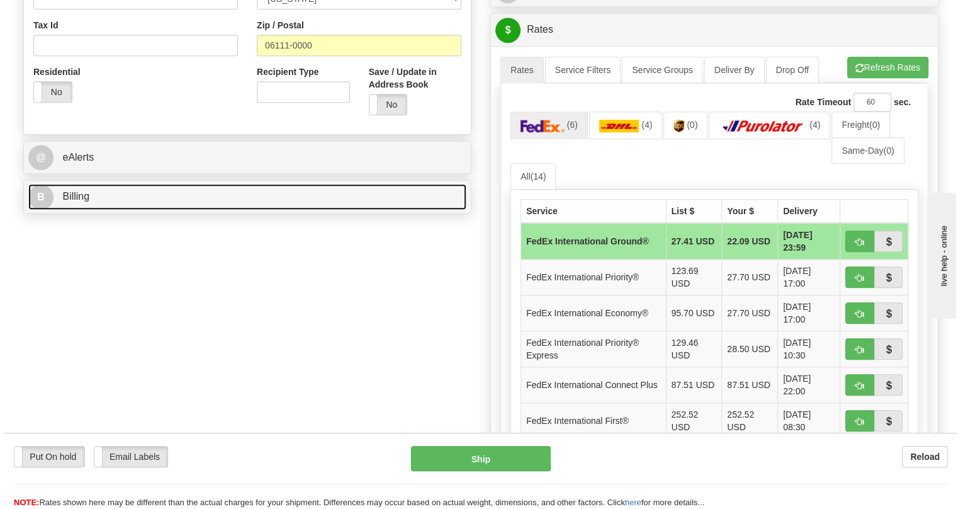
scroll to position [458, 0]
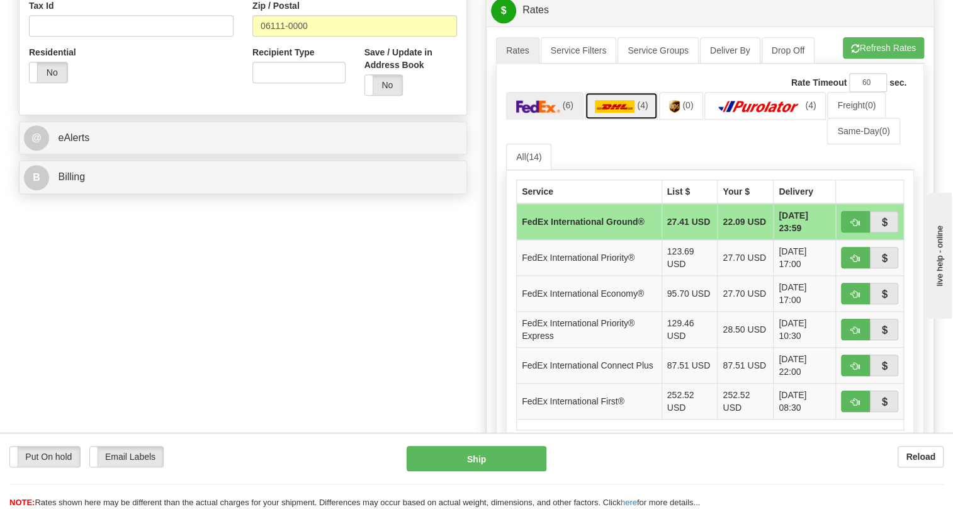
click at [611, 113] on img at bounding box center [615, 106] width 40 height 13
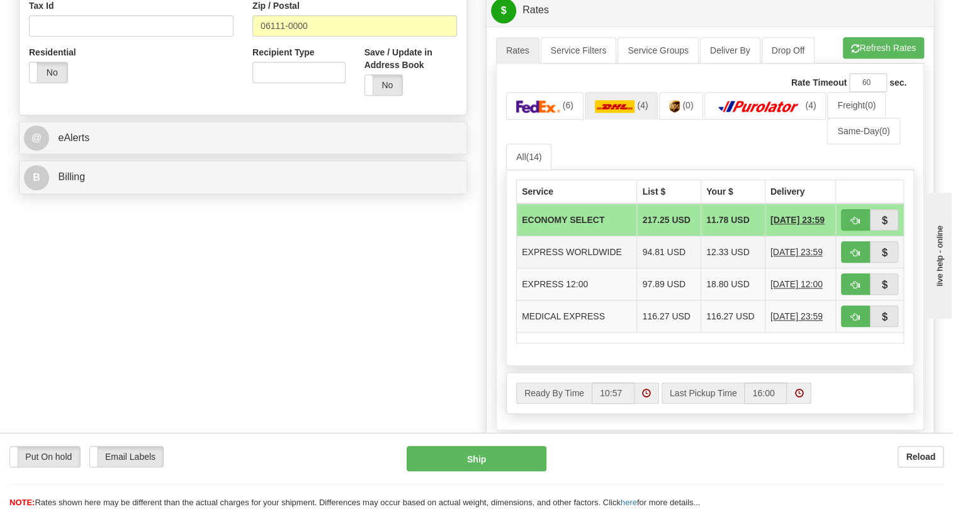
click at [591, 268] on td "EXPRESS WORLDWIDE" at bounding box center [577, 252] width 120 height 32
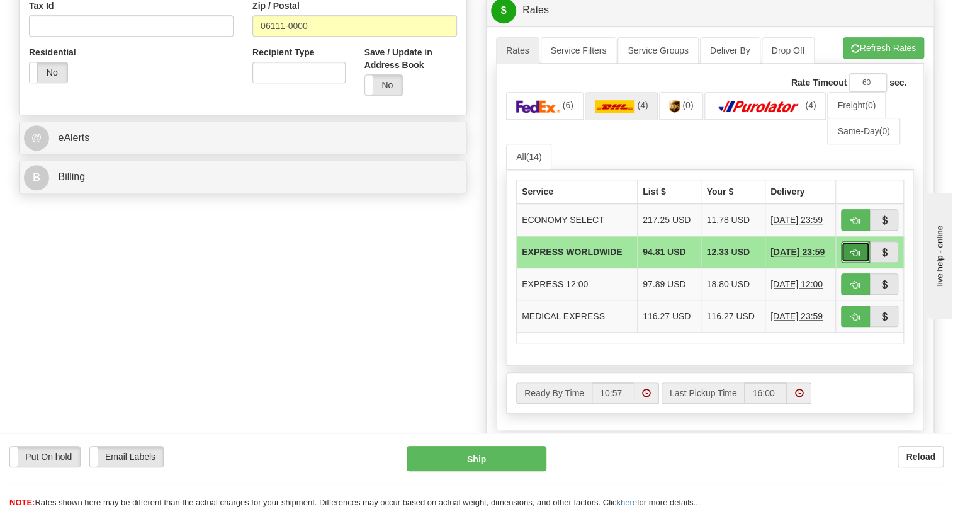
click at [854, 257] on span "button" at bounding box center [855, 253] width 9 height 8
type input "P"
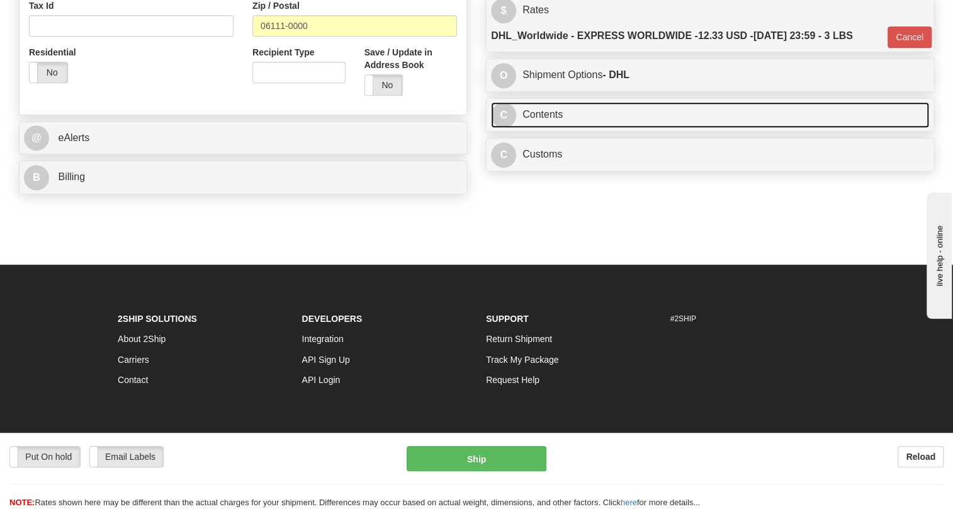
click at [542, 128] on link "C Contents" at bounding box center [710, 115] width 438 height 26
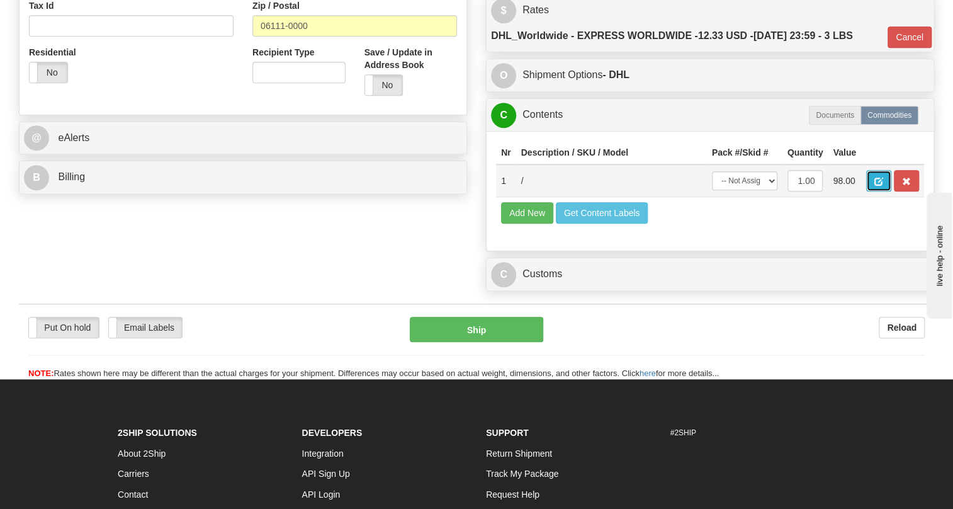
click at [881, 186] on span "button" at bounding box center [878, 181] width 9 height 8
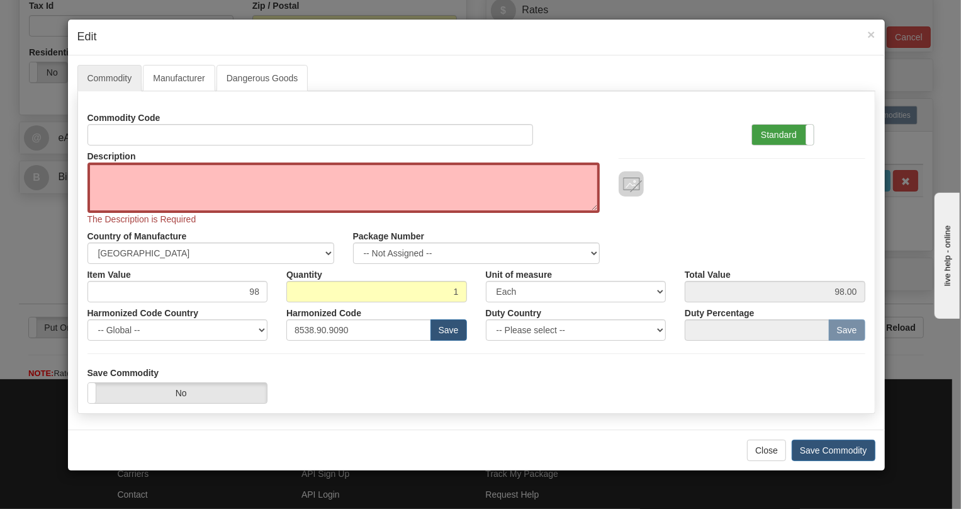
click at [779, 137] on label "Standard" at bounding box center [783, 135] width 62 height 20
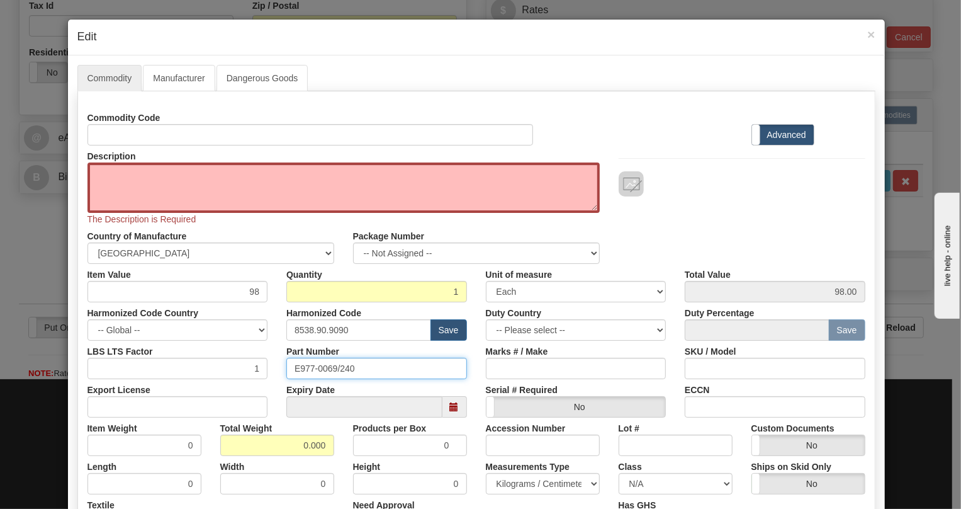
click at [333, 368] on input "E977-0069/240" at bounding box center [376, 367] width 181 height 21
click at [111, 169] on textarea "Description" at bounding box center [343, 187] width 512 height 50
paste textarea "COaXIaL CaBLE, 300V"
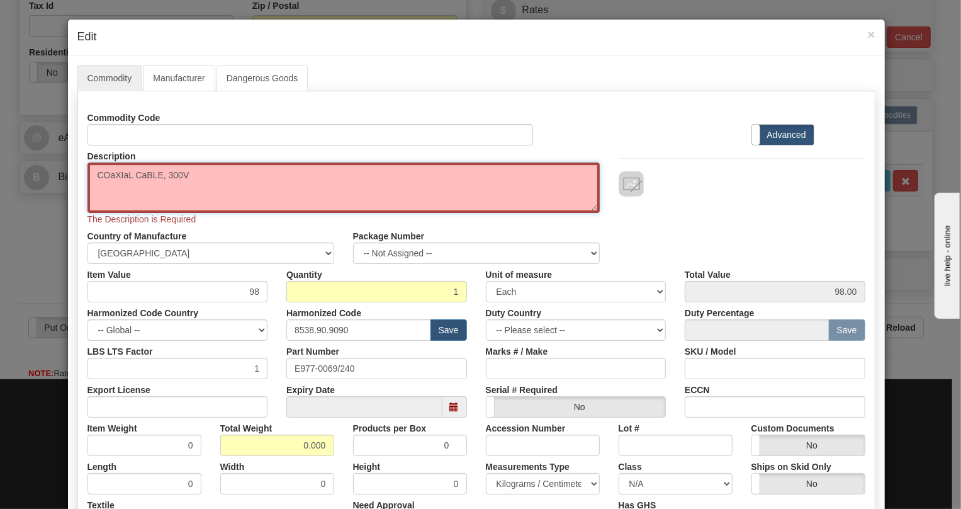
type textarea "COaXIaL CaBLE, 300V"
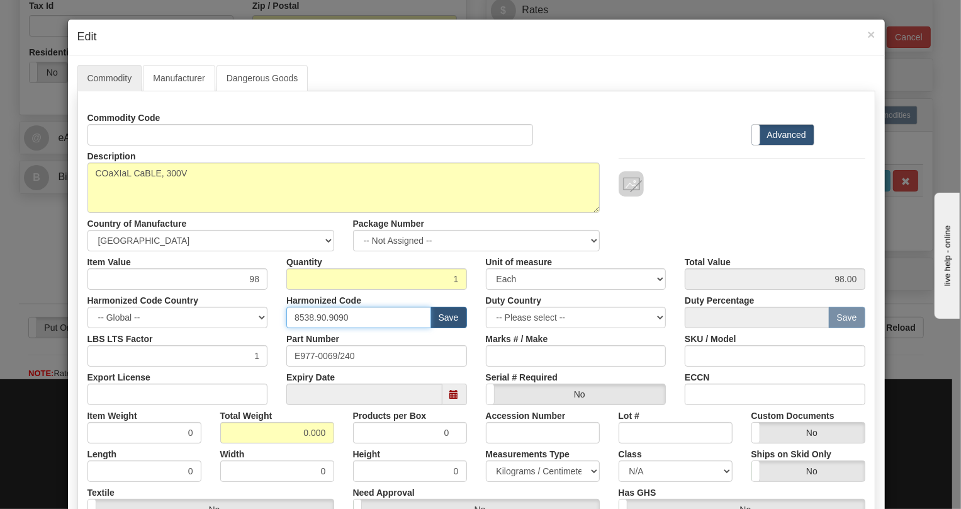
click at [327, 318] on input "8538.90.9090" at bounding box center [358, 317] width 145 height 21
paste input "44.20.000"
type input "8544.20.0000"
click at [256, 283] on input "98" at bounding box center [177, 278] width 181 height 21
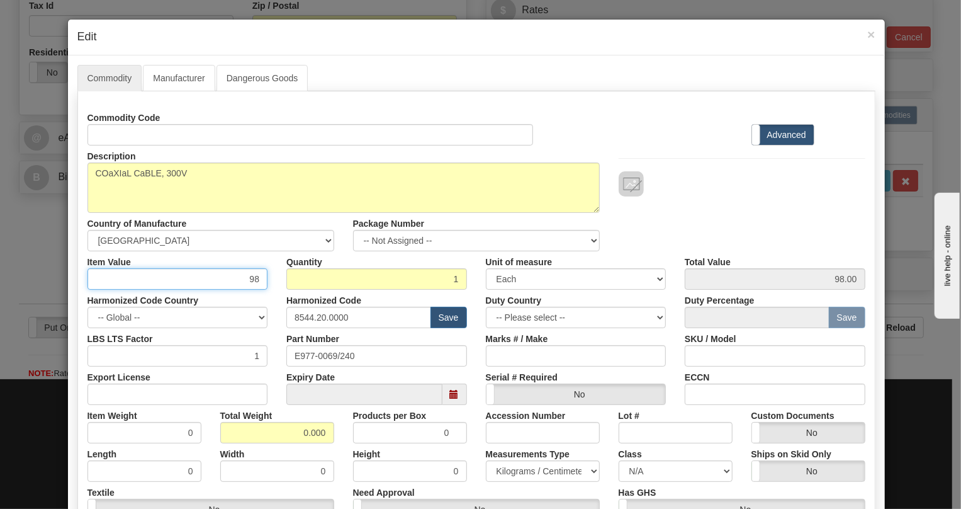
click at [256, 283] on input "98" at bounding box center [177, 278] width 181 height 21
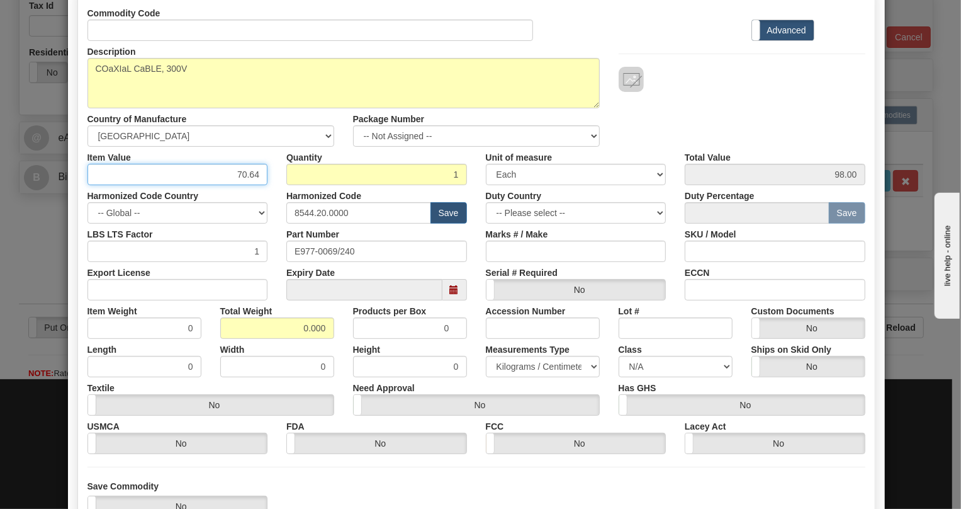
scroll to position [114, 0]
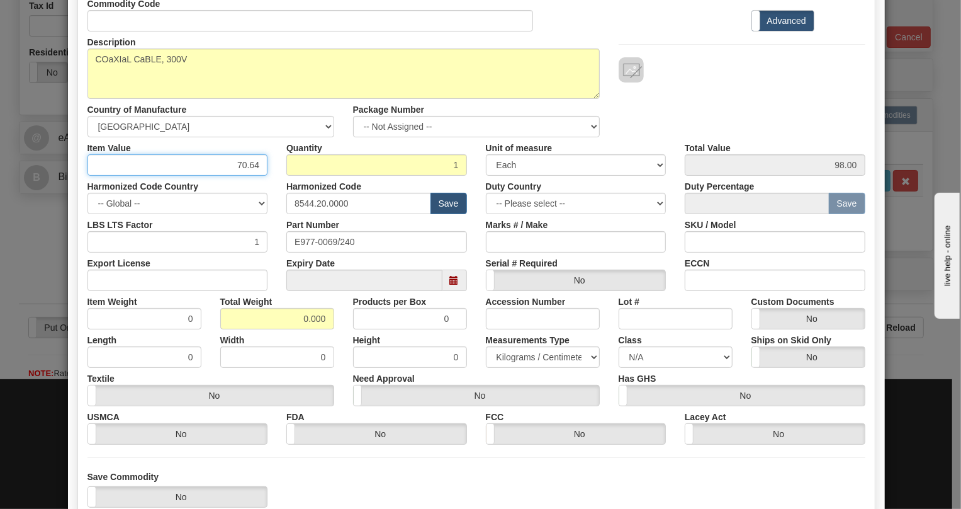
type input "70.64"
click at [286, 329] on div "Width 0" at bounding box center [277, 348] width 133 height 38
click at [295, 316] on input "0.000" at bounding box center [277, 318] width 114 height 21
type input "1.000"
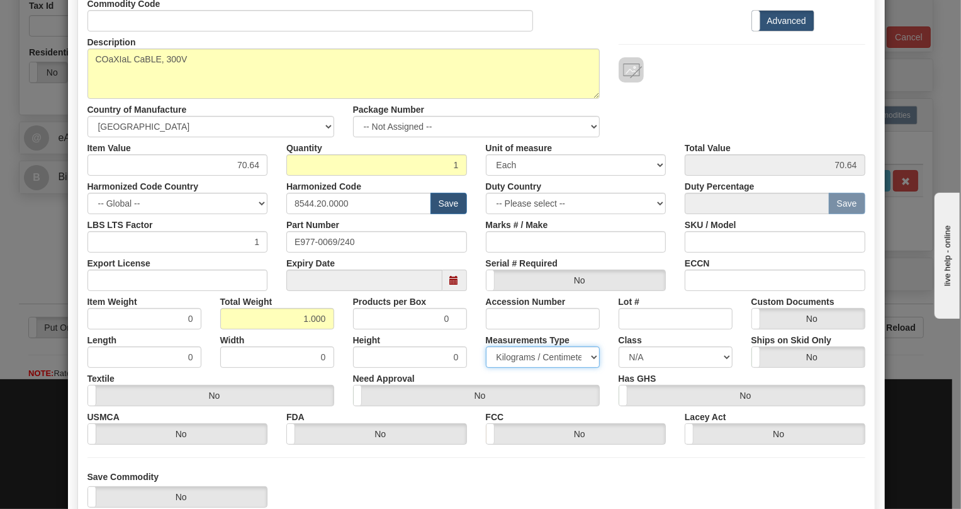
type input "1.0000"
drag, startPoint x: 522, startPoint y: 356, endPoint x: 515, endPoint y: 361, distance: 9.4
click at [522, 356] on select "Pounds / Inches Kilograms / Centimeters" at bounding box center [543, 356] width 114 height 21
select select "0"
click at [486, 346] on select "Pounds / Inches Kilograms / Centimeters" at bounding box center [543, 356] width 114 height 21
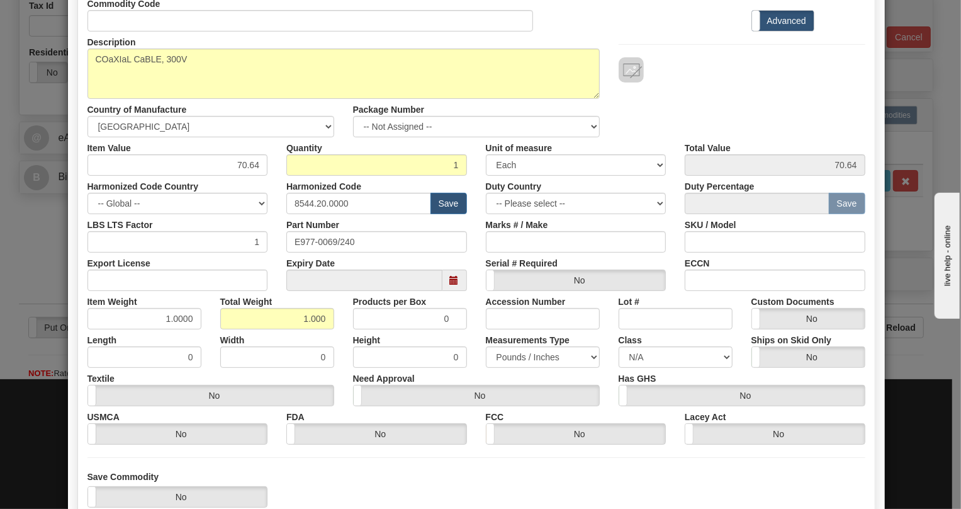
click at [466, 334] on div "Height 0" at bounding box center [410, 348] width 133 height 38
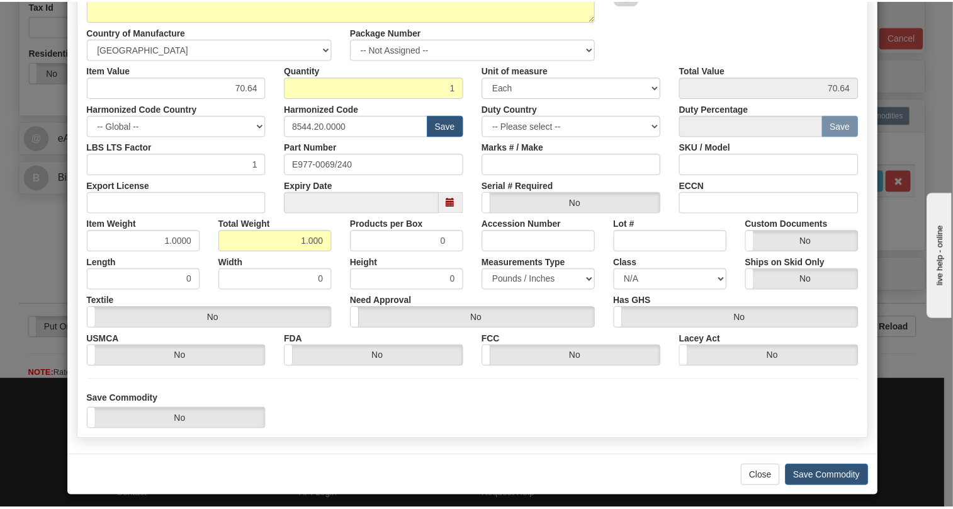
scroll to position [198, 0]
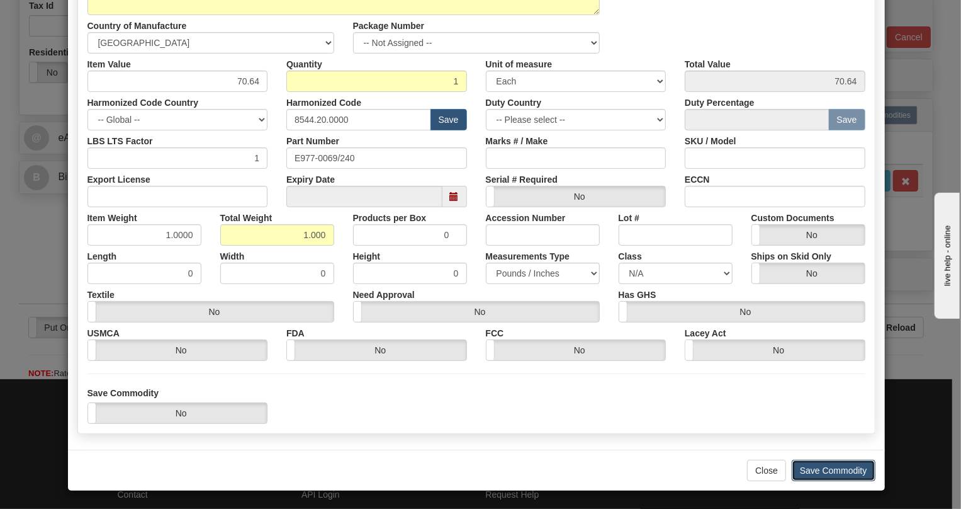
click at [831, 469] on button "Save Commodity" at bounding box center [834, 469] width 84 height 21
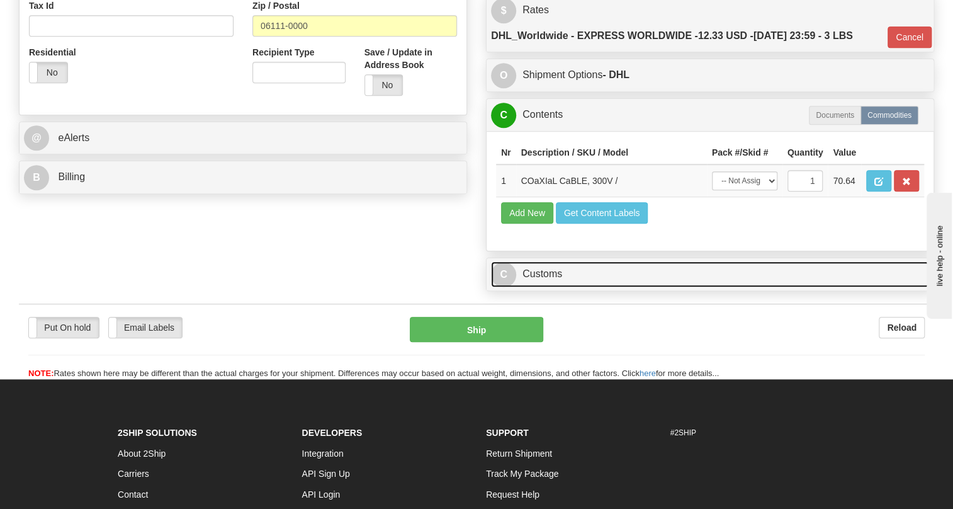
click at [541, 287] on link "C Customs" at bounding box center [710, 274] width 438 height 26
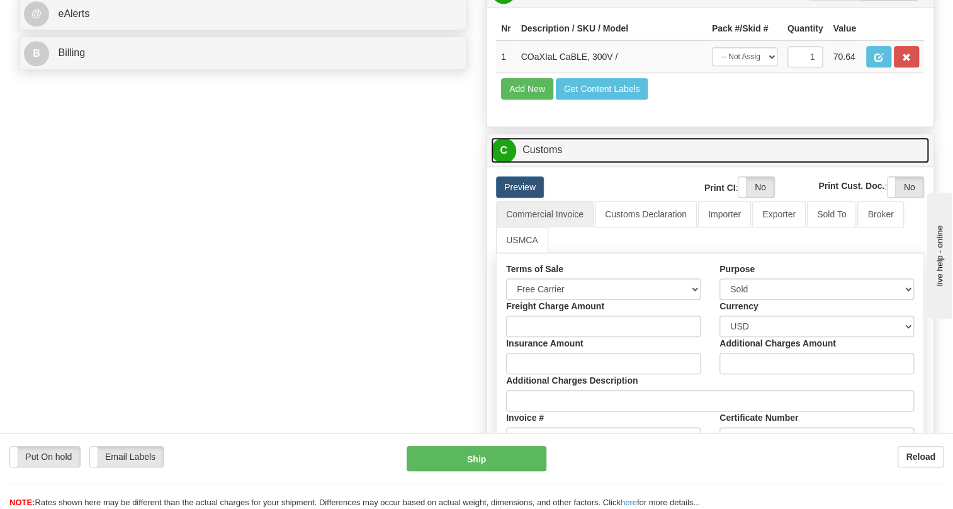
scroll to position [629, 0]
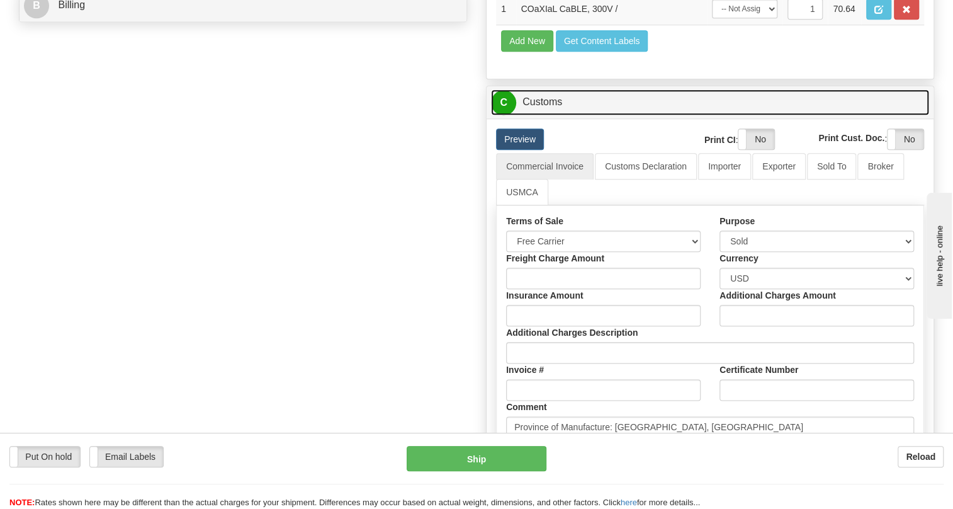
click at [540, 115] on link "C Customs" at bounding box center [710, 102] width 438 height 26
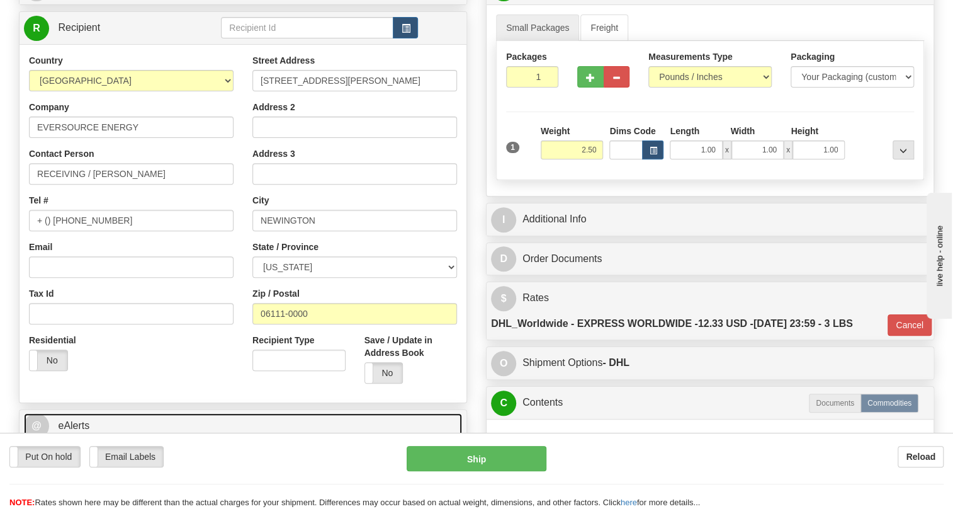
scroll to position [171, 0]
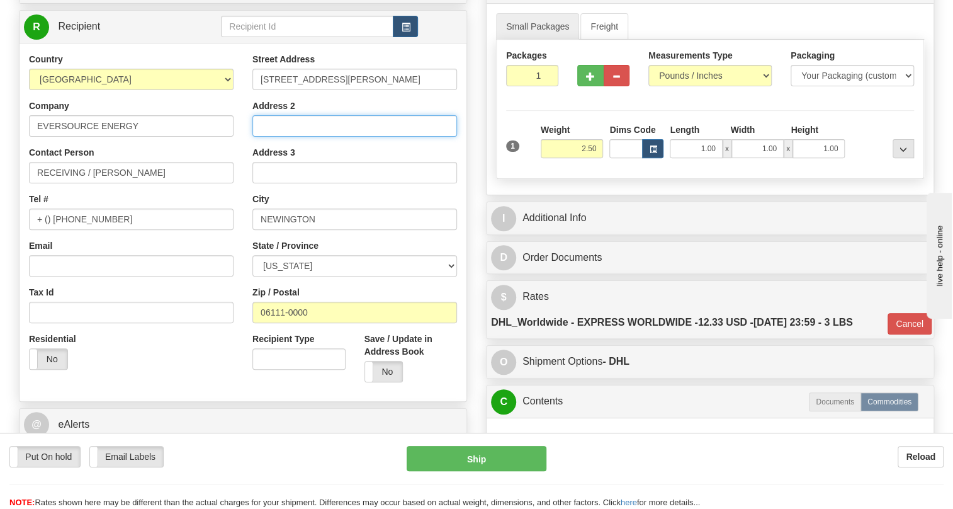
click at [264, 137] on input "Address 2" at bounding box center [354, 125] width 205 height 21
paste input "BERLIN, CT ELECTRIC CONSTRUCTION"
type input "BERLIN, CT ELECTRIC CONSTRUCTION"
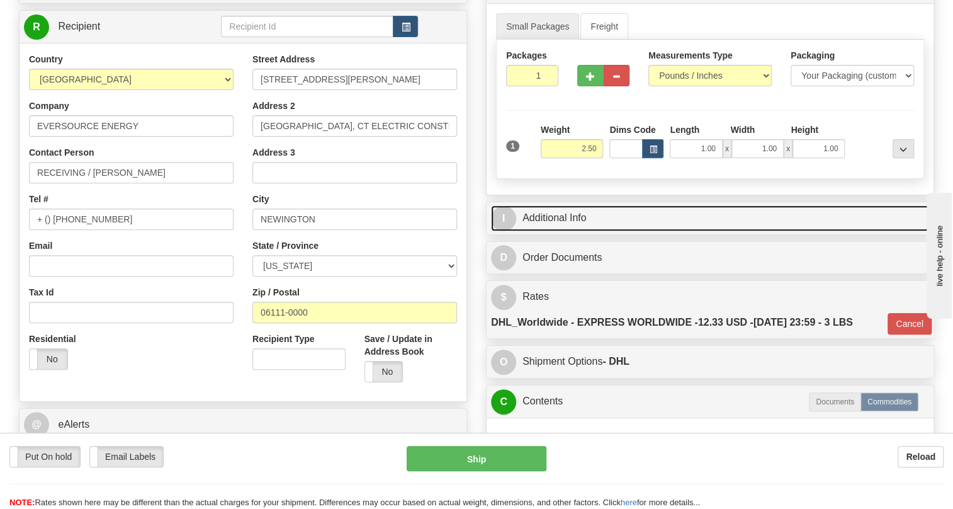
click at [578, 231] on link "I Additional Info" at bounding box center [710, 218] width 438 height 26
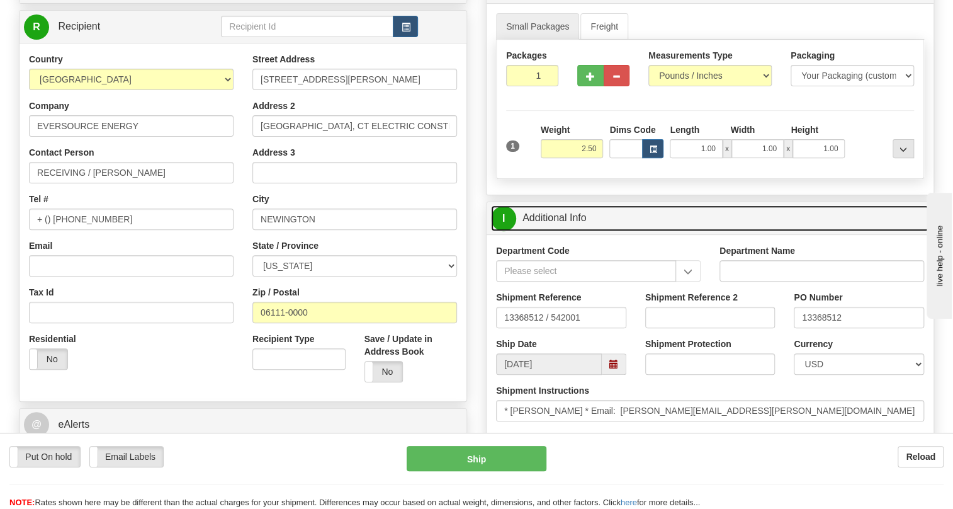
click at [571, 231] on link "I Additional Info" at bounding box center [710, 218] width 438 height 26
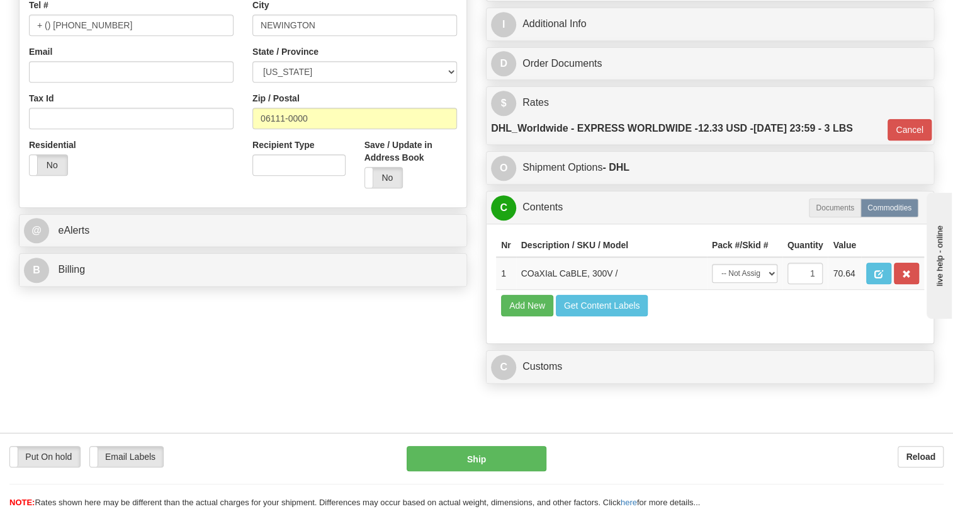
scroll to position [400, 0]
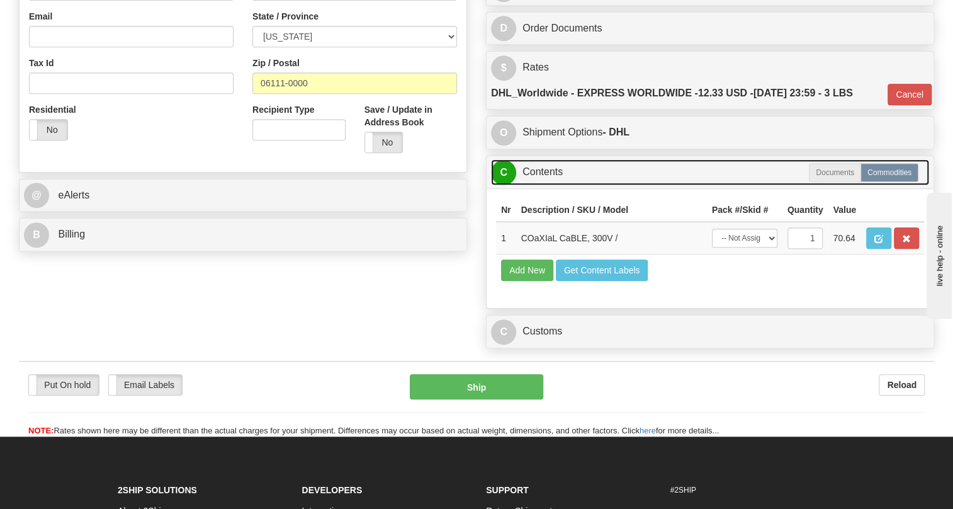
click at [545, 185] on link "C Contents" at bounding box center [710, 172] width 438 height 26
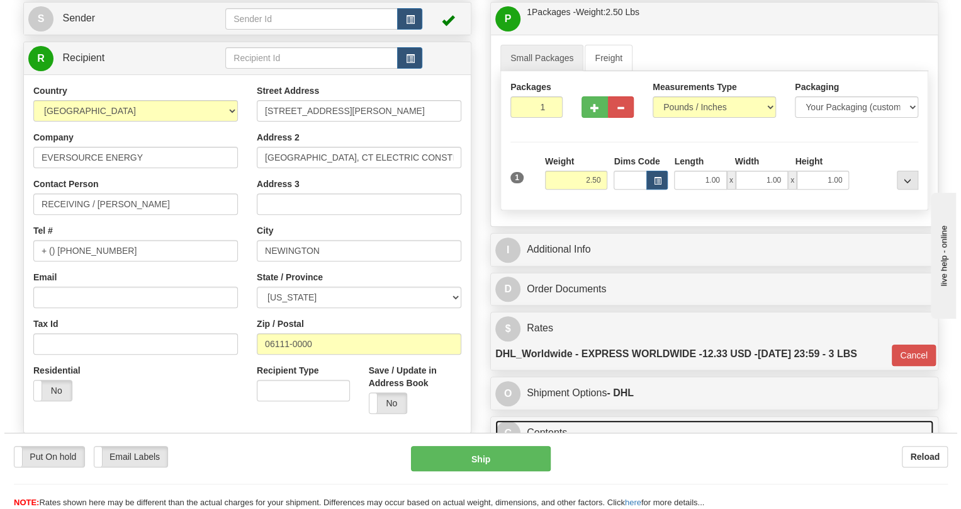
scroll to position [114, 0]
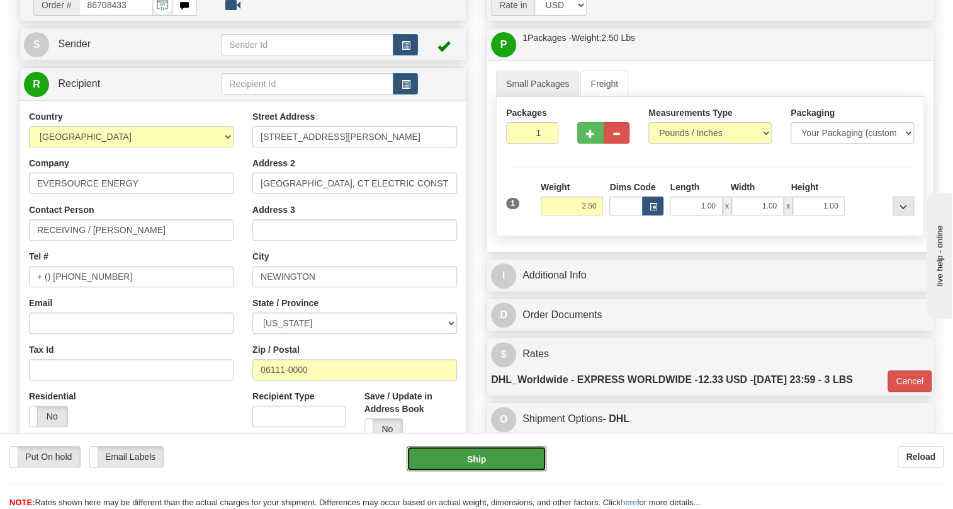
click at [475, 460] on button "Ship" at bounding box center [477, 458] width 140 height 25
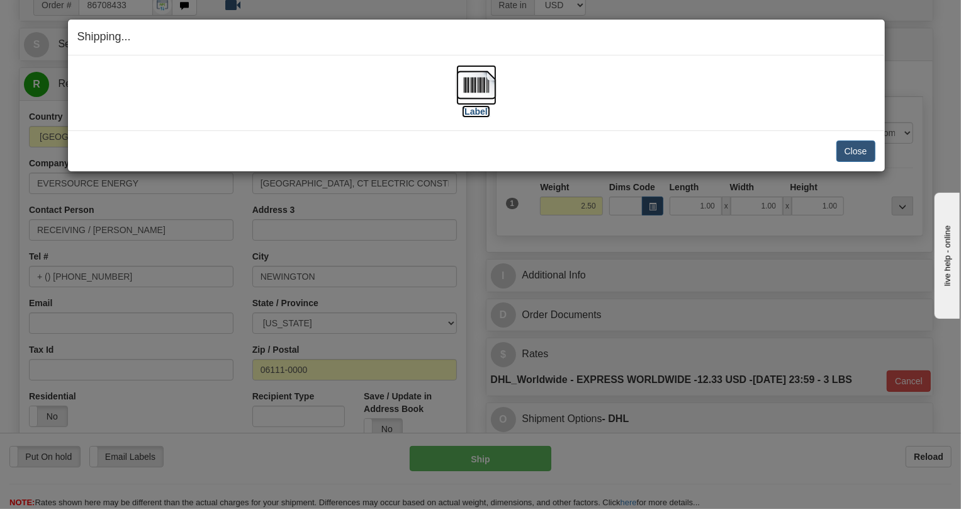
click at [478, 81] on img at bounding box center [476, 85] width 40 height 40
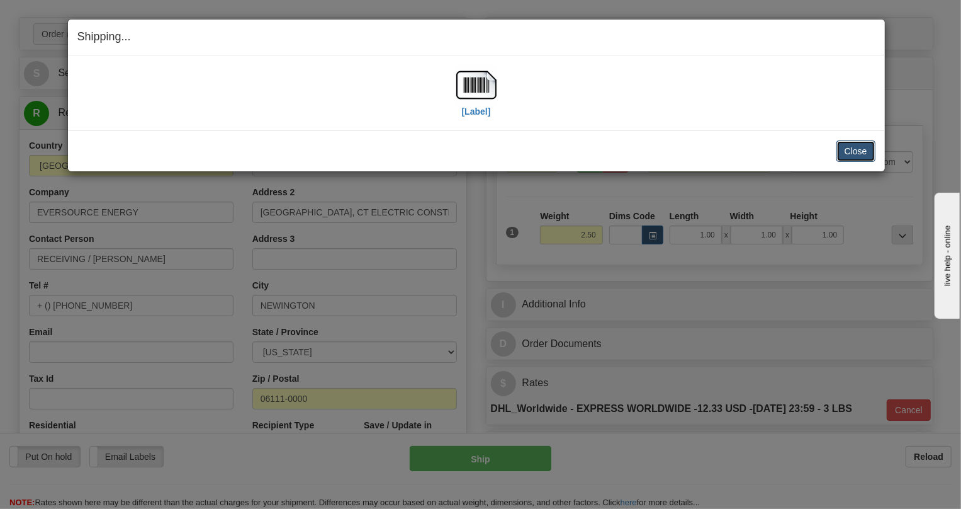
click at [856, 152] on button "Close" at bounding box center [855, 150] width 39 height 21
